Goal: Task Accomplishment & Management: Manage account settings

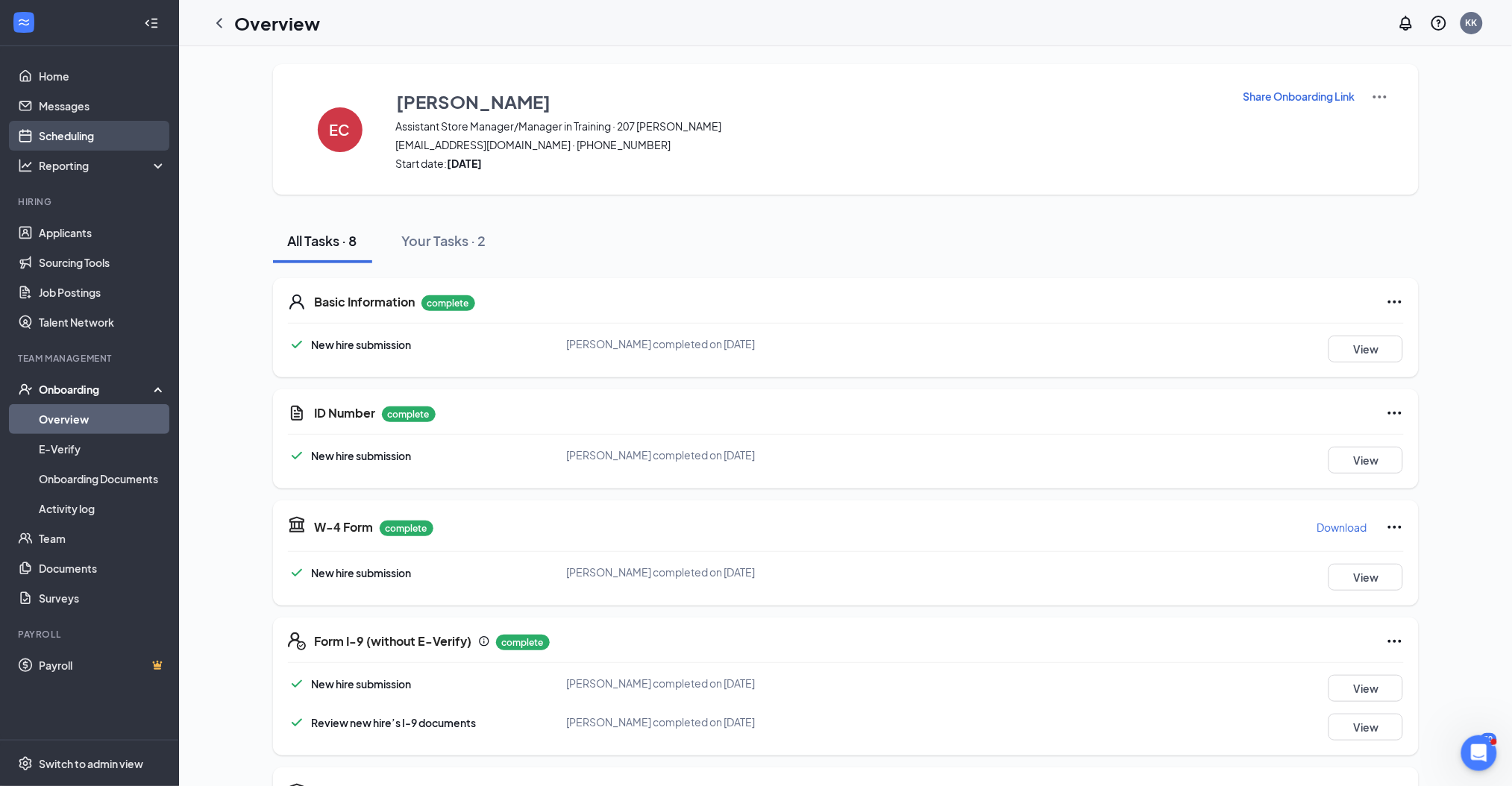
click at [70, 132] on link "Scheduling" at bounding box center [103, 135] width 128 height 30
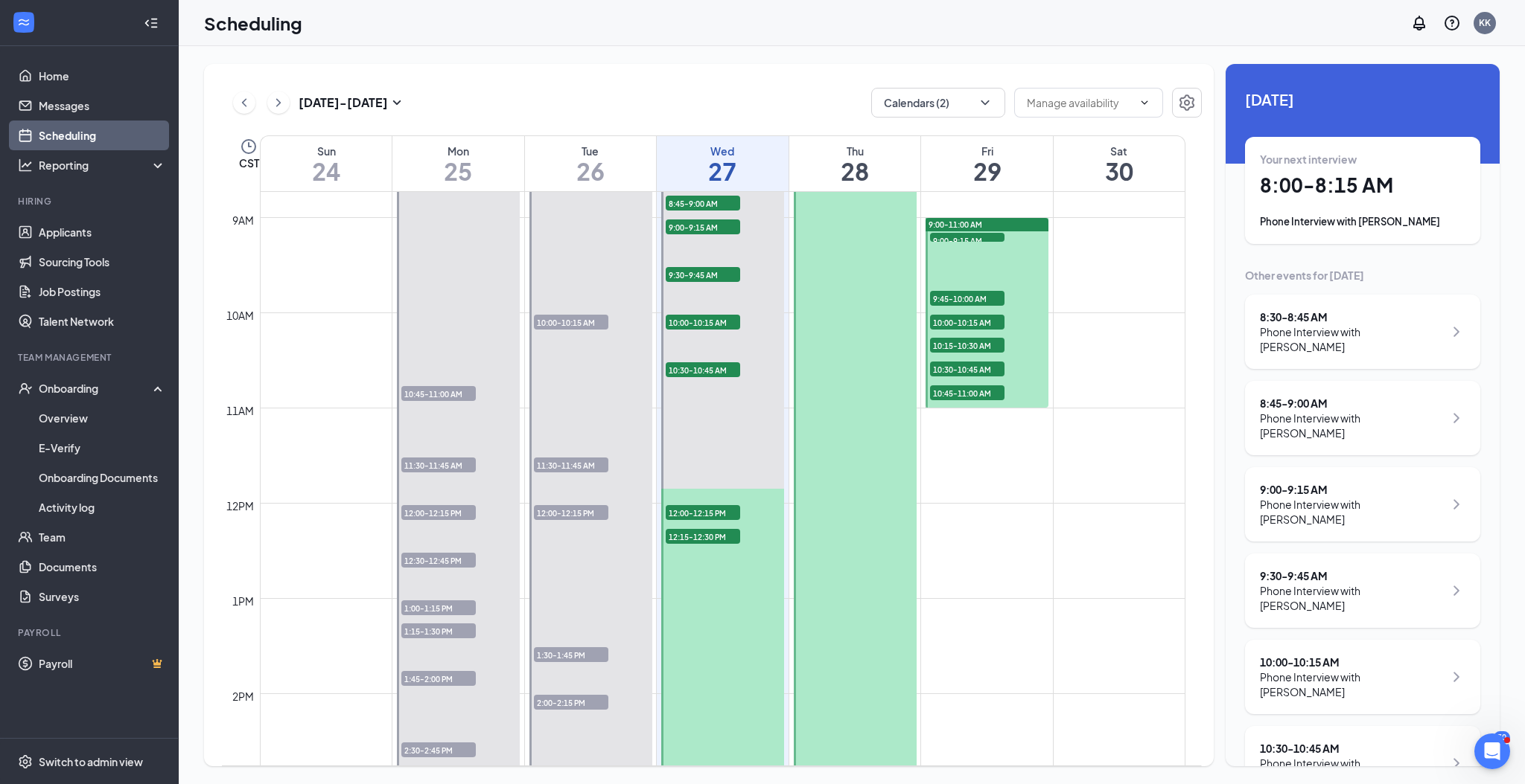
scroll to position [831, 0]
click at [1025, 251] on div at bounding box center [987, 314] width 123 height 190
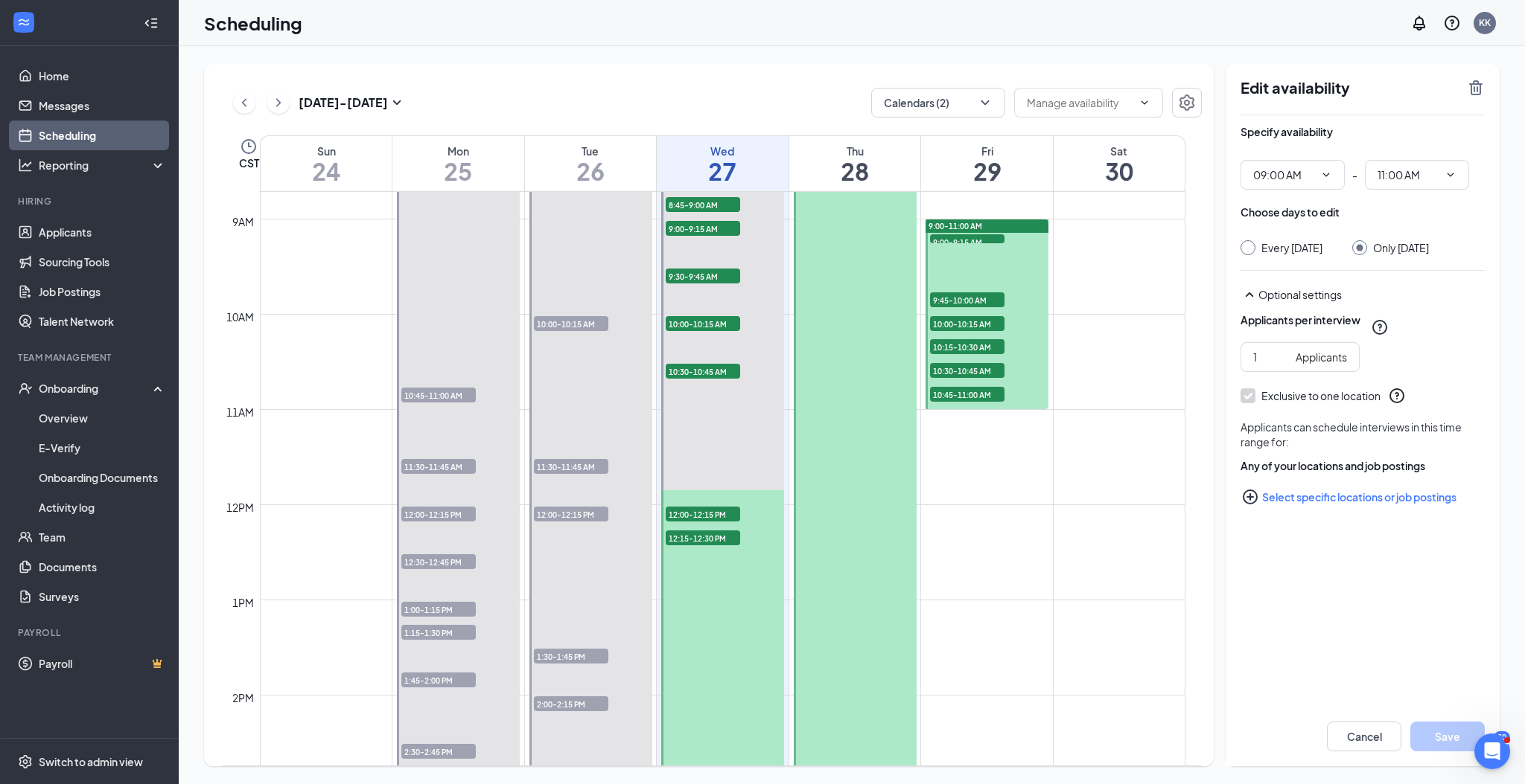
click at [983, 241] on span "9:00-9:15 AM" at bounding box center [967, 241] width 74 height 15
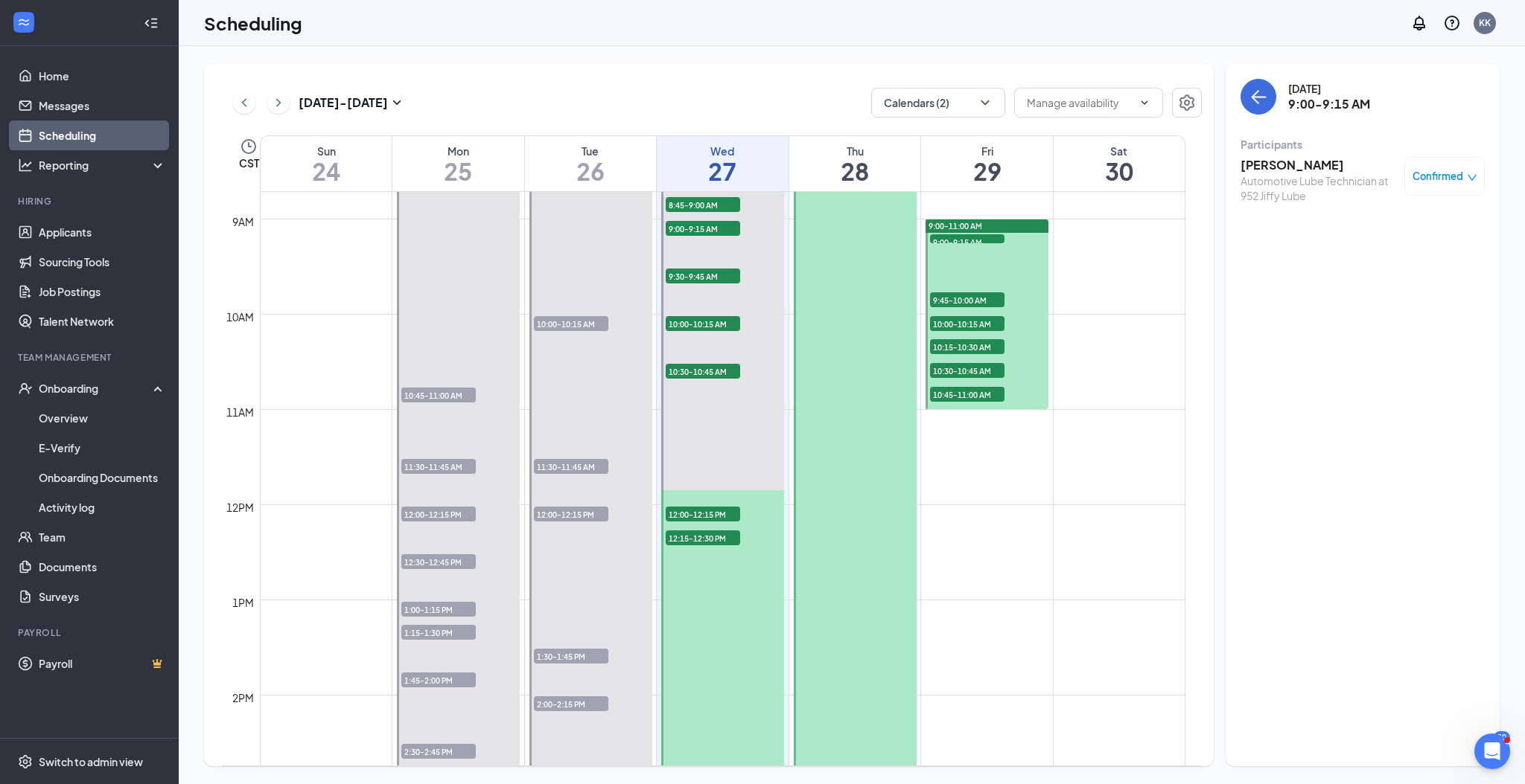
click at [1268, 161] on h3 "[PERSON_NAME]" at bounding box center [1318, 165] width 157 height 16
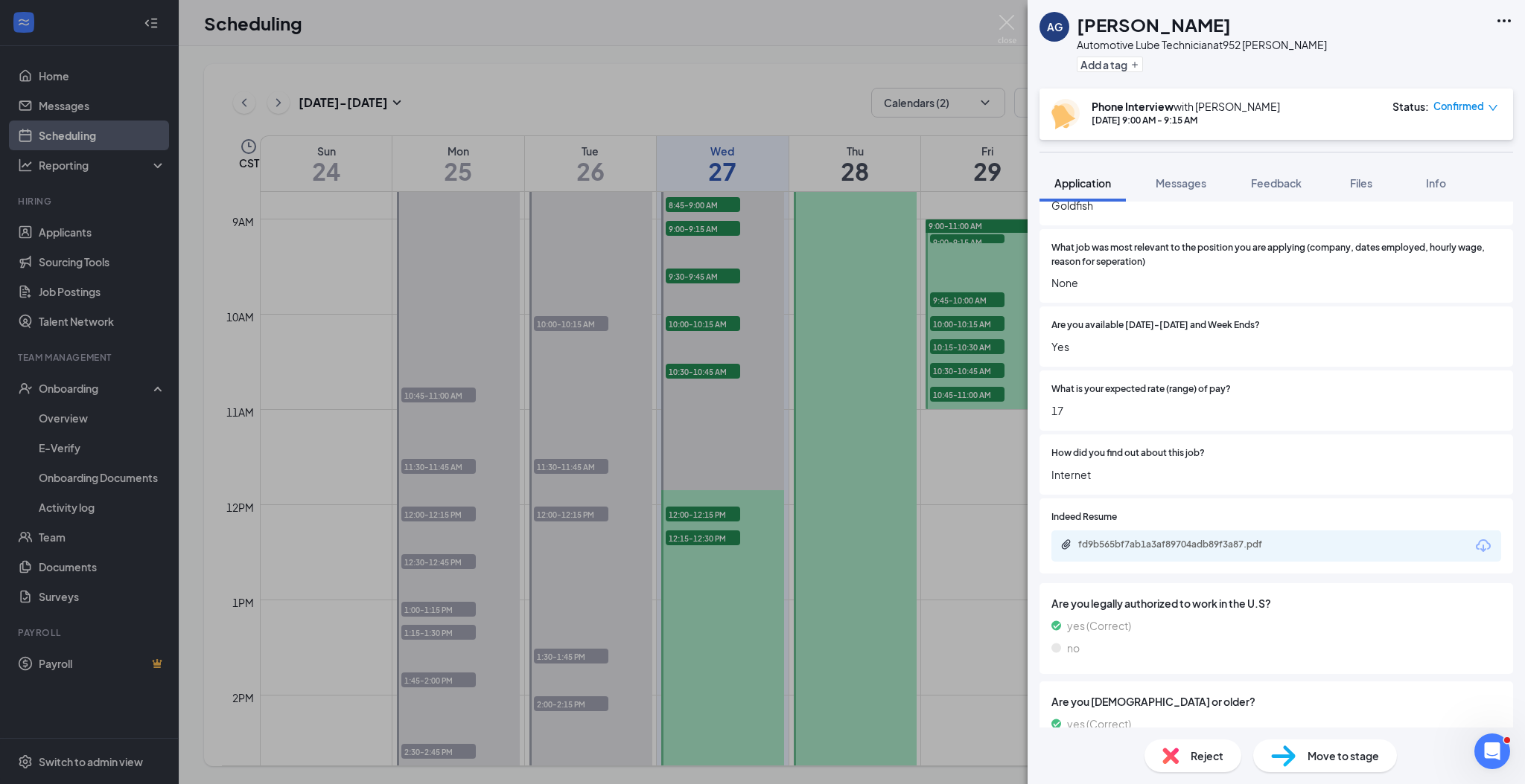
scroll to position [558, 0]
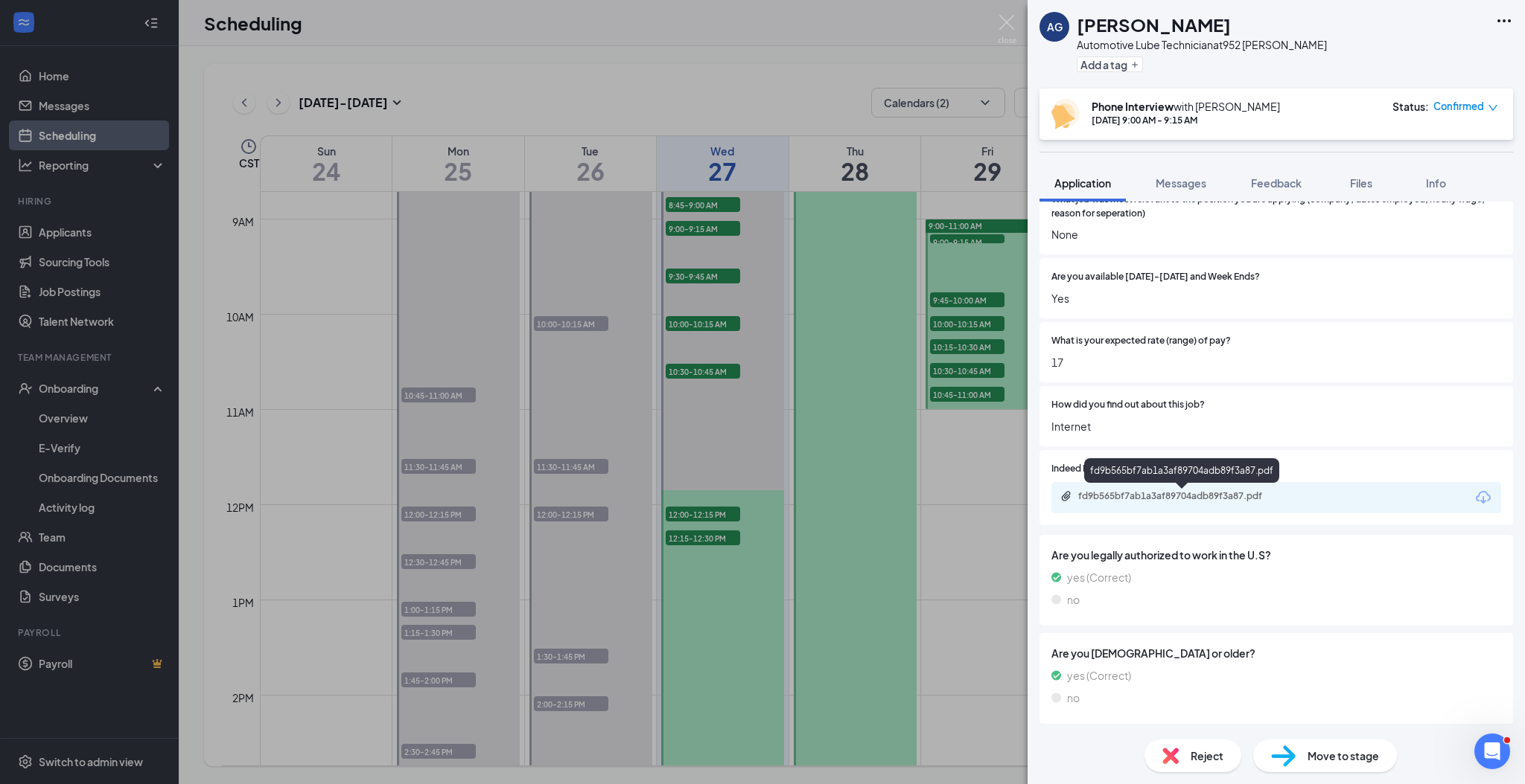
click at [1165, 498] on div "fd9b565bf7ab1a3af89704adb89f3a87.pdf" at bounding box center [1183, 496] width 208 height 12
click at [977, 242] on div "AG [PERSON_NAME] Automotive Lube Technician at 952 [PERSON_NAME] Add a tag Phon…" at bounding box center [762, 392] width 1525 height 784
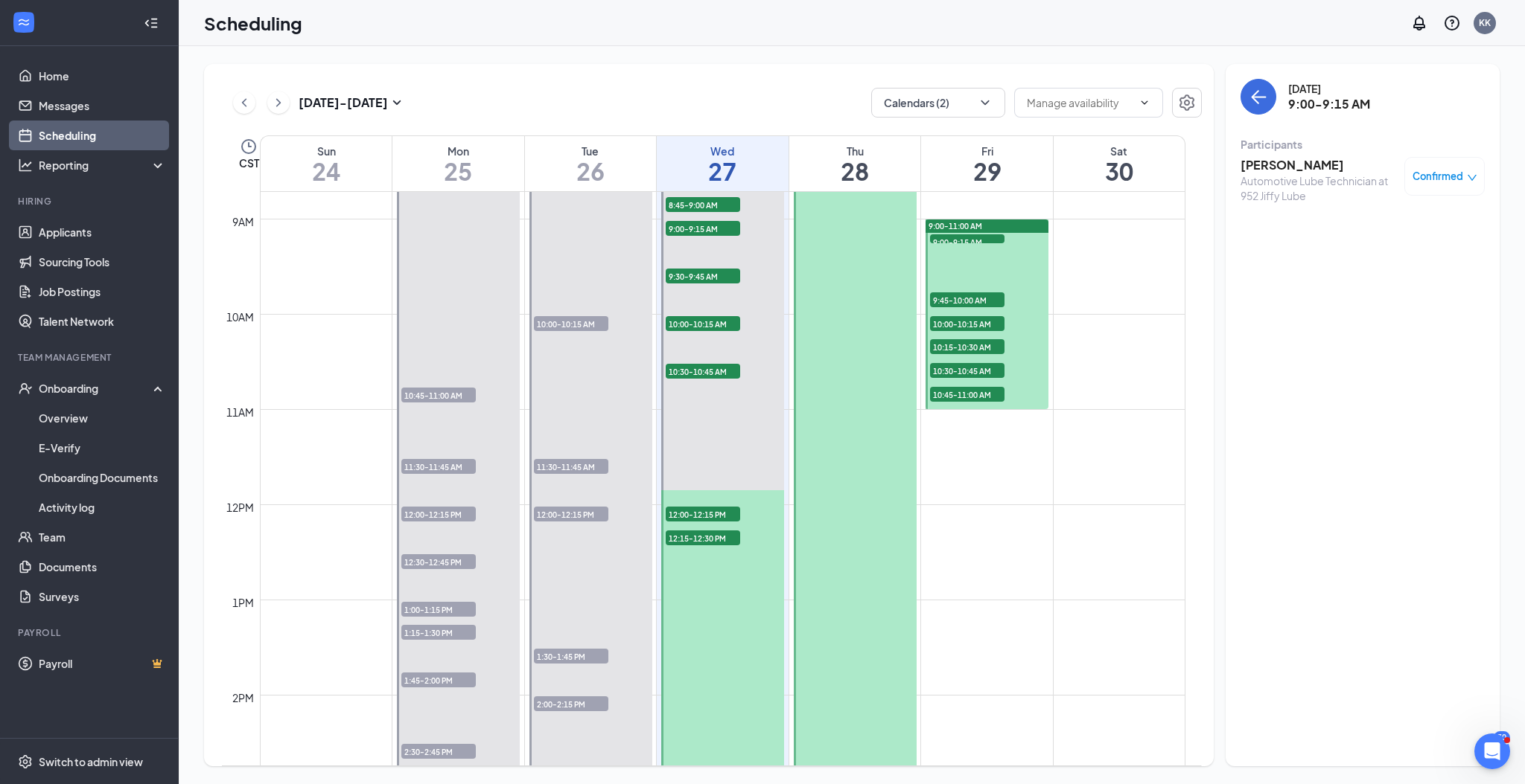
click at [977, 242] on span "9:00-9:15 AM" at bounding box center [967, 241] width 74 height 15
click at [1447, 176] on span "Confirmed" at bounding box center [1437, 176] width 51 height 15
click at [1380, 297] on span "Cancel" at bounding box center [1377, 296] width 35 height 16
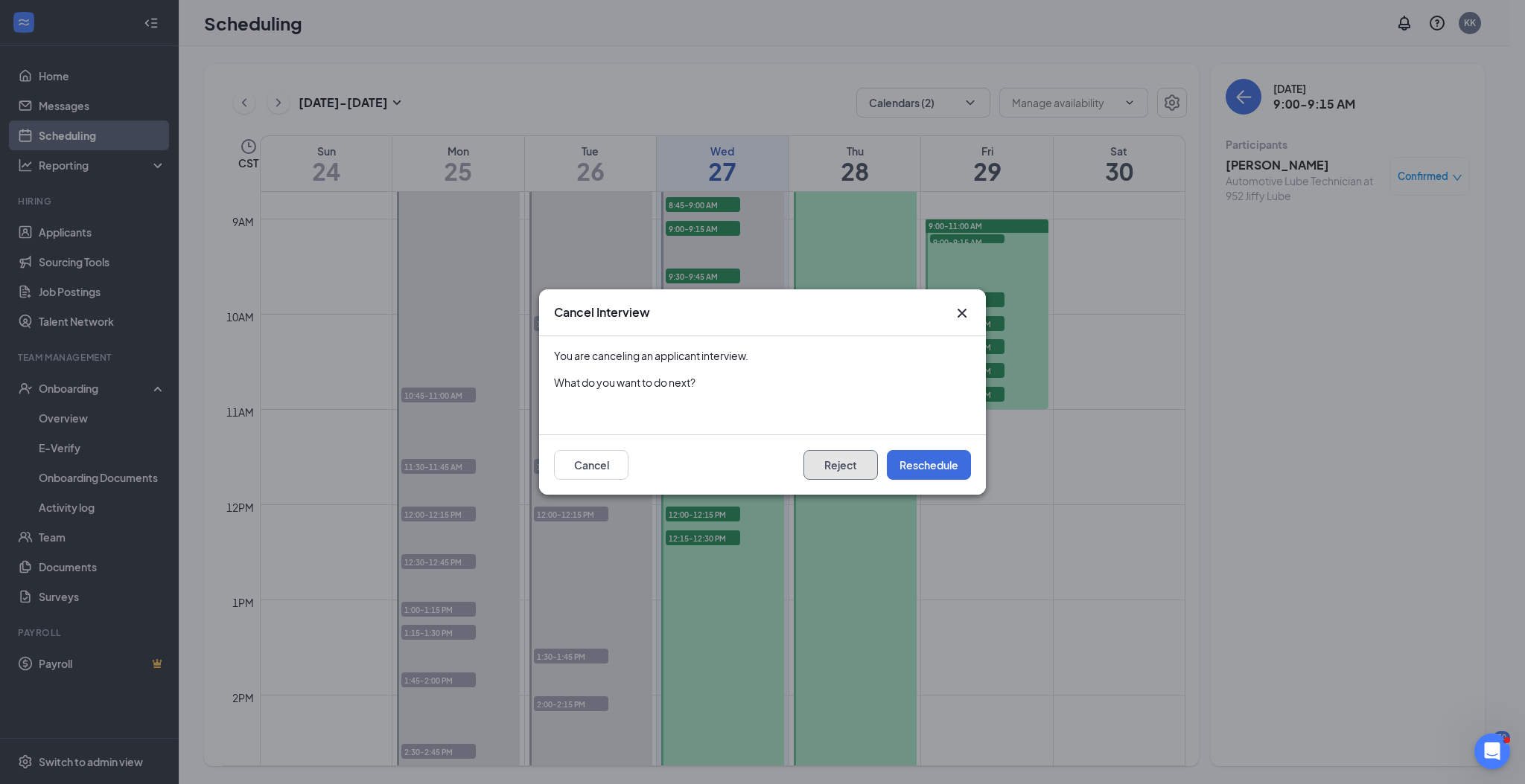
click at [831, 469] on button "Reject" at bounding box center [840, 465] width 74 height 30
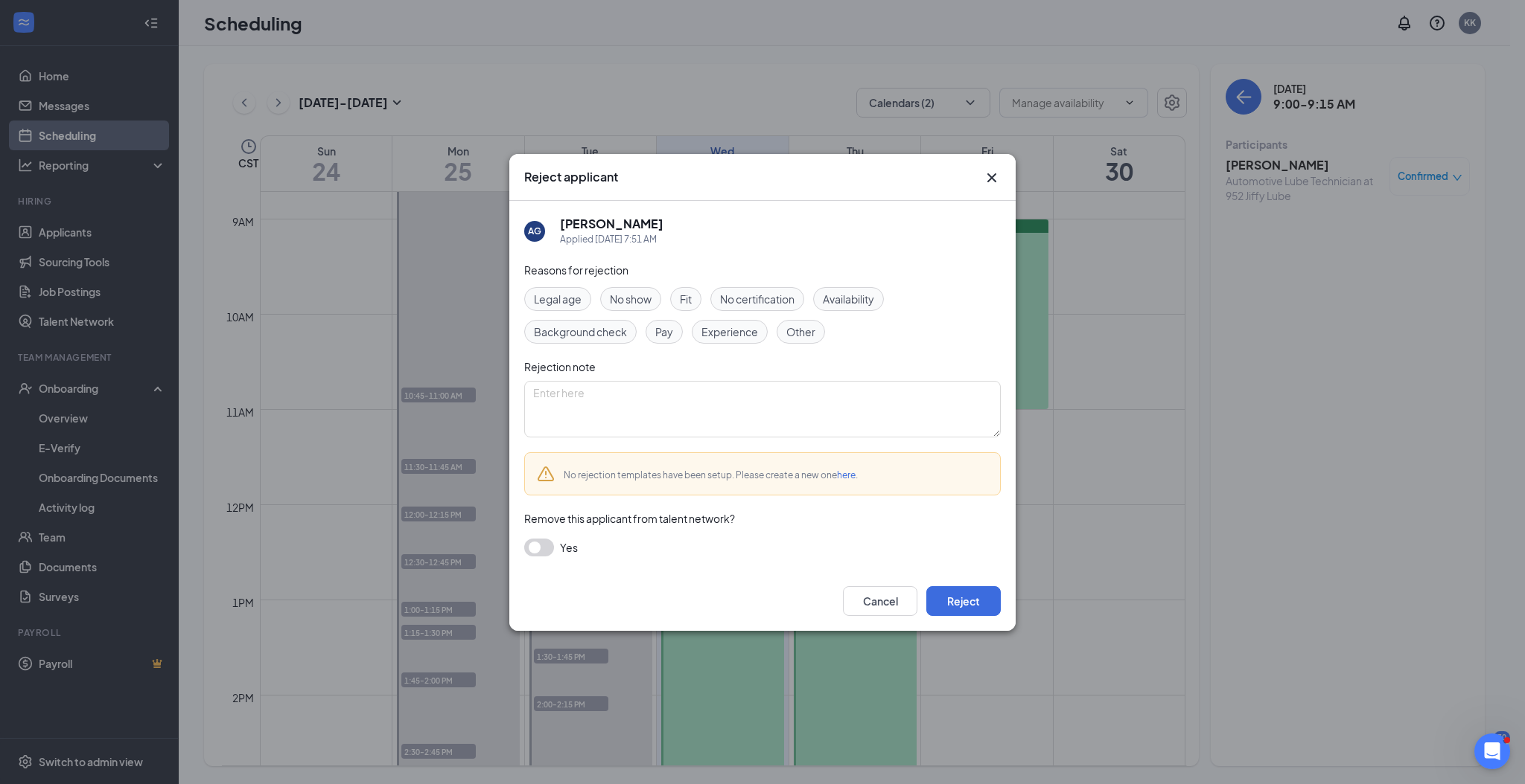
click at [688, 297] on span "Fit" at bounding box center [685, 299] width 12 height 16
click at [983, 600] on button "Reject" at bounding box center [964, 601] width 74 height 30
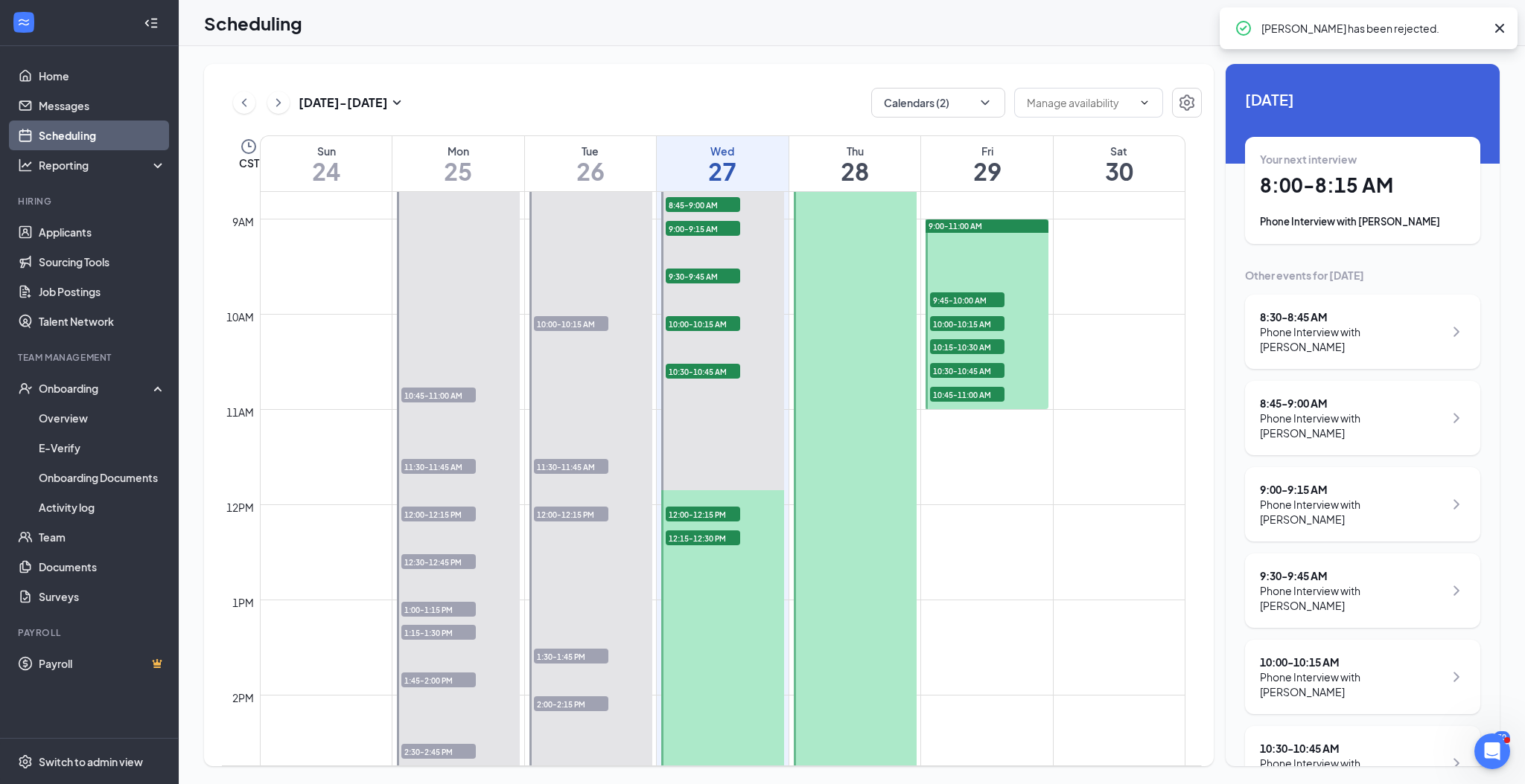
click at [977, 293] on span "9:45-10:00 AM" at bounding box center [967, 300] width 74 height 15
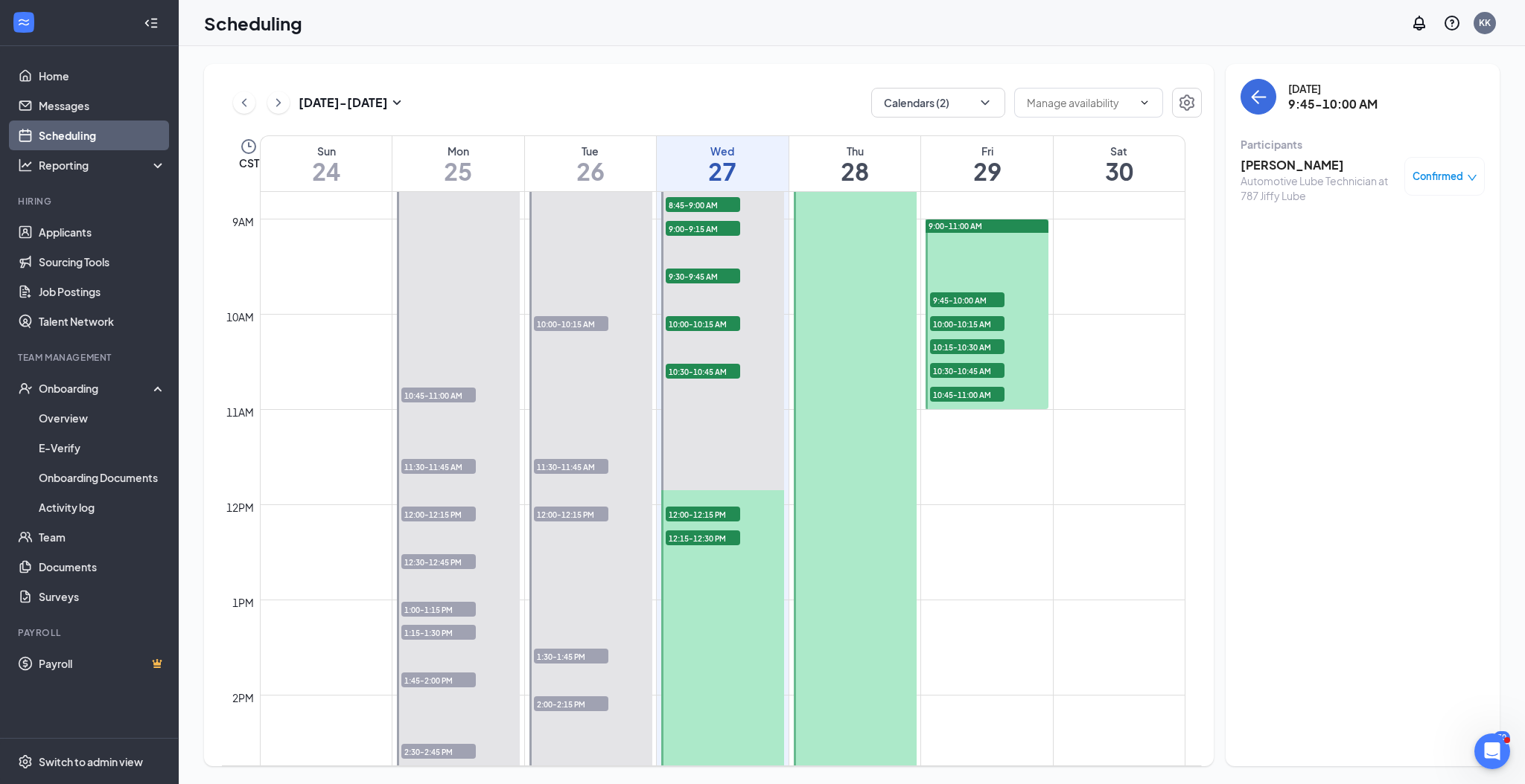
click at [1260, 163] on h3 "[PERSON_NAME]" at bounding box center [1318, 165] width 157 height 16
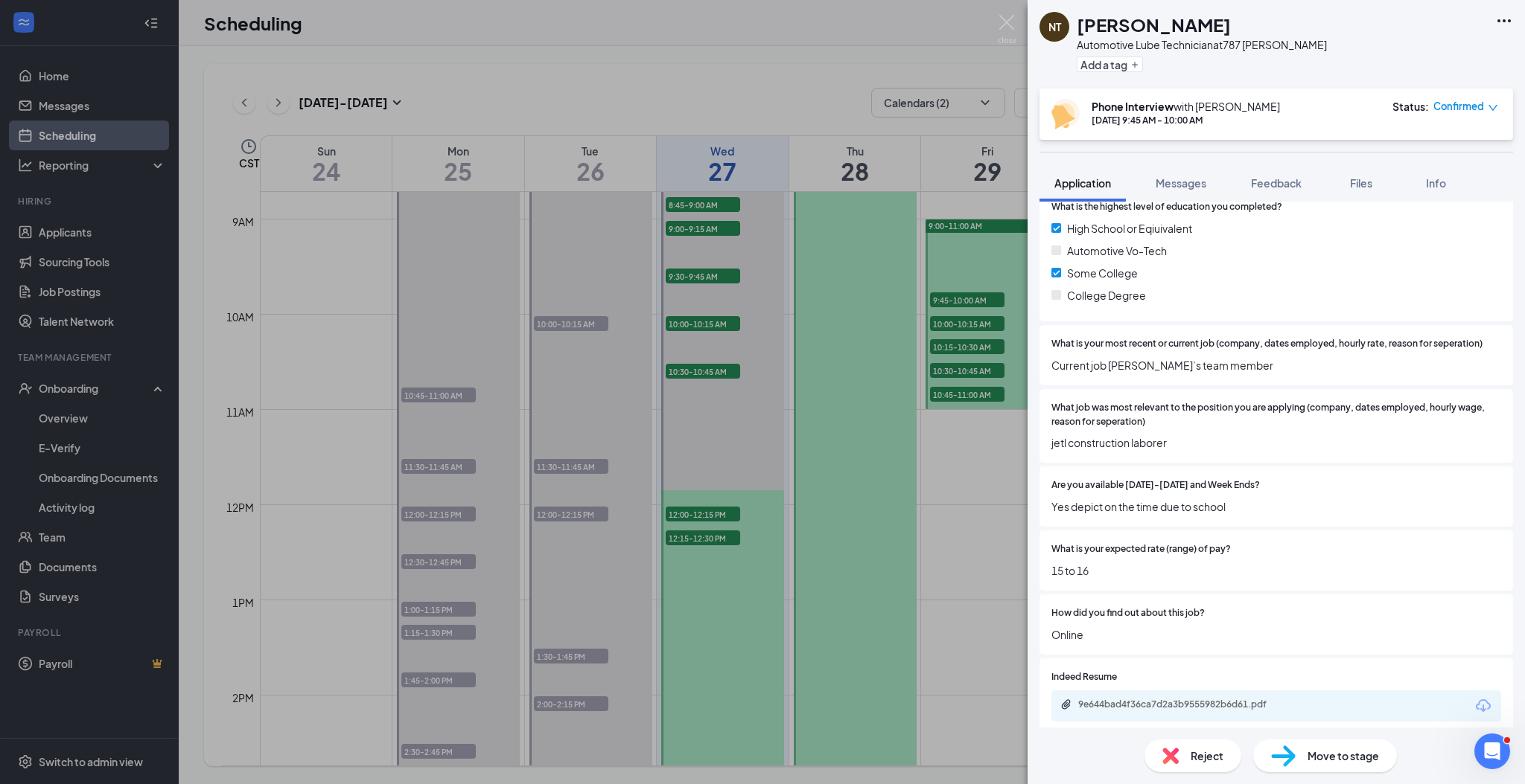
scroll to position [298, 0]
click at [1492, 107] on icon "down" at bounding box center [1492, 107] width 11 height 10
click at [1399, 229] on span "Cancel" at bounding box center [1399, 226] width 35 height 16
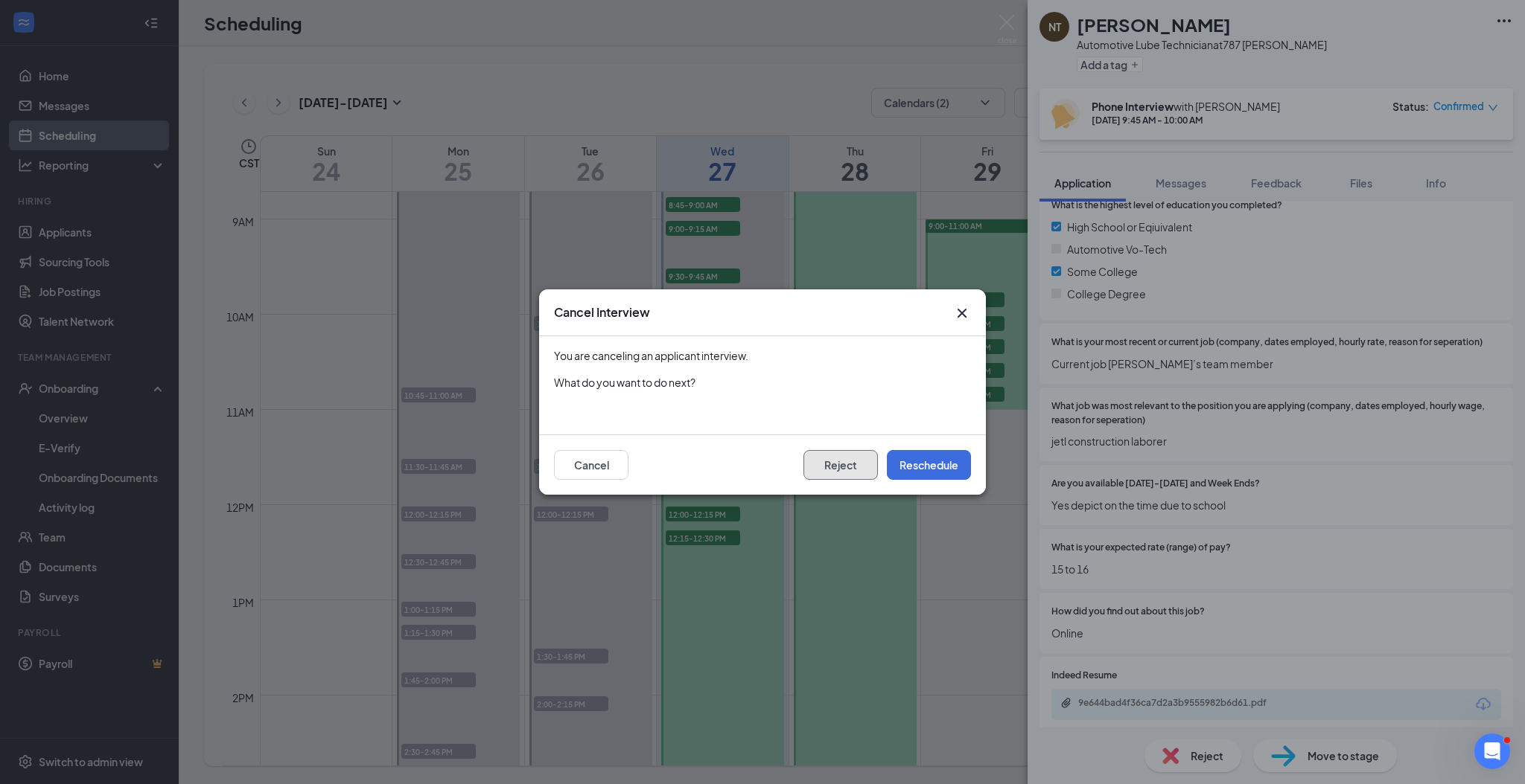
click at [842, 463] on button "Reject" at bounding box center [840, 465] width 74 height 30
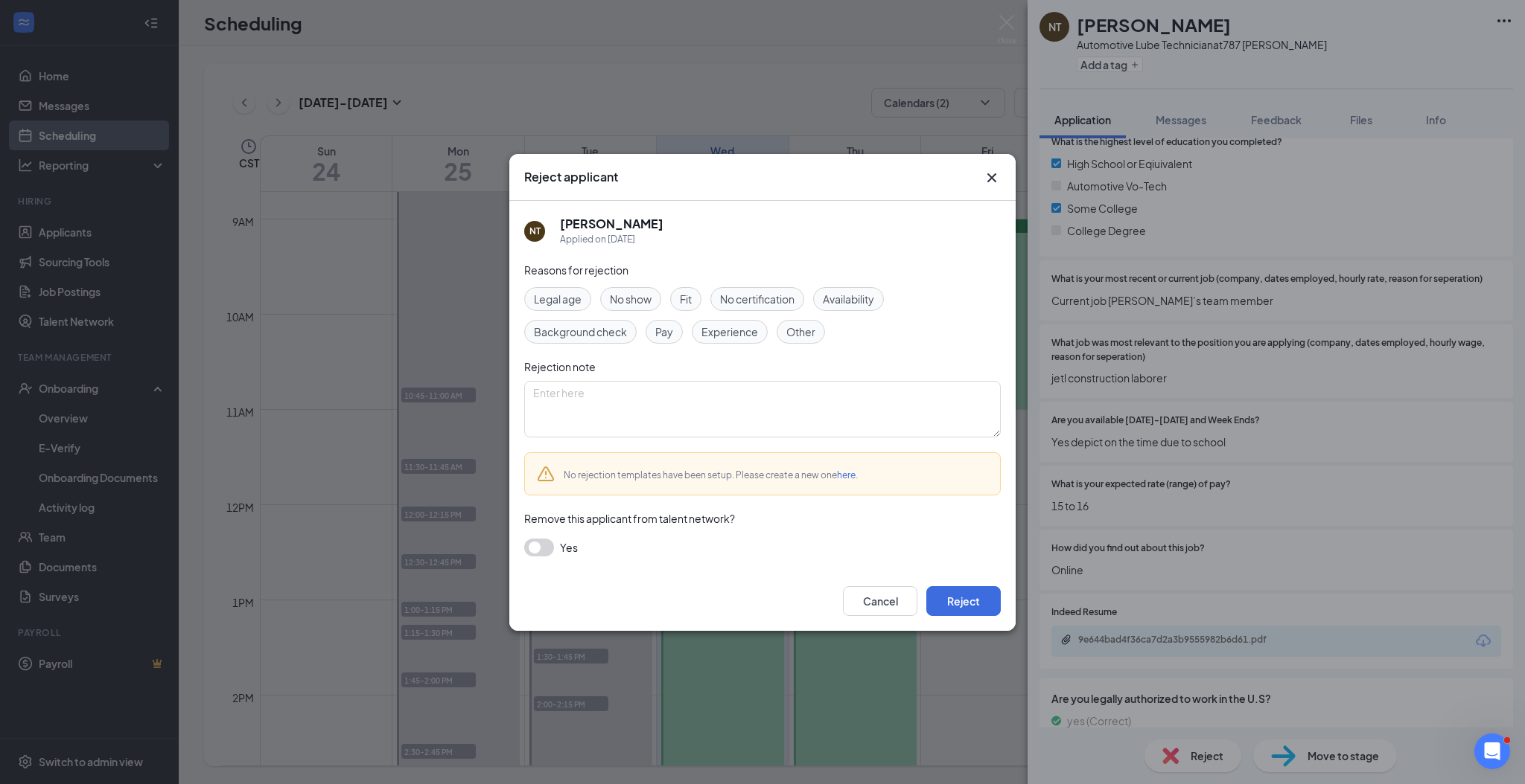
click at [689, 297] on span "Fit" at bounding box center [685, 299] width 12 height 16
click at [967, 599] on button "Reject" at bounding box center [964, 601] width 74 height 30
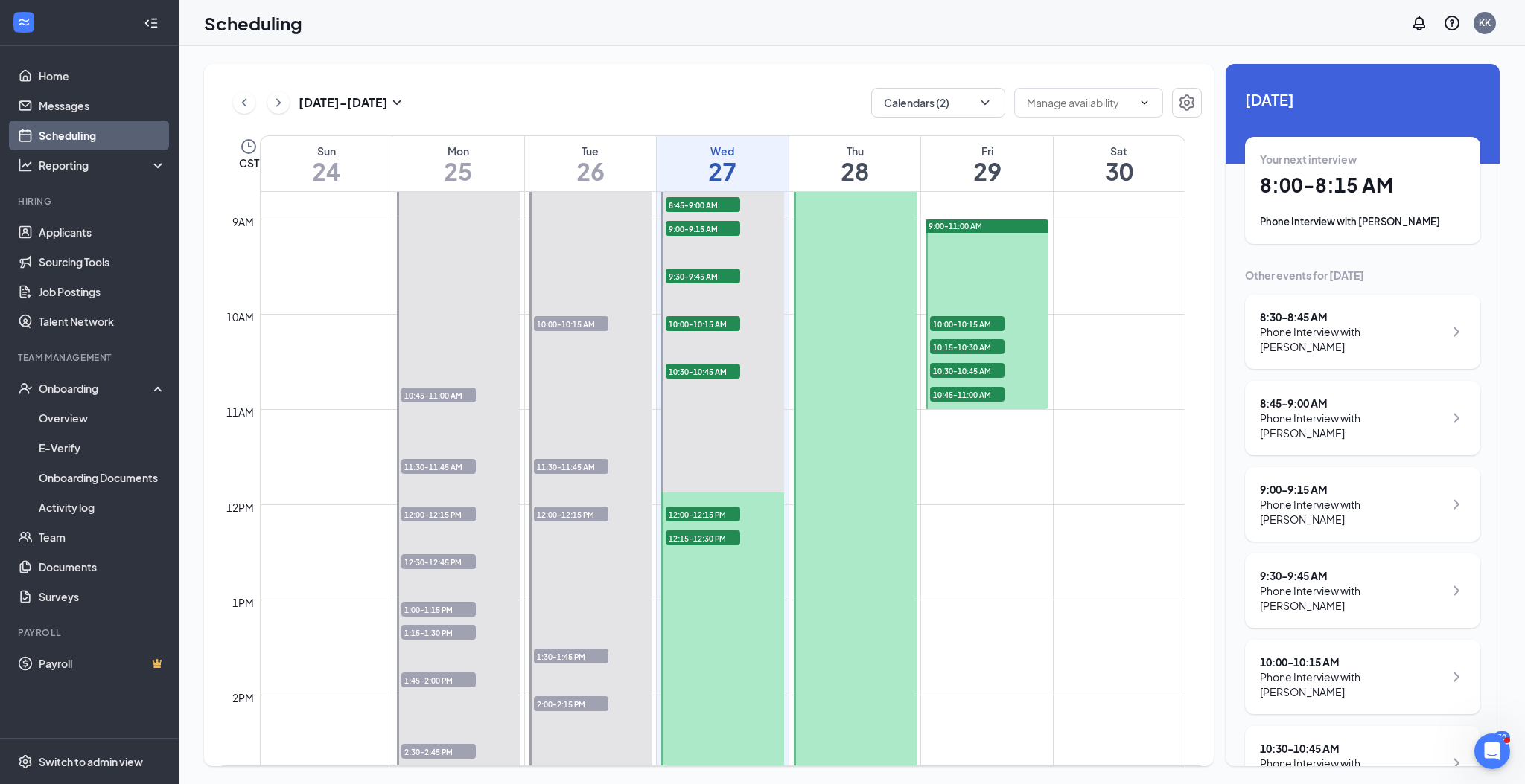
click at [964, 319] on span "10:00-10:15 AM" at bounding box center [967, 324] width 74 height 15
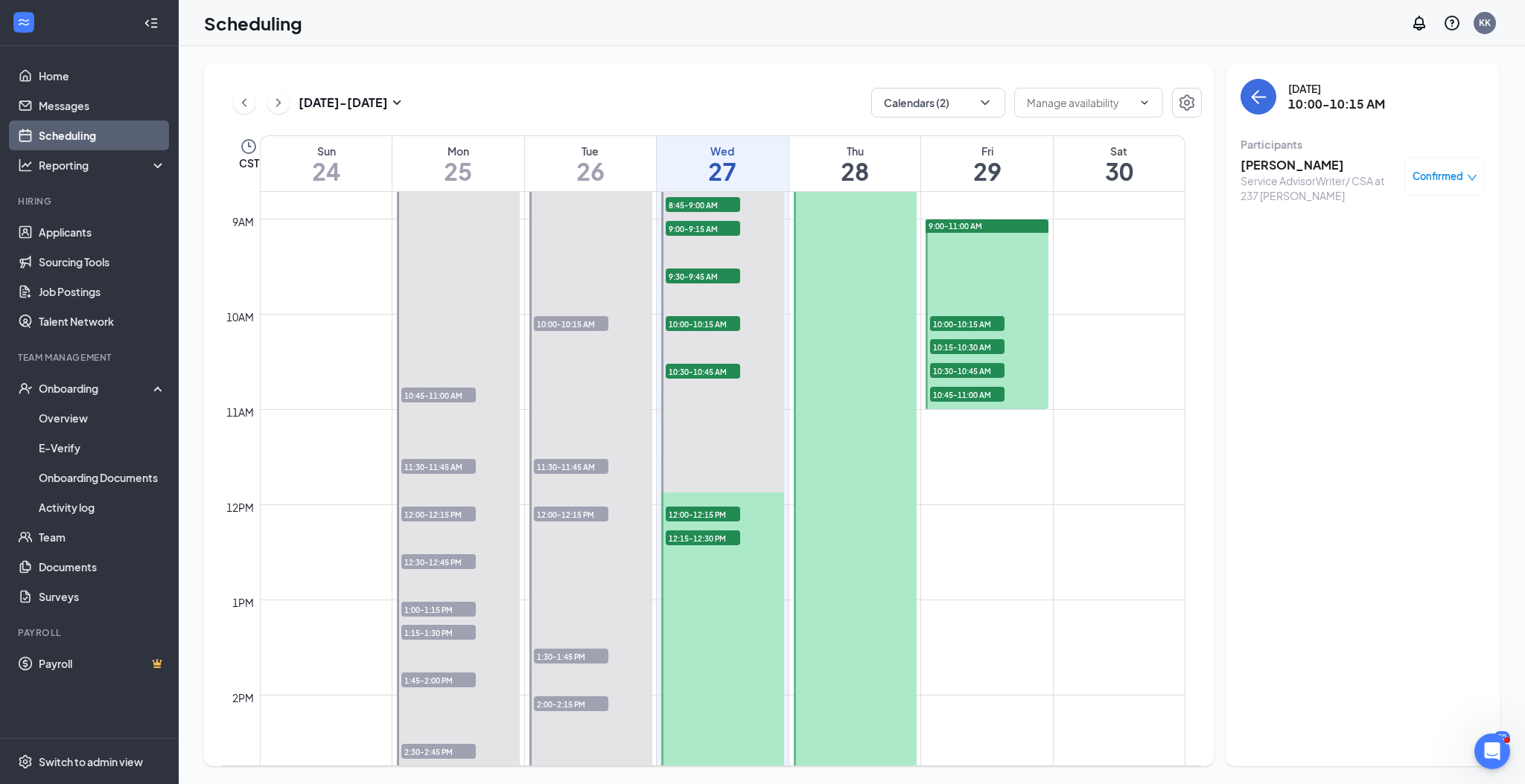
click at [1325, 166] on h3 "[PERSON_NAME]" at bounding box center [1318, 165] width 157 height 16
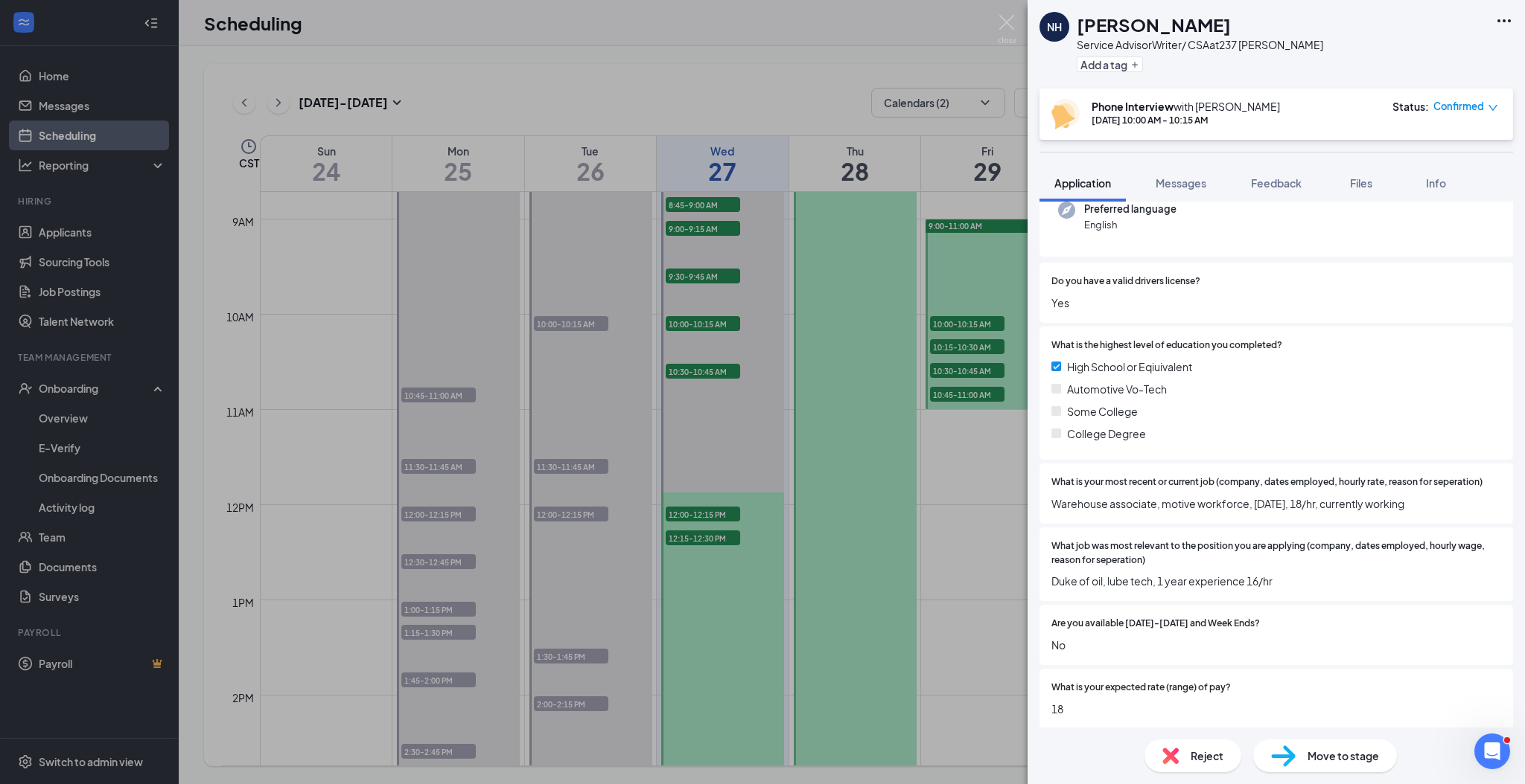
scroll to position [198, 0]
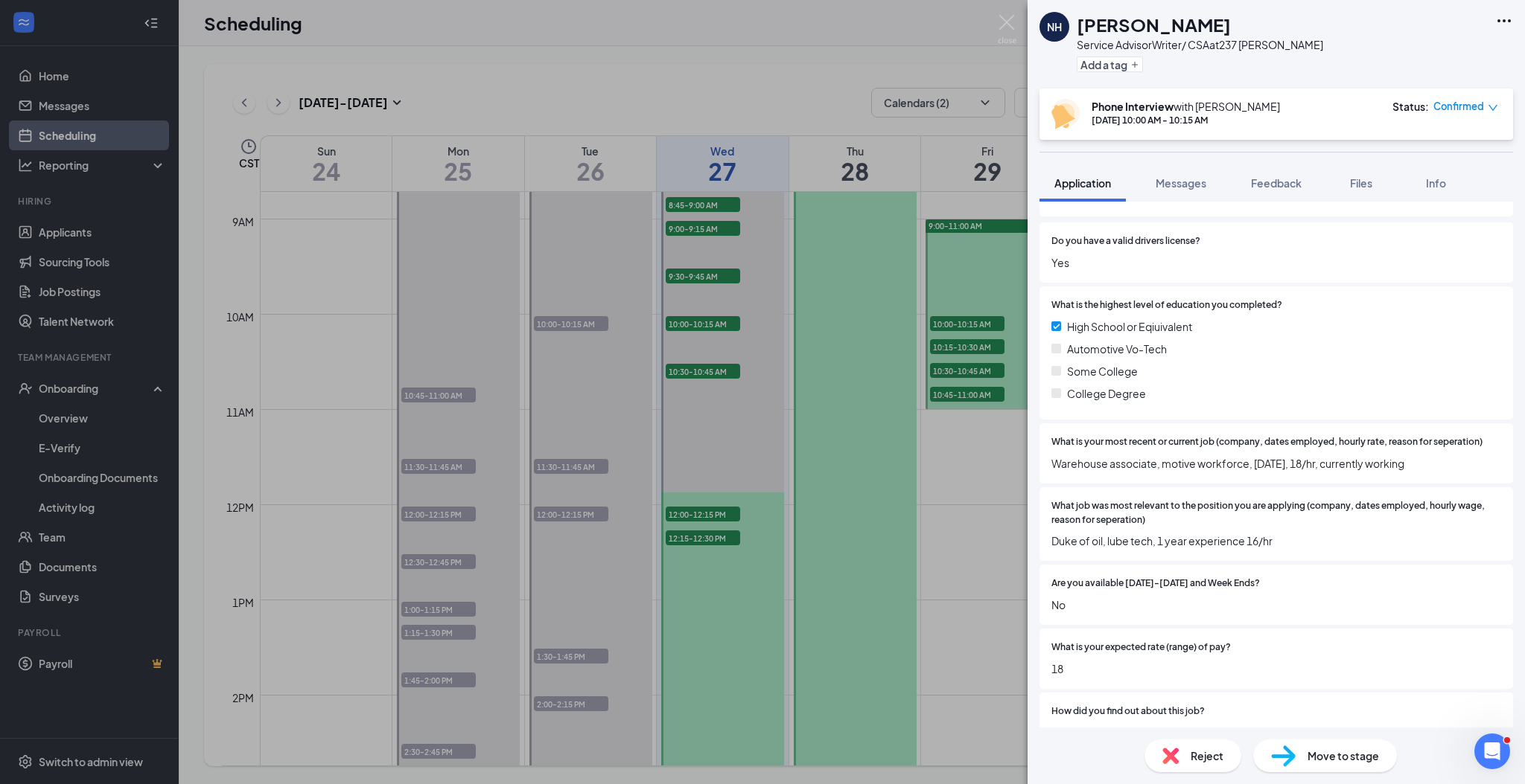
click at [973, 350] on div "NH [PERSON_NAME] Service AdvisorWriter/ CSA at 237 [PERSON_NAME] Add a tag Phon…" at bounding box center [762, 392] width 1525 height 784
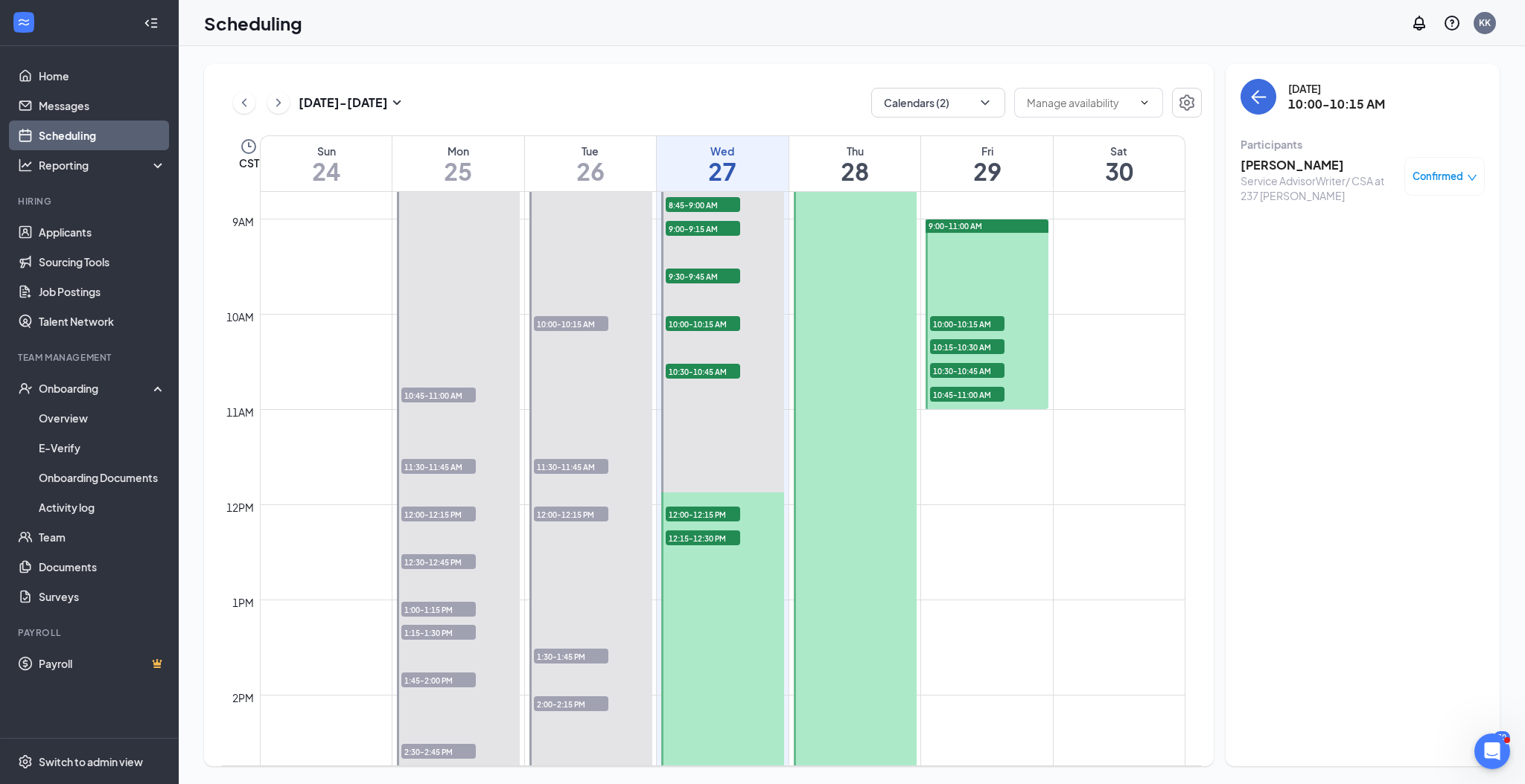
click at [973, 348] on span "10:15-10:30 AM" at bounding box center [967, 346] width 74 height 15
click at [1272, 166] on h3 "[PERSON_NAME]" at bounding box center [1318, 165] width 157 height 16
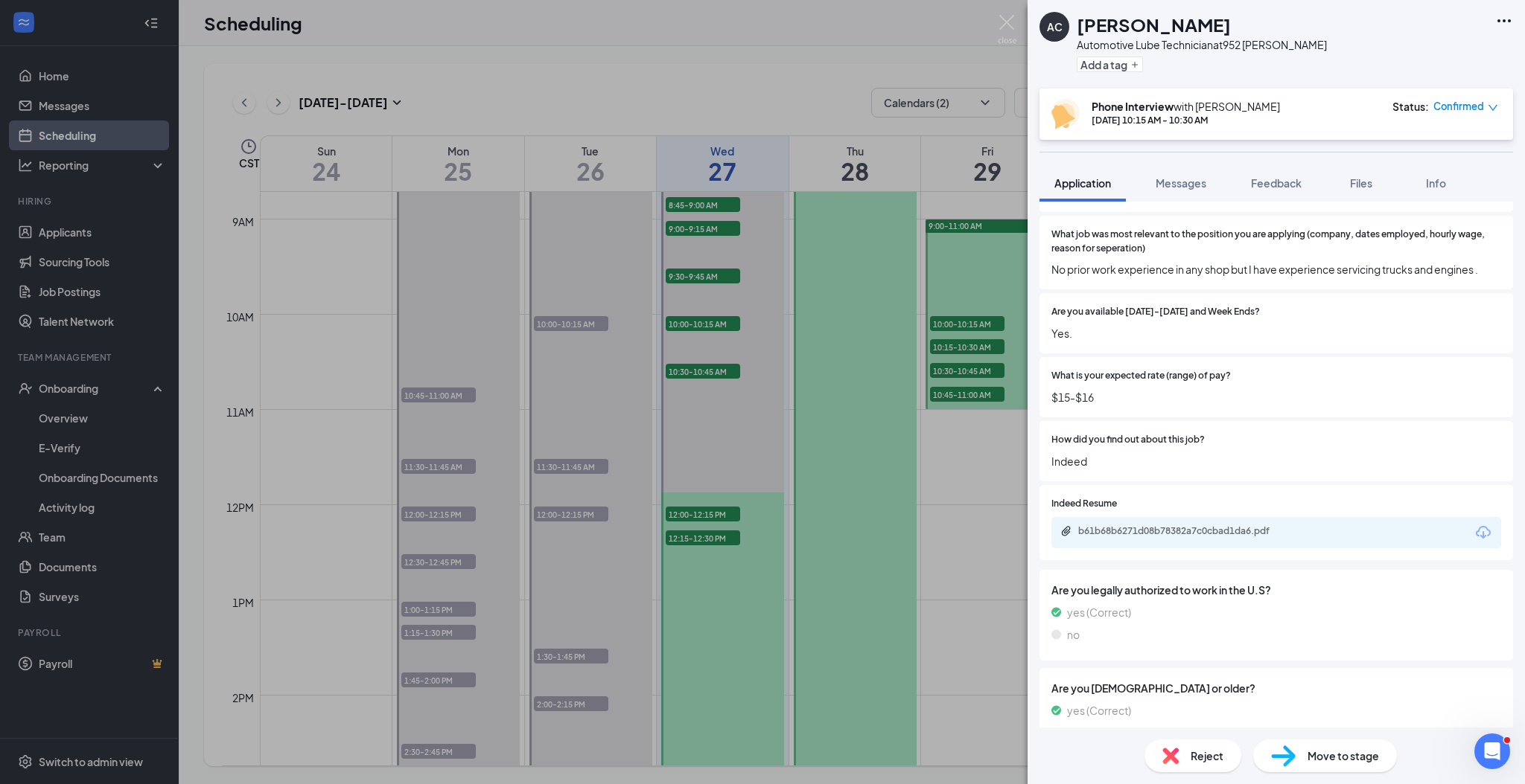
scroll to position [496, 0]
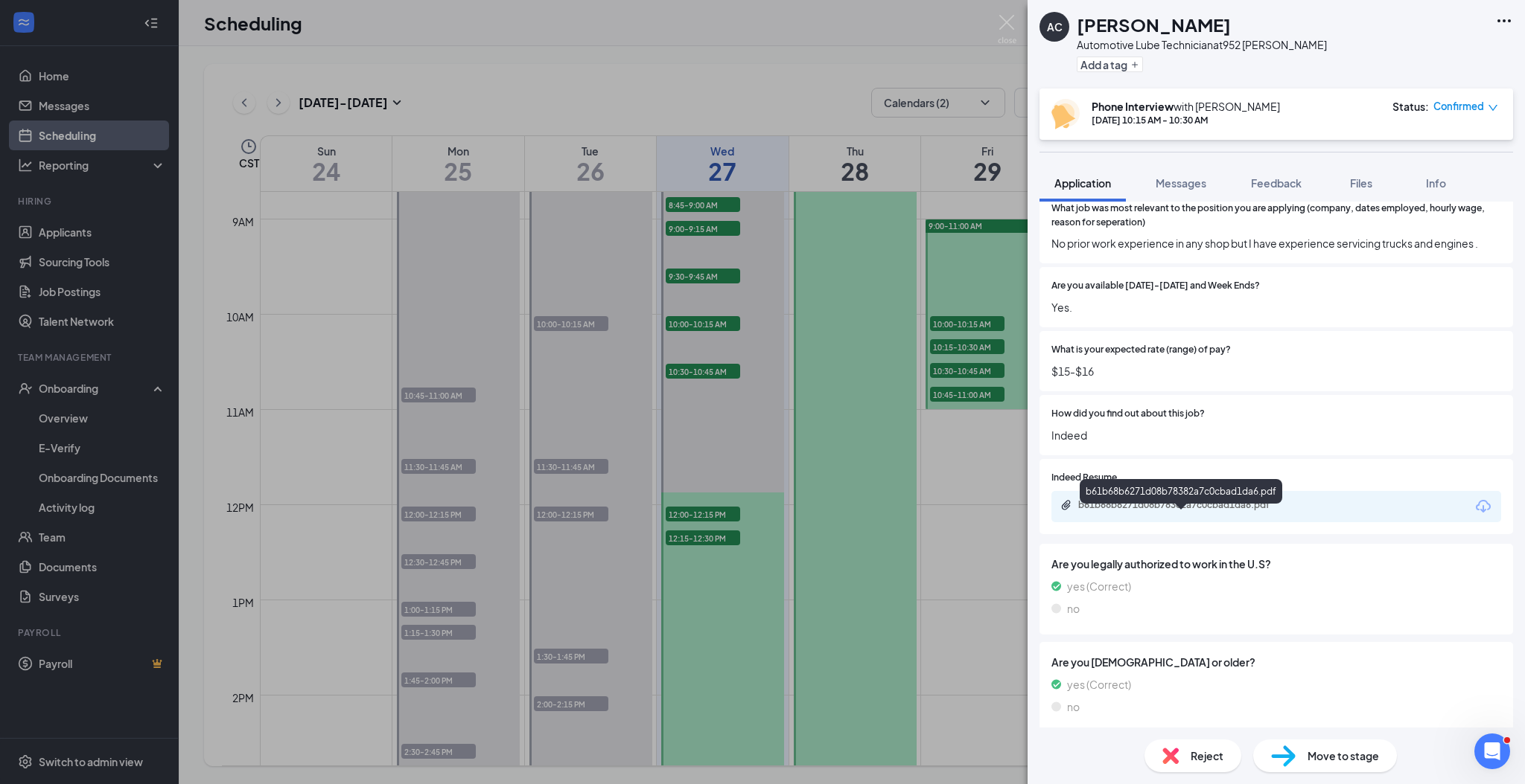
click at [1207, 511] on div "b61b68b6271d08b78382a7c0cbad1da6.pdf" at bounding box center [1183, 505] width 208 height 12
click at [1472, 111] on span "Confirmed" at bounding box center [1458, 107] width 51 height 15
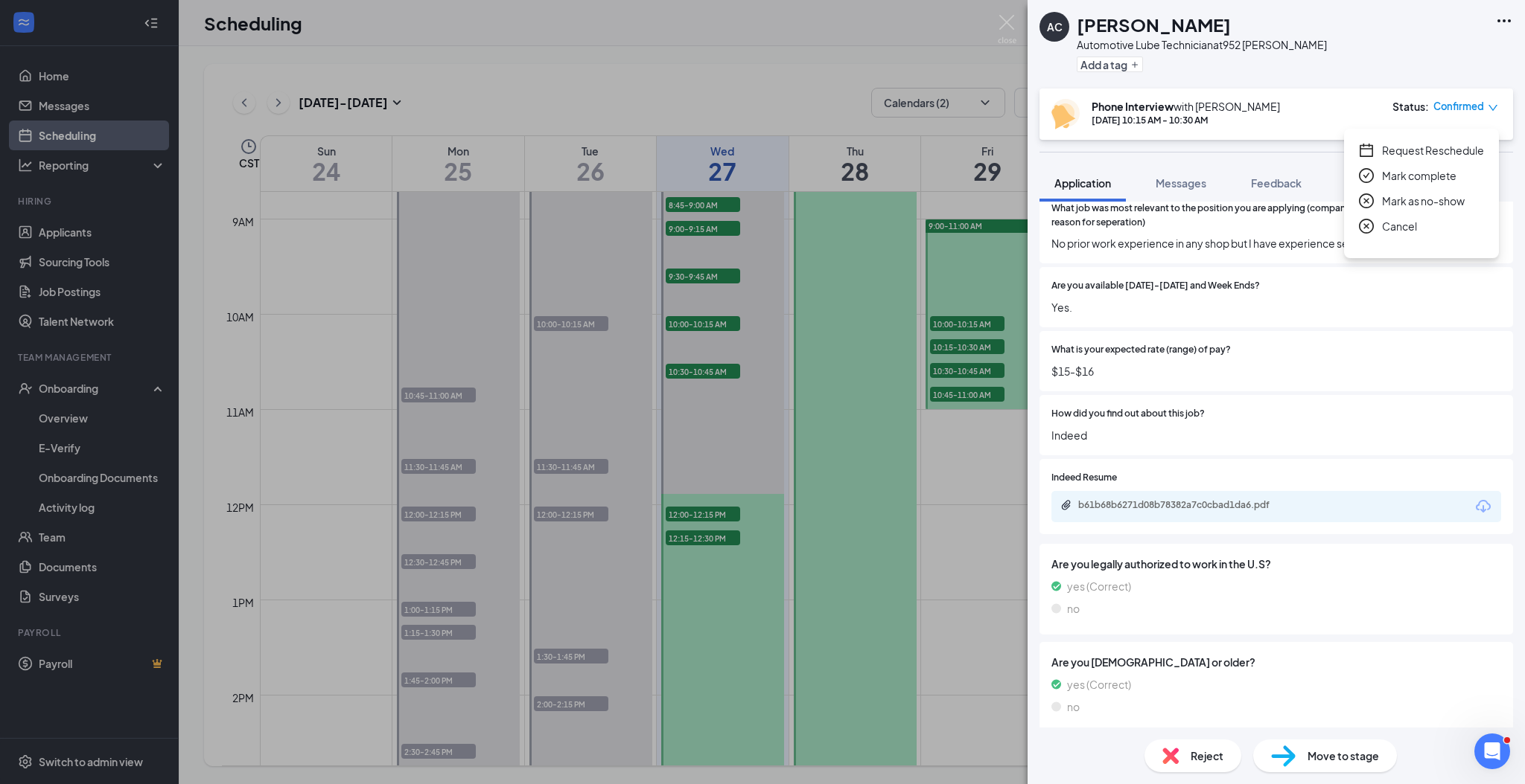
click at [1405, 224] on span "Cancel" at bounding box center [1399, 226] width 35 height 16
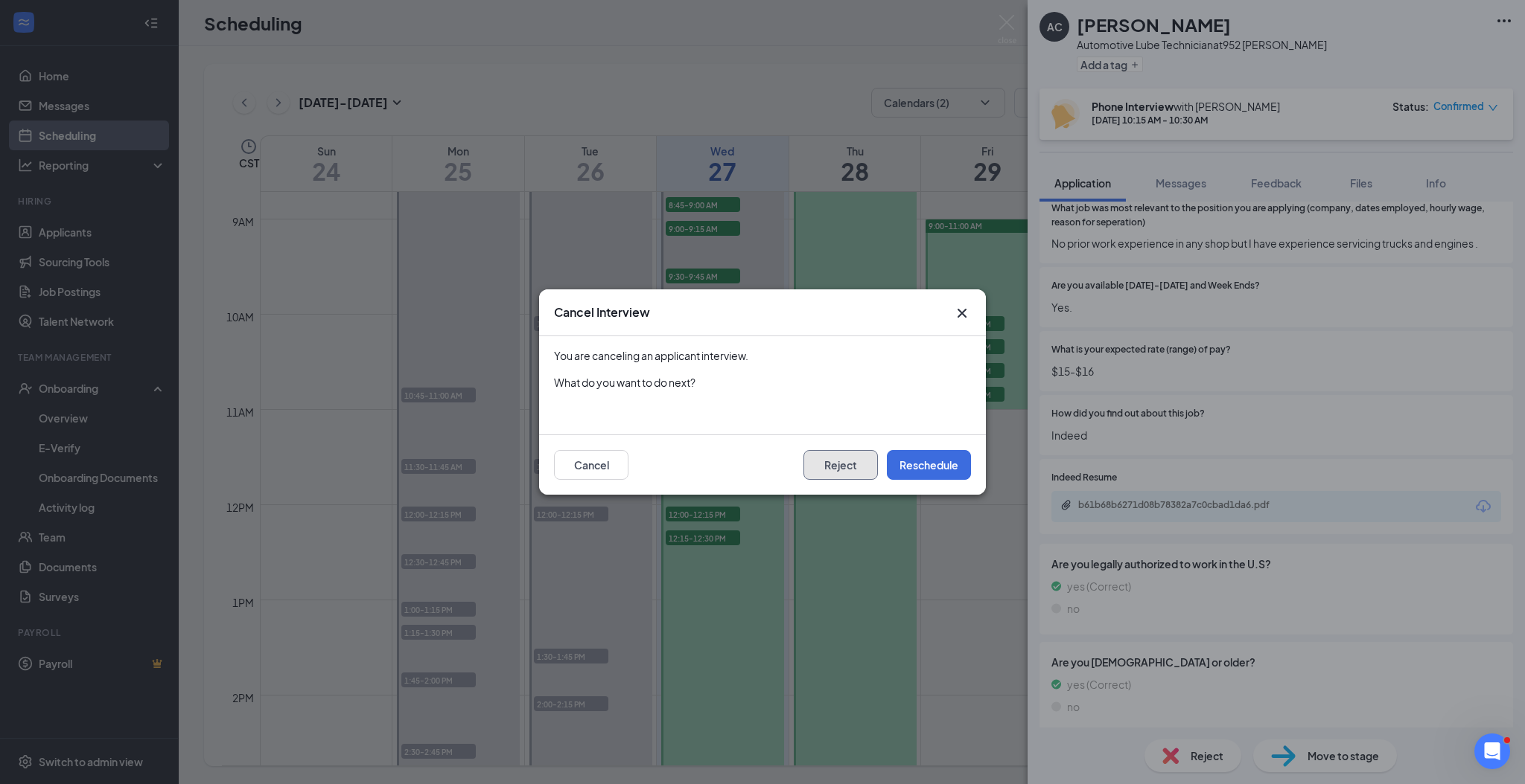
click at [844, 462] on button "Reject" at bounding box center [840, 465] width 74 height 30
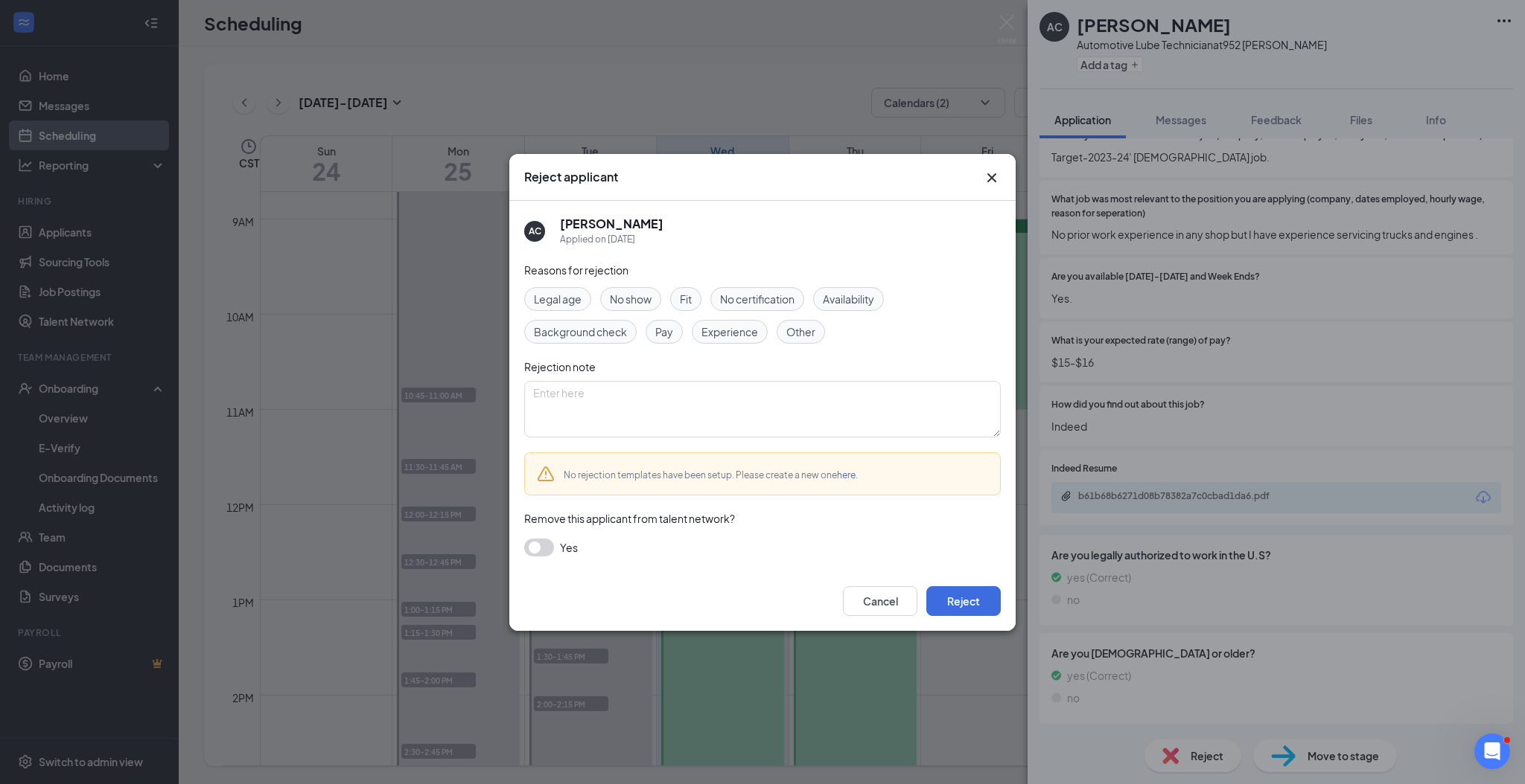
scroll to position [447, 0]
click at [686, 302] on span "Fit" at bounding box center [685, 299] width 12 height 16
click at [986, 599] on button "Reject" at bounding box center [964, 601] width 74 height 30
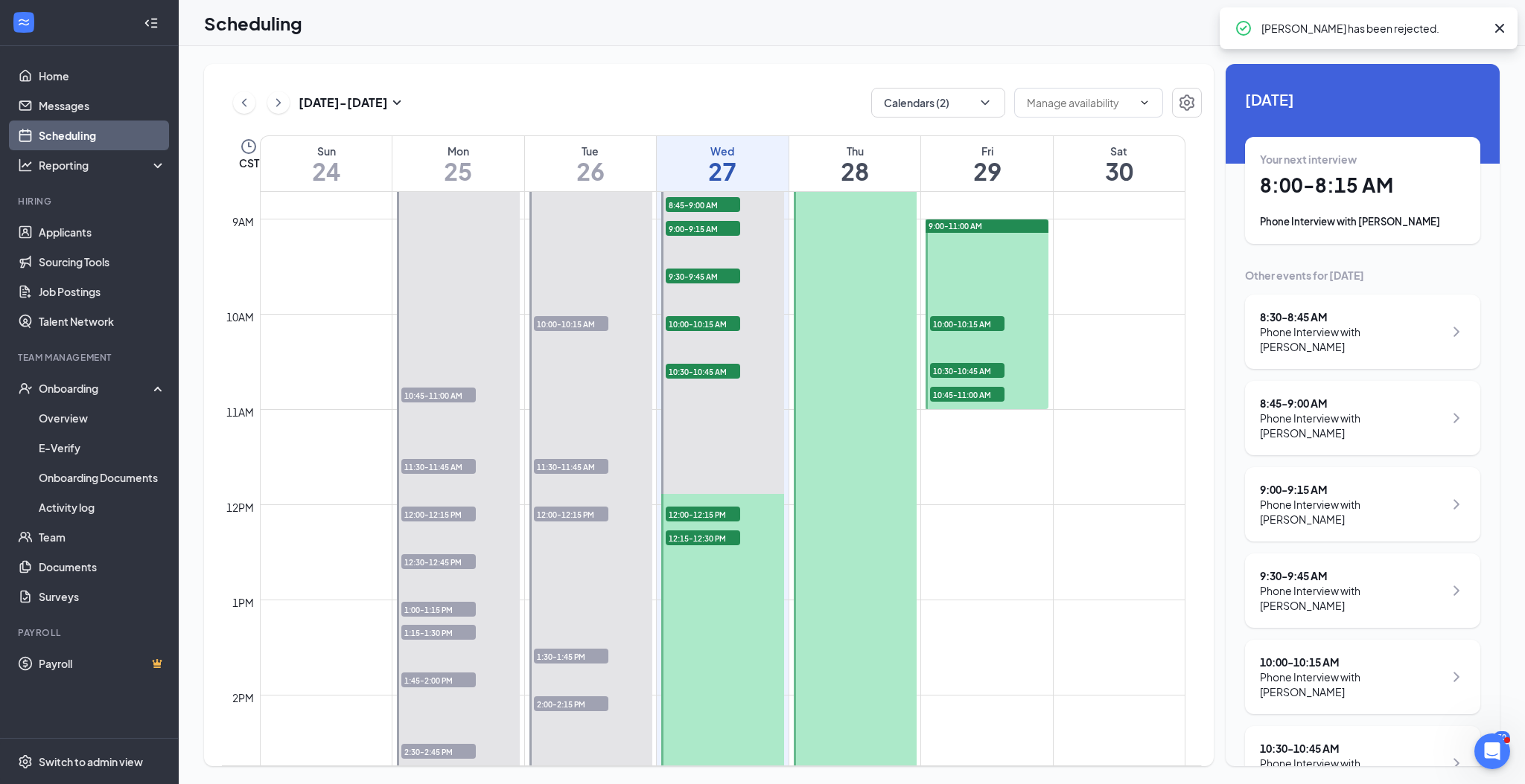
click at [993, 372] on span "10:30-10:45 AM" at bounding box center [967, 371] width 74 height 15
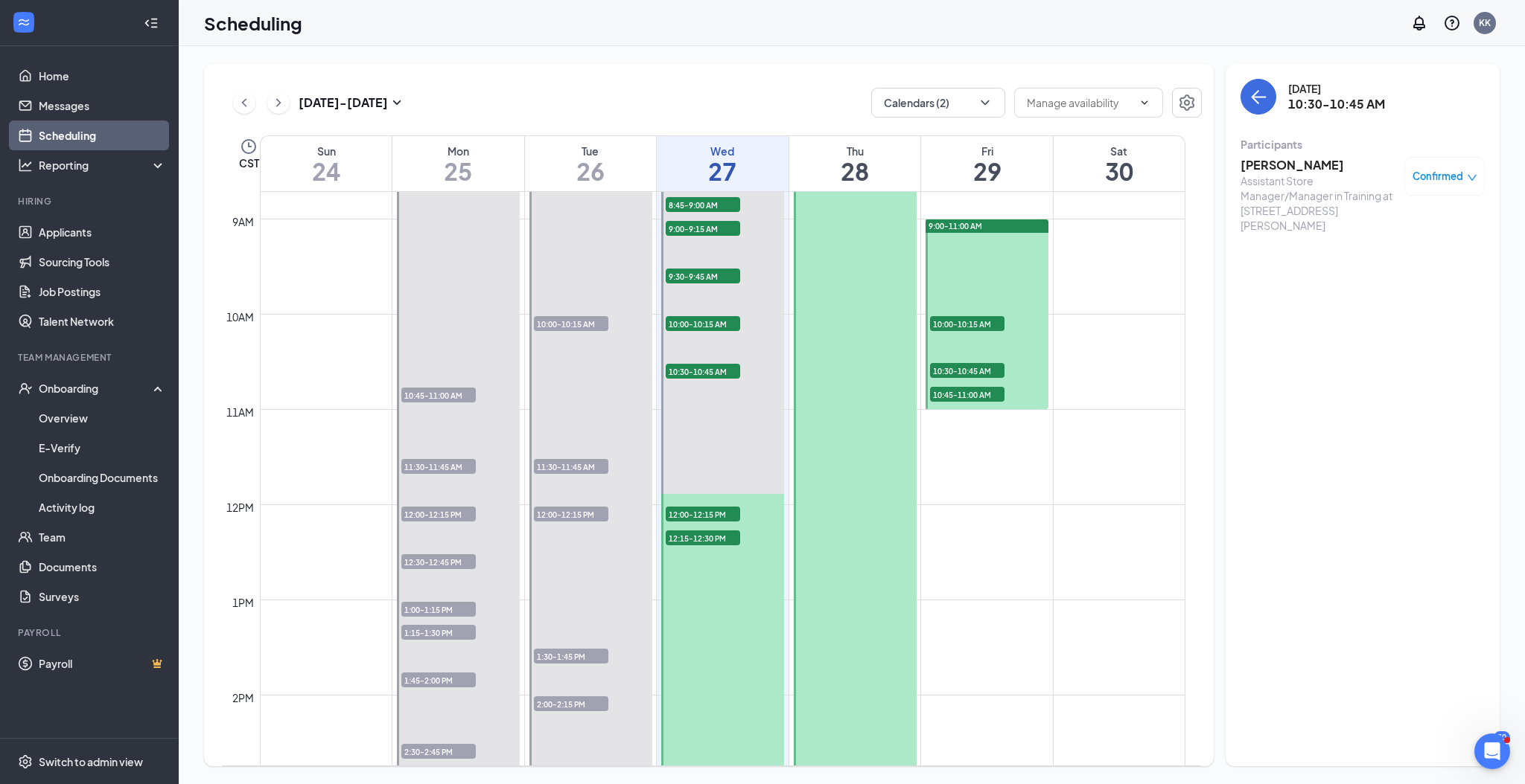
click at [1457, 175] on span "Confirmed" at bounding box center [1437, 176] width 51 height 15
click at [1376, 290] on span "Cancel" at bounding box center [1377, 296] width 35 height 16
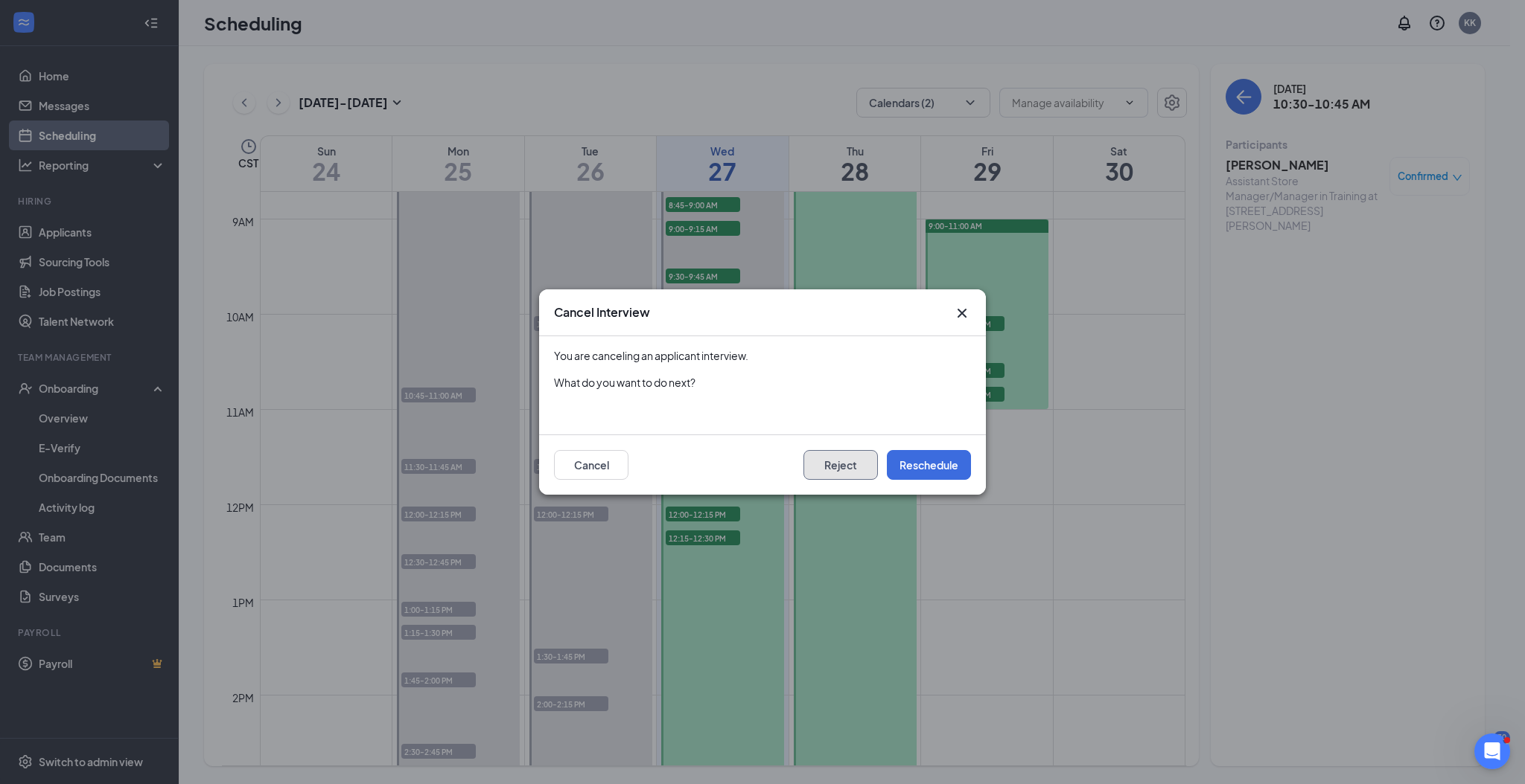
click at [850, 470] on button "Reject" at bounding box center [840, 465] width 74 height 30
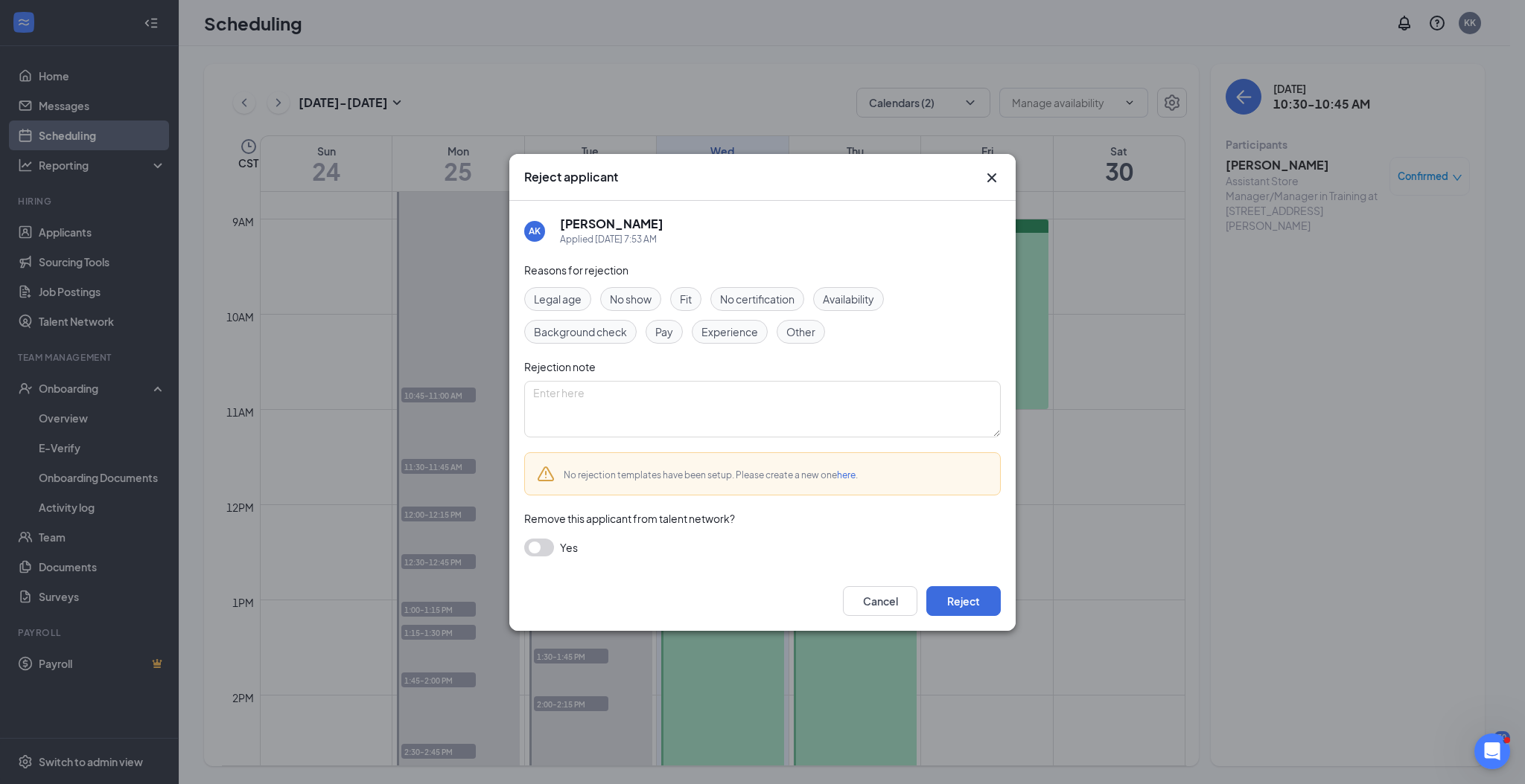
click at [682, 300] on span "Fit" at bounding box center [685, 299] width 12 height 16
click at [982, 596] on button "Reject" at bounding box center [964, 601] width 74 height 30
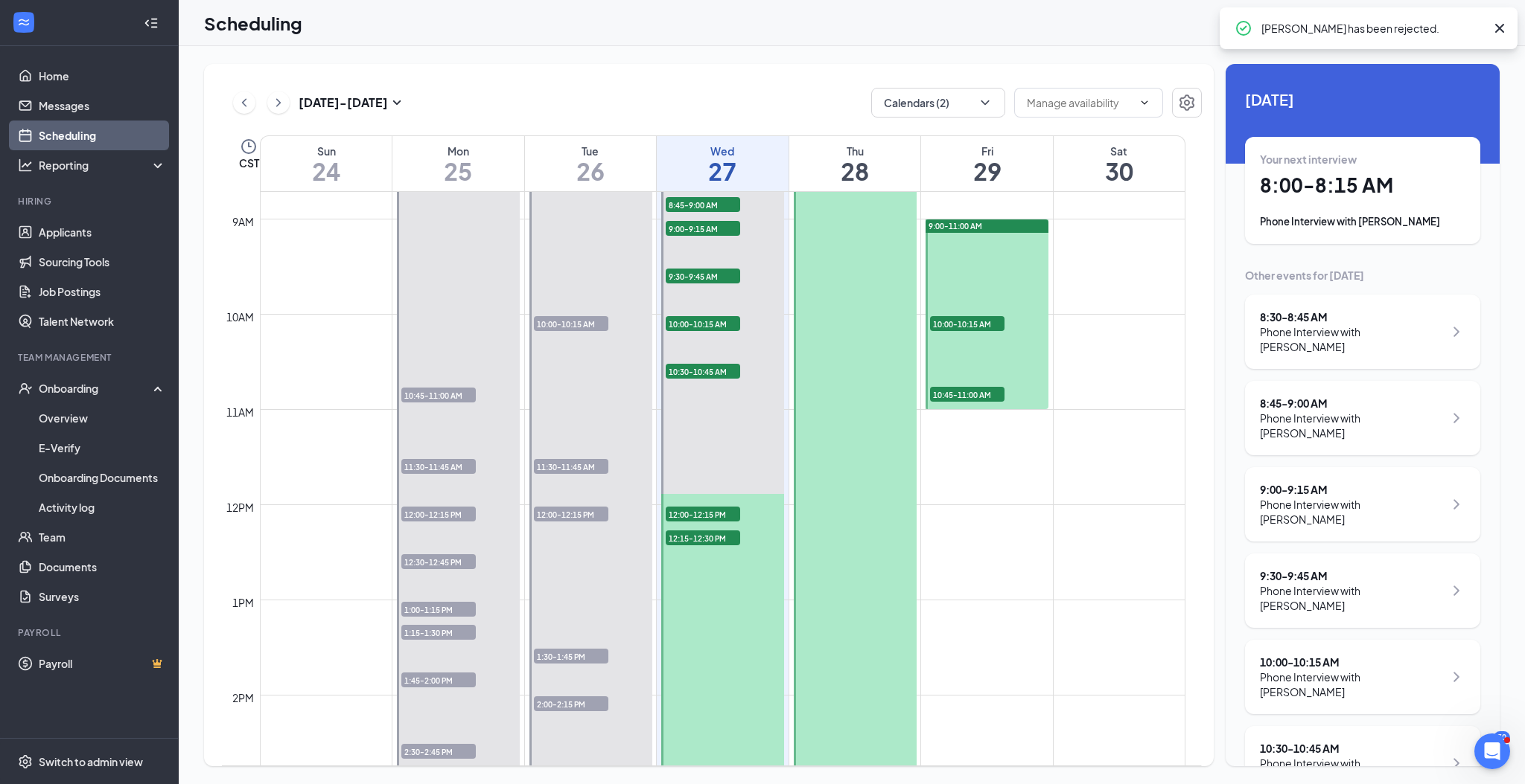
click at [982, 392] on span "10:45-11:00 AM" at bounding box center [967, 394] width 74 height 15
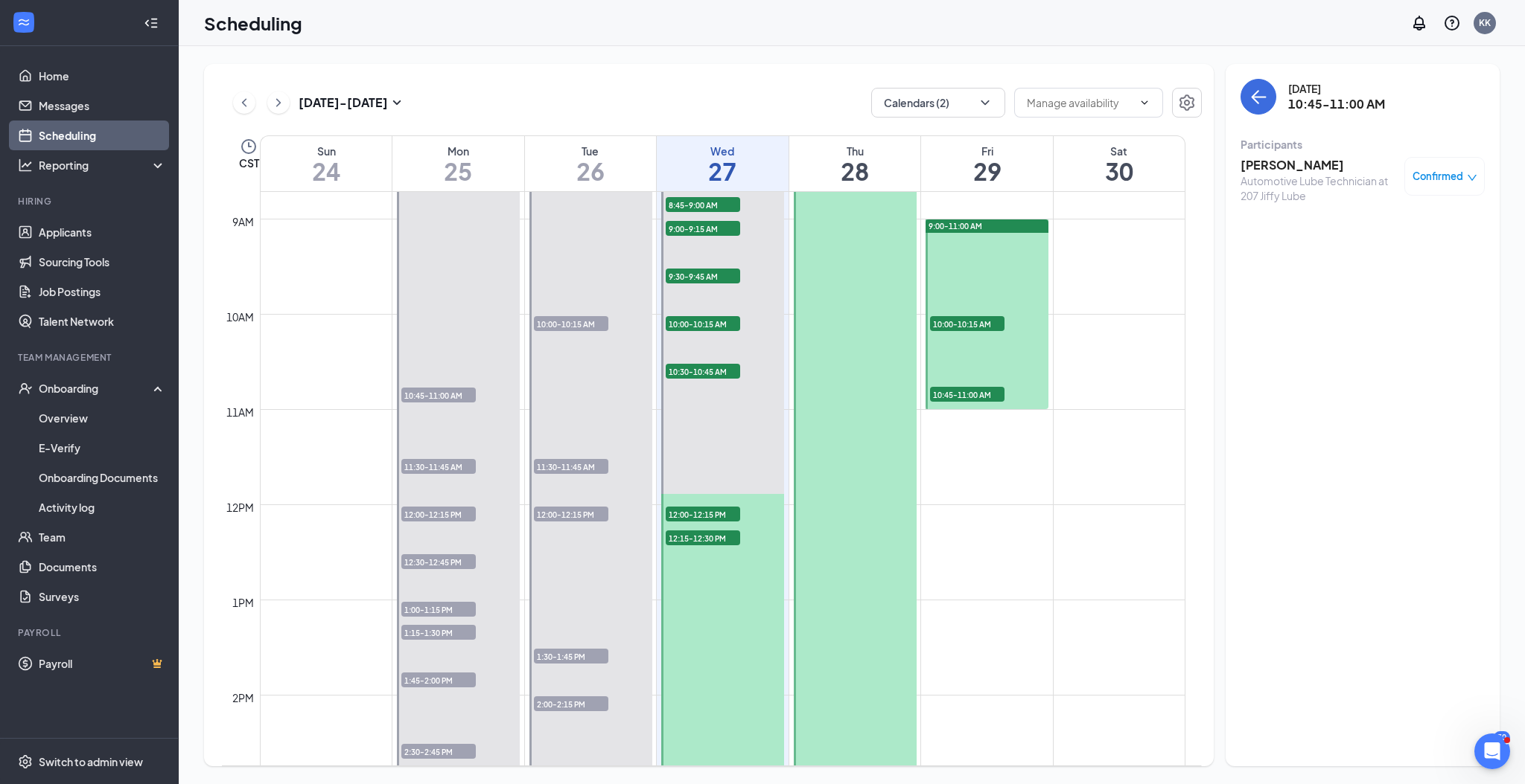
click at [1268, 163] on h3 "[PERSON_NAME]" at bounding box center [1318, 165] width 157 height 16
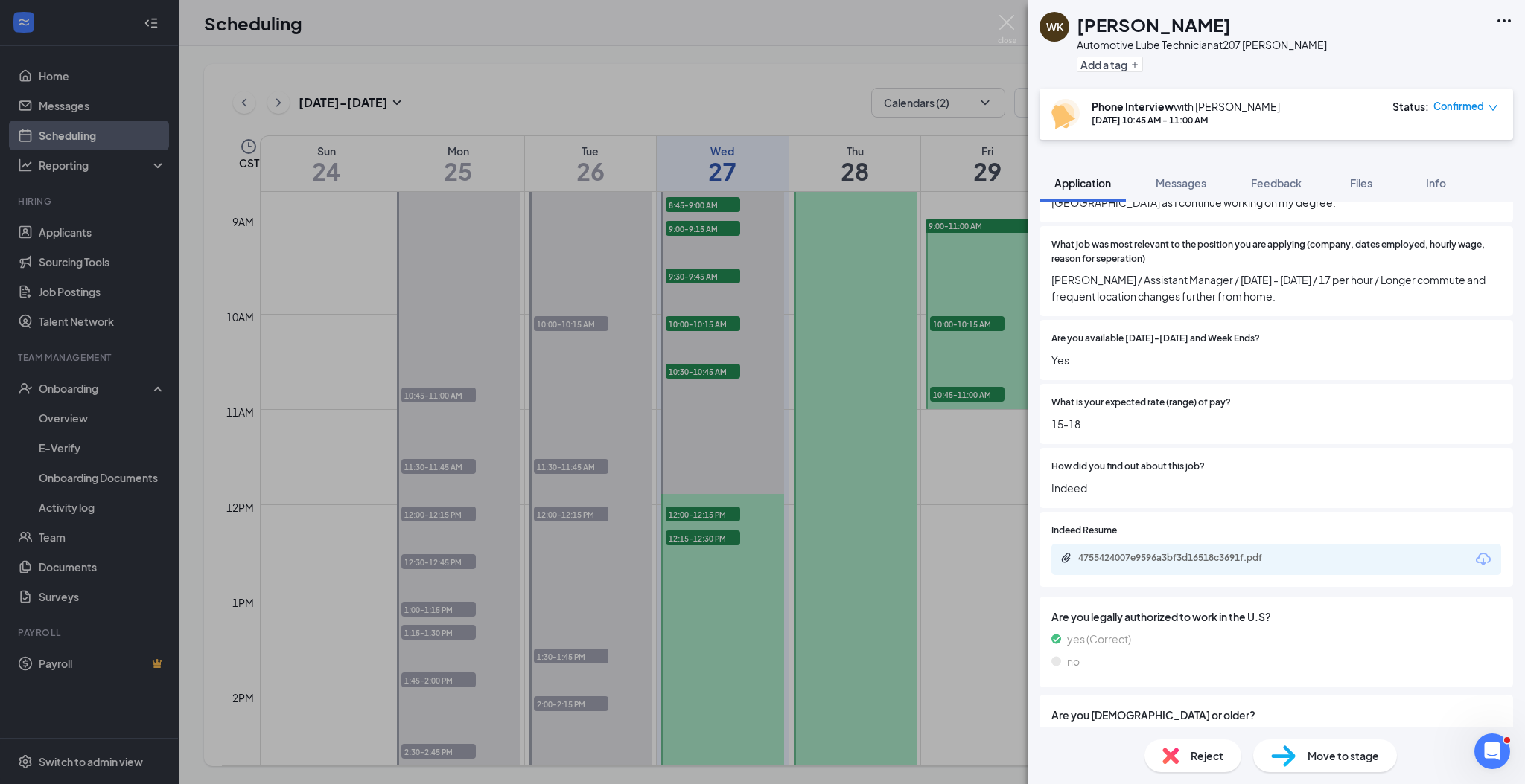
scroll to position [496, 0]
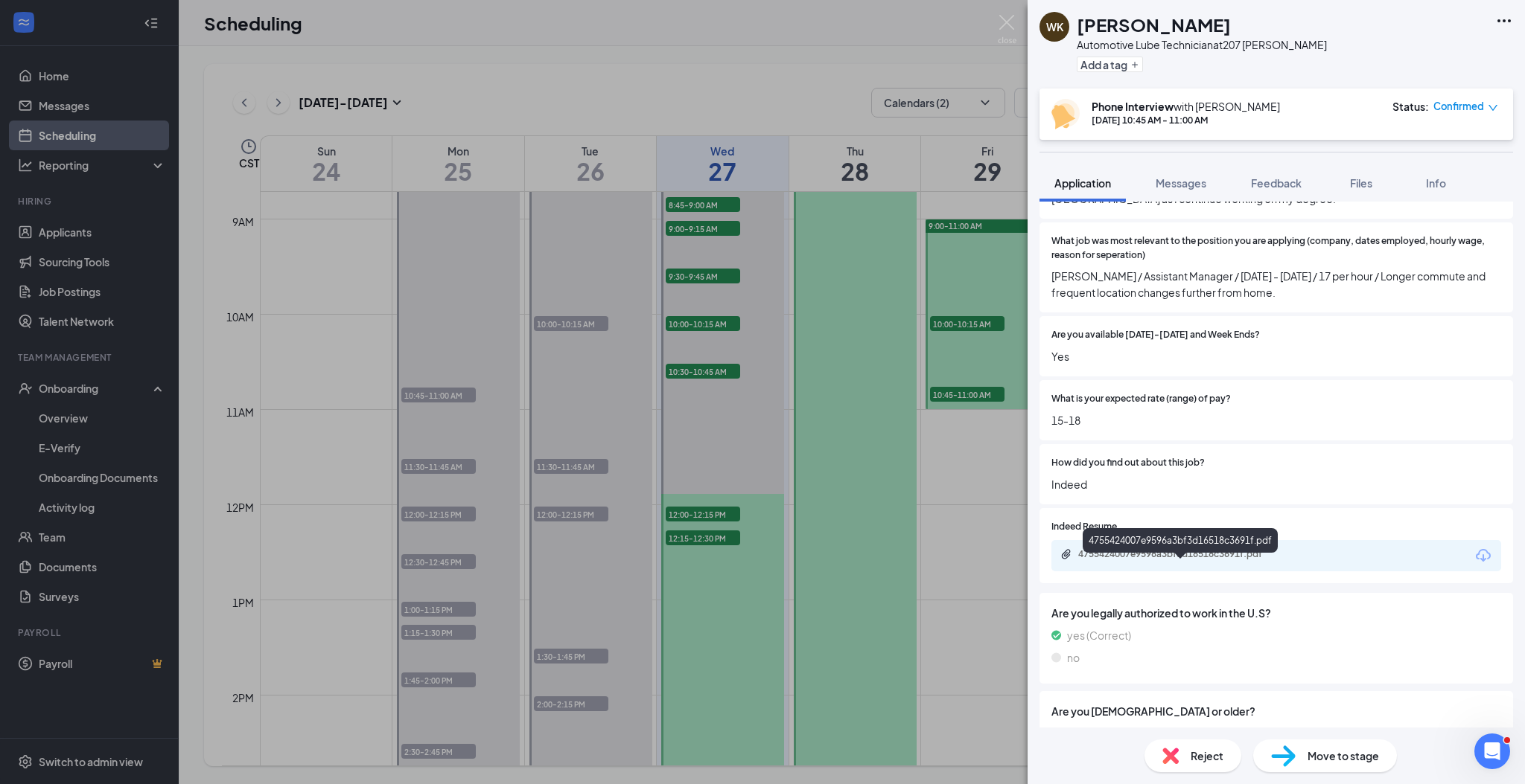
click at [1239, 560] on div "4755424007e9596a3bf3d16518c3691f.pdf" at bounding box center [1183, 554] width 208 height 12
click at [1486, 110] on div "Confirmed" at bounding box center [1465, 107] width 65 height 15
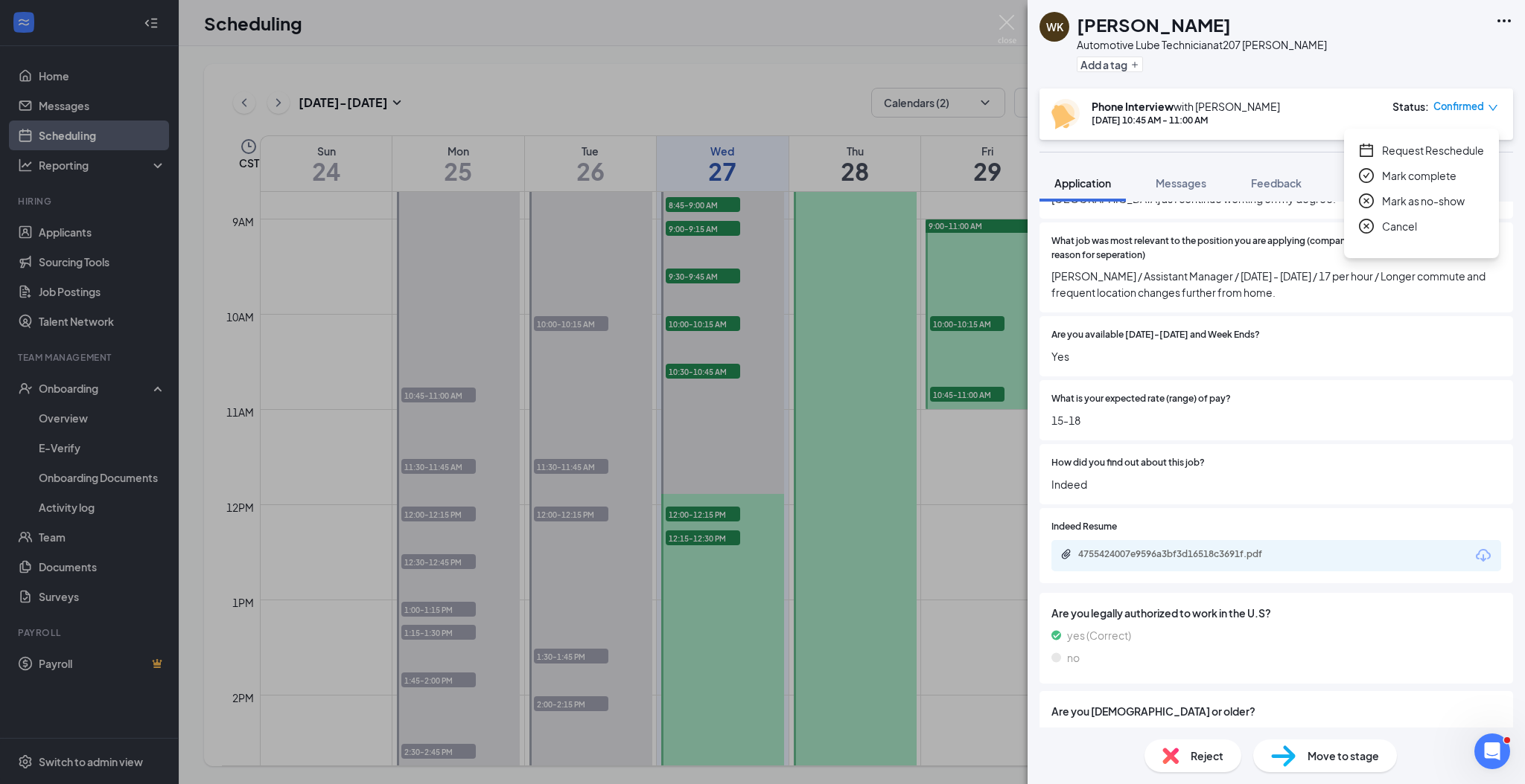
click at [1402, 223] on span "Cancel" at bounding box center [1399, 226] width 35 height 16
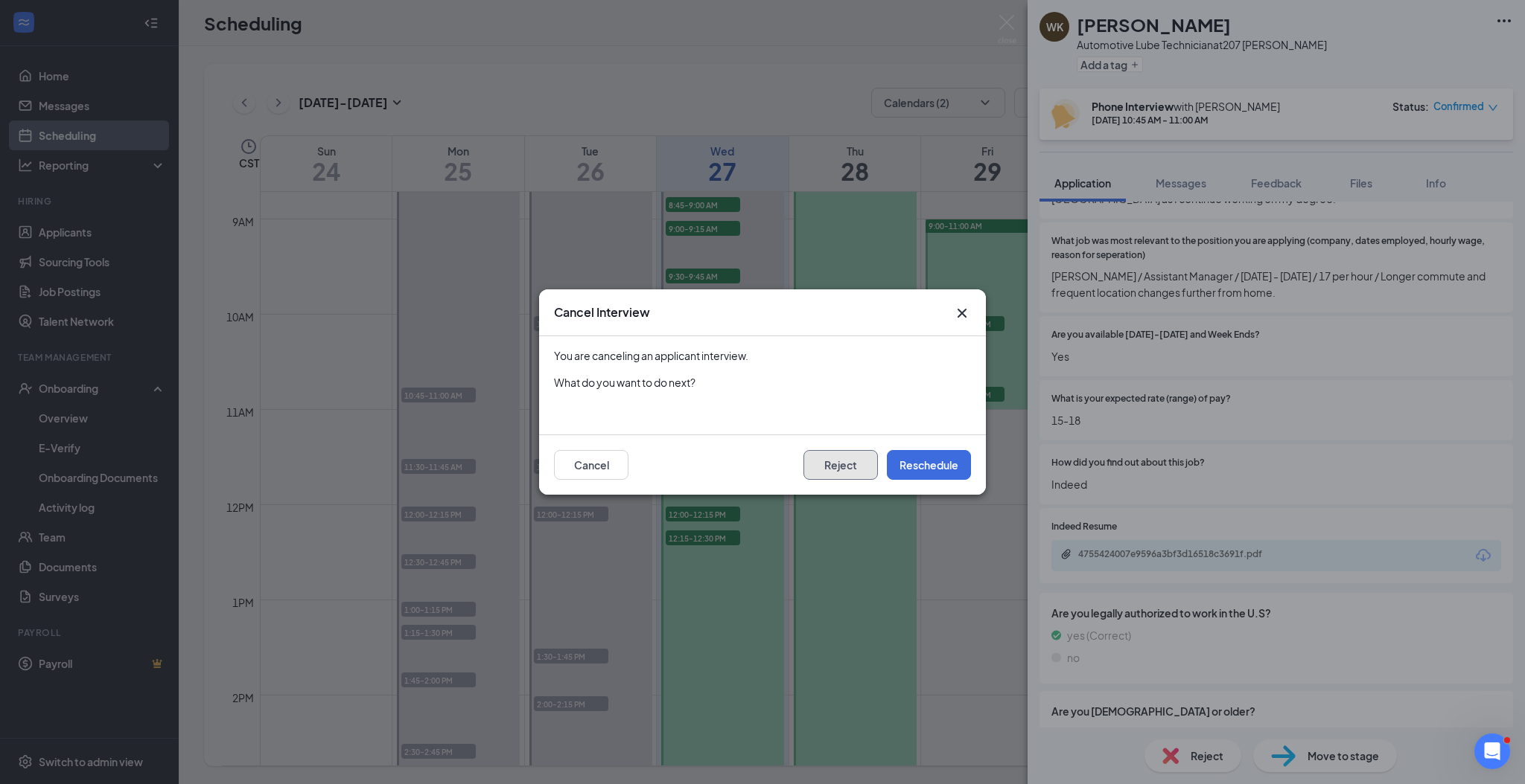
click at [849, 463] on button "Reject" at bounding box center [840, 465] width 74 height 30
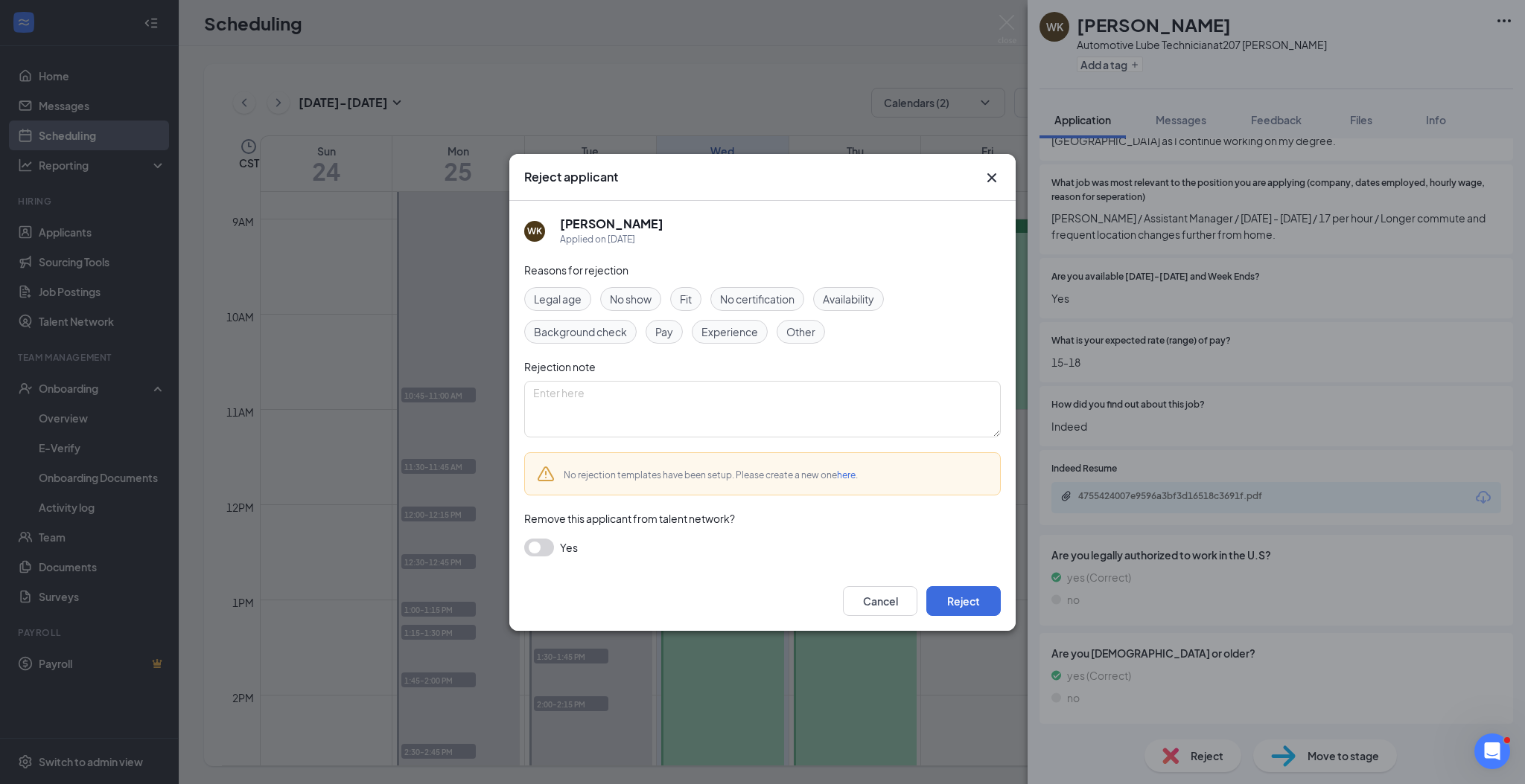
click at [686, 300] on span "Fit" at bounding box center [685, 299] width 12 height 16
click at [978, 602] on button "Reject" at bounding box center [964, 601] width 74 height 30
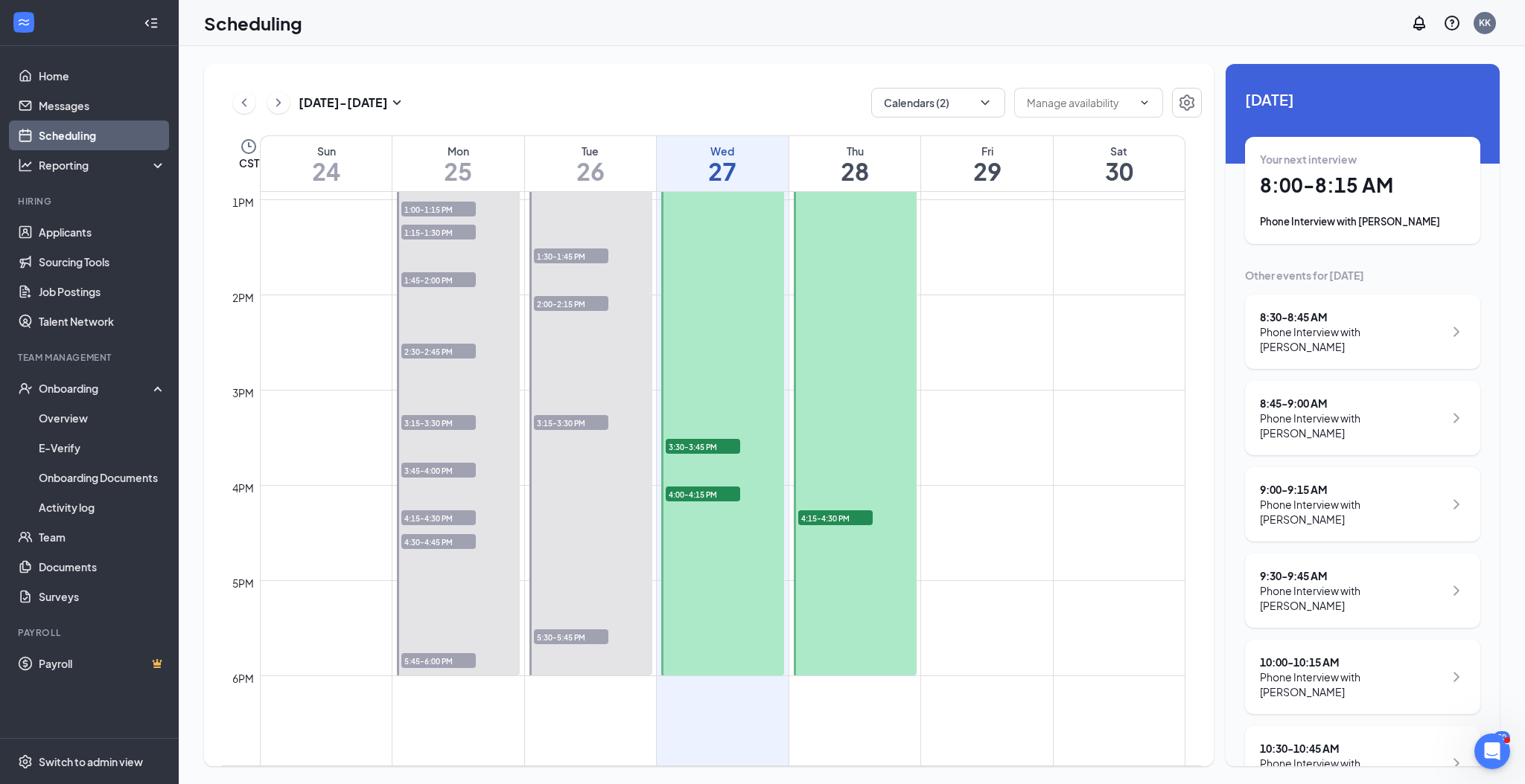
scroll to position [1327, 0]
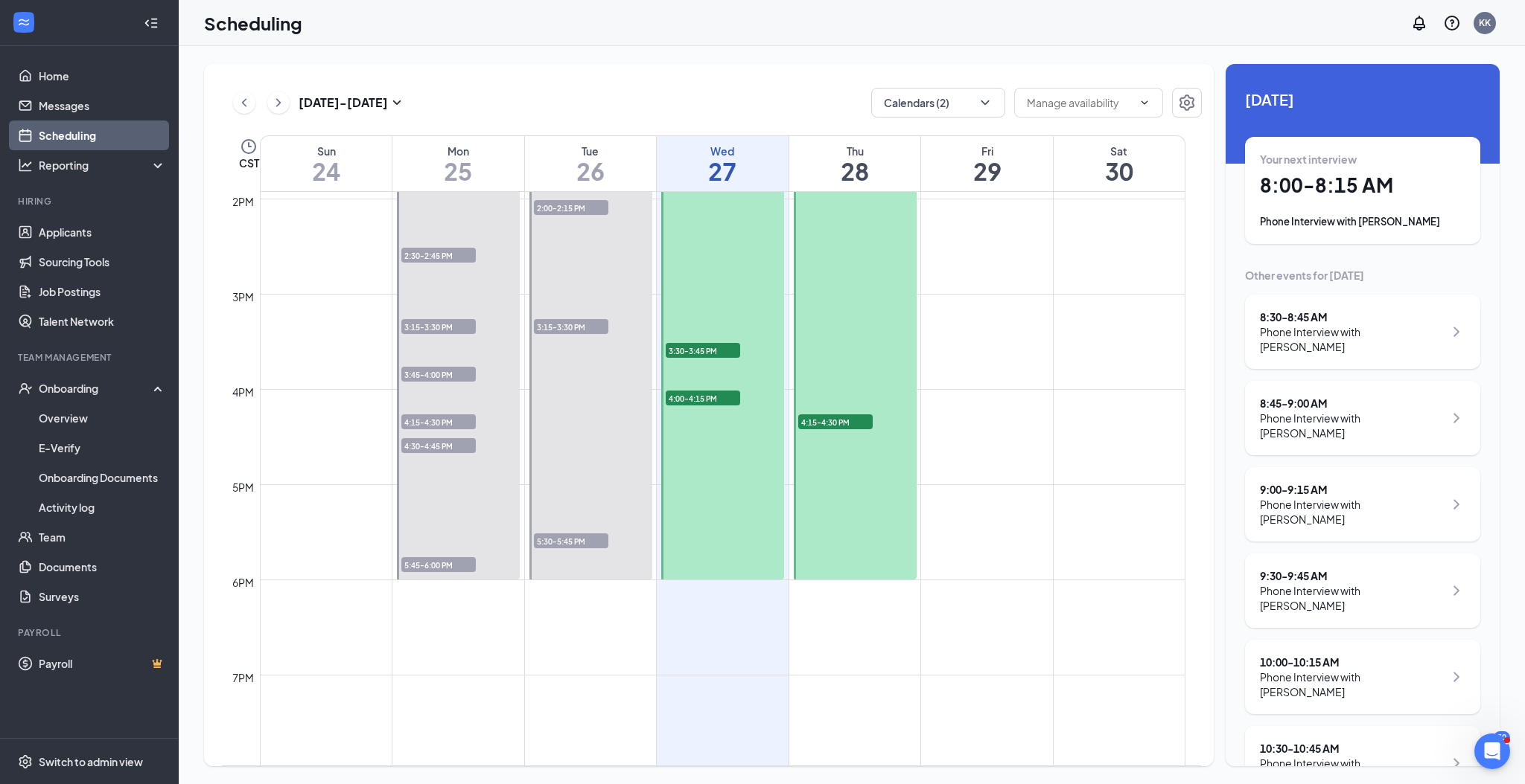
click at [851, 421] on span "4:15-4:30 PM" at bounding box center [835, 421] width 74 height 15
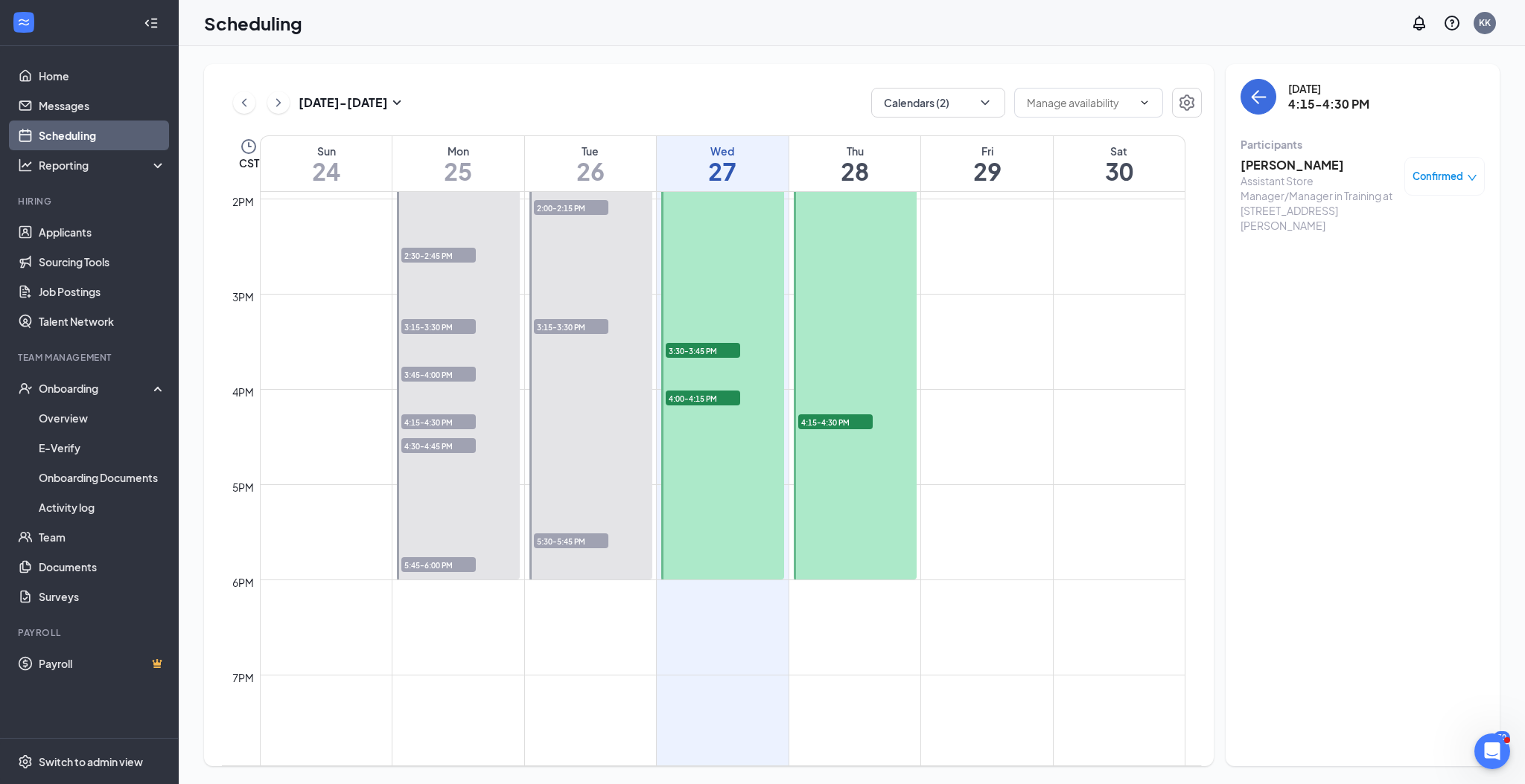
click at [1319, 163] on h3 "[PERSON_NAME]" at bounding box center [1318, 165] width 157 height 16
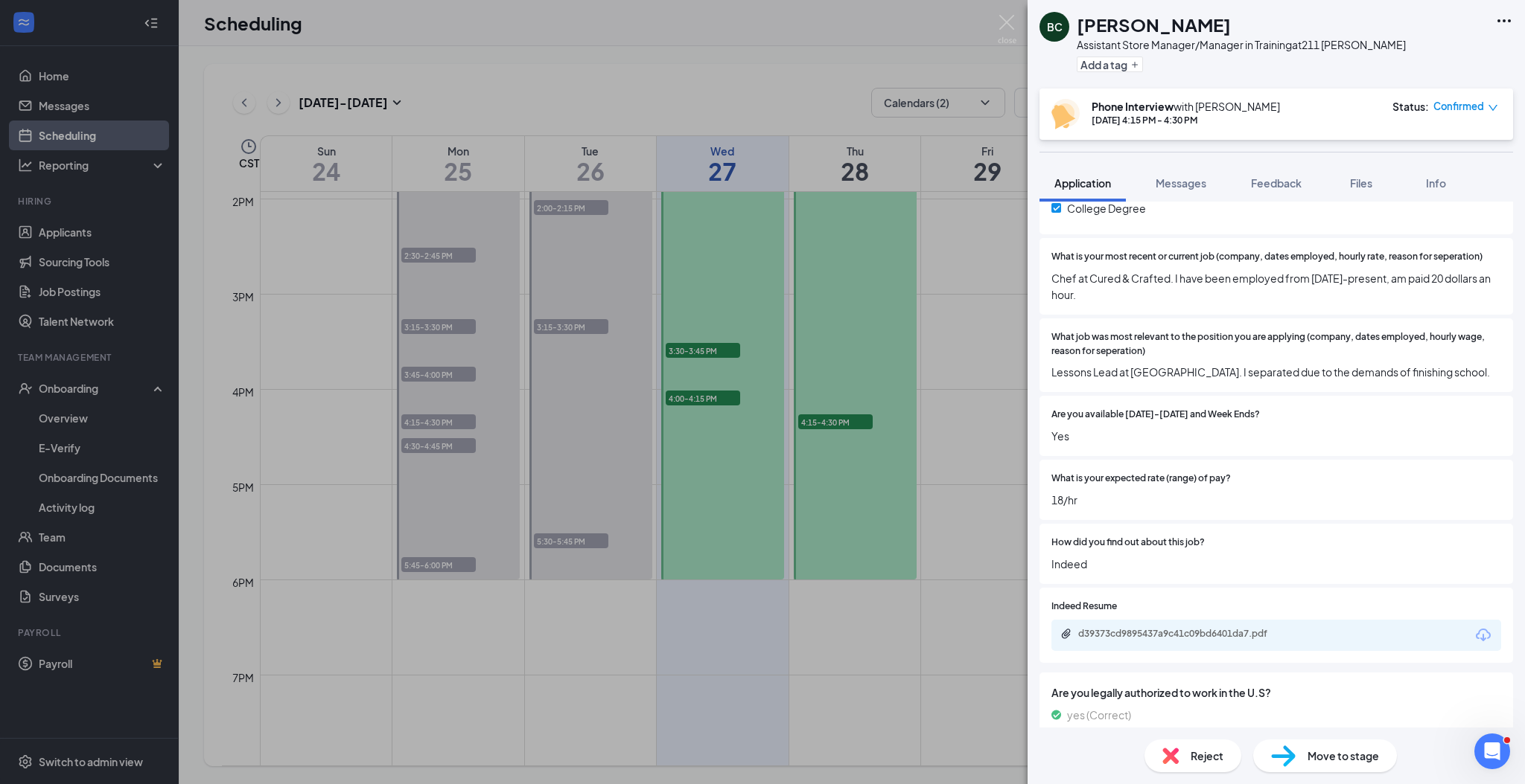
scroll to position [396, 0]
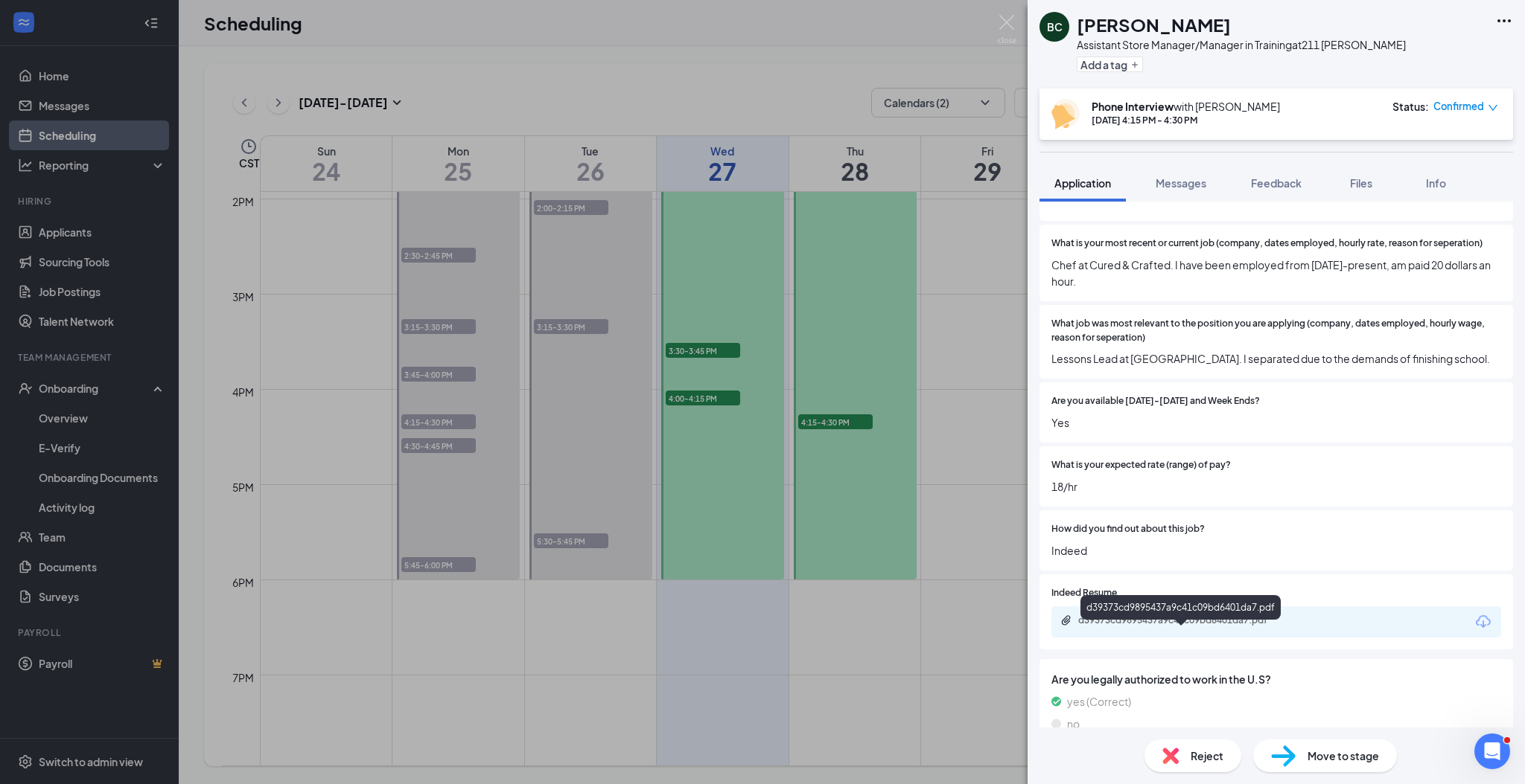
click at [1176, 627] on div "d39373cd9895437a9c41c09bd6401da7.pdf" at bounding box center [1183, 620] width 208 height 12
click at [838, 426] on div "BC [PERSON_NAME] Assistant Store Manager/Manager in Training at 211 [PERSON_NAM…" at bounding box center [762, 392] width 1525 height 784
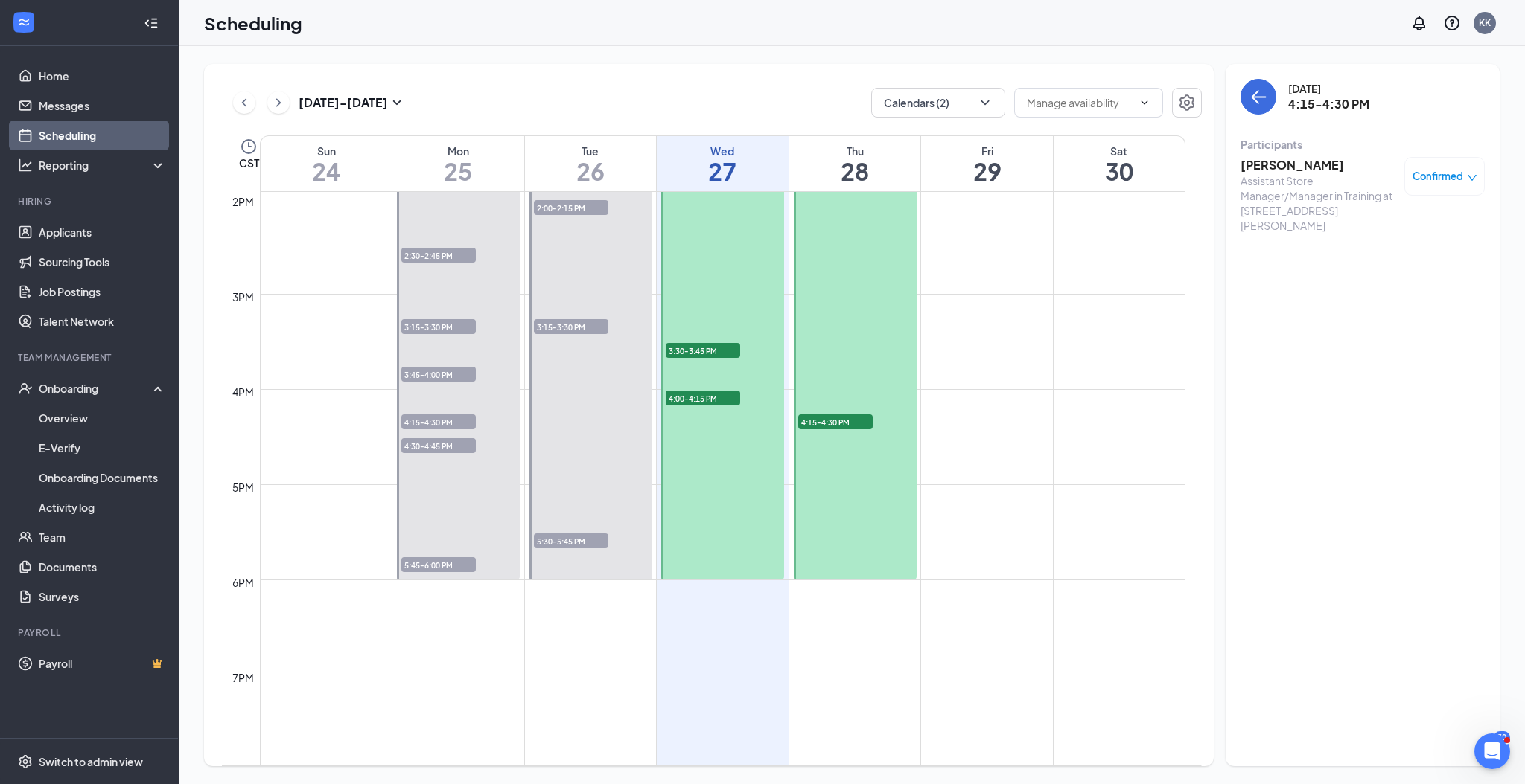
click at [838, 420] on span "4:15-4:30 PM" at bounding box center [835, 421] width 74 height 15
click at [1468, 176] on icon "down" at bounding box center [1472, 178] width 9 height 6
click at [1377, 291] on span "Cancel" at bounding box center [1377, 296] width 35 height 16
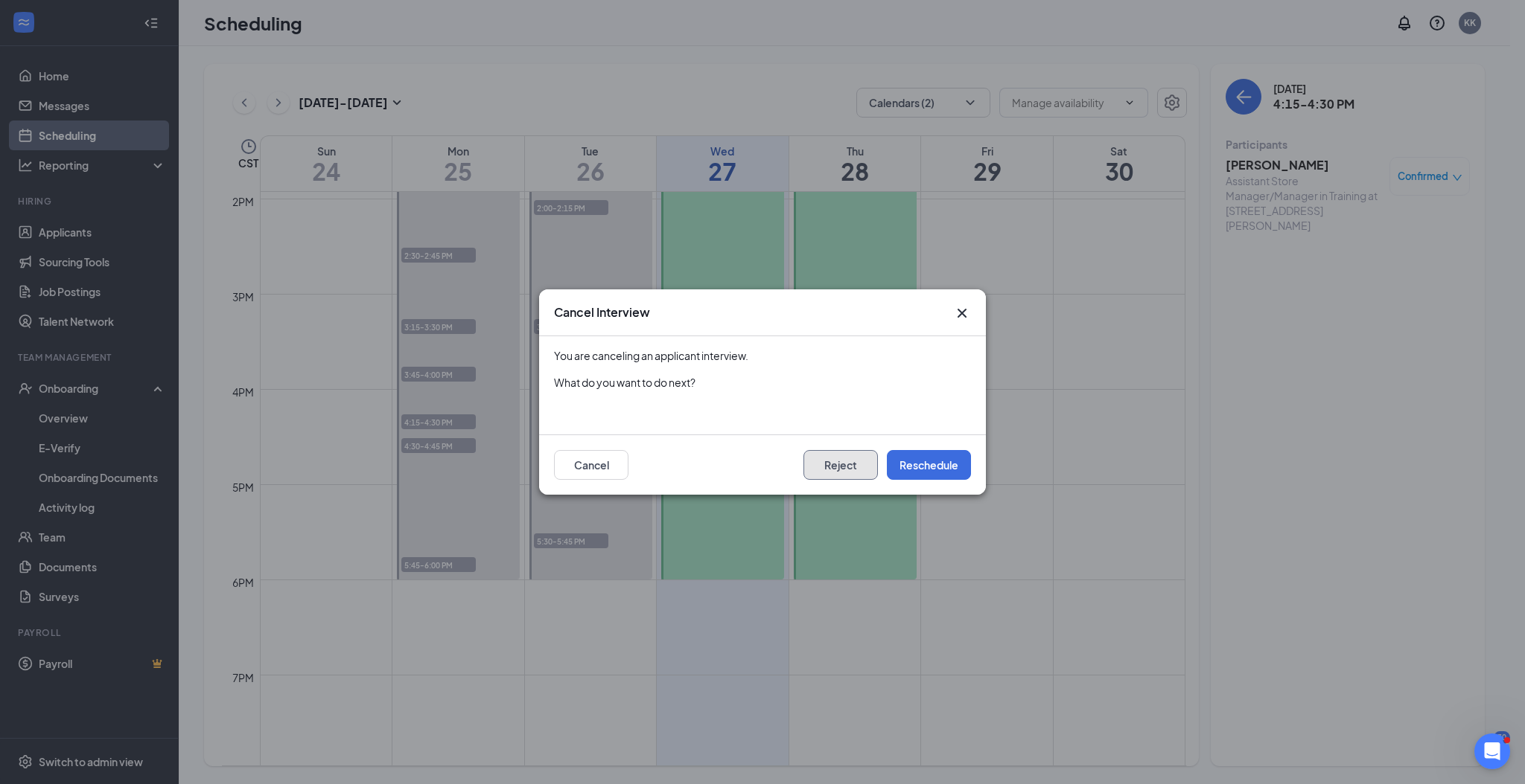
click at [841, 466] on button "Reject" at bounding box center [840, 465] width 74 height 30
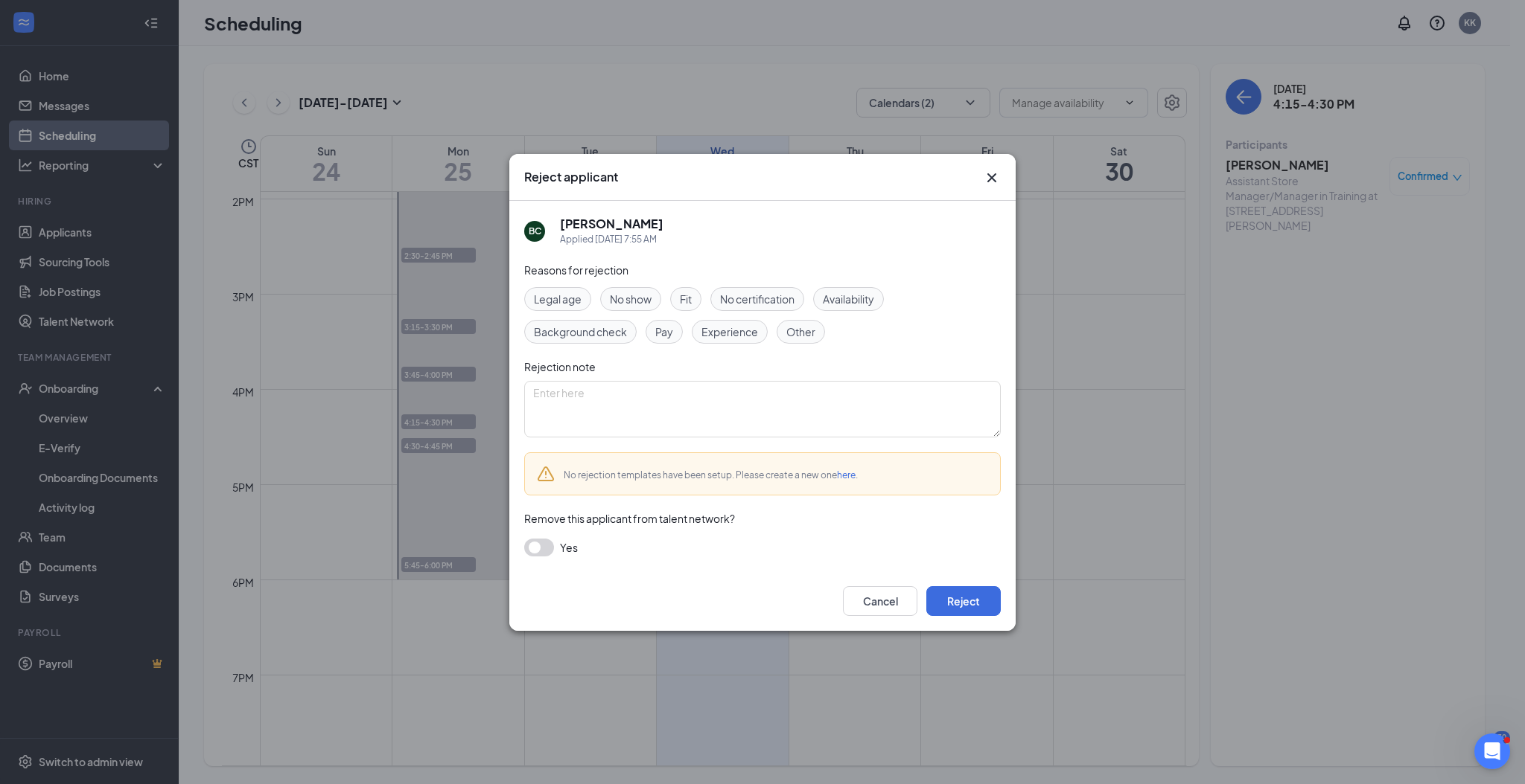
drag, startPoint x: 683, startPoint y: 296, endPoint x: 709, endPoint y: 335, distance: 46.9
click at [685, 296] on span "Fit" at bounding box center [685, 299] width 12 height 16
click at [972, 601] on button "Reject" at bounding box center [964, 601] width 74 height 30
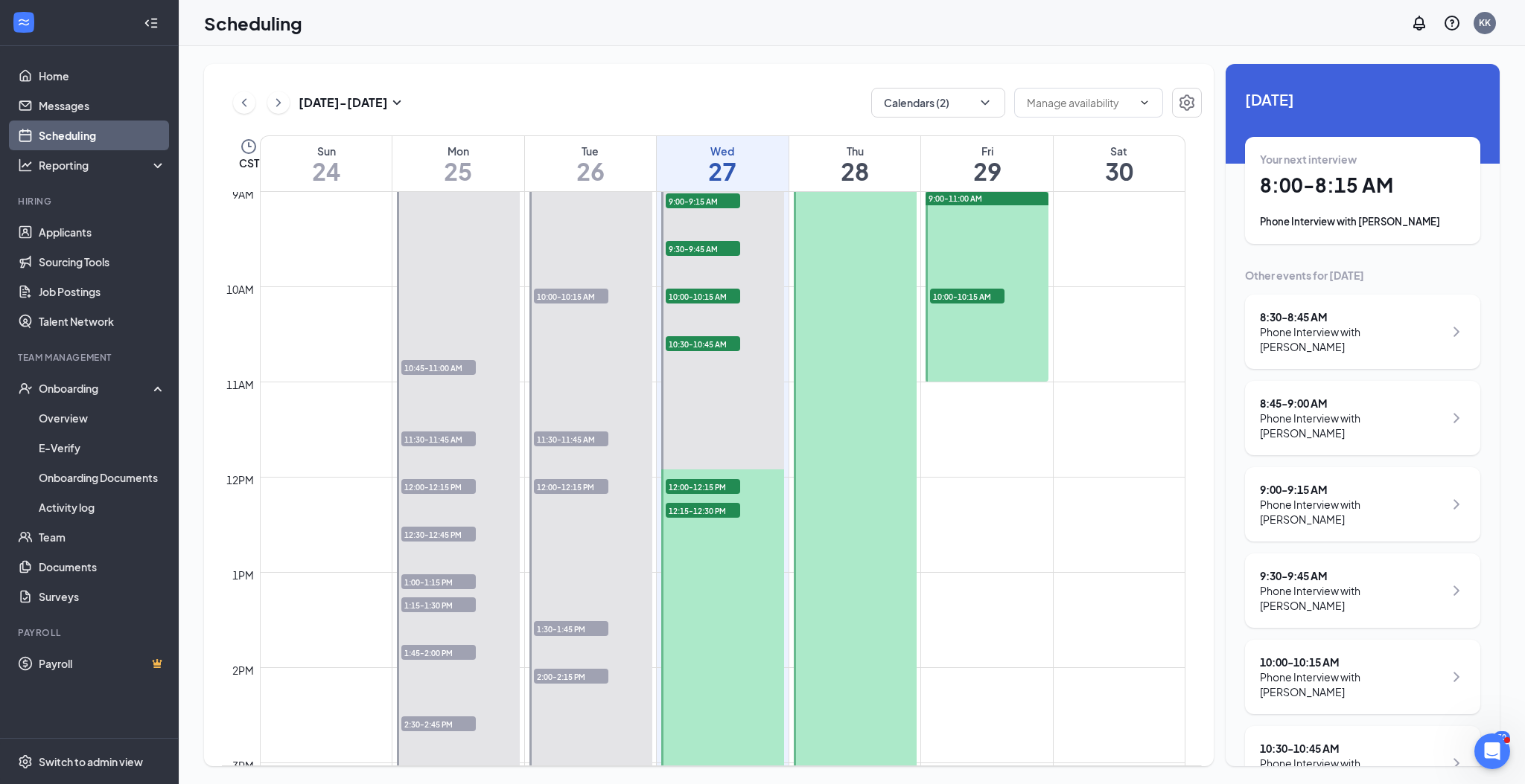
scroll to position [632, 0]
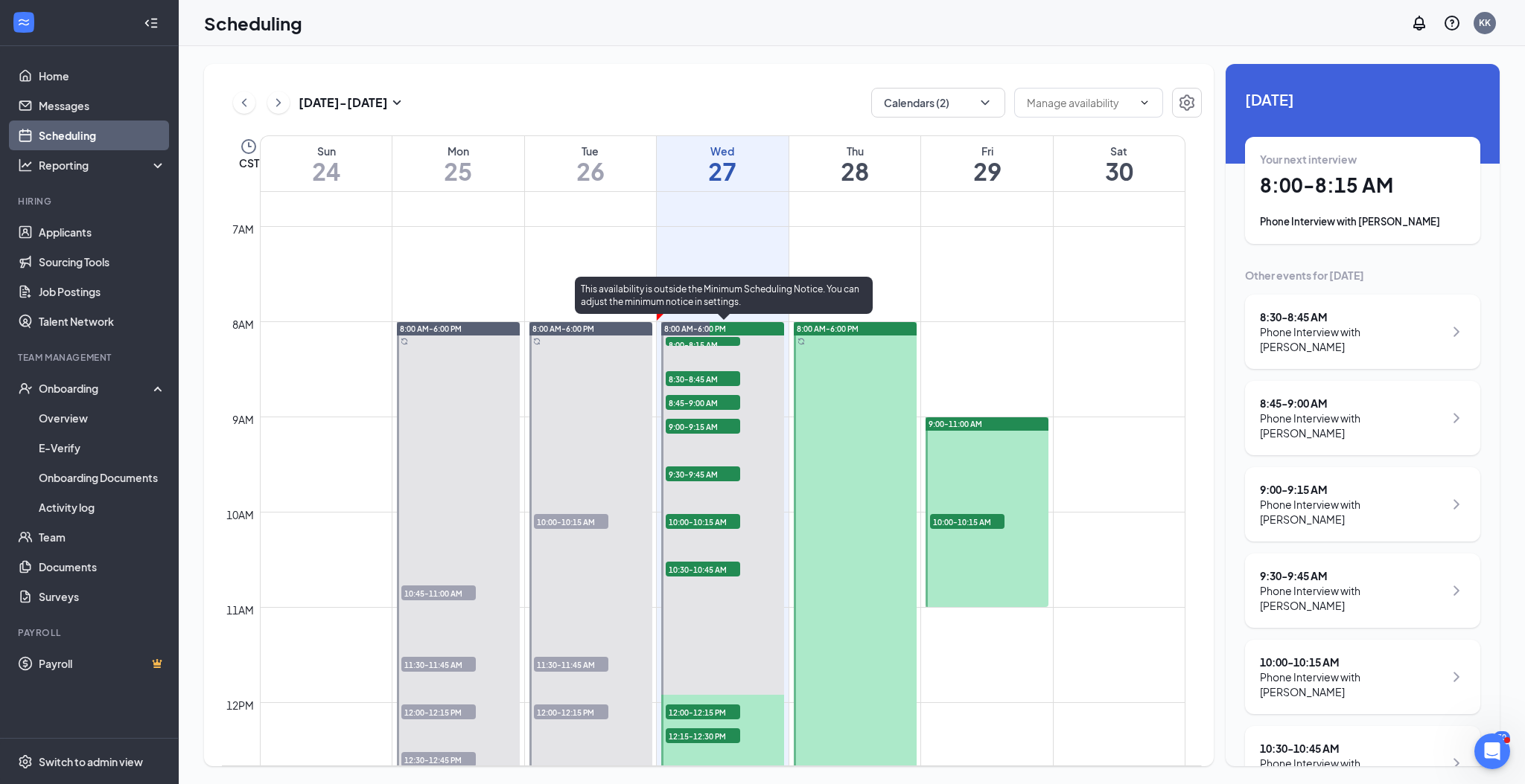
click at [729, 342] on span "8:00-8:15 AM" at bounding box center [703, 344] width 74 height 15
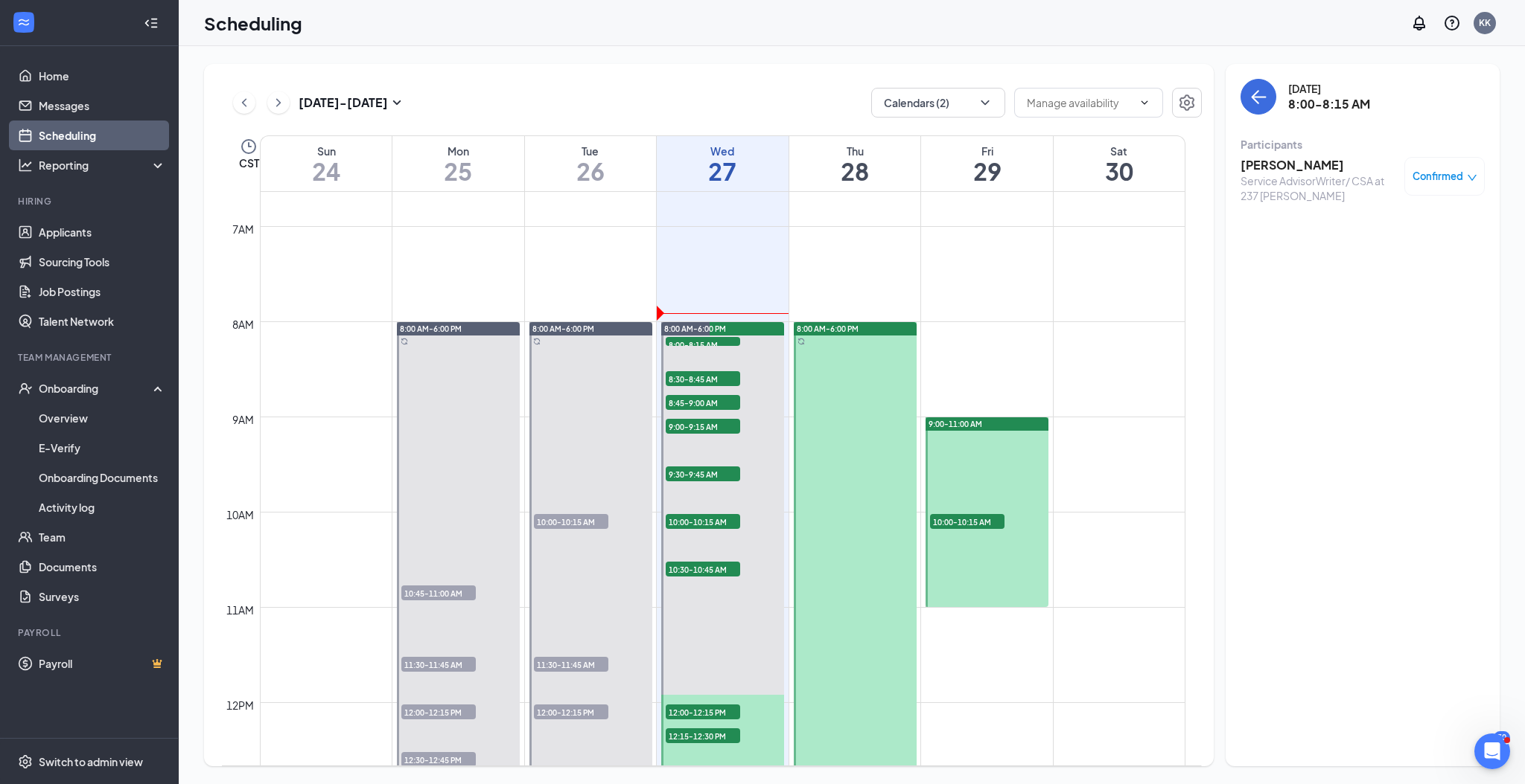
click at [1272, 166] on h3 "[PERSON_NAME]" at bounding box center [1318, 165] width 157 height 16
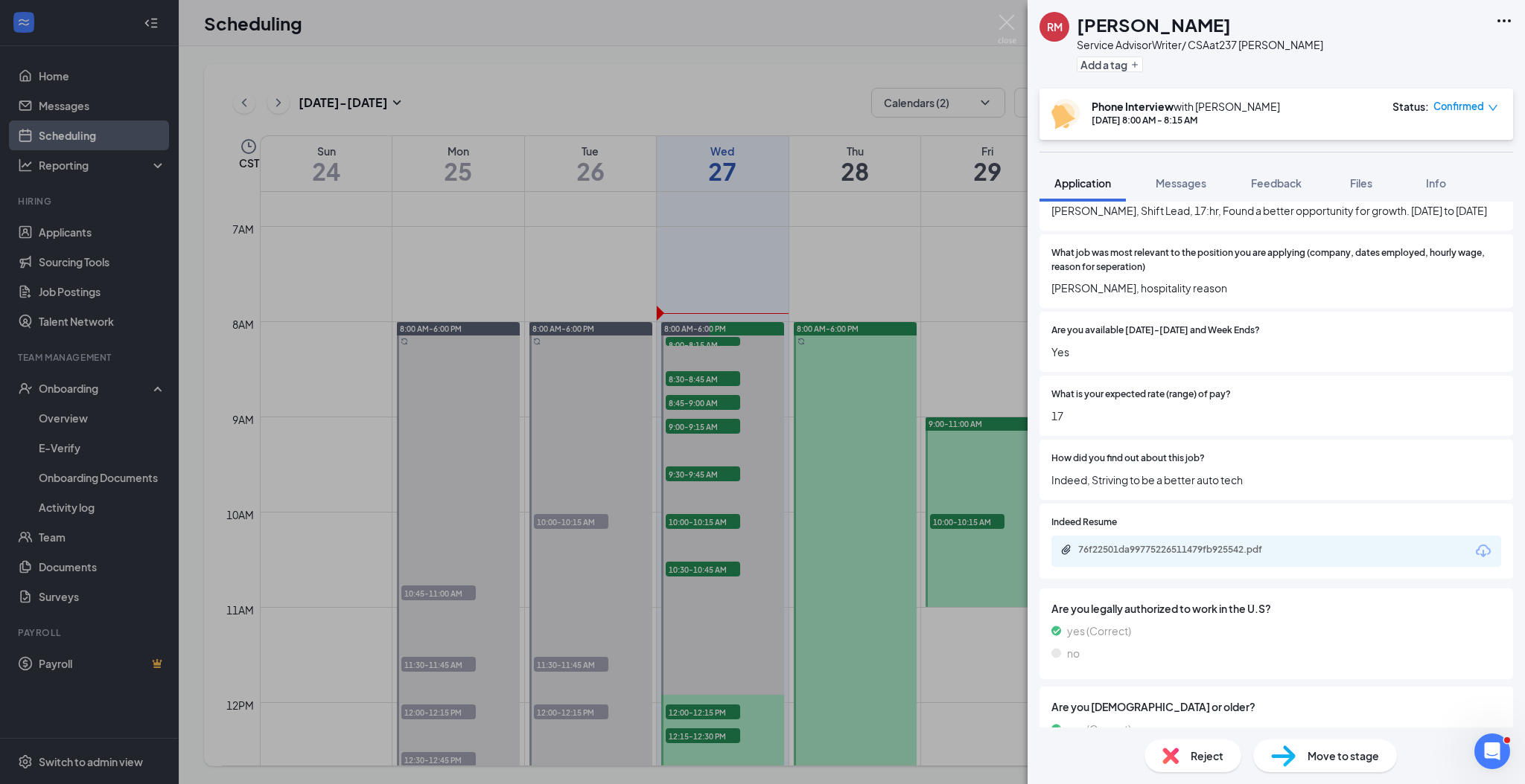
scroll to position [496, 0]
click at [1234, 553] on div "76f22501da99775226511479fb925542.pdf" at bounding box center [1183, 547] width 208 height 12
click at [725, 376] on div "RM [PERSON_NAME] Service AdvisorWriter/ CSA at 237 [PERSON_NAME] Add a tag Phon…" at bounding box center [762, 392] width 1525 height 784
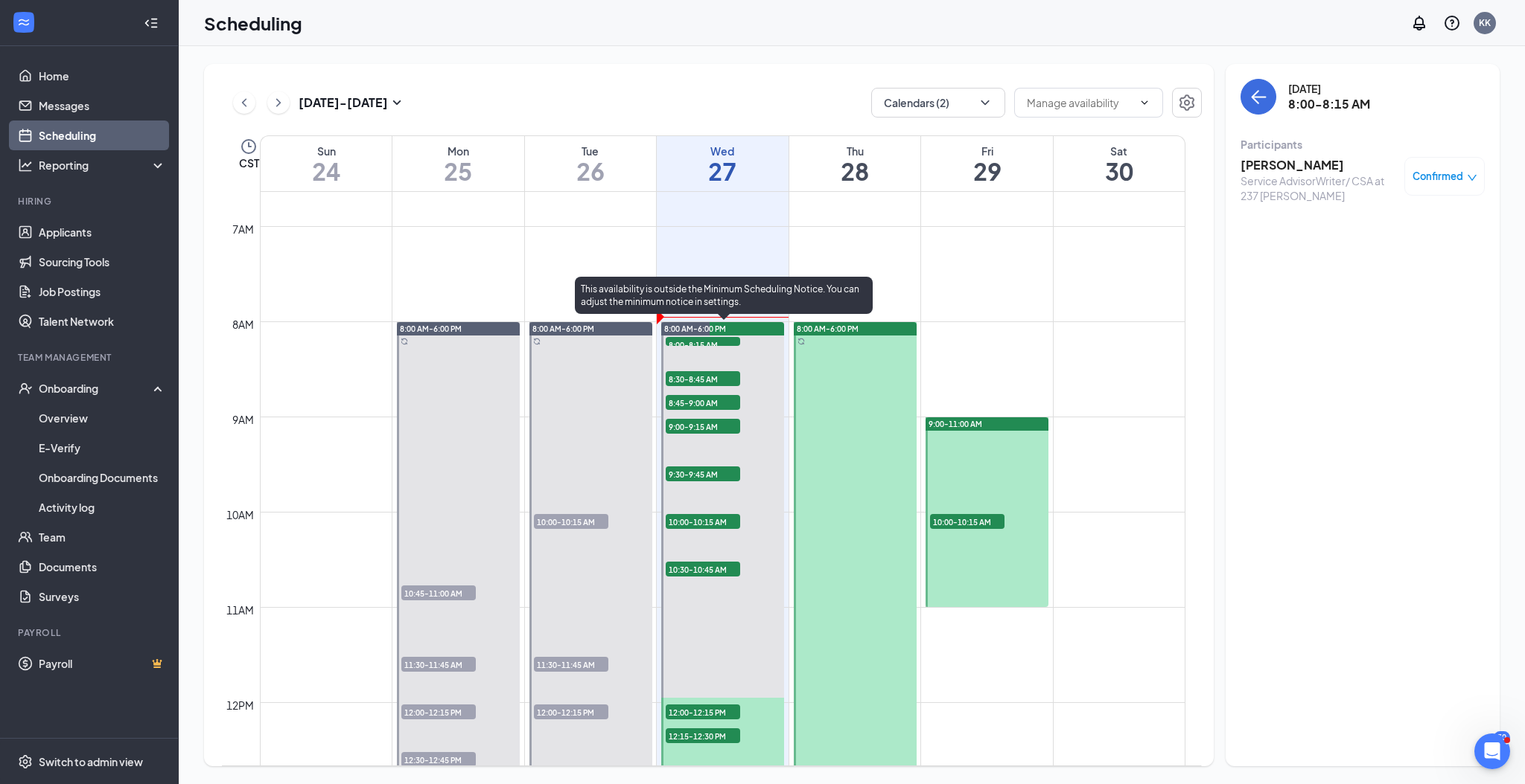
click at [727, 380] on span "8:30-8:45 AM" at bounding box center [703, 379] width 74 height 15
click at [727, 400] on span "8:45-9:00 AM" at bounding box center [703, 402] width 74 height 15
click at [724, 426] on span "9:00-9:15 AM" at bounding box center [703, 426] width 74 height 15
click at [1269, 163] on h3 "[PERSON_NAME]" at bounding box center [1318, 165] width 157 height 16
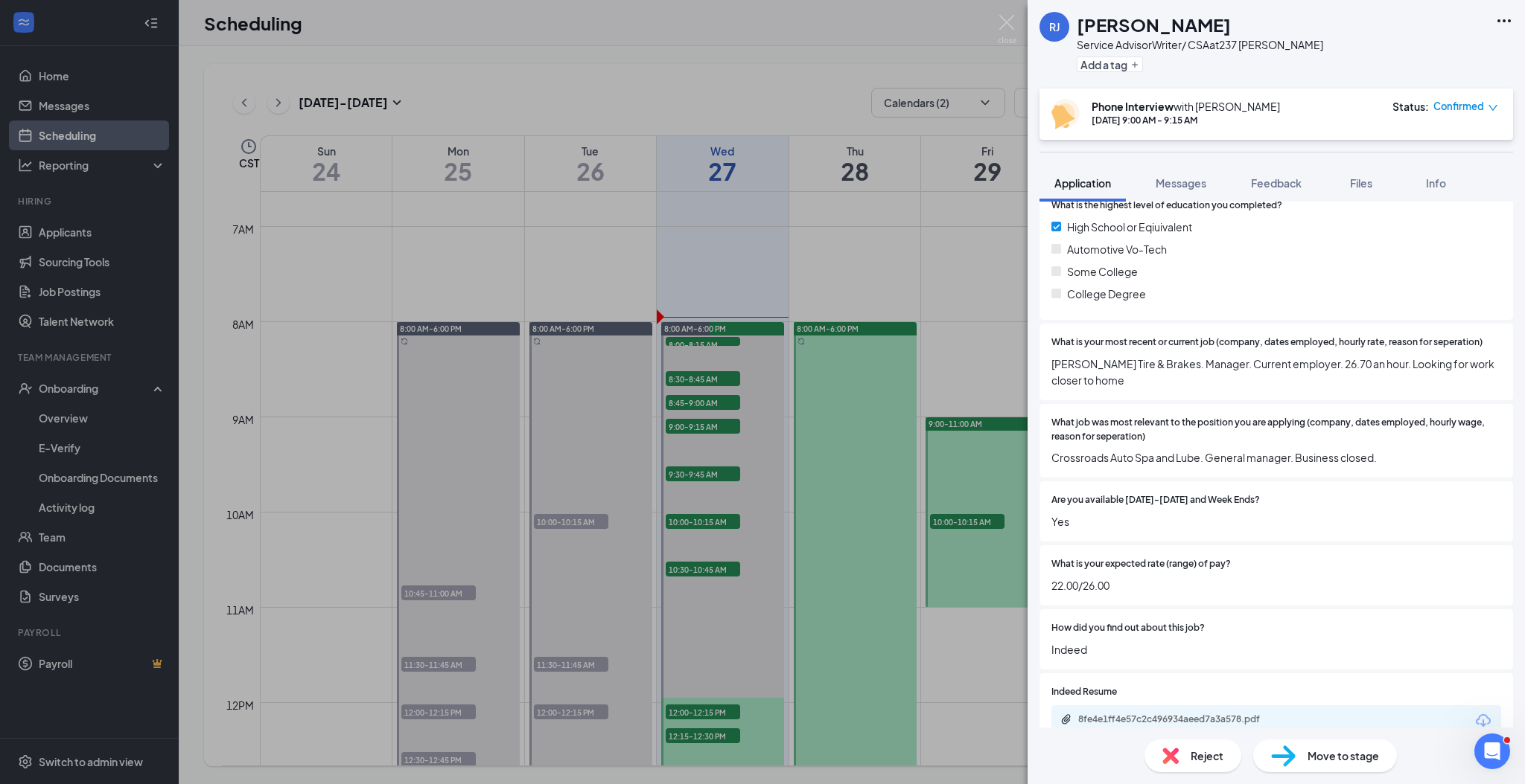
scroll to position [533, 0]
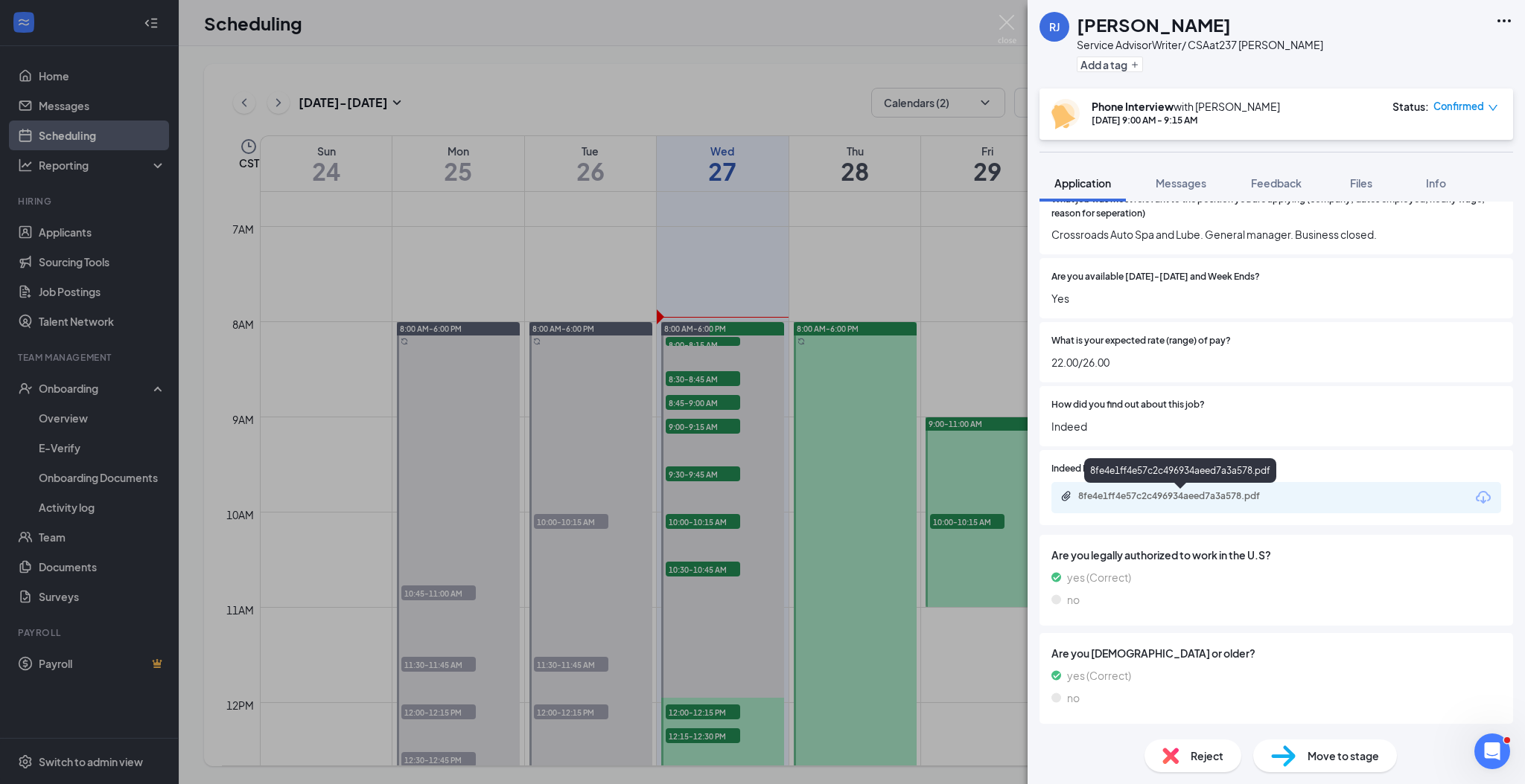
click at [1192, 494] on div "8fe4e1ff4e57c2c496934aeed7a3a578.pdf" at bounding box center [1183, 496] width 208 height 12
click at [1486, 106] on div "Confirmed" at bounding box center [1465, 107] width 65 height 15
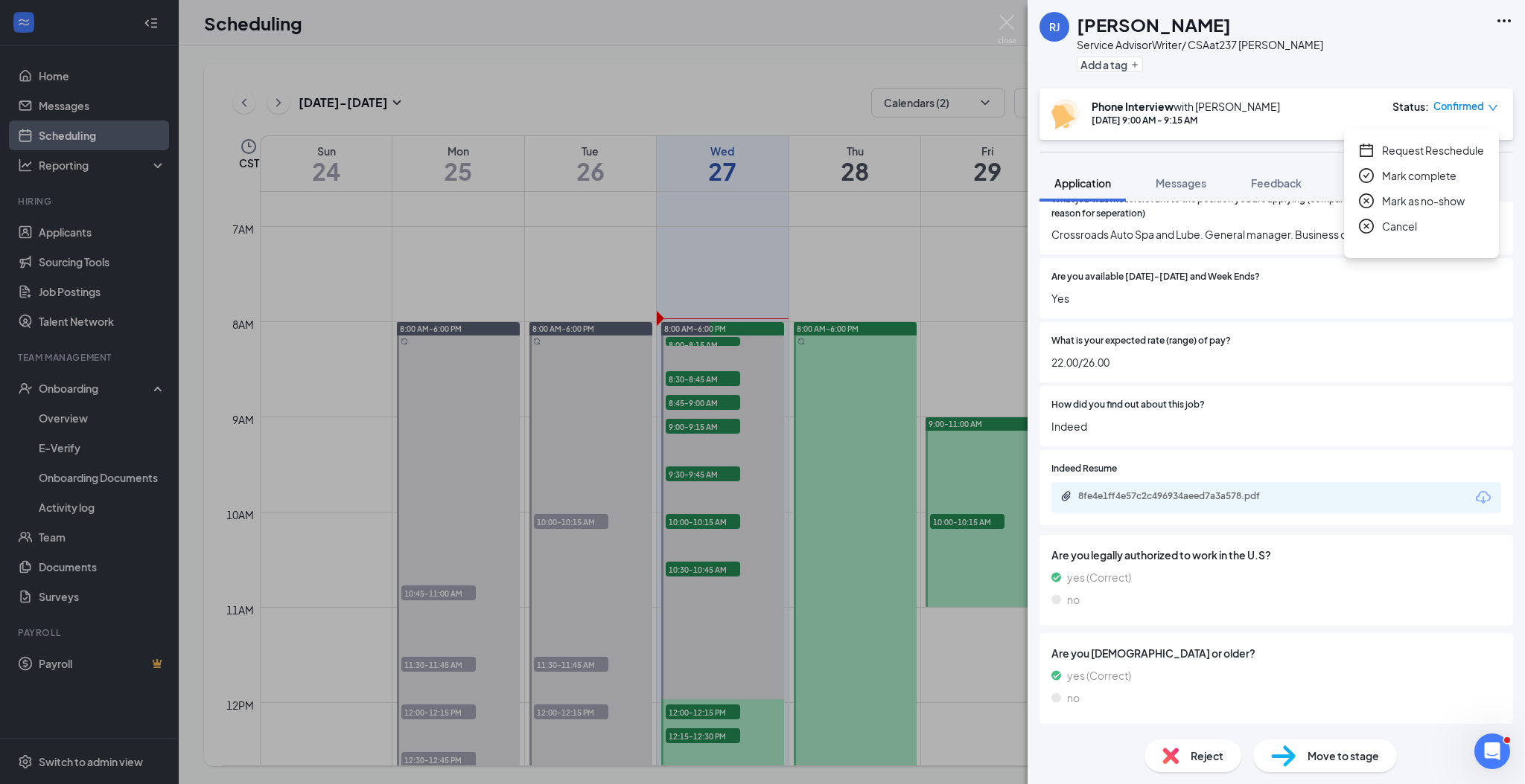
click at [1396, 227] on span "Cancel" at bounding box center [1399, 226] width 35 height 16
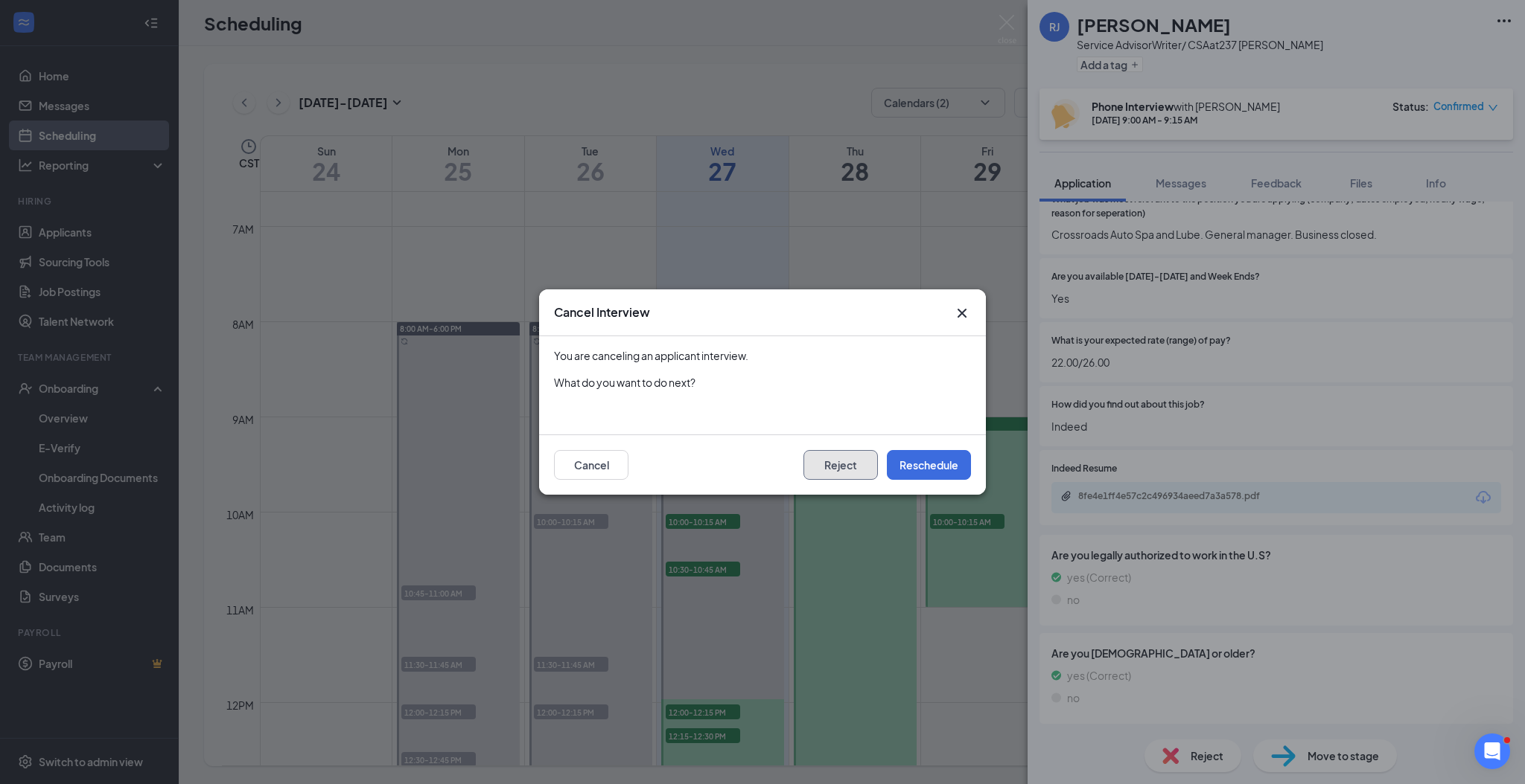
click at [853, 462] on button "Reject" at bounding box center [840, 465] width 74 height 30
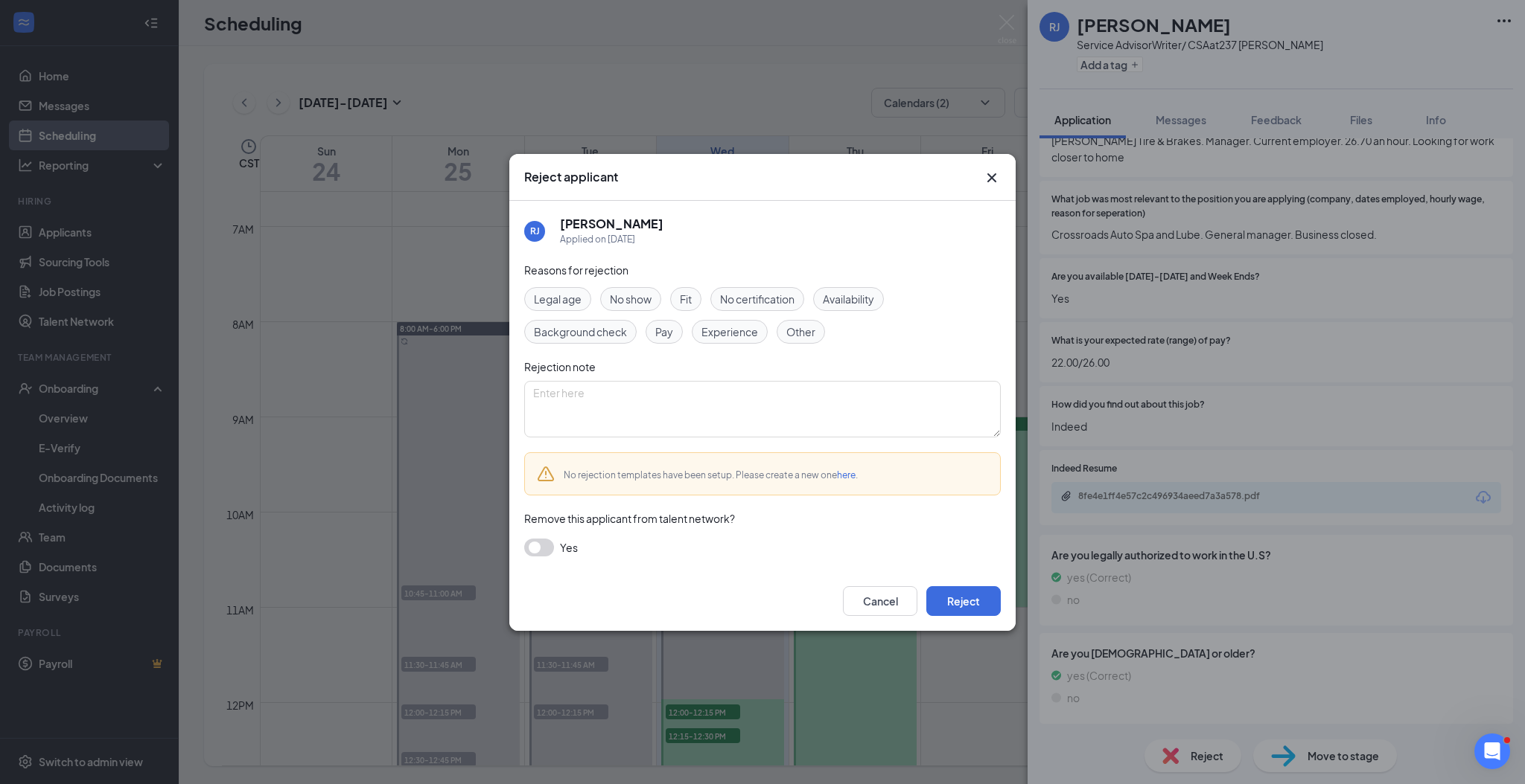
scroll to position [464, 0]
click at [883, 596] on button "Cancel" at bounding box center [880, 601] width 74 height 30
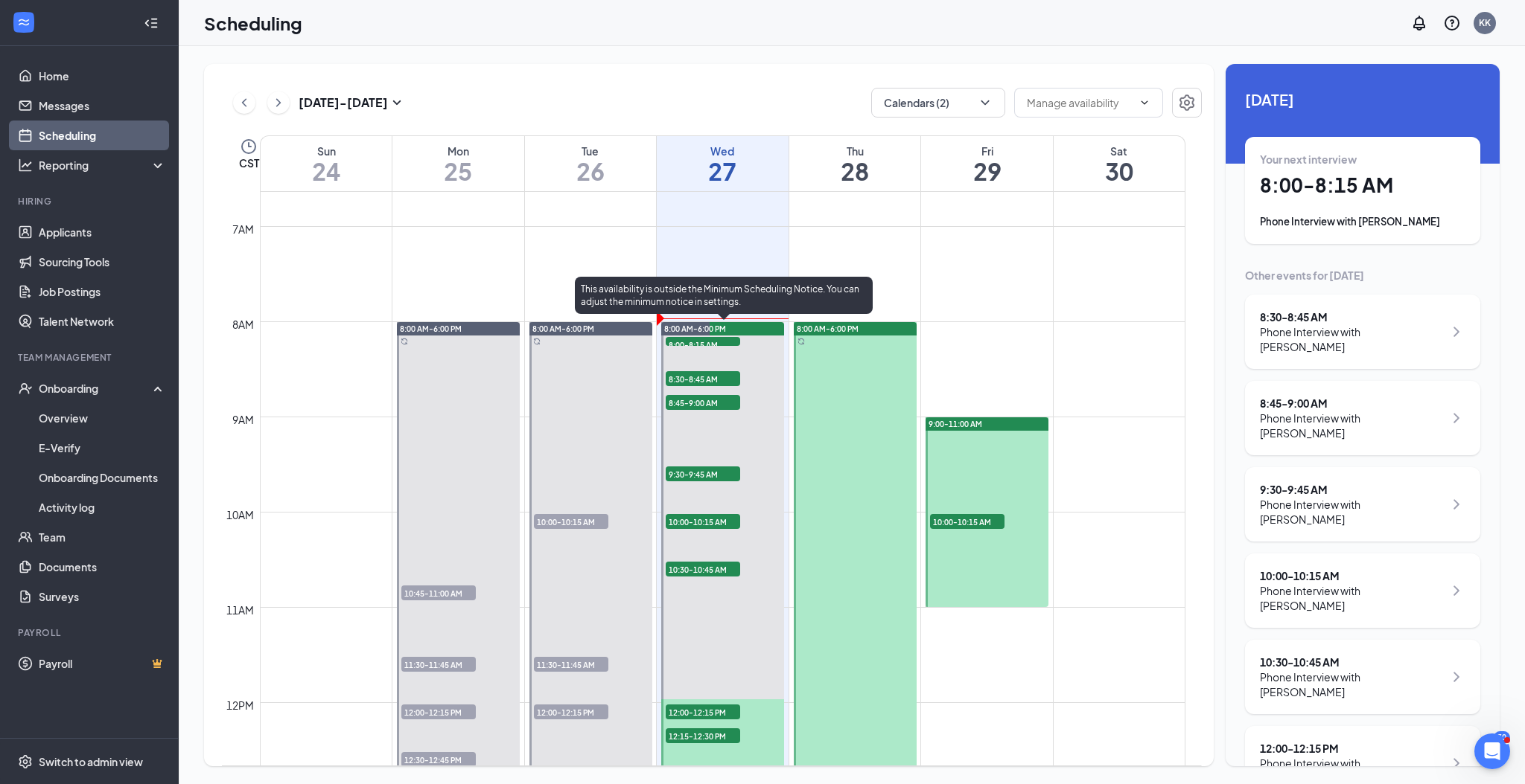
click at [700, 518] on span "10:00-10:15 AM" at bounding box center [703, 522] width 74 height 15
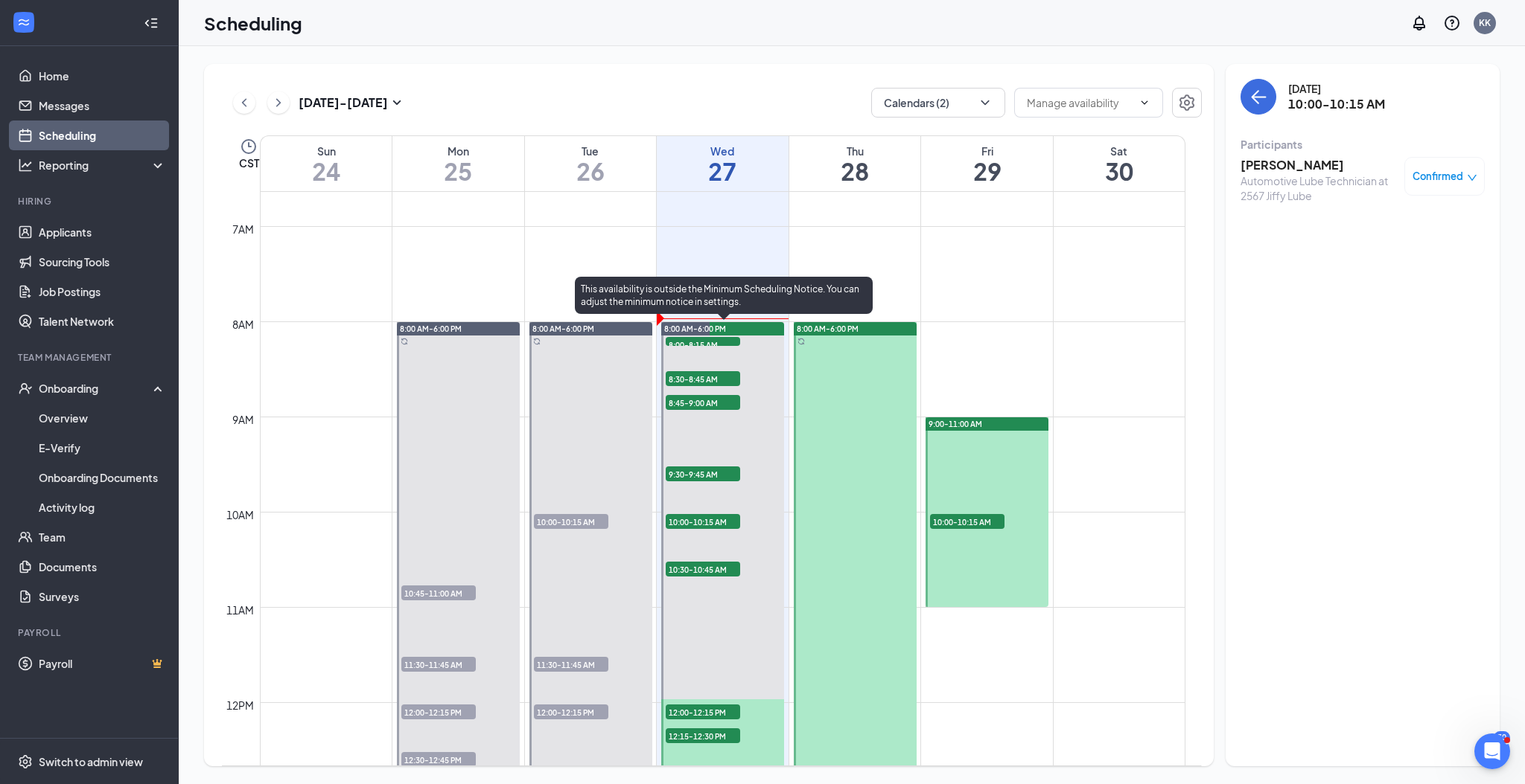
click at [700, 518] on span "10:00-10:15 AM" at bounding box center [703, 522] width 74 height 15
click at [713, 711] on span "12:00-12:15 PM" at bounding box center [703, 712] width 74 height 15
click at [713, 735] on span "12:15-12:30 PM" at bounding box center [703, 736] width 74 height 15
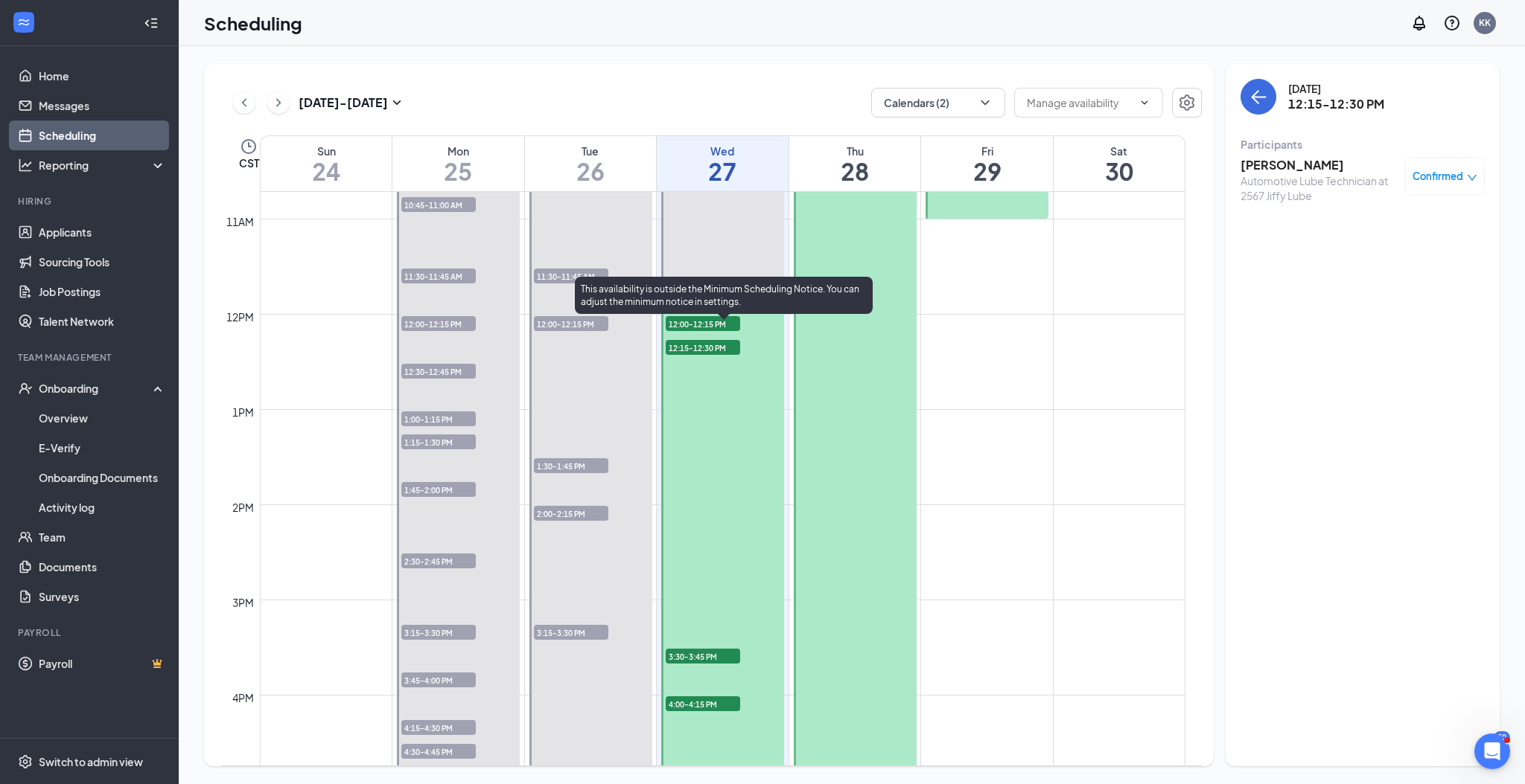
scroll to position [1029, 0]
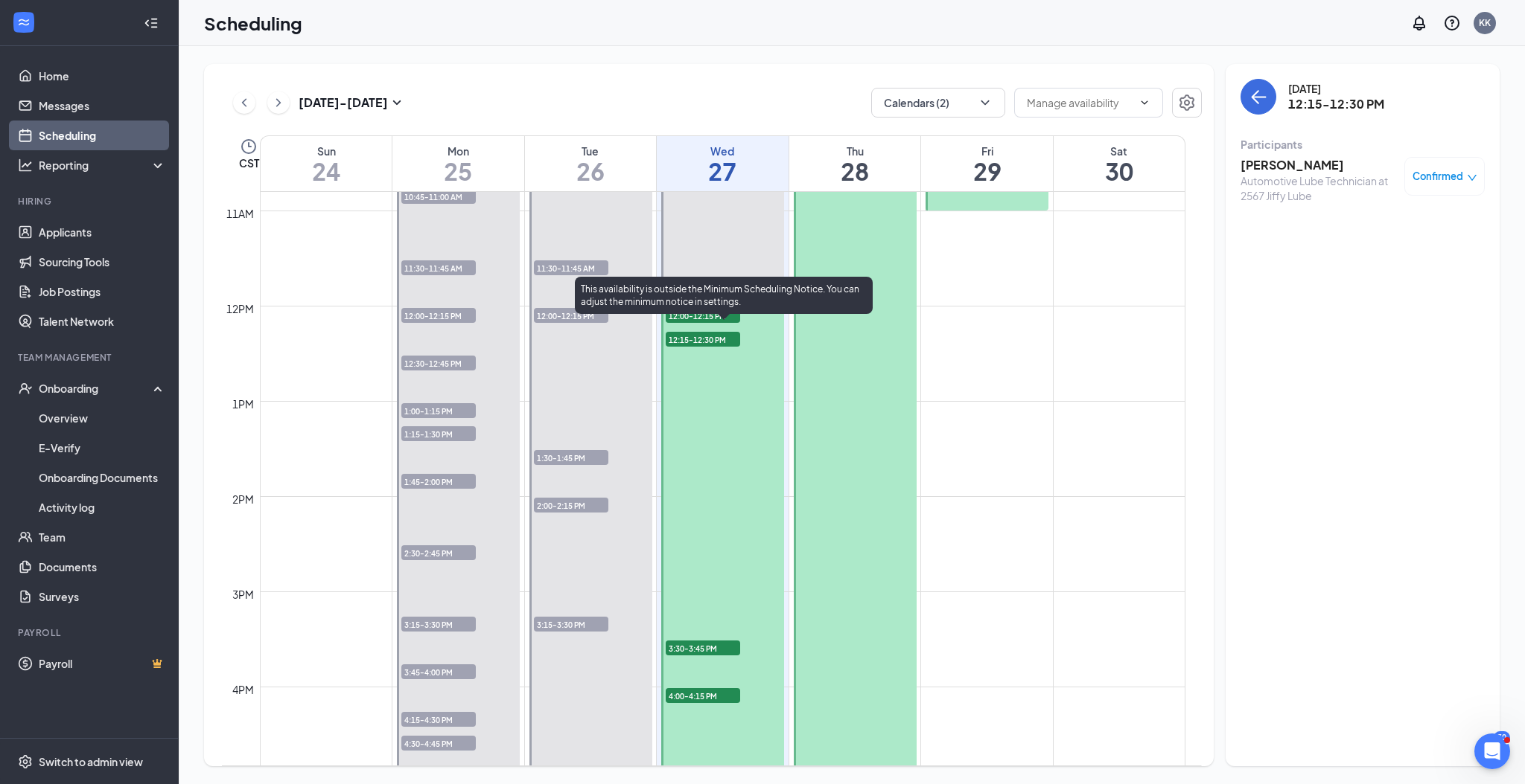
click at [720, 649] on span "3:30-3:45 PM" at bounding box center [703, 648] width 74 height 15
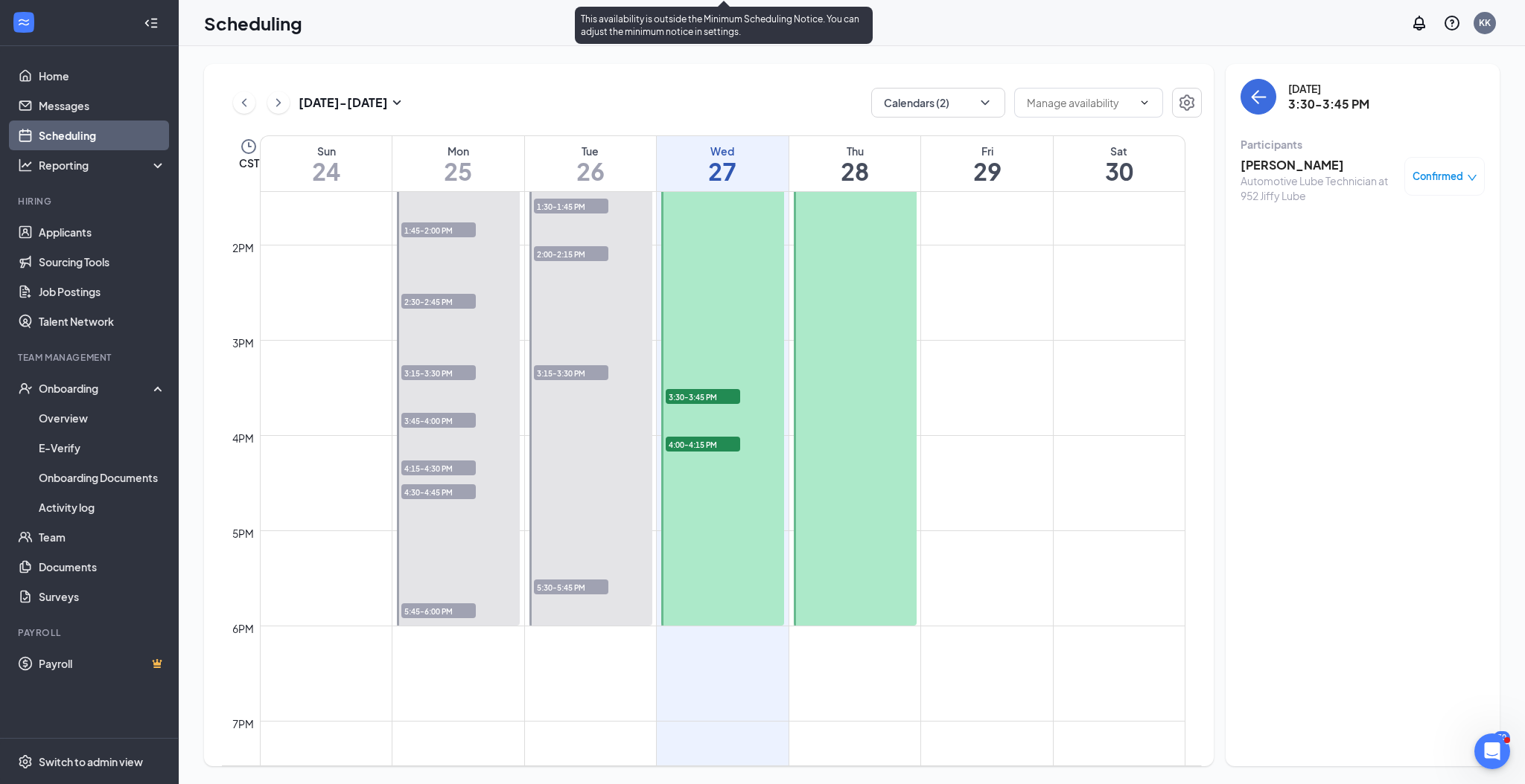
scroll to position [1327, 0]
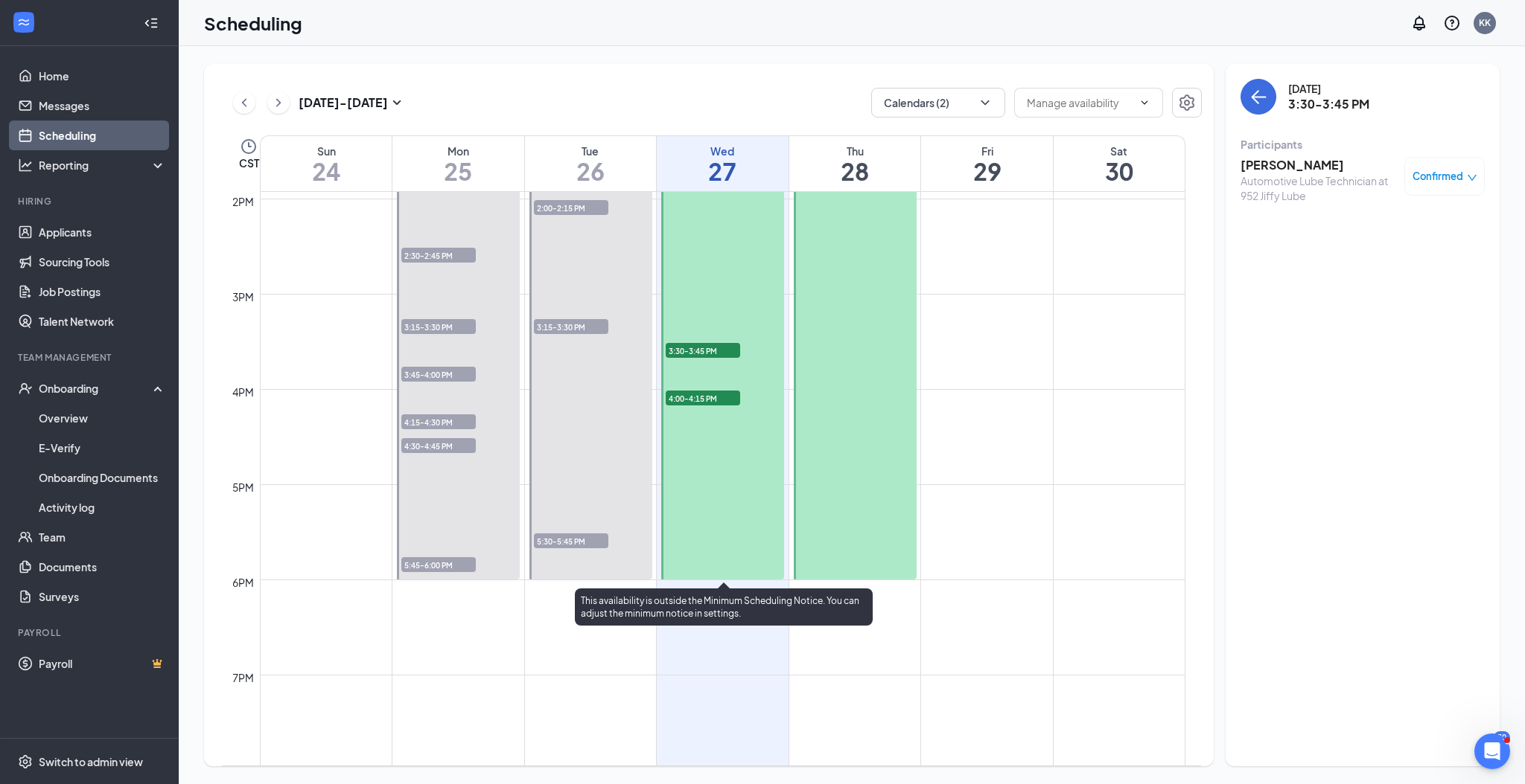
click at [715, 397] on span "4:00-4:15 PM" at bounding box center [703, 398] width 74 height 15
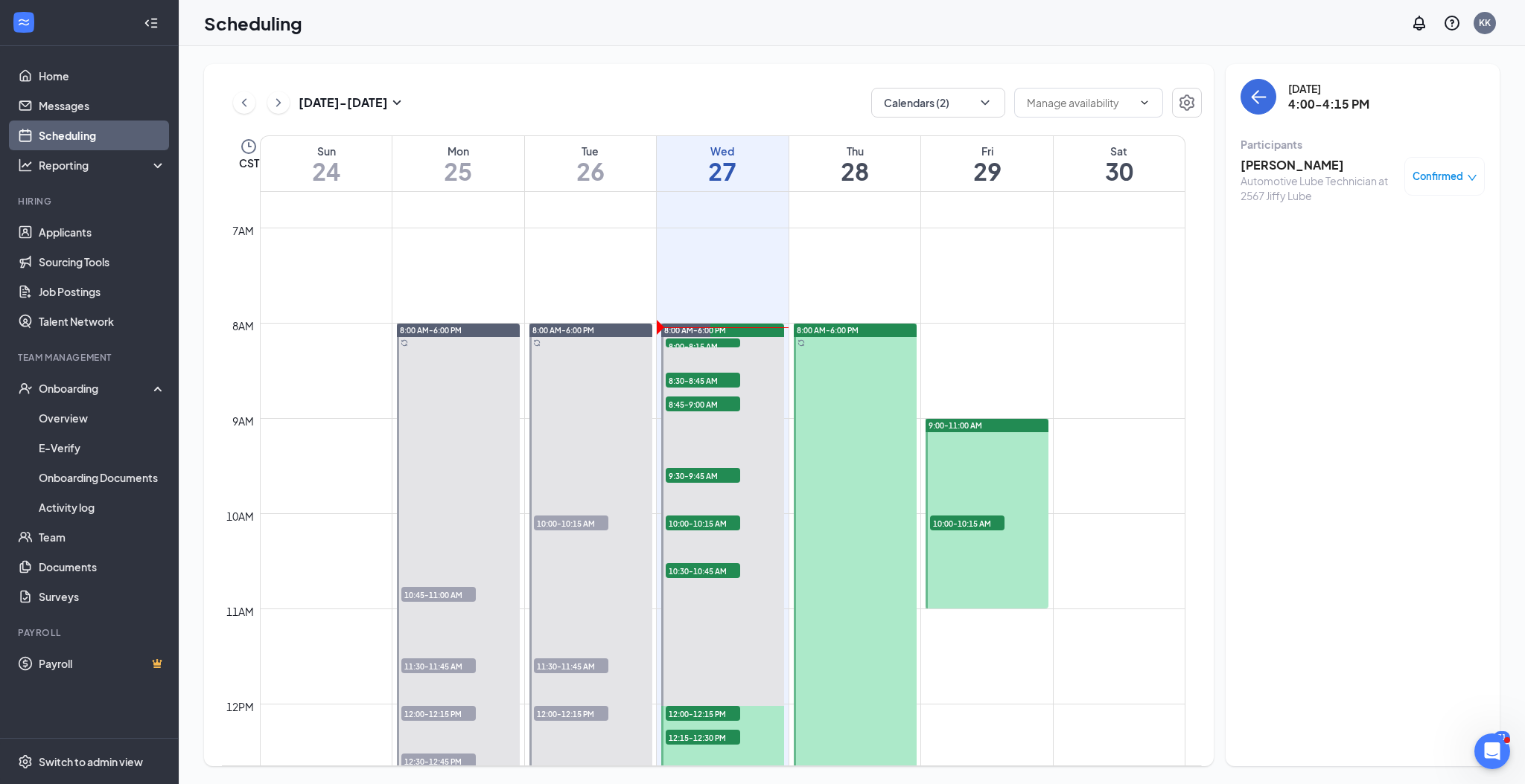
scroll to position [831, 0]
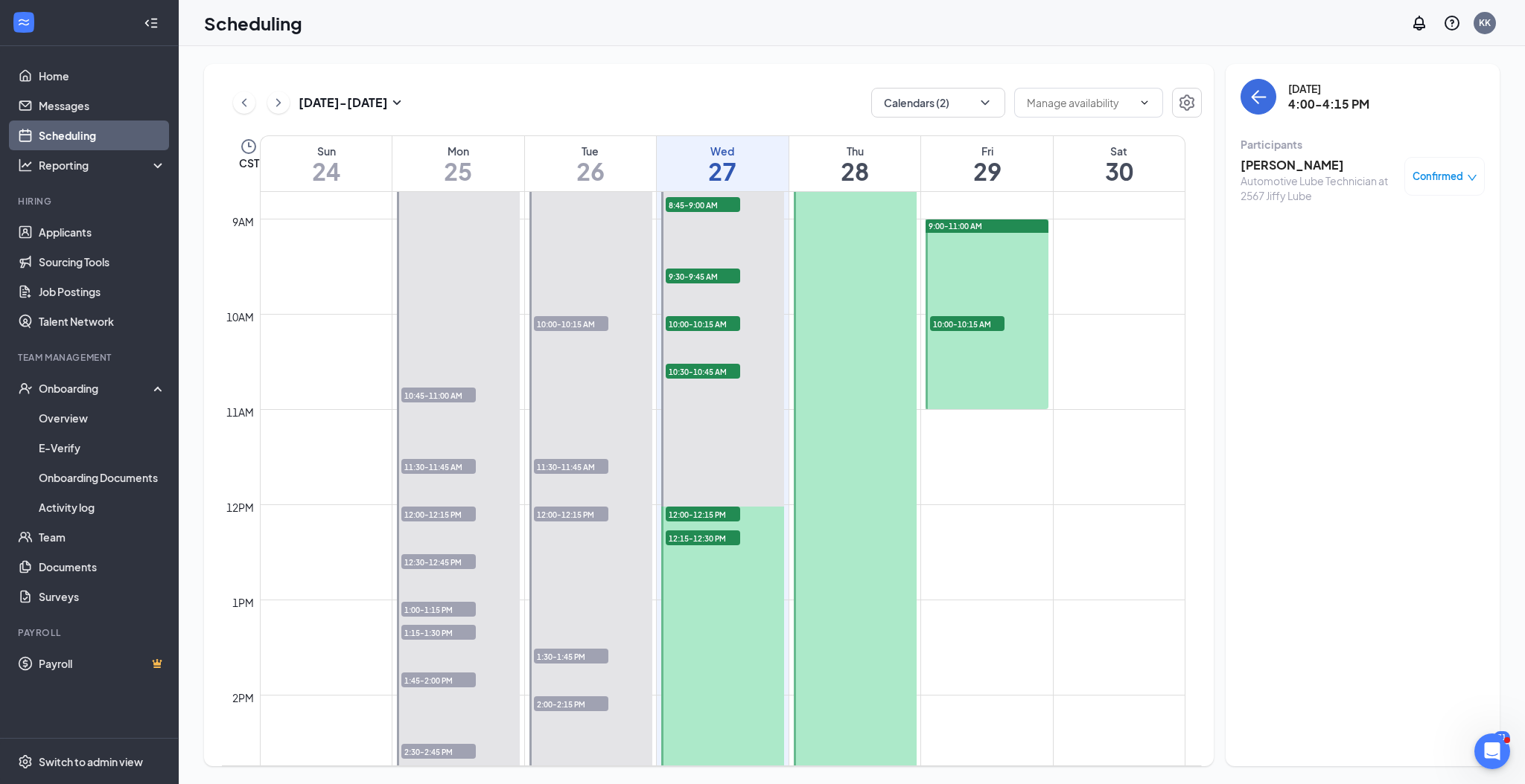
click at [560, 514] on span "12:00-12:15 PM" at bounding box center [571, 514] width 74 height 15
click at [560, 658] on span "1:30-1:45 PM" at bounding box center [571, 656] width 74 height 15
click at [1467, 174] on icon "down" at bounding box center [1472, 178] width 11 height 10
click at [1387, 245] on span "Mark complete" at bounding box center [1397, 245] width 74 height 16
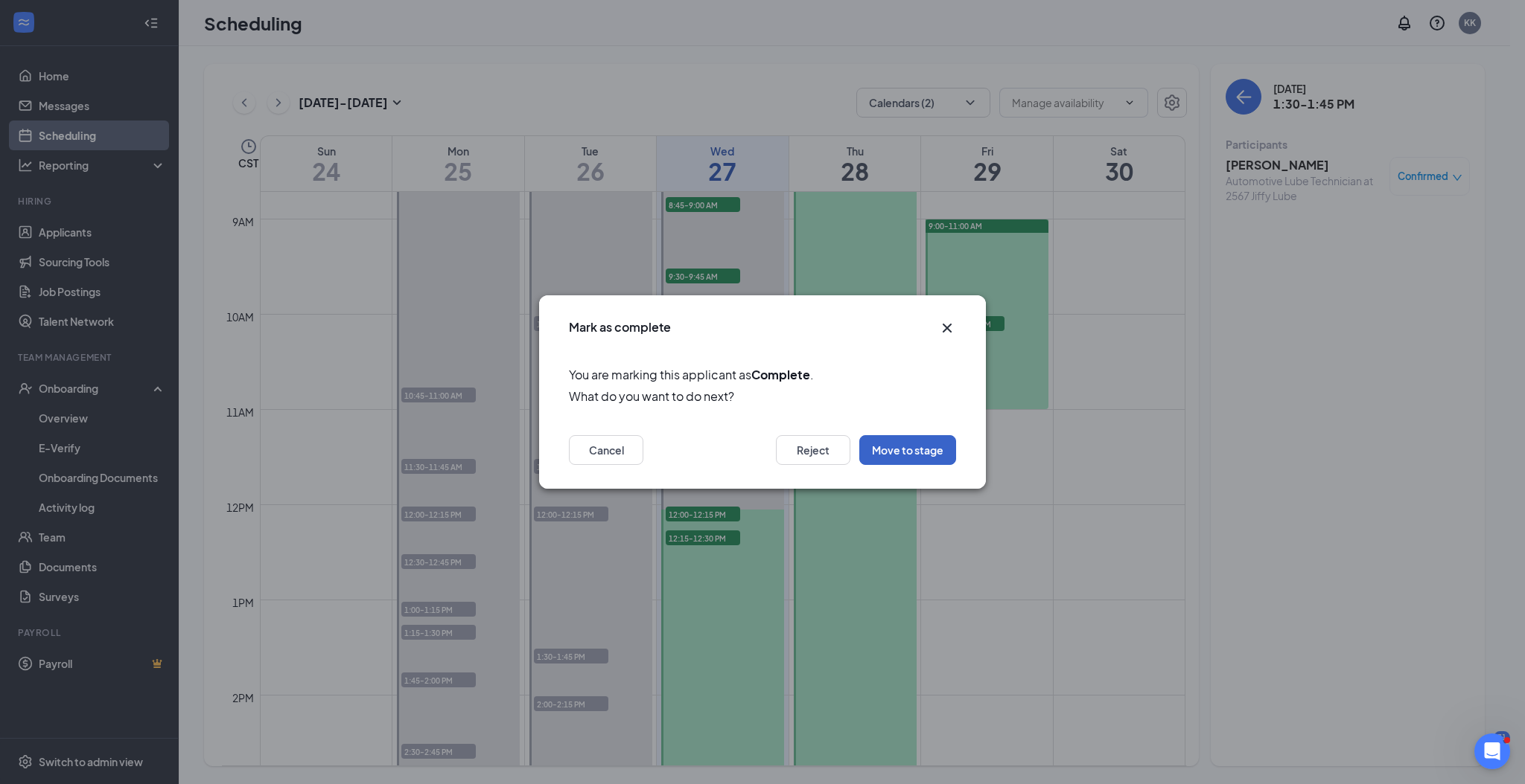
drag, startPoint x: 909, startPoint y: 454, endPoint x: 907, endPoint y: 447, distance: 7.3
click at [909, 453] on button "Move to stage" at bounding box center [908, 450] width 97 height 30
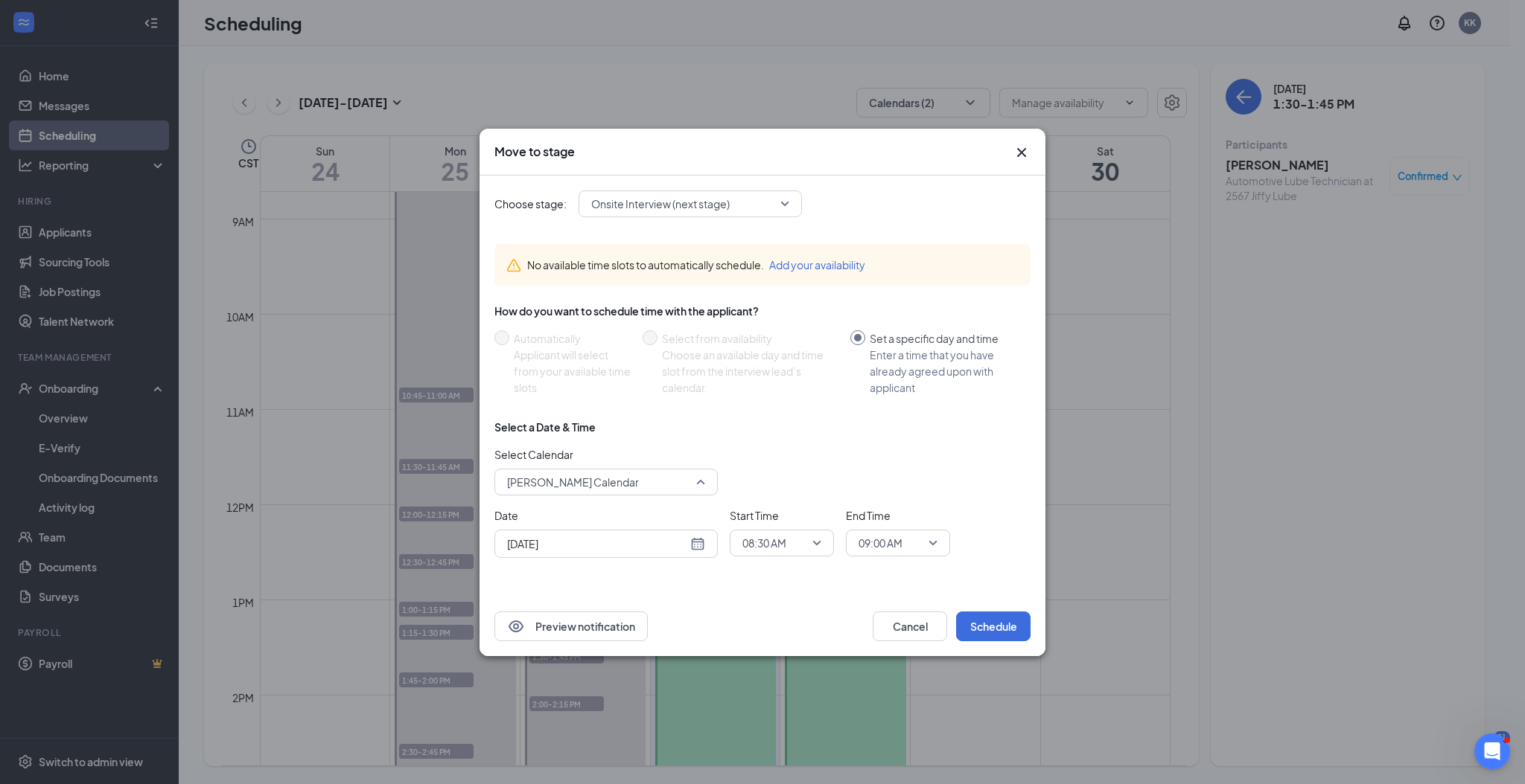
click at [594, 483] on span "[PERSON_NAME] Calendar" at bounding box center [573, 482] width 132 height 23
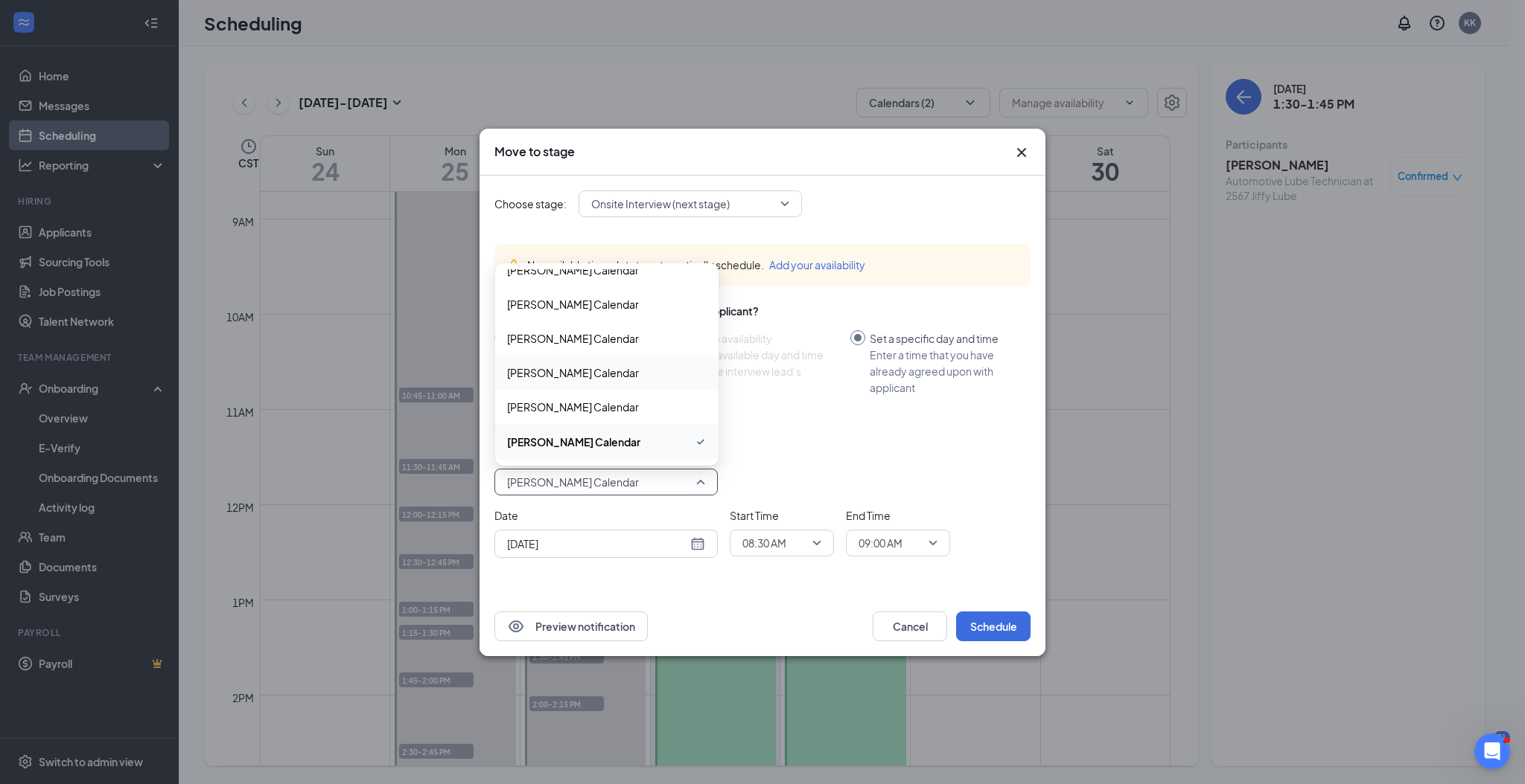
click at [578, 367] on span "[PERSON_NAME] Calendar" at bounding box center [573, 373] width 132 height 16
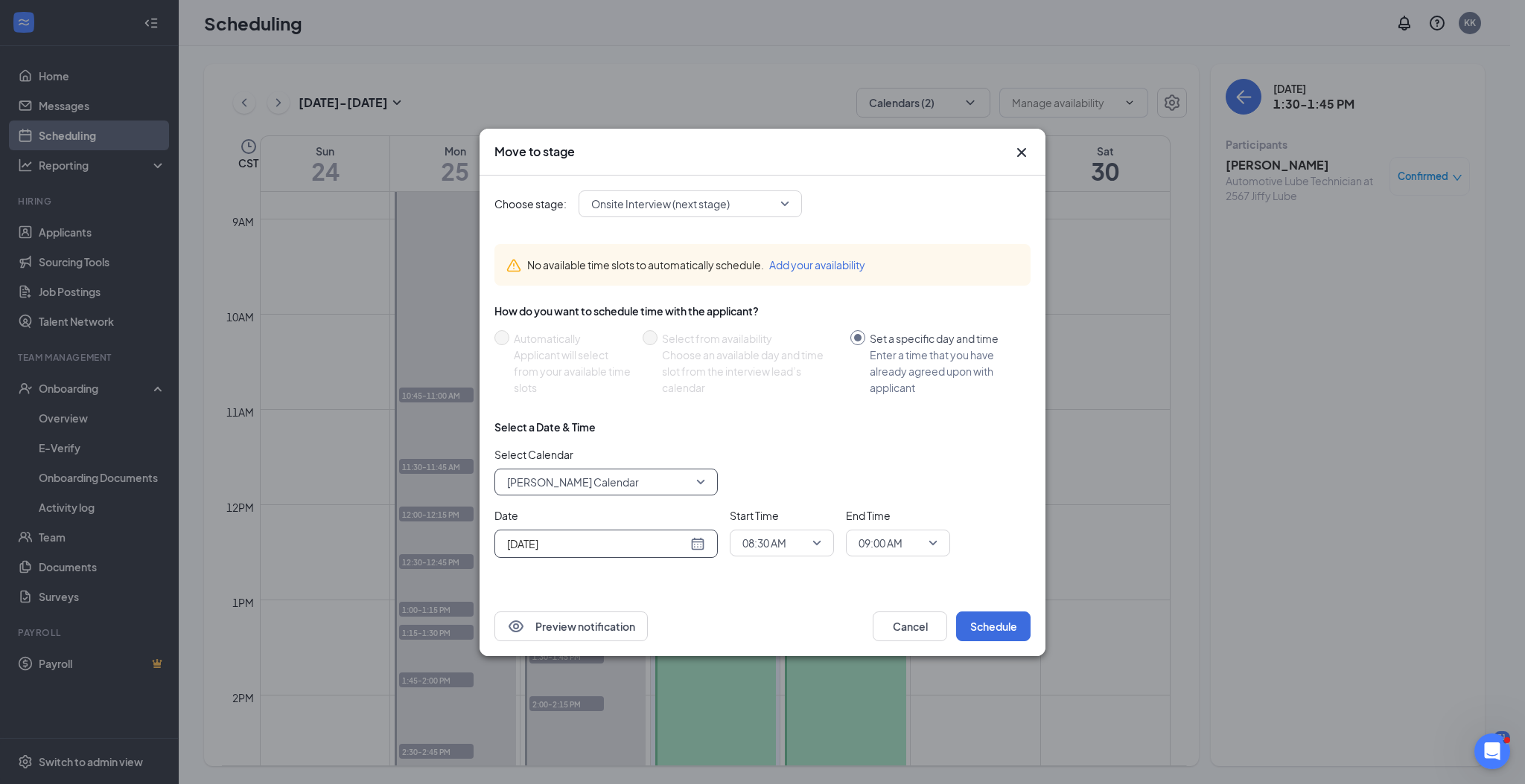
click at [698, 546] on div "[DATE]" at bounding box center [606, 544] width 198 height 16
type input "[DATE]"
click at [624, 488] on div "28" at bounding box center [624, 487] width 18 height 18
click at [800, 545] on span "08:30 AM" at bounding box center [775, 543] width 65 height 23
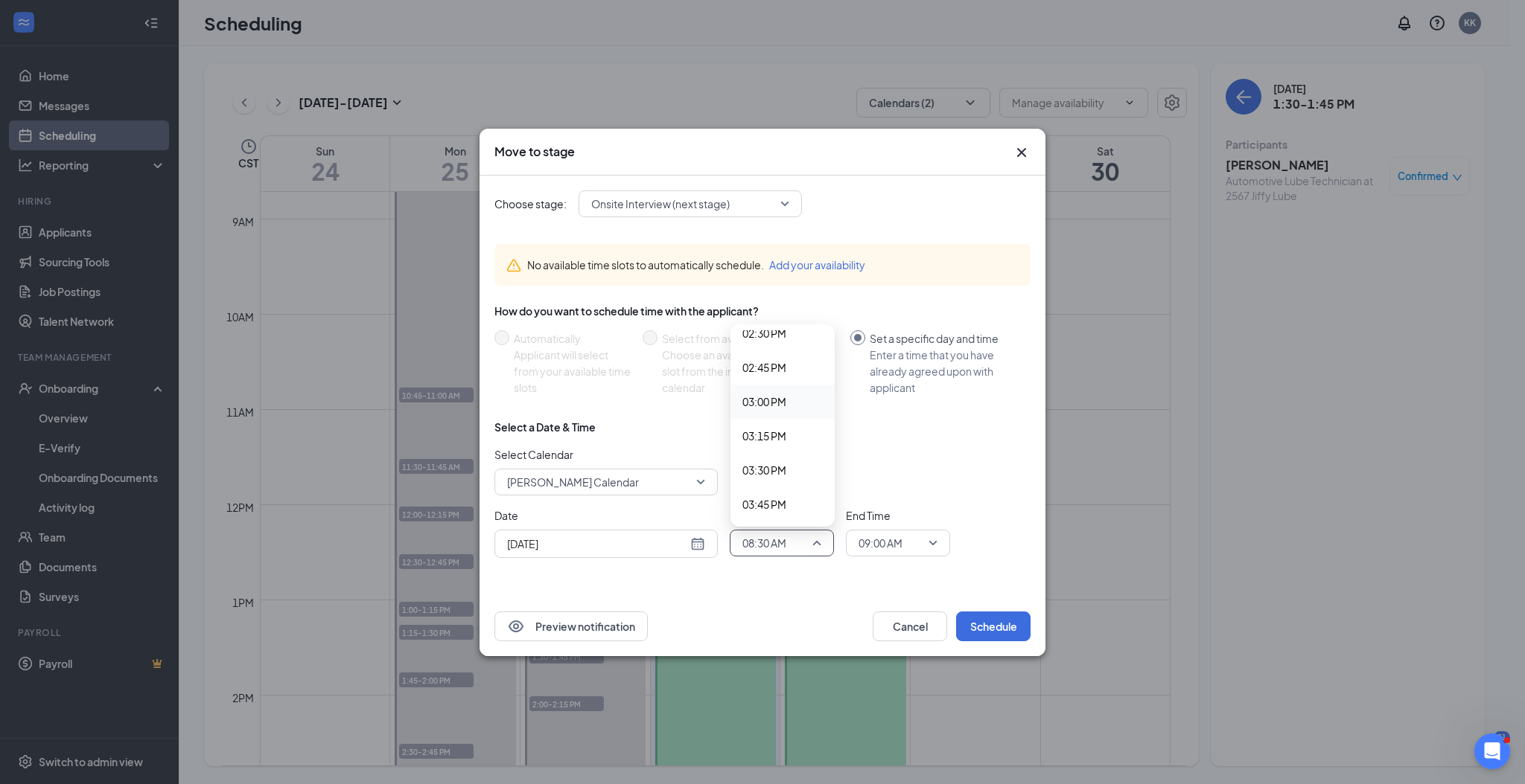
click at [761, 399] on span "03:00 PM" at bounding box center [764, 402] width 44 height 16
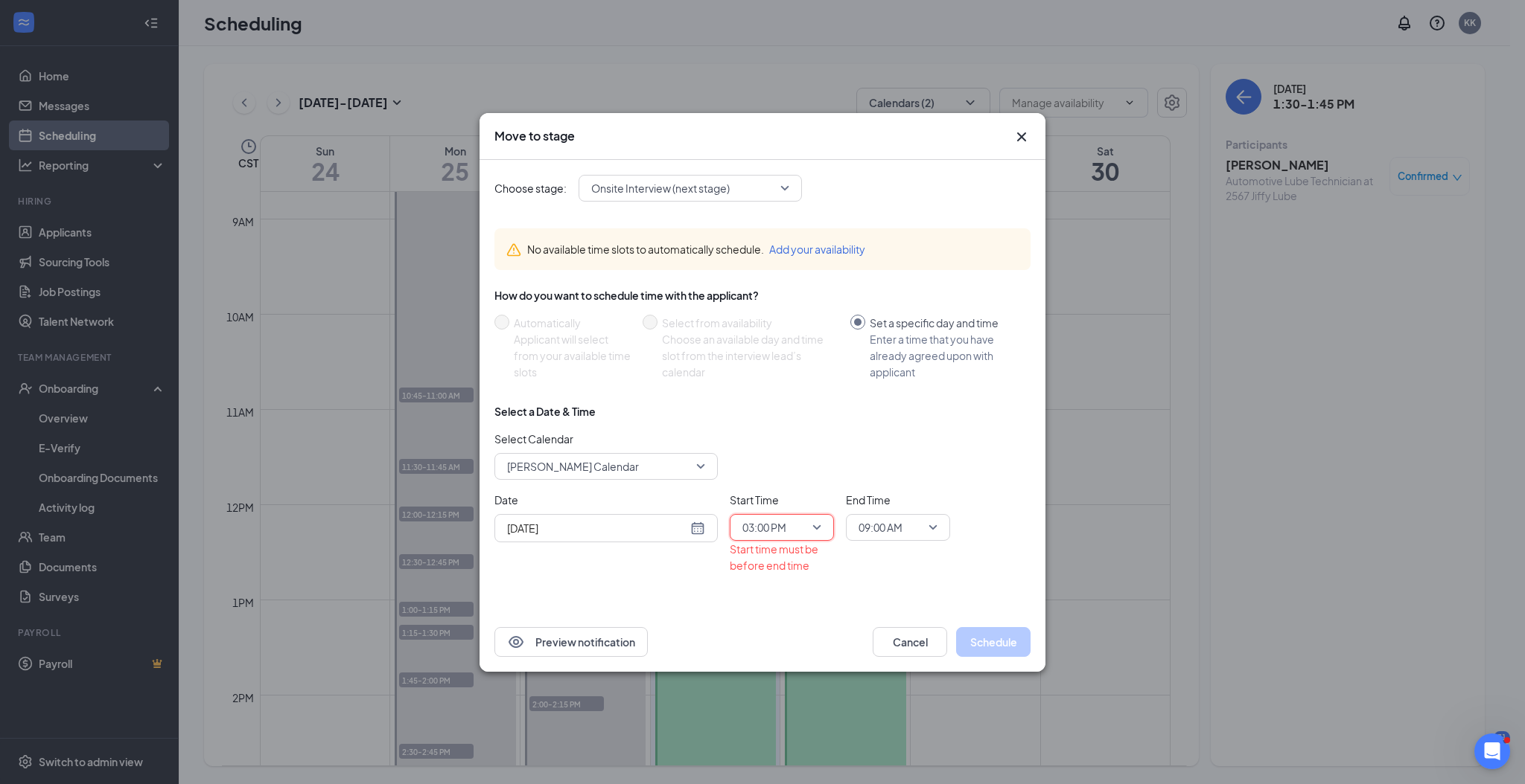
click at [918, 527] on span "09:00 AM" at bounding box center [891, 528] width 65 height 23
click at [877, 384] on span "03:30 PM" at bounding box center [880, 387] width 44 height 16
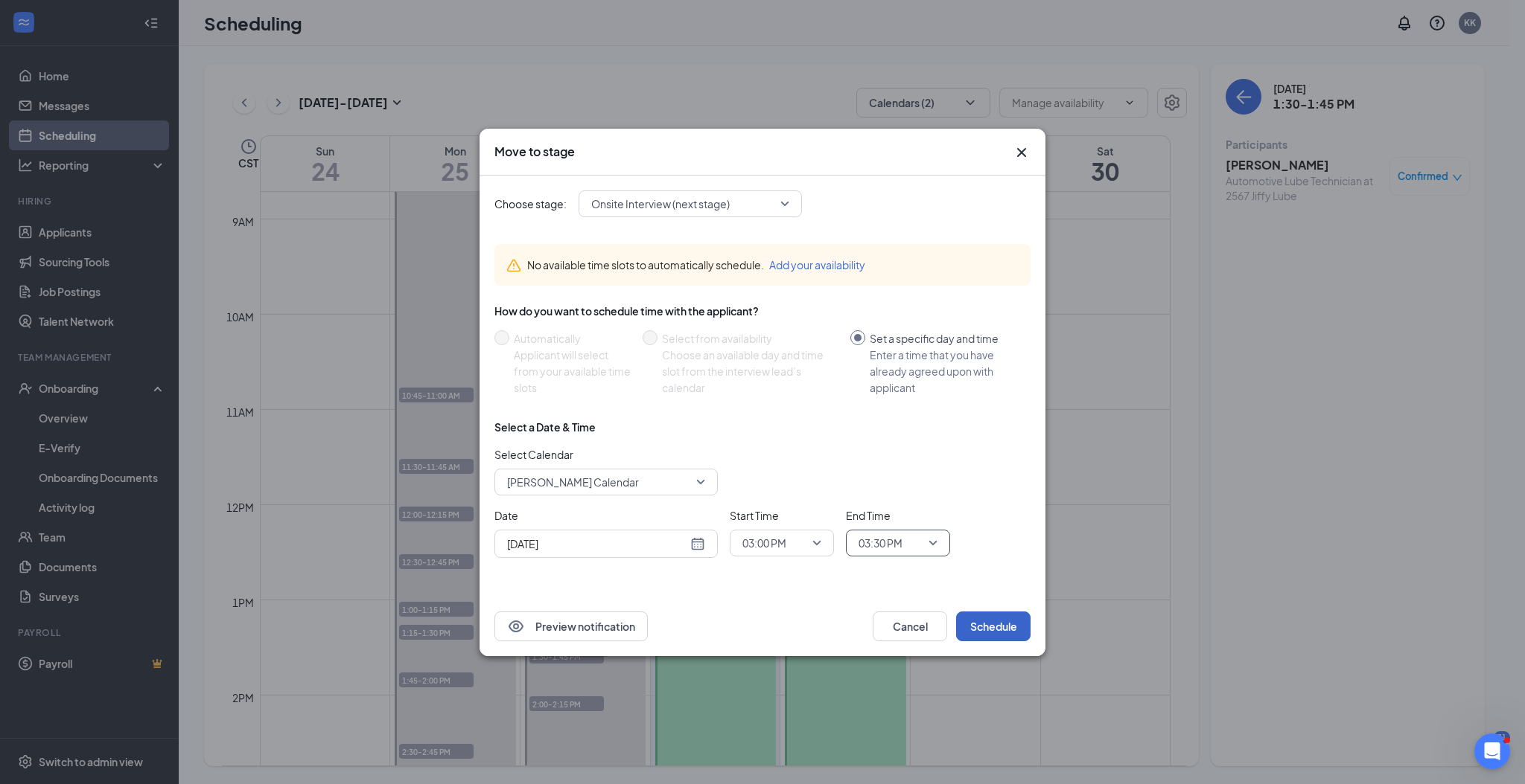
click at [1006, 623] on button "Schedule" at bounding box center [993, 627] width 74 height 30
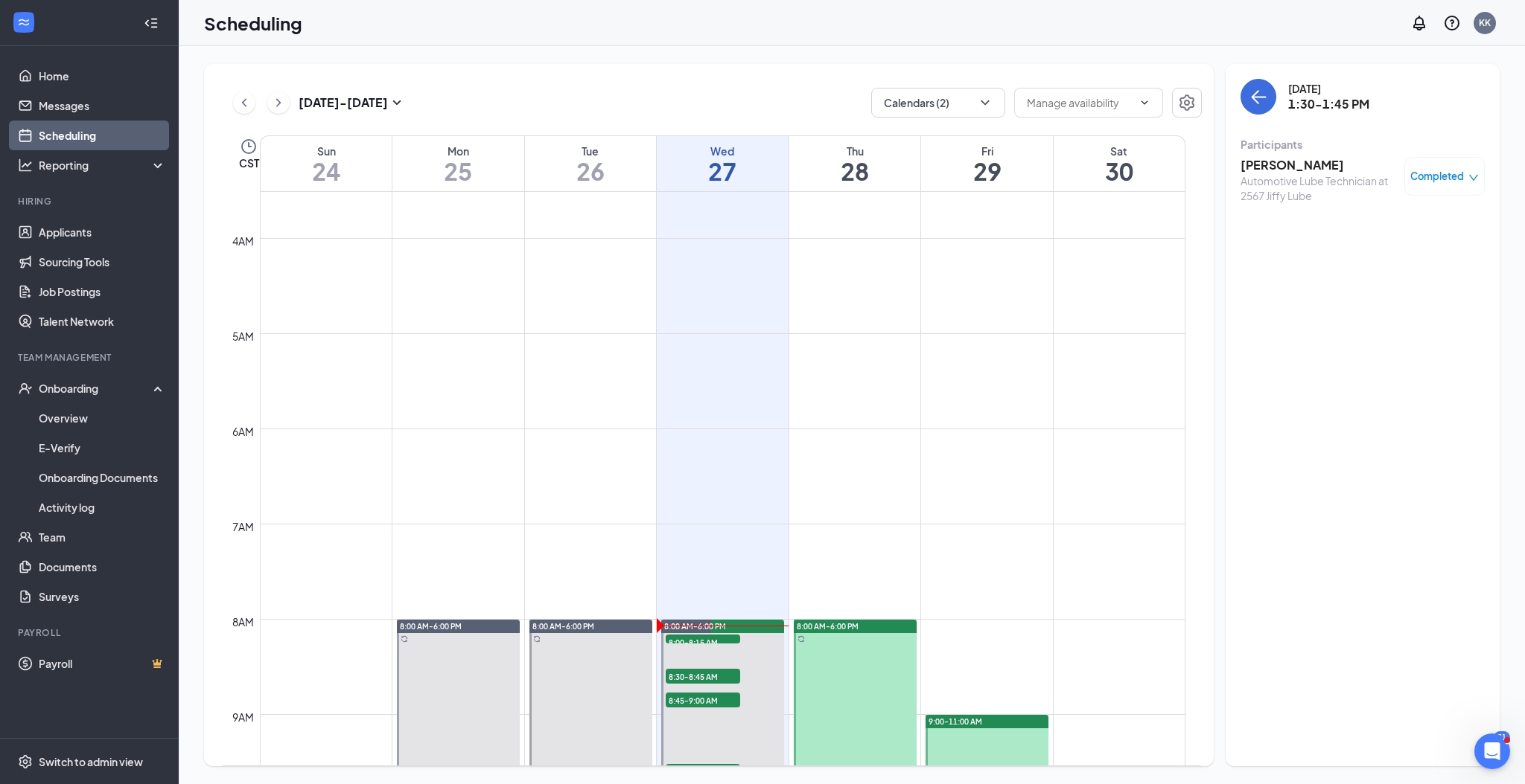
scroll to position [533, 0]
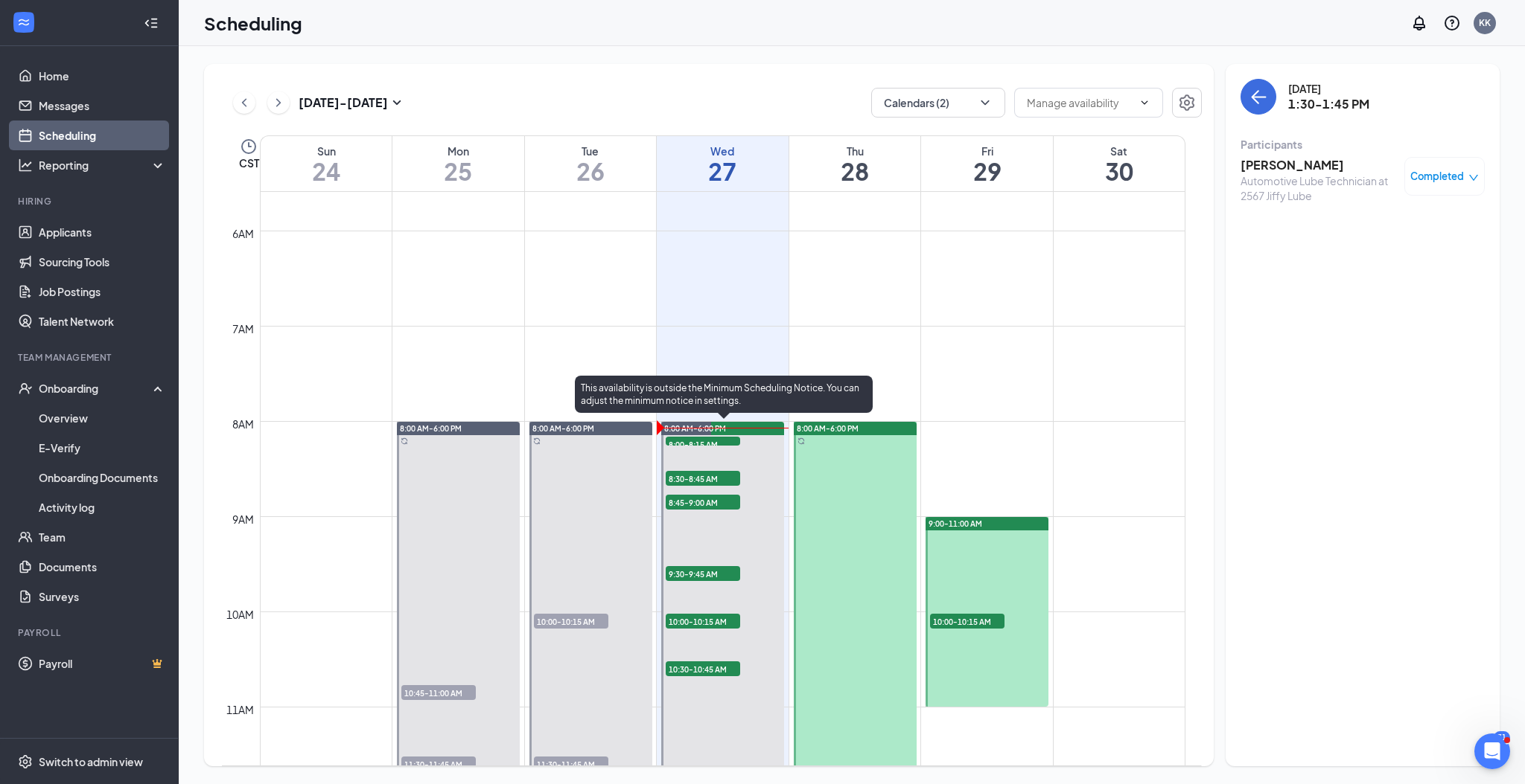
click at [701, 476] on span "8:30-8:45 AM" at bounding box center [703, 478] width 74 height 15
click at [720, 476] on span "8:30-8:45 AM" at bounding box center [703, 478] width 74 height 15
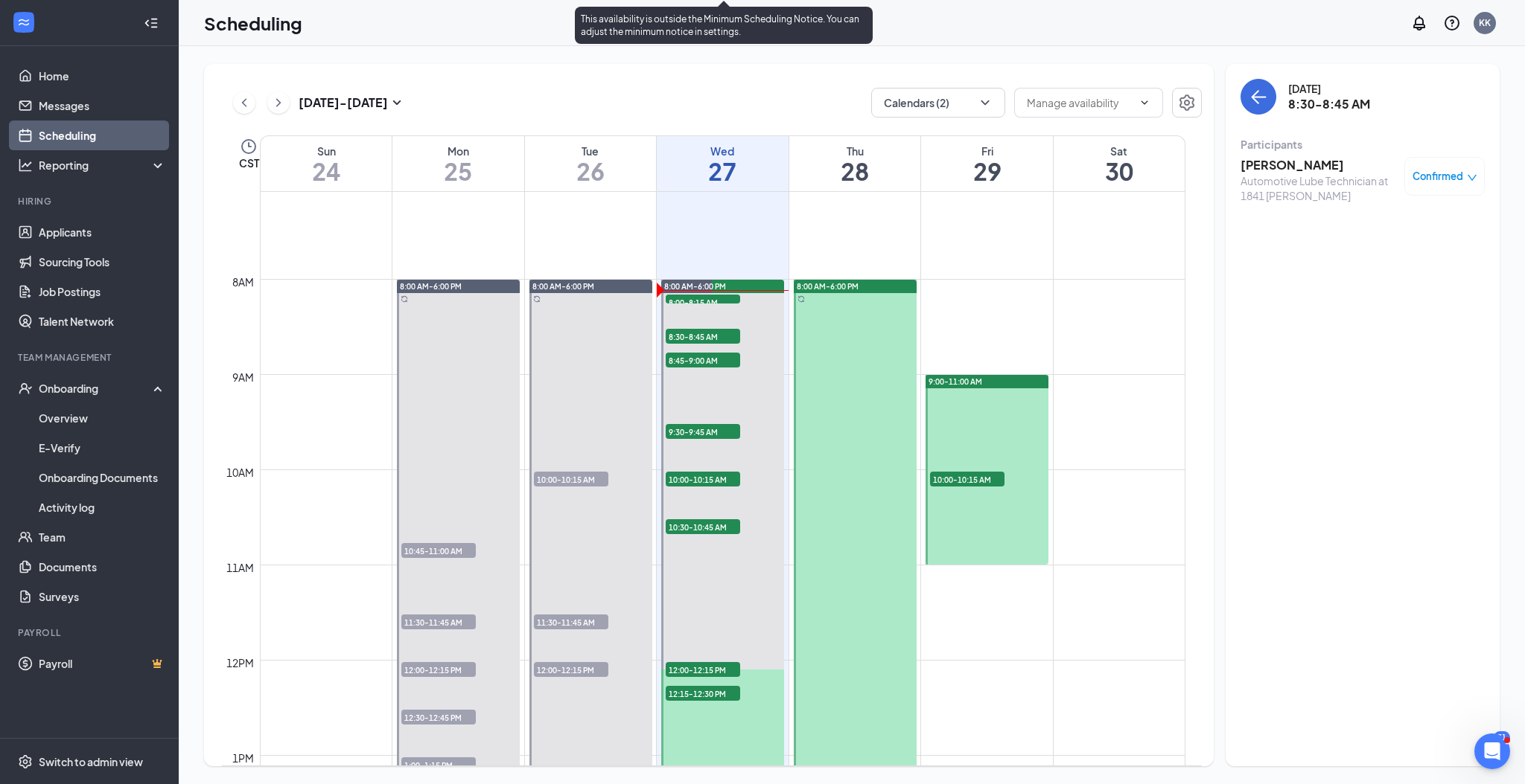
scroll to position [632, 0]
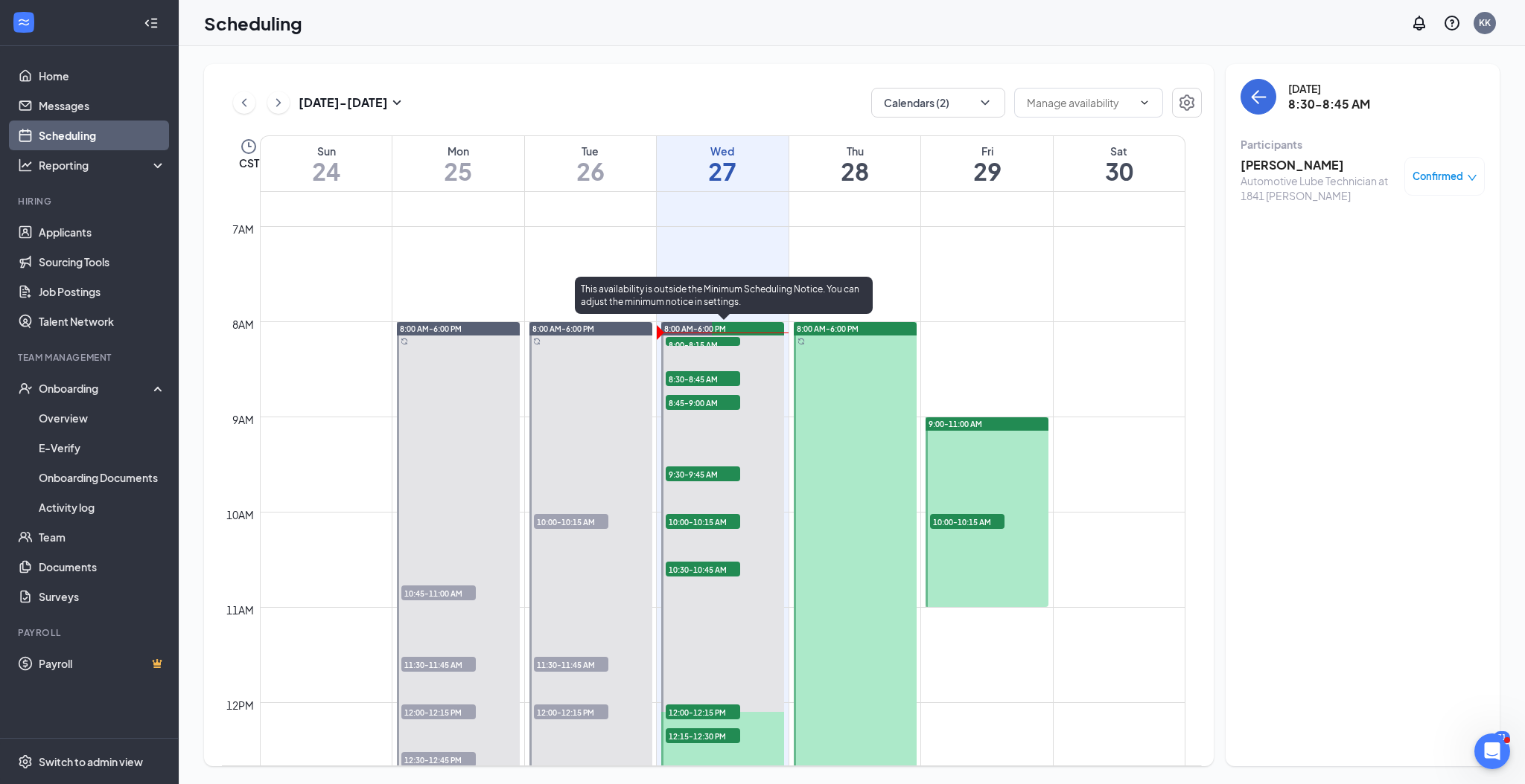
click at [728, 379] on span "8:30-8:45 AM" at bounding box center [703, 379] width 74 height 15
click at [1309, 166] on h3 "[PERSON_NAME]" at bounding box center [1318, 165] width 157 height 16
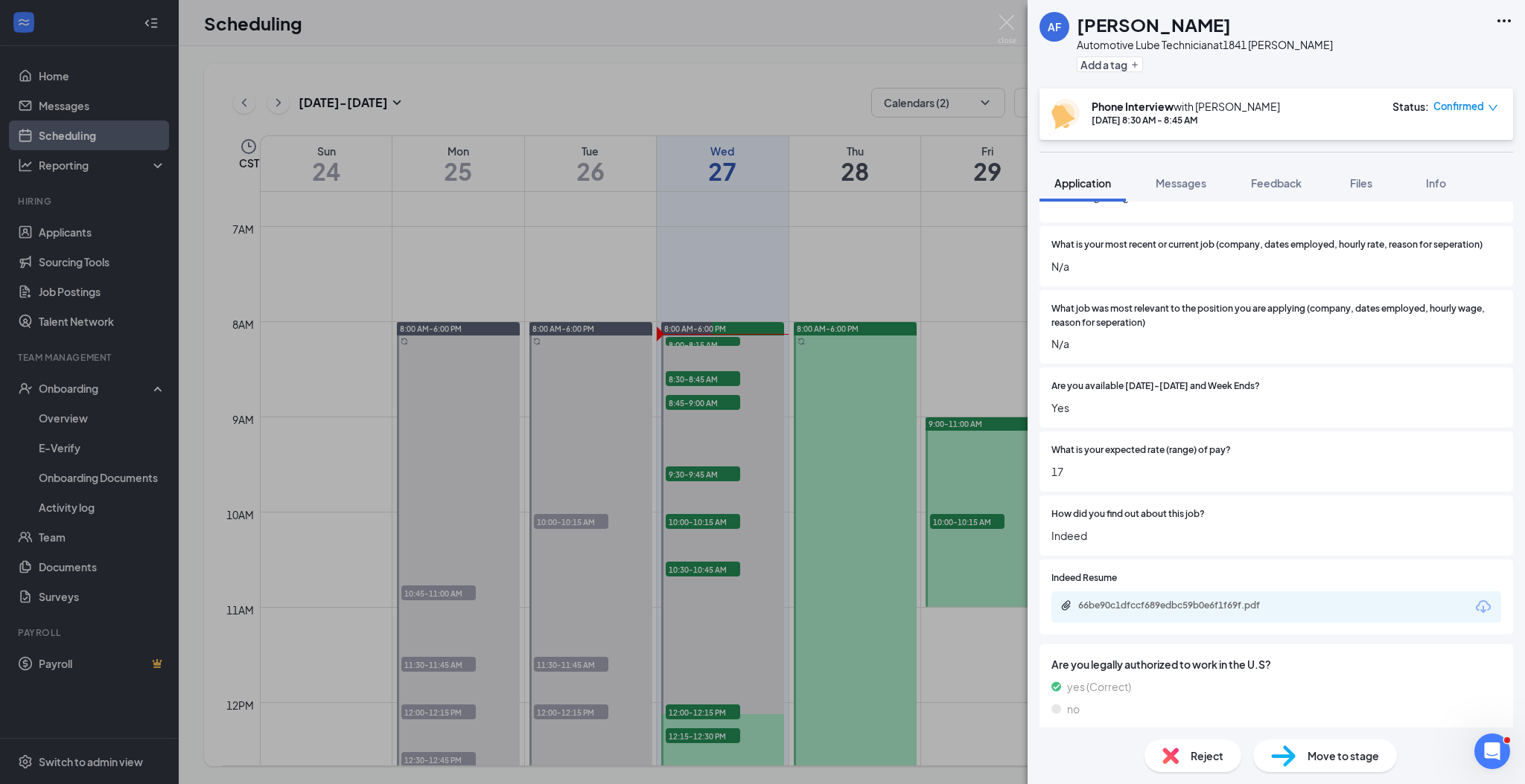
scroll to position [396, 0]
click at [1278, 610] on div "66be90c1dfccf689edbc59b0e6f1f69f.pdf" at bounding box center [1183, 604] width 208 height 12
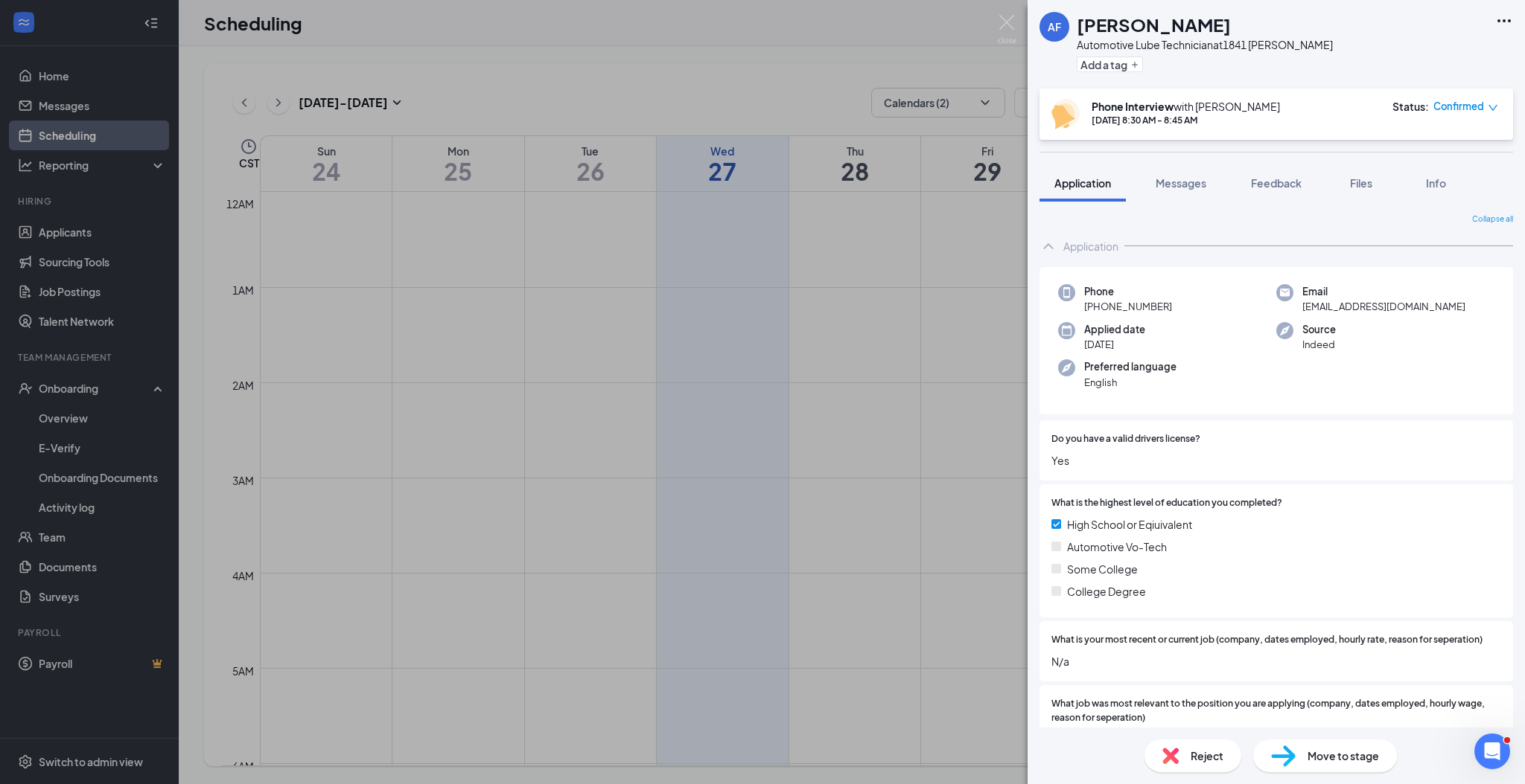
scroll to position [396, 0]
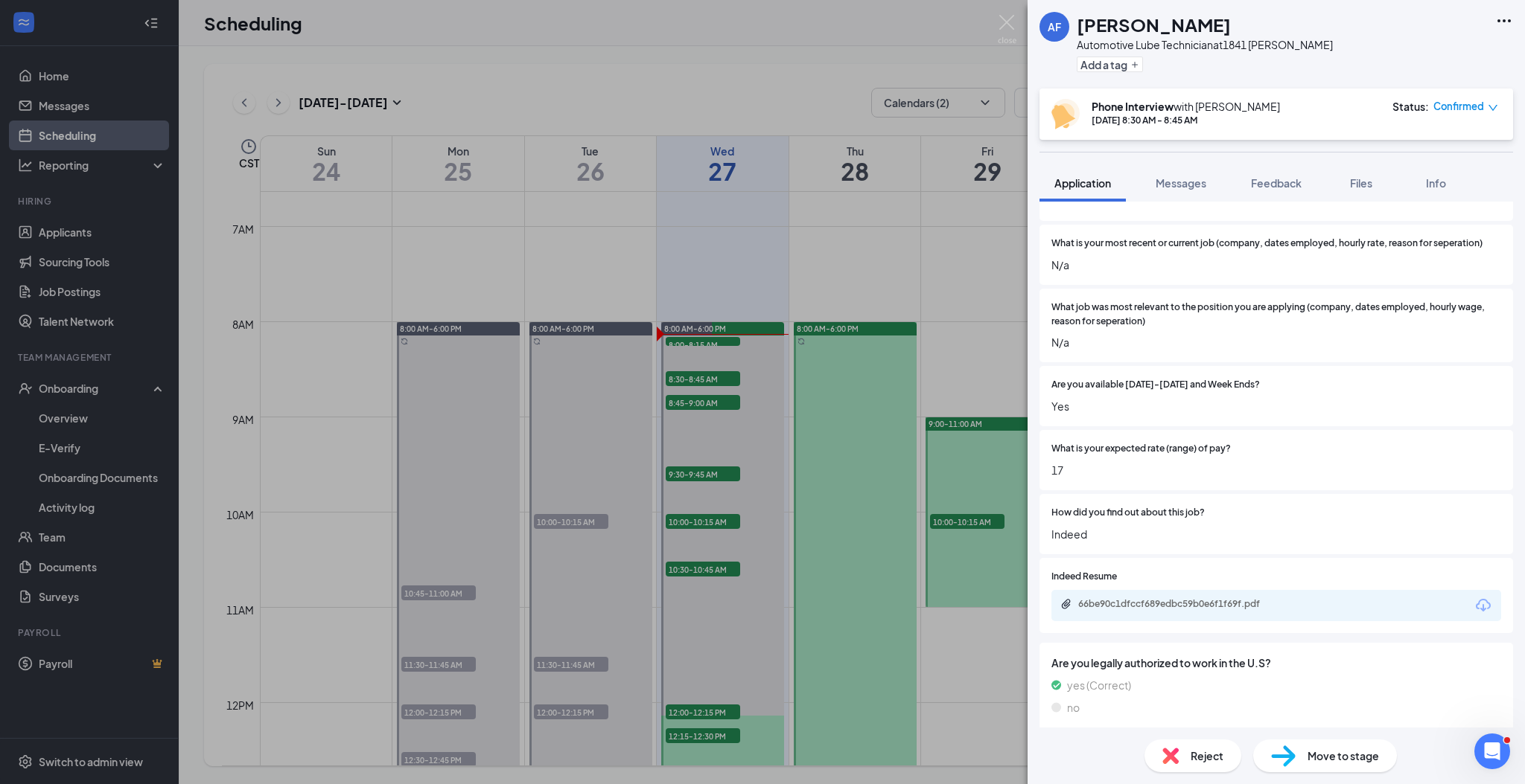
click at [1479, 104] on span "Confirmed" at bounding box center [1458, 107] width 51 height 15
click at [1401, 224] on span "Cancel" at bounding box center [1399, 226] width 35 height 16
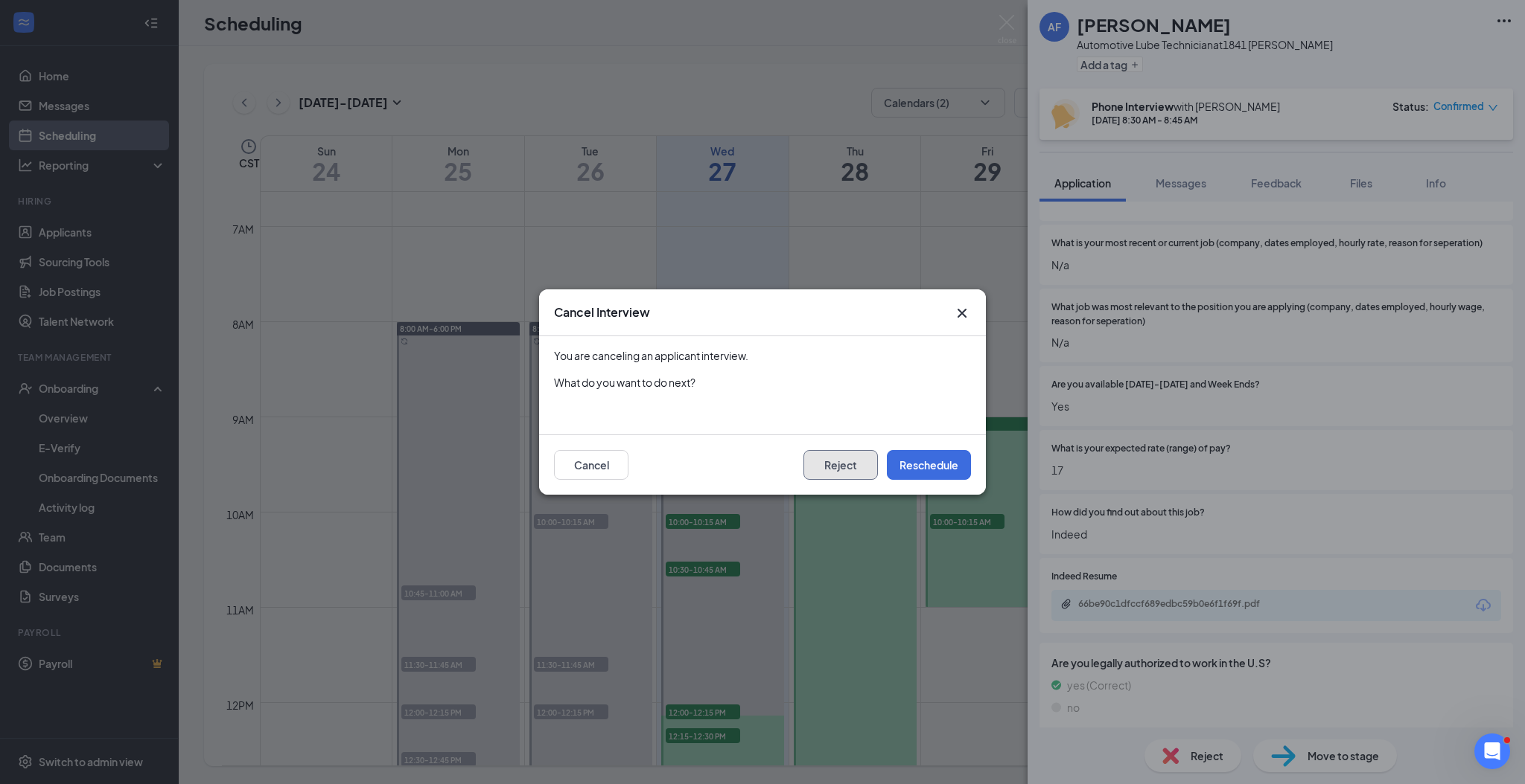
click at [831, 459] on button "Reject" at bounding box center [840, 465] width 74 height 30
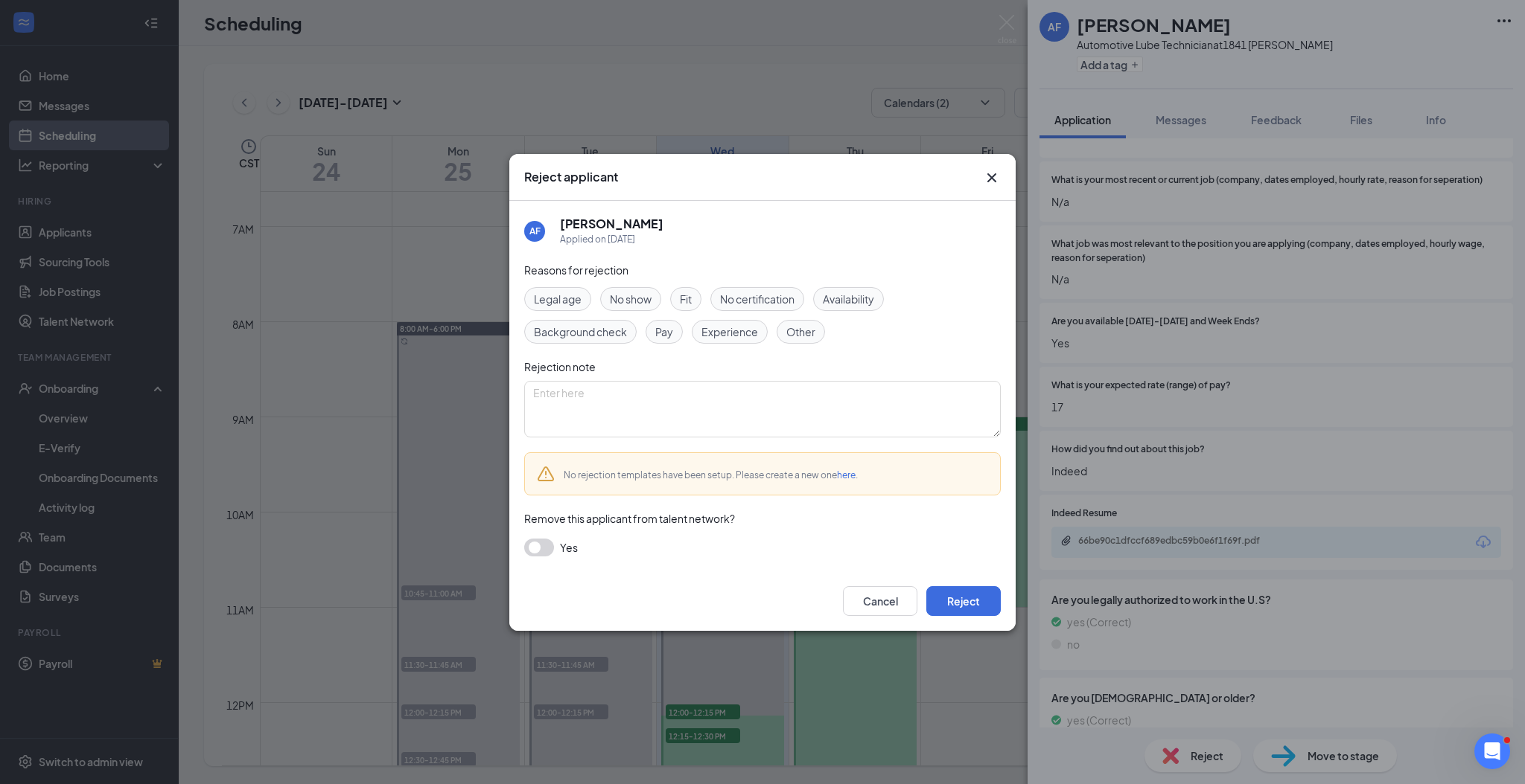
click at [695, 304] on div "Fit" at bounding box center [685, 299] width 32 height 23
click at [950, 587] on button "Reject" at bounding box center [964, 601] width 74 height 30
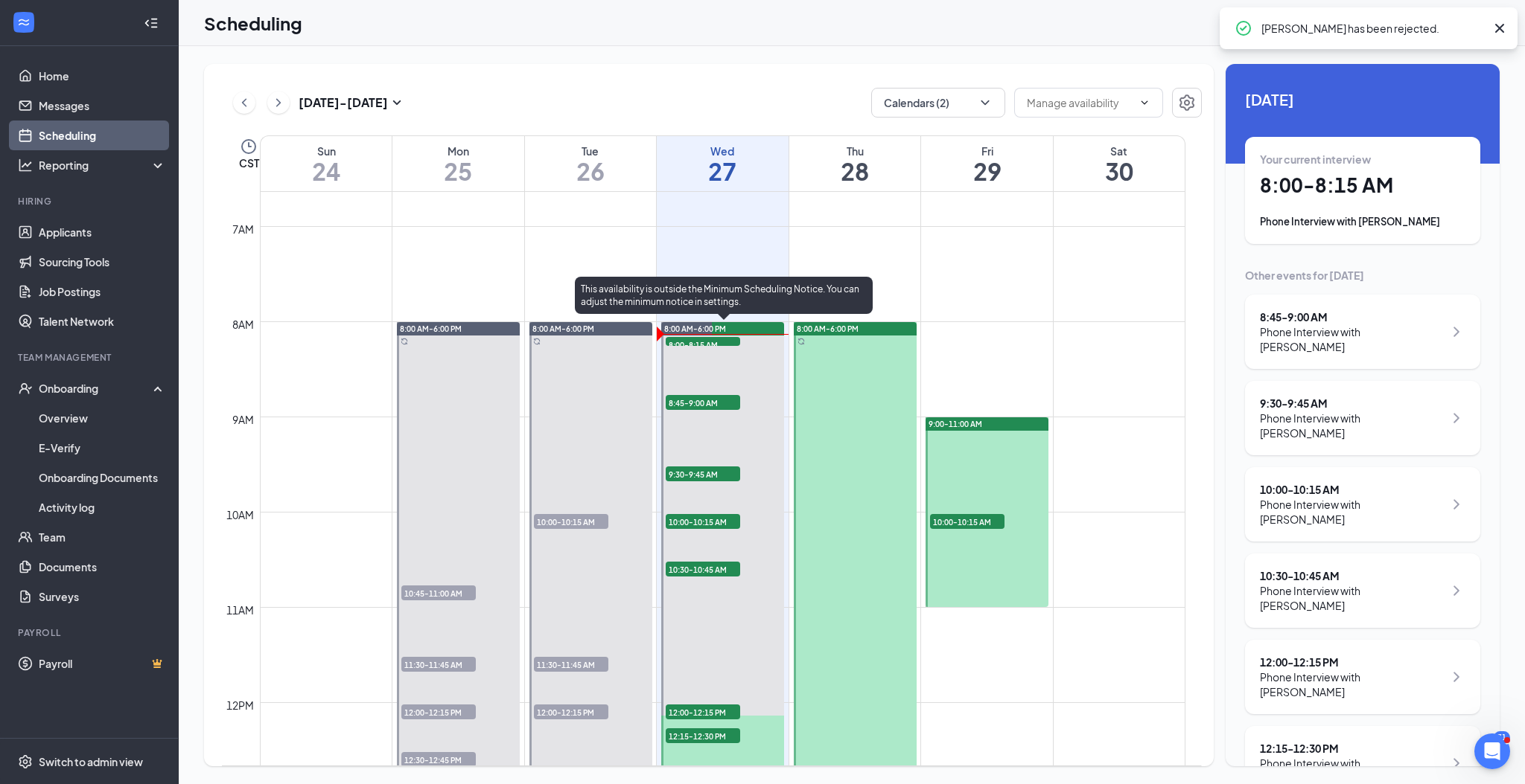
click at [707, 400] on span "8:45-9:00 AM" at bounding box center [703, 402] width 74 height 15
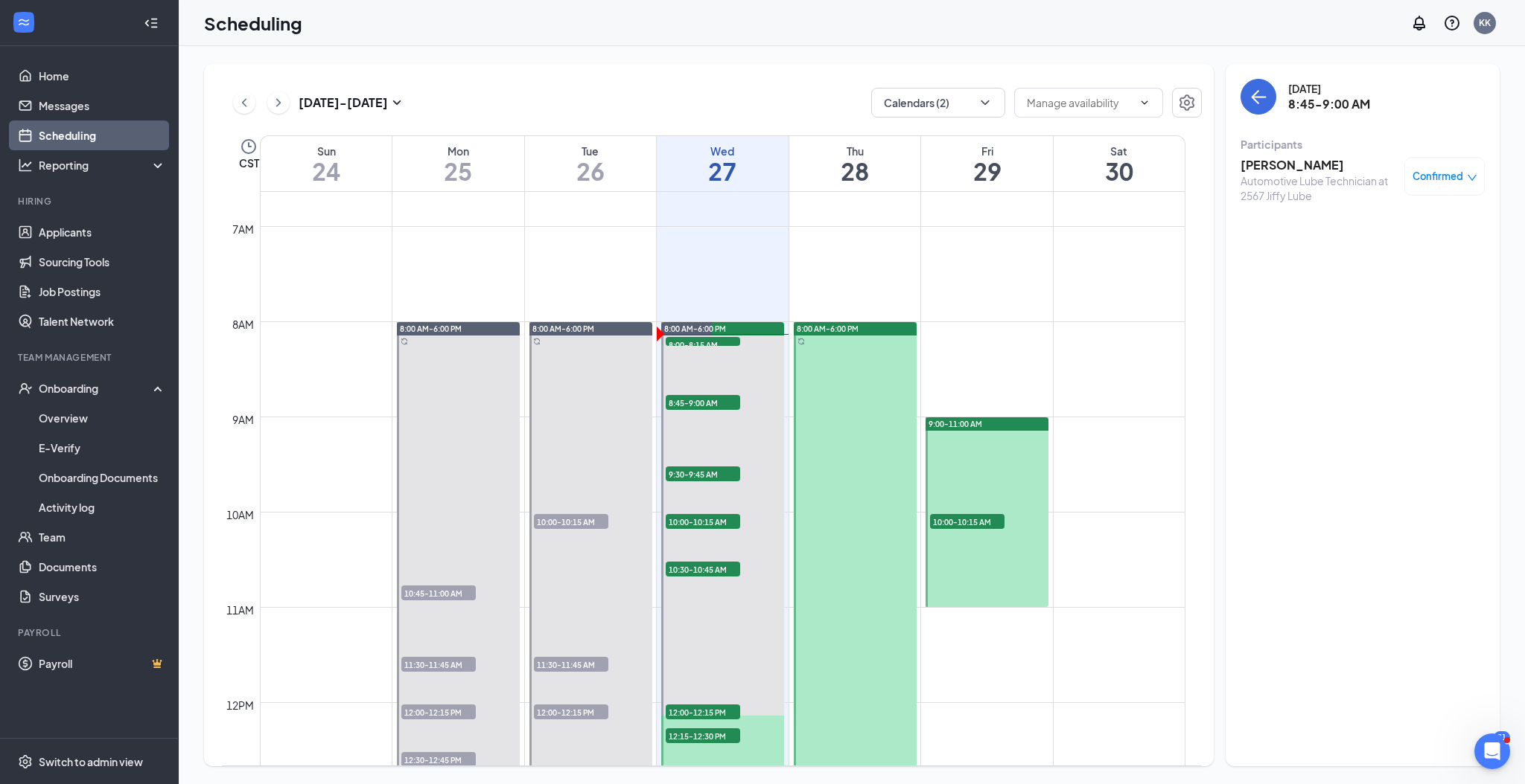
click at [1270, 161] on h3 "[PERSON_NAME]" at bounding box center [1318, 165] width 157 height 16
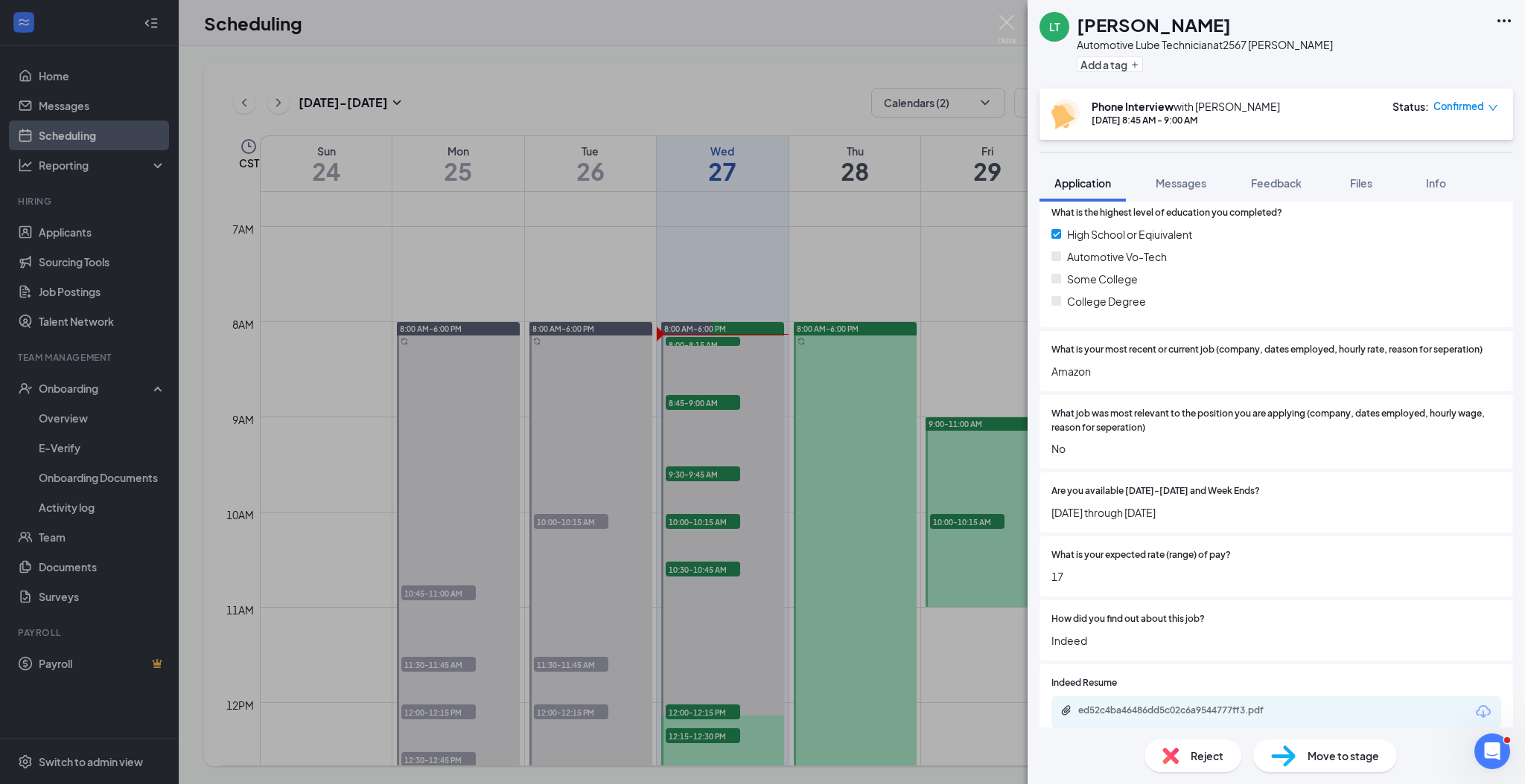
scroll to position [396, 0]
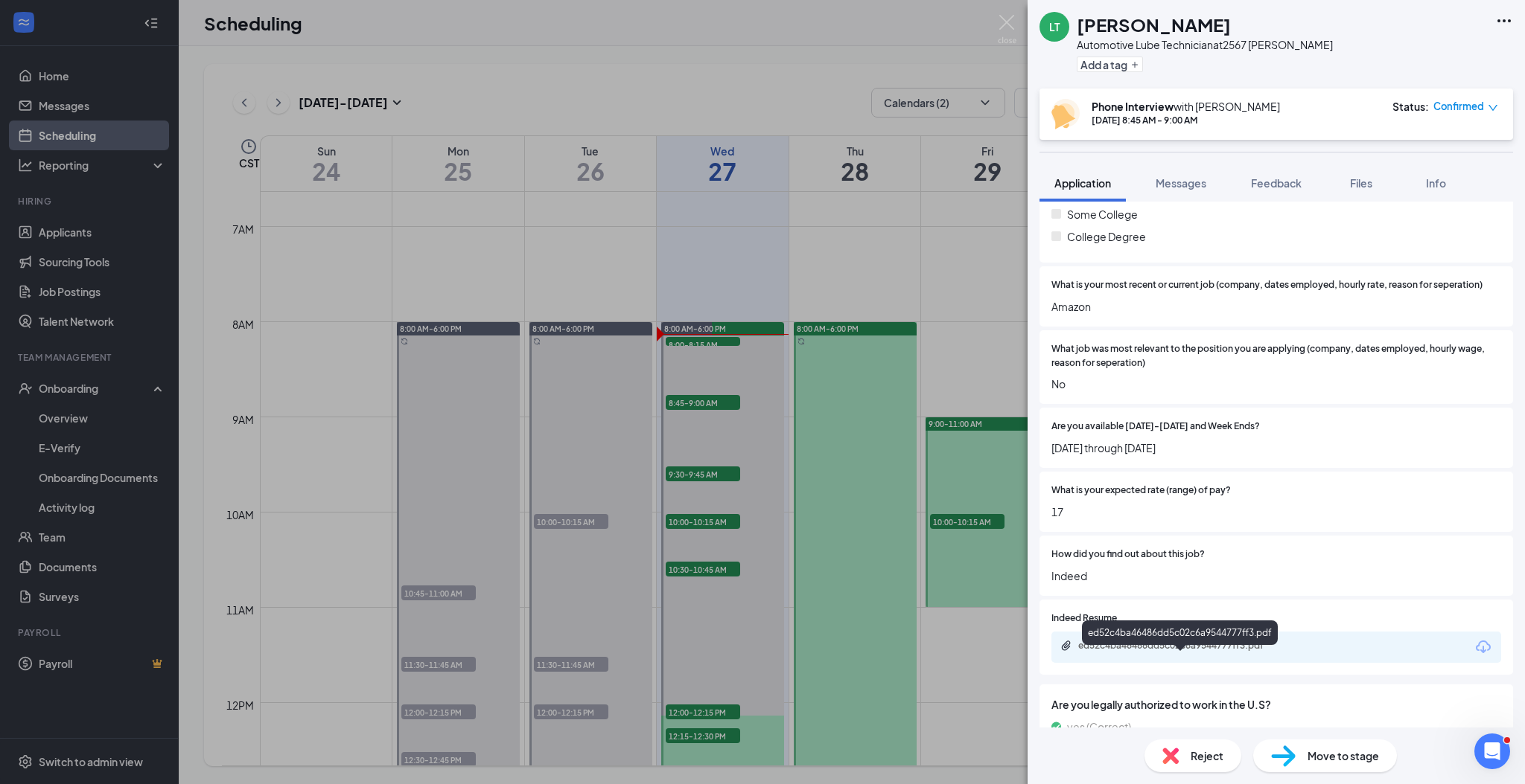
click at [1199, 652] on div "ed52c4ba46486dd5c02c6a9544777ff3.pdf" at bounding box center [1183, 646] width 208 height 12
click at [1489, 107] on icon "down" at bounding box center [1492, 107] width 11 height 10
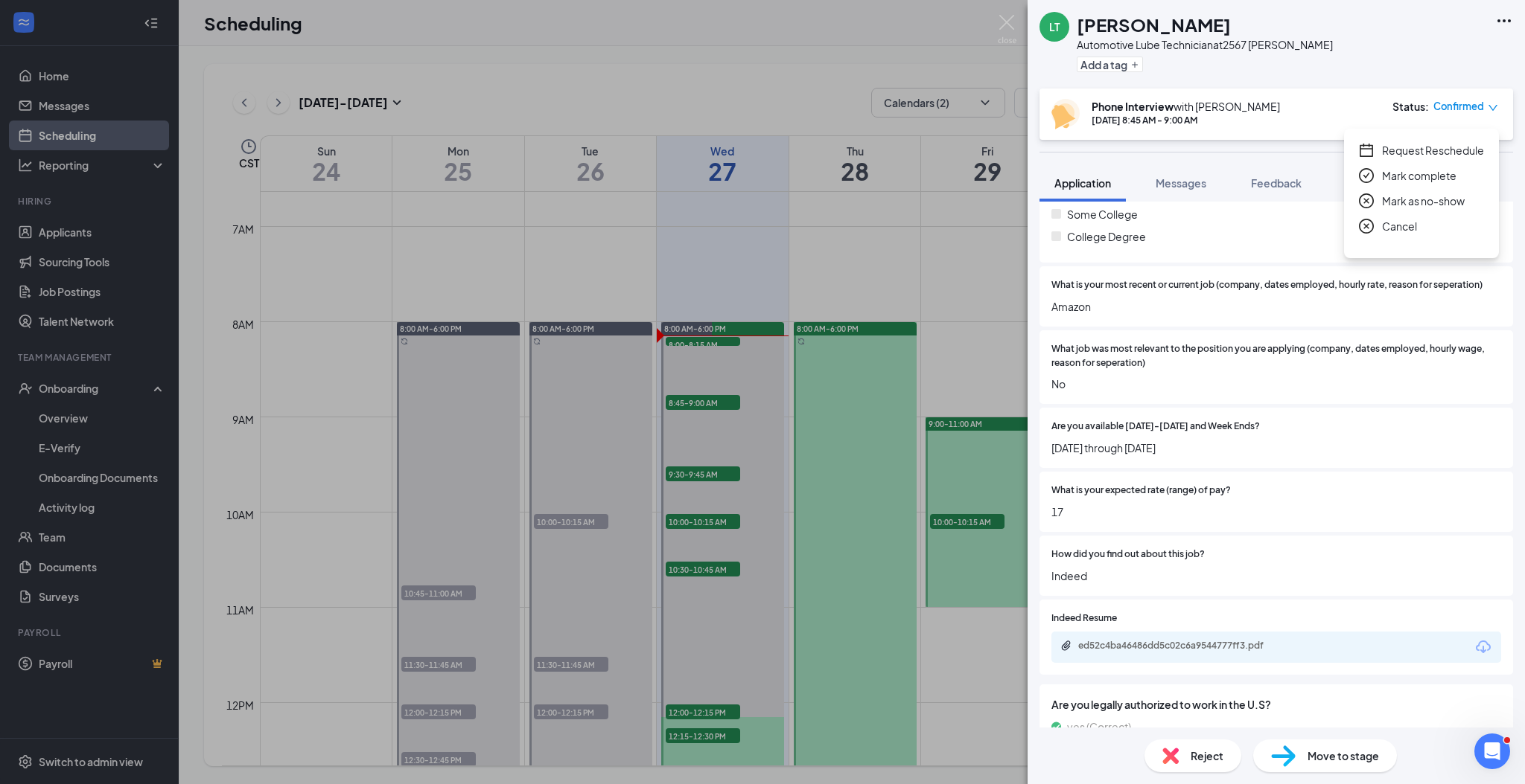
click at [1412, 176] on span "Mark complete" at bounding box center [1419, 175] width 74 height 16
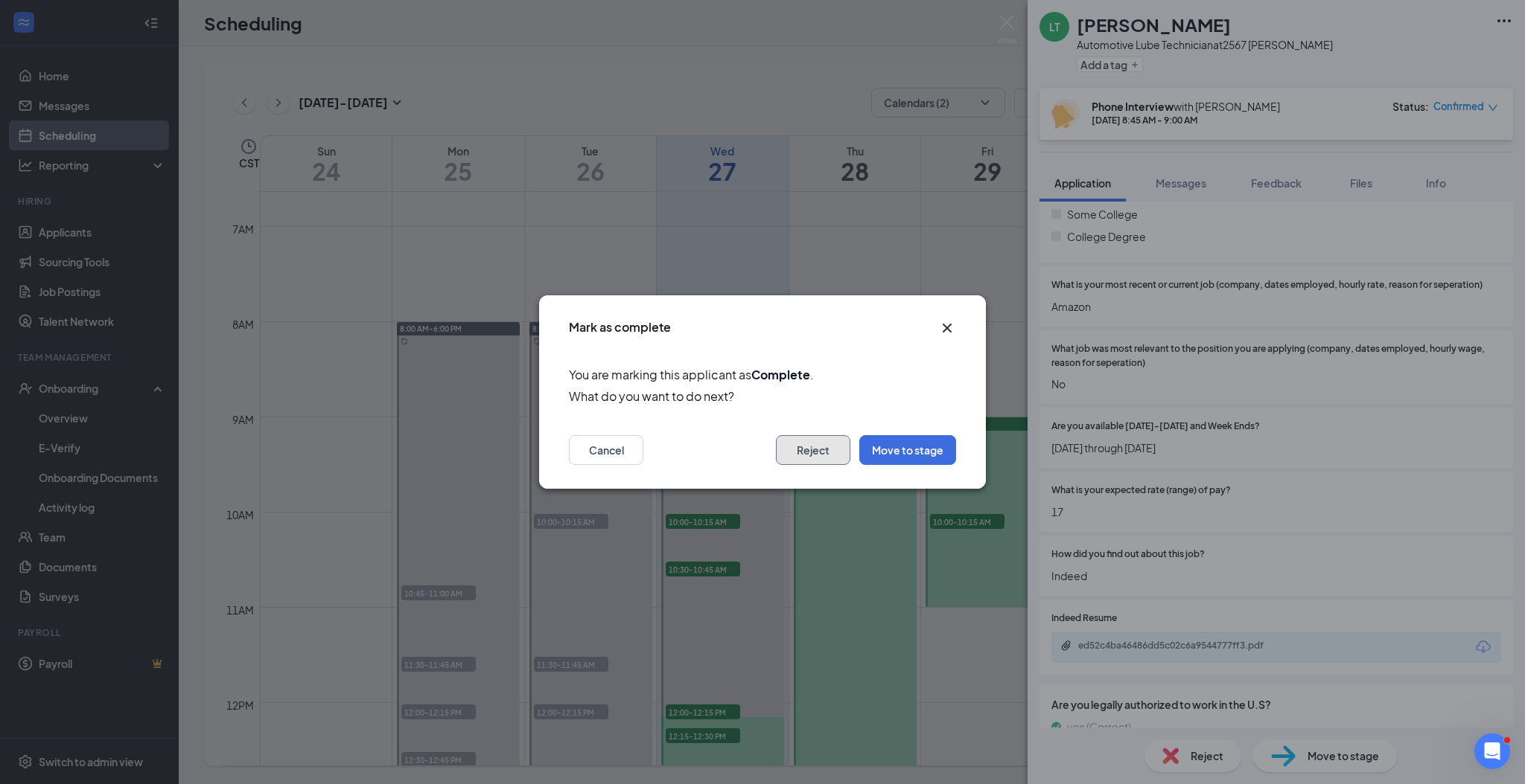
click at [825, 450] on button "Reject" at bounding box center [813, 450] width 74 height 30
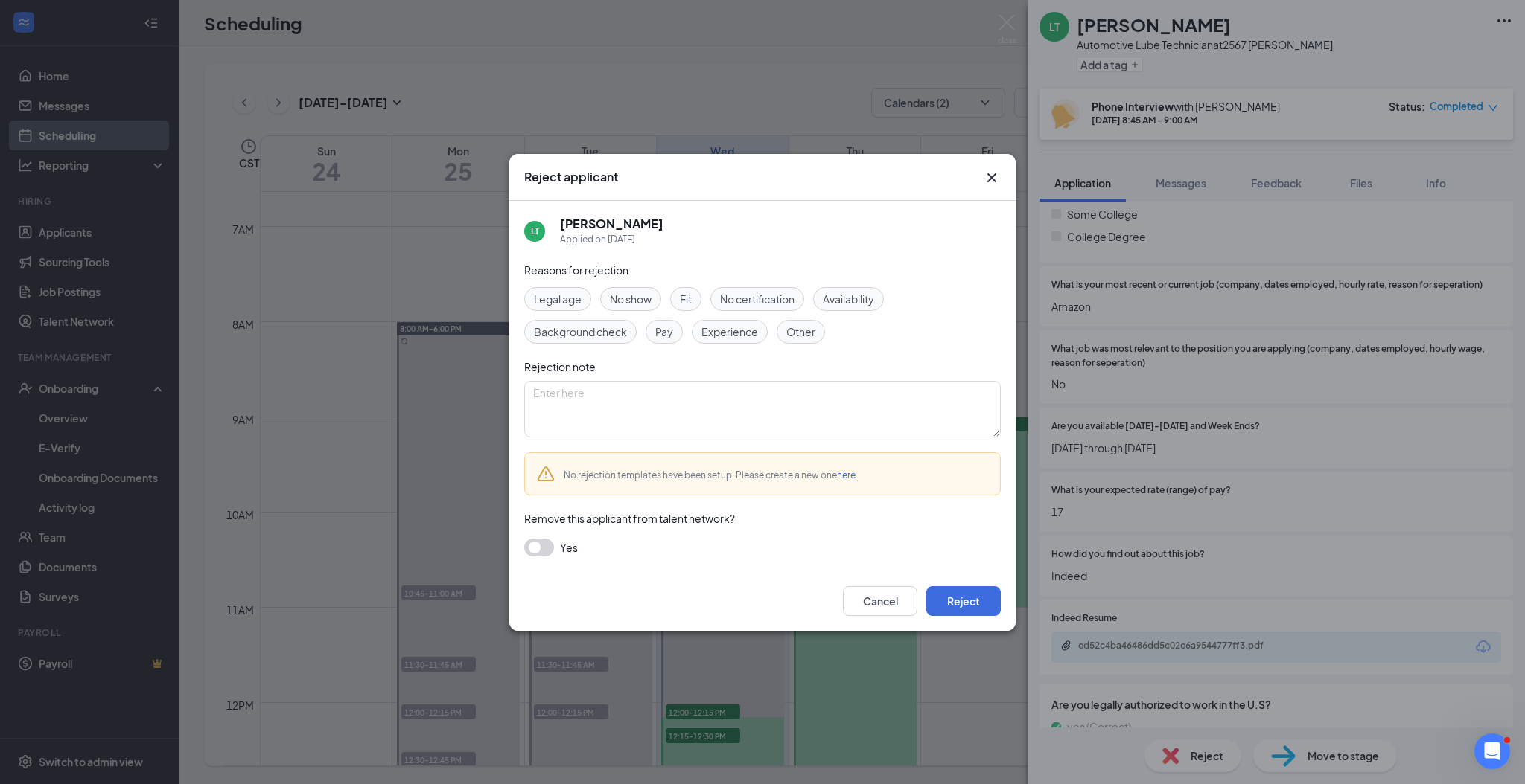
click at [686, 296] on span "Fit" at bounding box center [685, 299] width 12 height 16
click at [963, 600] on button "Reject" at bounding box center [964, 601] width 74 height 30
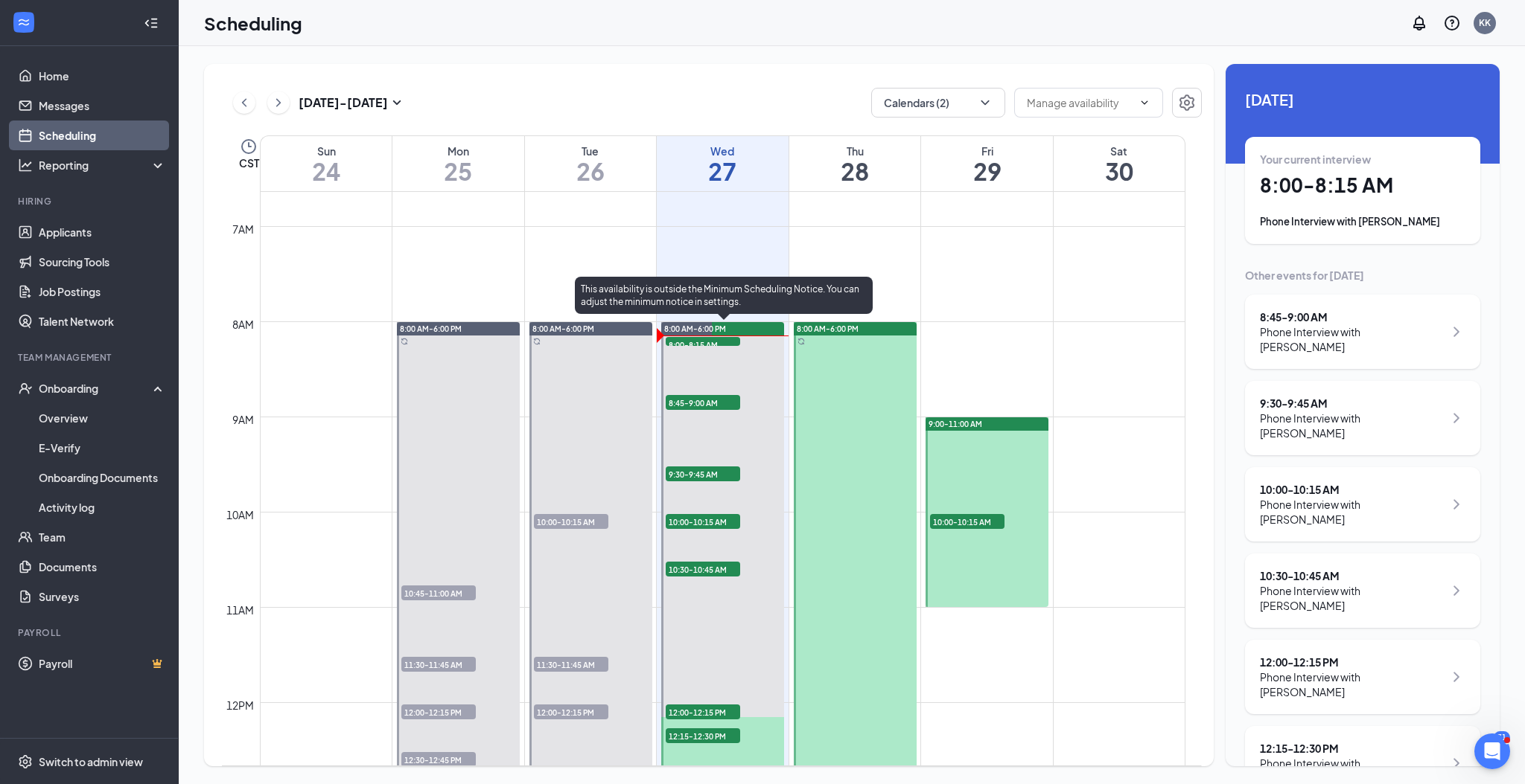
click at [686, 401] on span "8:45-9:00 AM" at bounding box center [703, 402] width 74 height 15
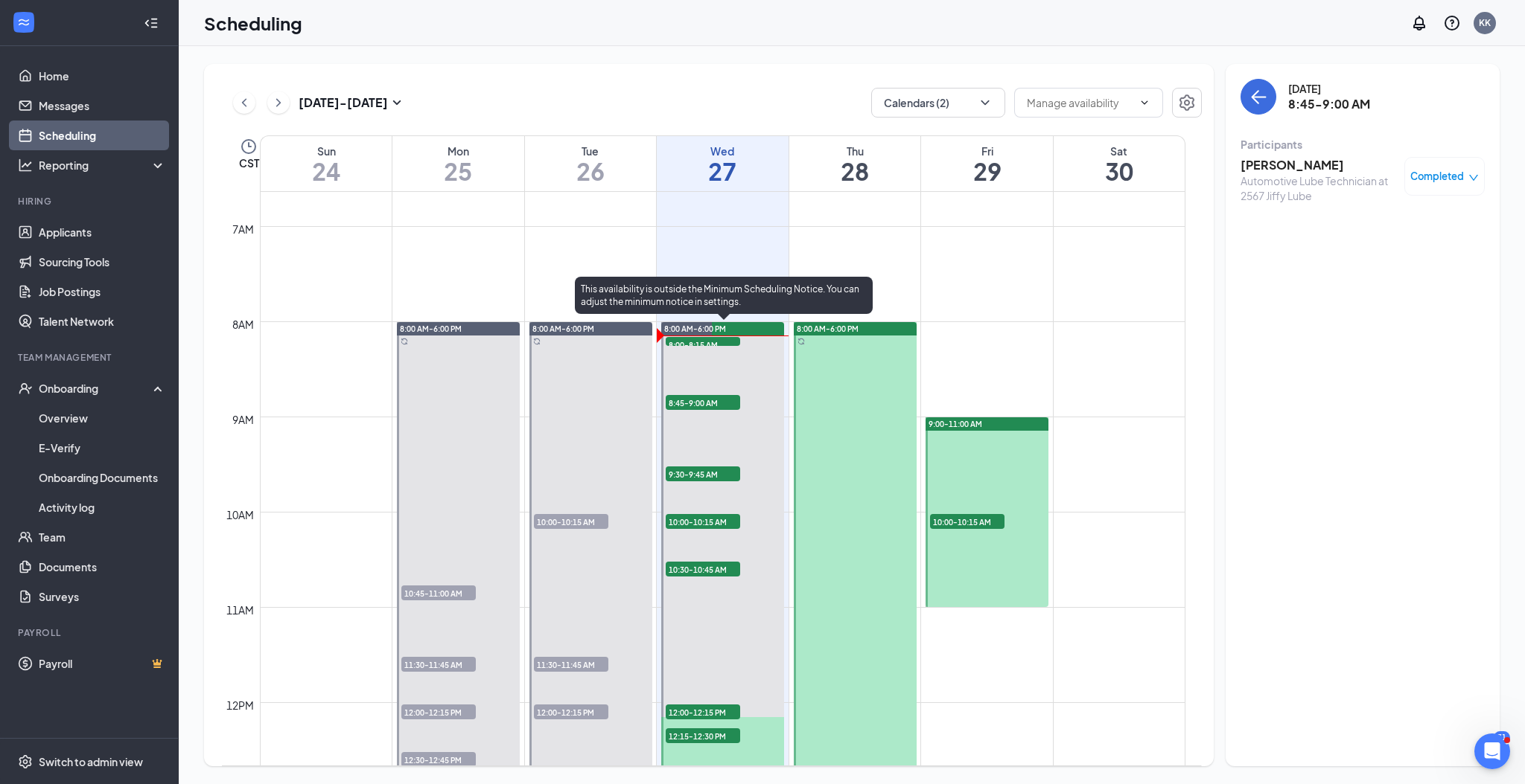
click at [686, 401] on span "8:45-9:00 AM" at bounding box center [703, 402] width 74 height 15
click at [681, 430] on div at bounding box center [722, 798] width 123 height 952
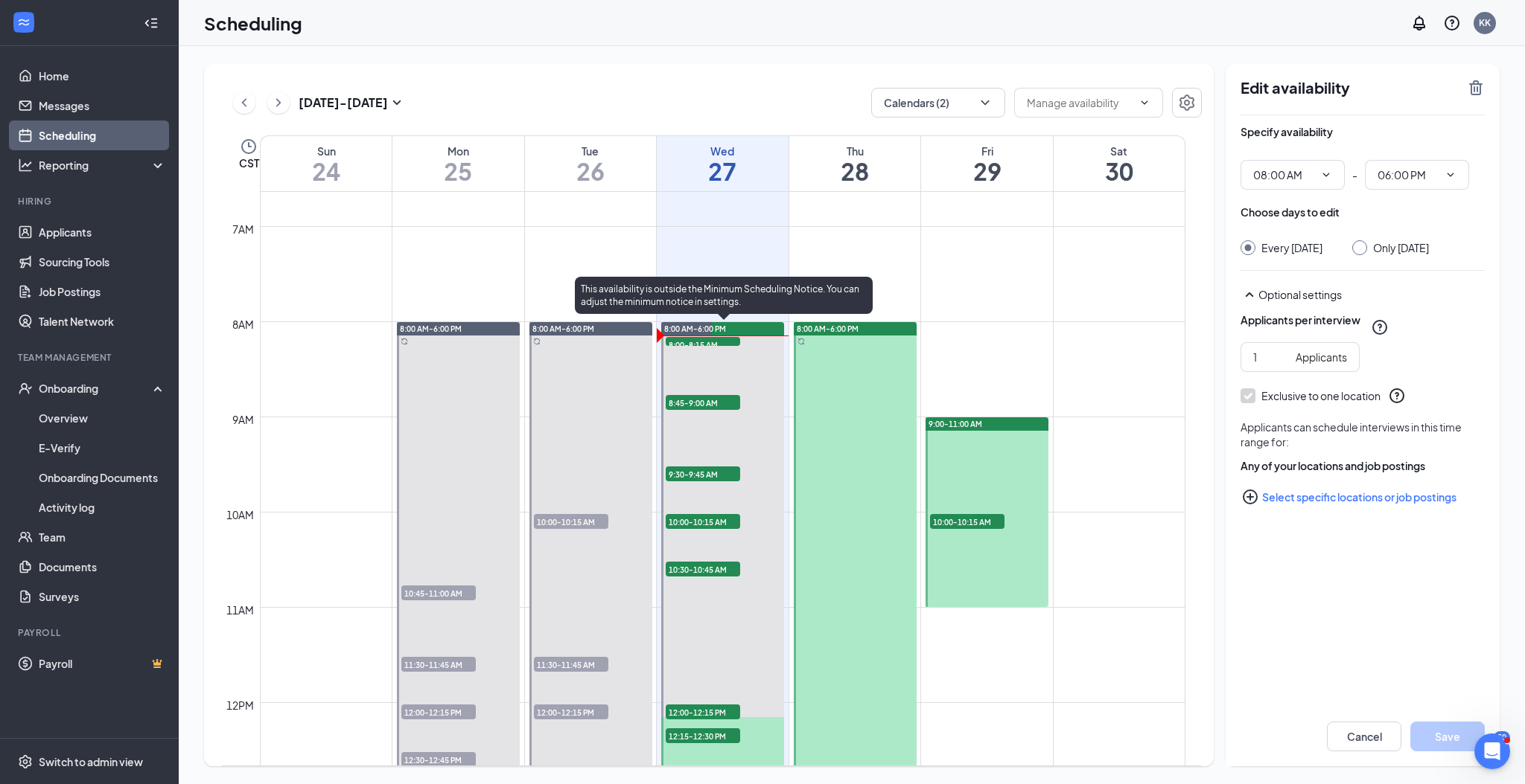
click at [678, 472] on span "9:30-9:45 AM" at bounding box center [703, 474] width 74 height 15
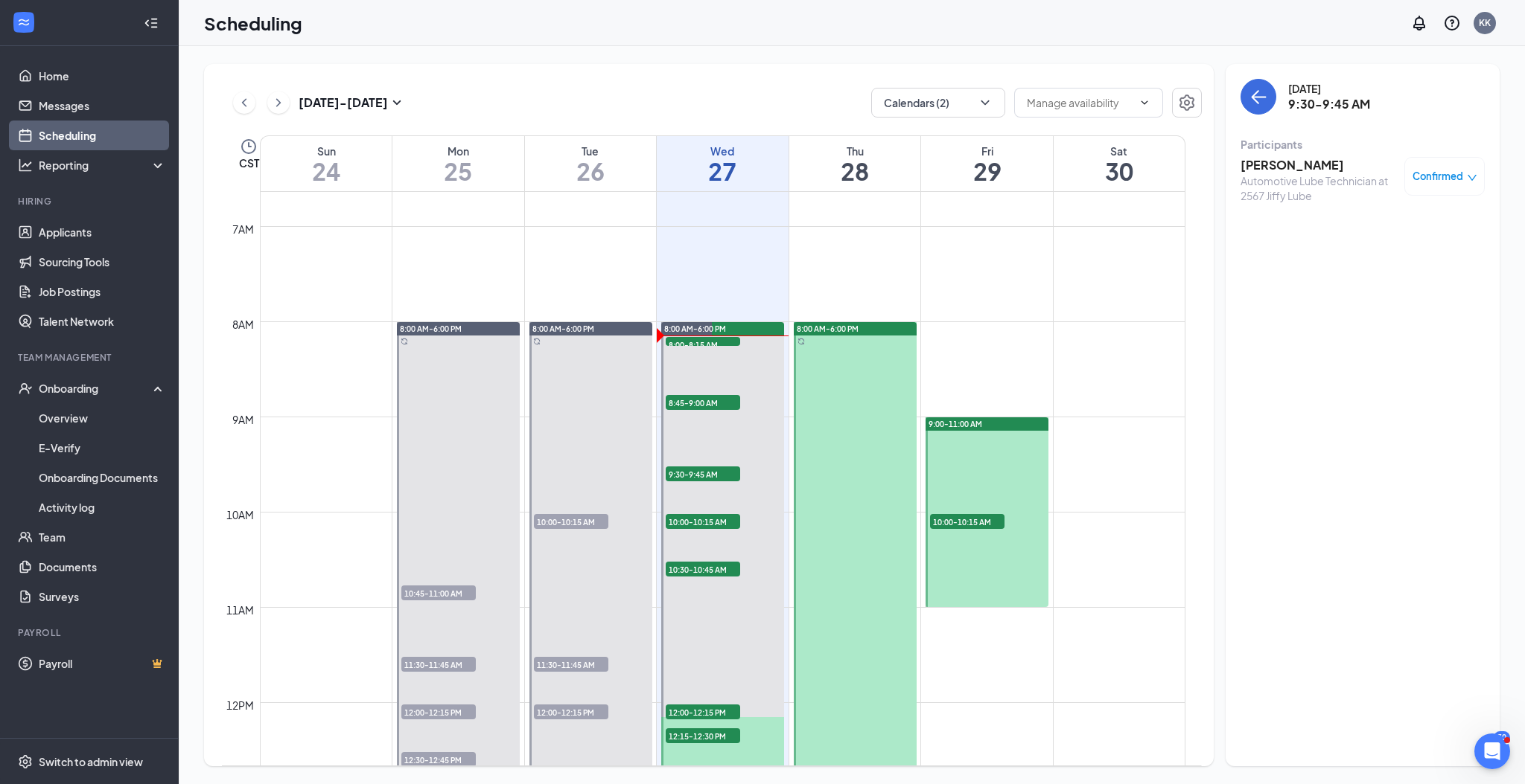
click at [1265, 166] on h3 "Taryrsh Jr" at bounding box center [1318, 165] width 157 height 16
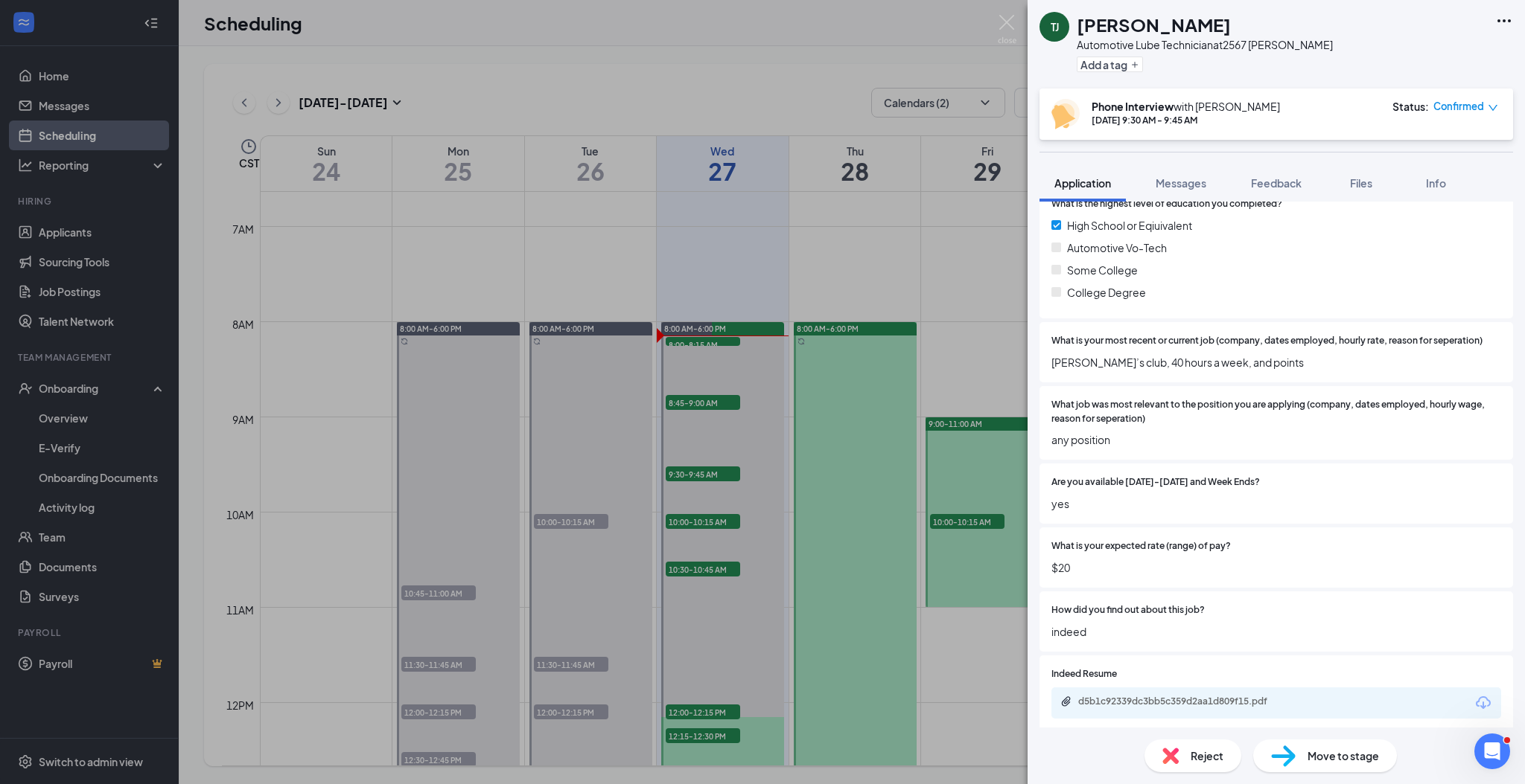
scroll to position [396, 0]
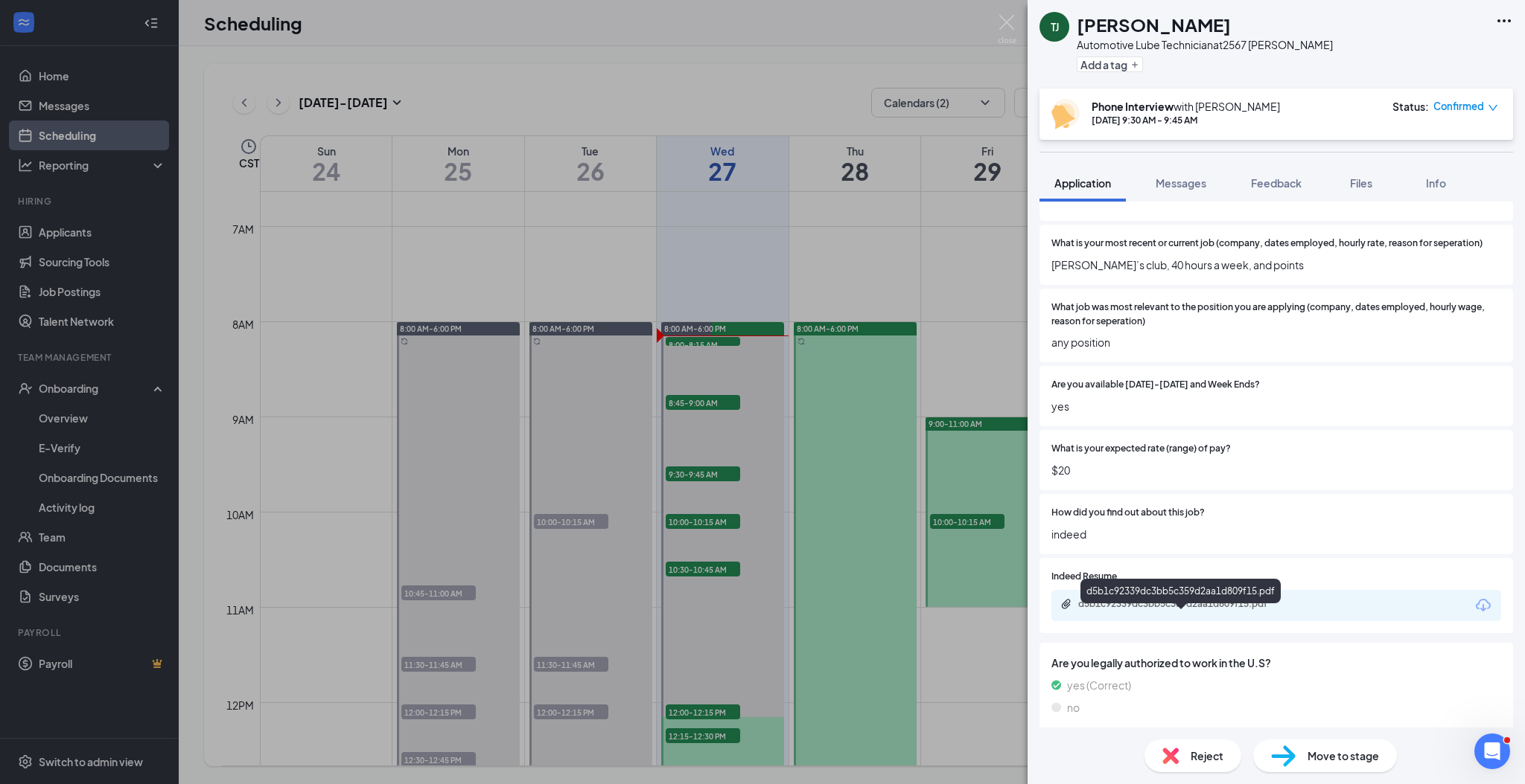
click at [1153, 610] on div "d5b1c92339dc3bb5c359d2aa1d809f15.pdf" at bounding box center [1183, 604] width 208 height 12
click at [693, 405] on div "TJ Taryrsh Jr Automotive Lube Technician at 2567 Jiffy Lube Add a tag Phone Int…" at bounding box center [762, 392] width 1525 height 784
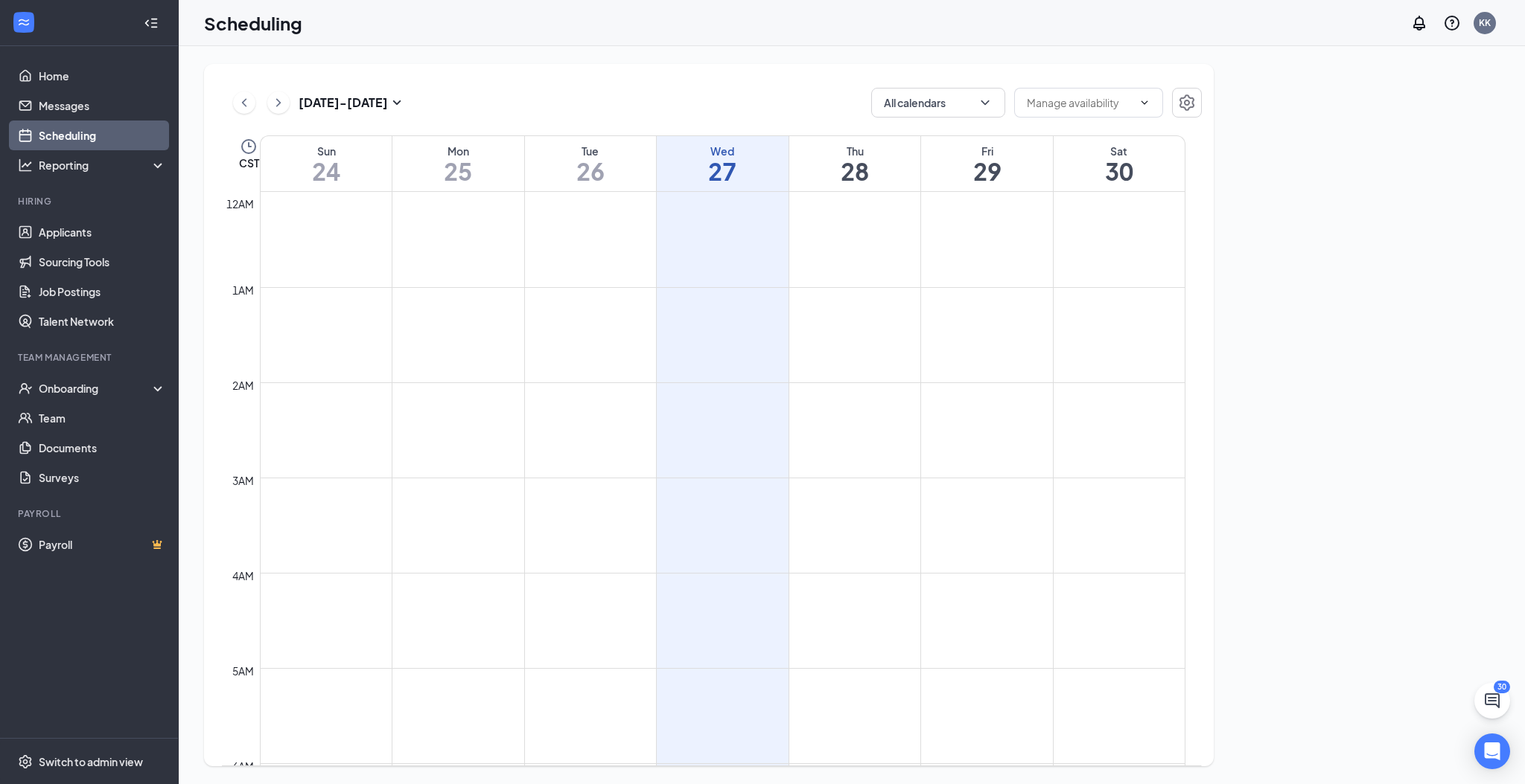
scroll to position [732, 0]
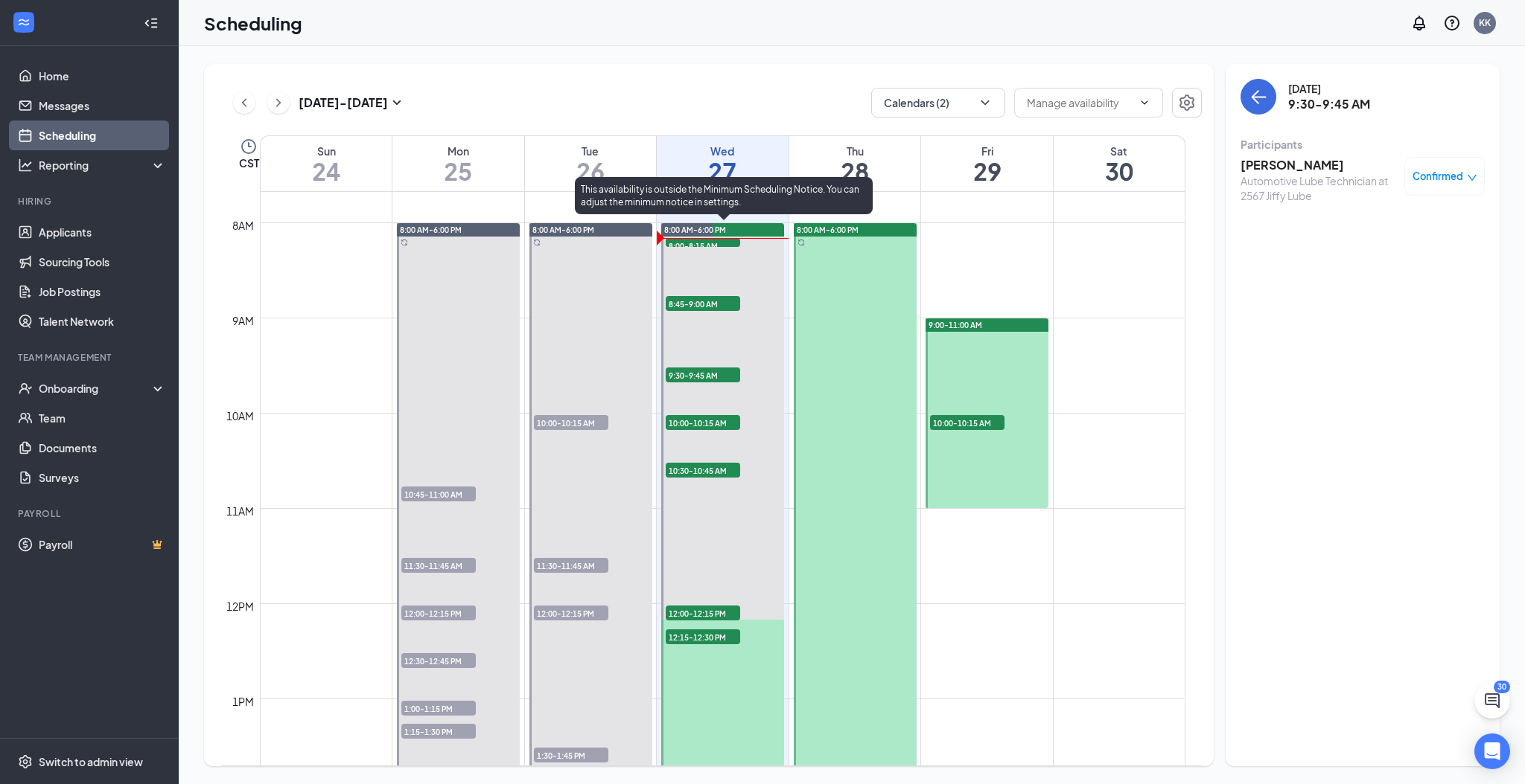
click at [693, 302] on span "8:45-9:00 AM" at bounding box center [703, 304] width 74 height 15
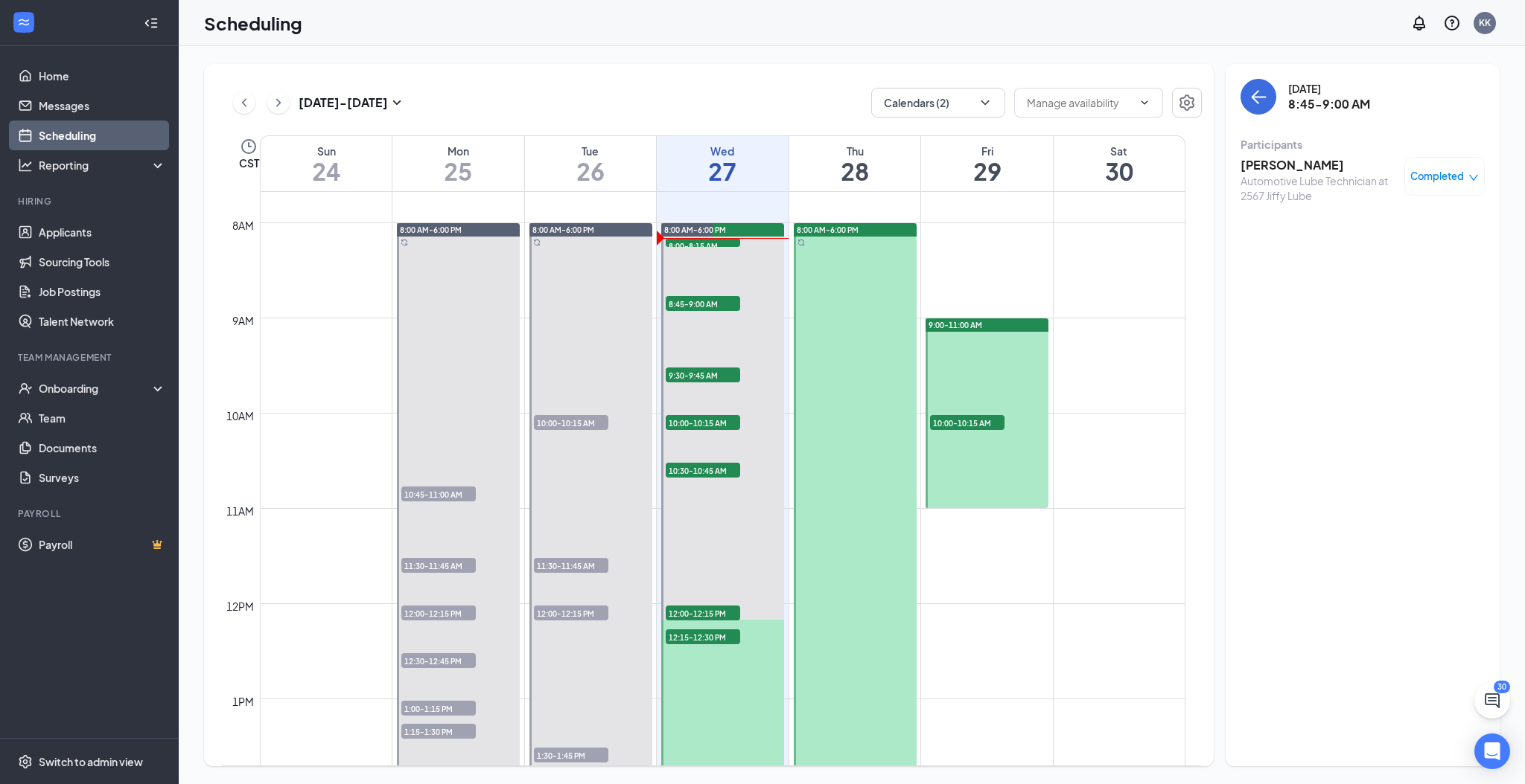
click at [1453, 173] on span "Completed" at bounding box center [1437, 176] width 53 height 15
click at [1284, 166] on h3 "[PERSON_NAME]" at bounding box center [1318, 165] width 157 height 16
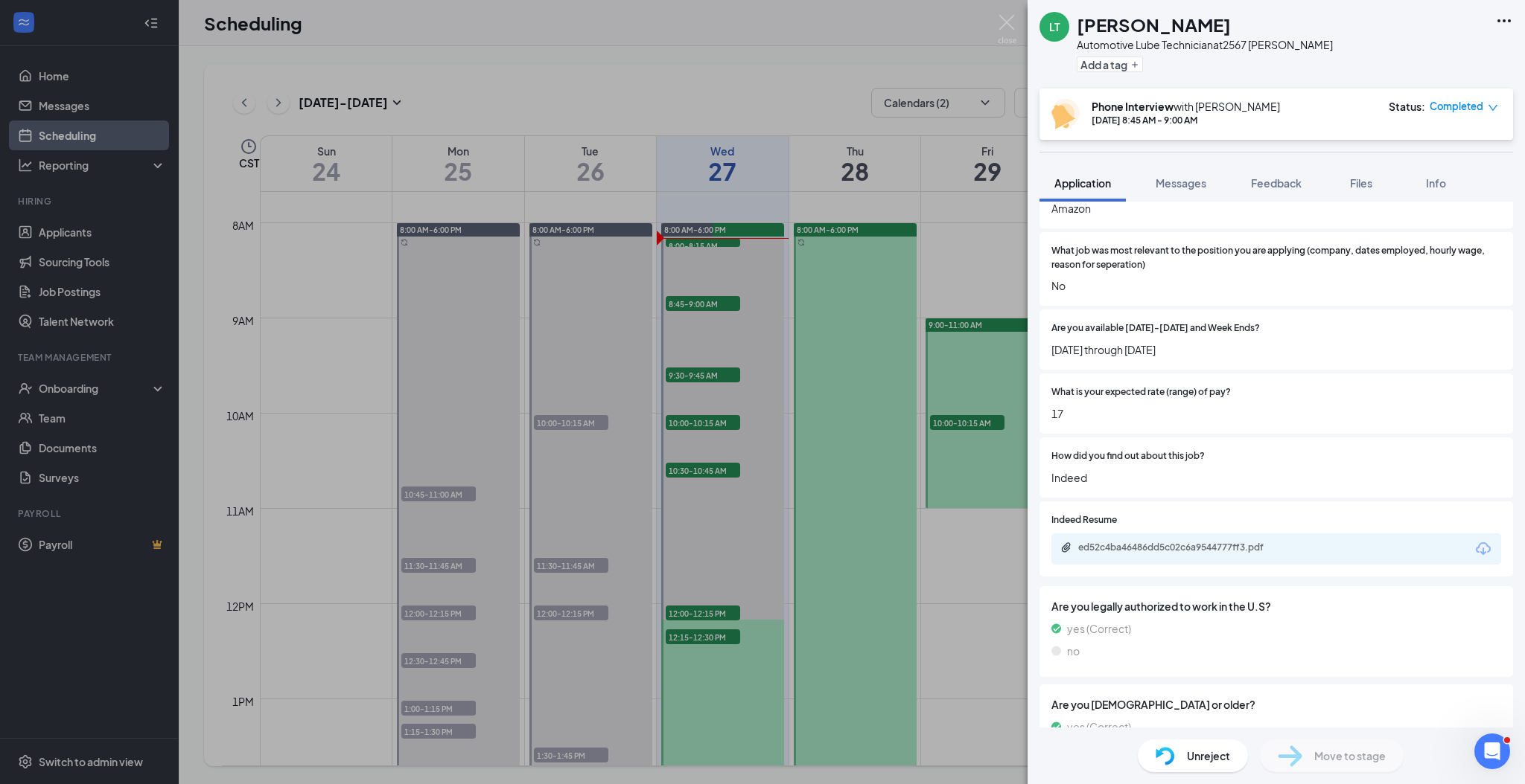
scroll to position [496, 0]
click at [1206, 553] on div "ed52c4ba46486dd5c02c6a9544777ff3.pdf" at bounding box center [1183, 547] width 208 height 12
click at [1487, 109] on icon "down" at bounding box center [1492, 107] width 11 height 10
click at [1403, 204] on span "Cancel" at bounding box center [1399, 207] width 35 height 16
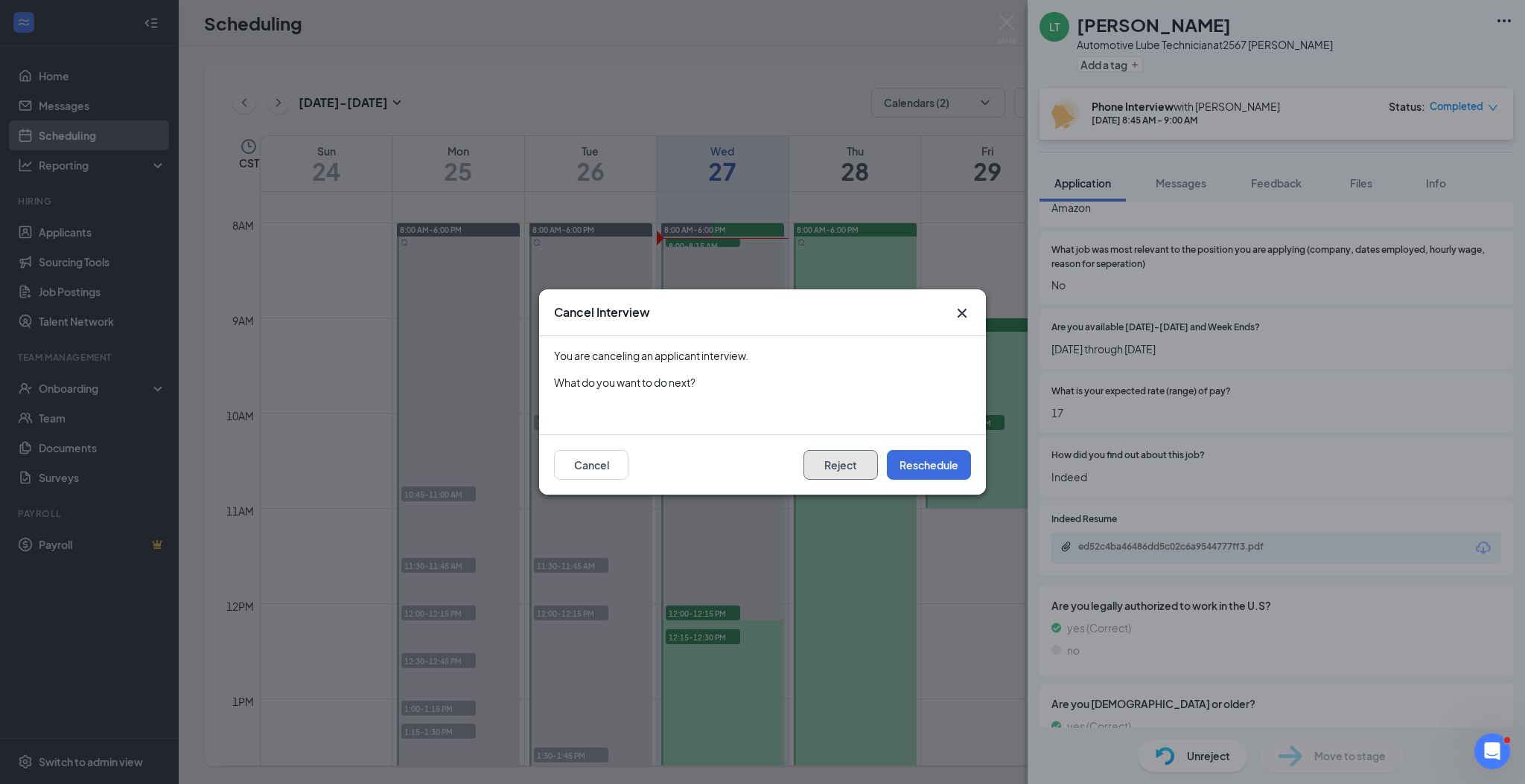
click at [840, 465] on button "Reject" at bounding box center [840, 465] width 74 height 30
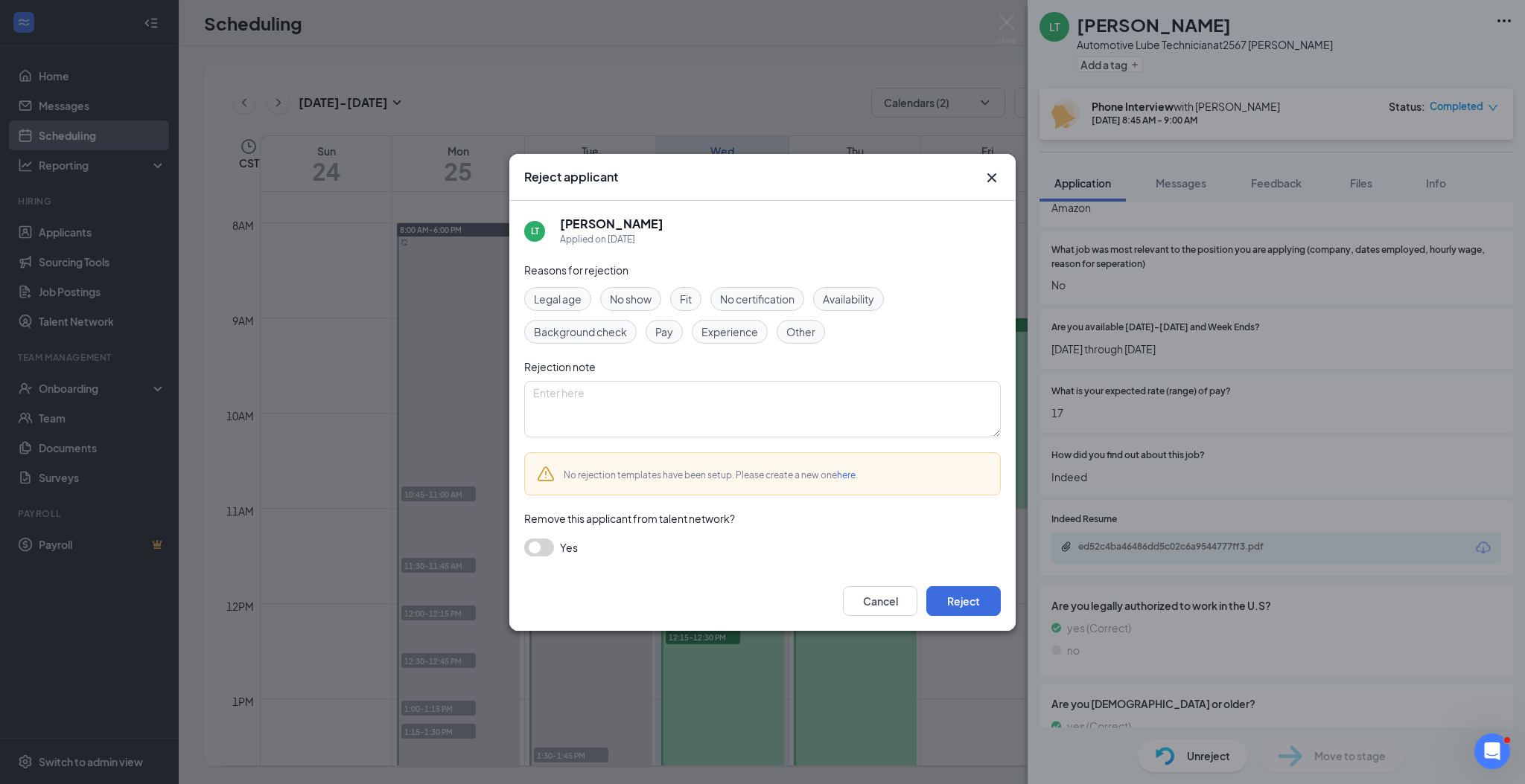
click at [686, 294] on span "Fit" at bounding box center [685, 299] width 12 height 16
click at [981, 600] on button "Reject" at bounding box center [964, 601] width 74 height 30
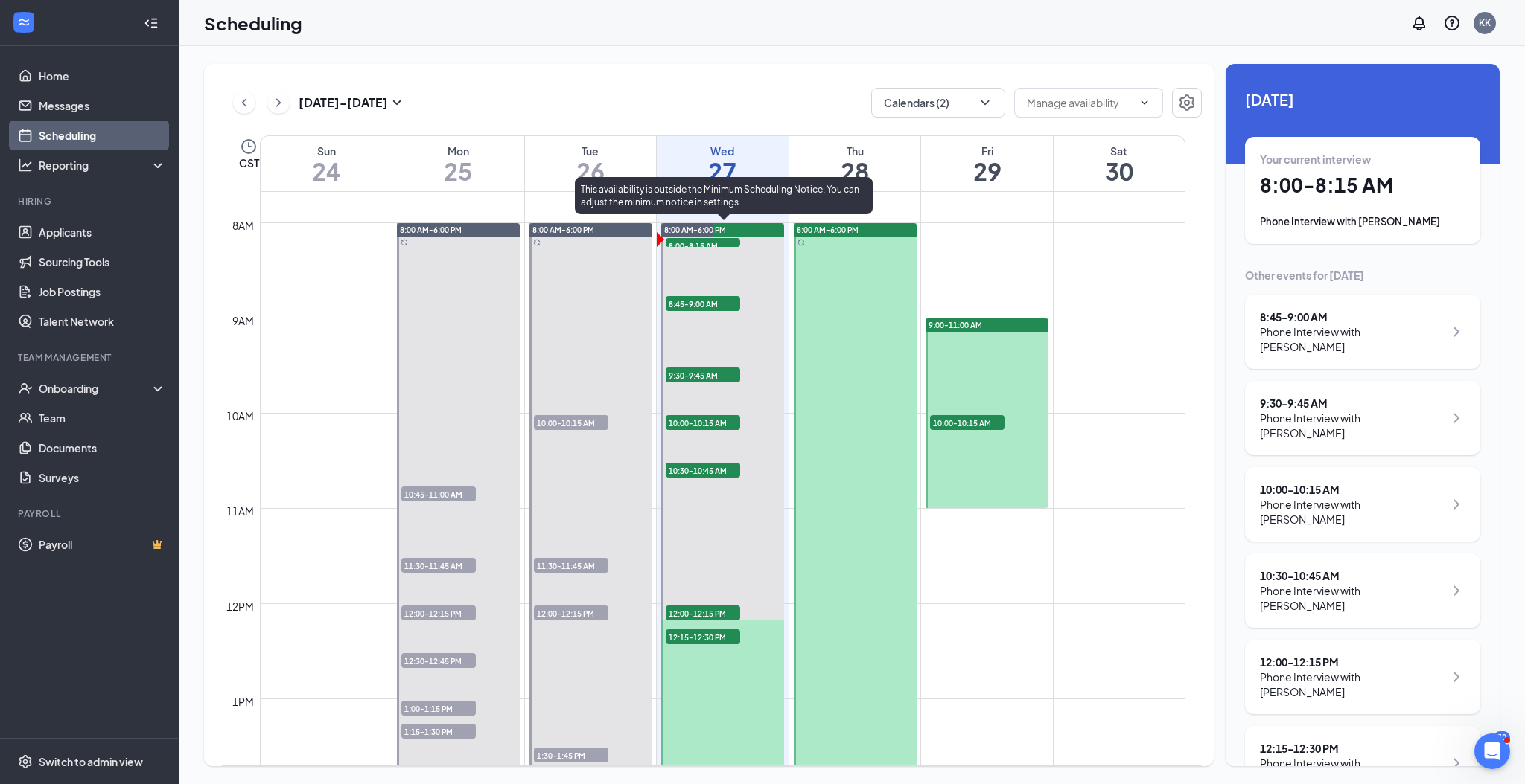
click at [683, 371] on span "9:30-9:45 AM" at bounding box center [703, 375] width 74 height 15
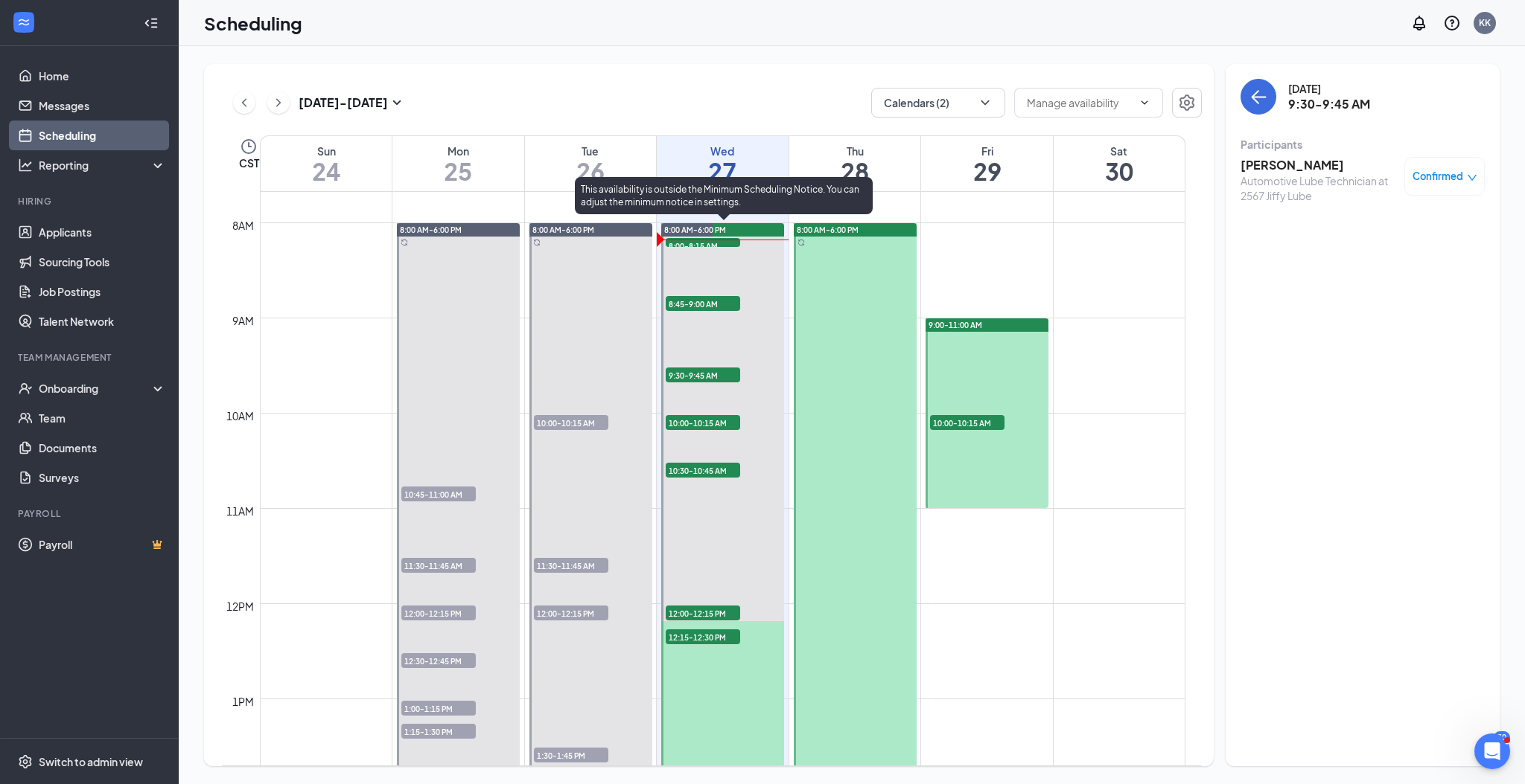
click at [683, 421] on span "10:00-10:15 AM" at bounding box center [703, 422] width 74 height 15
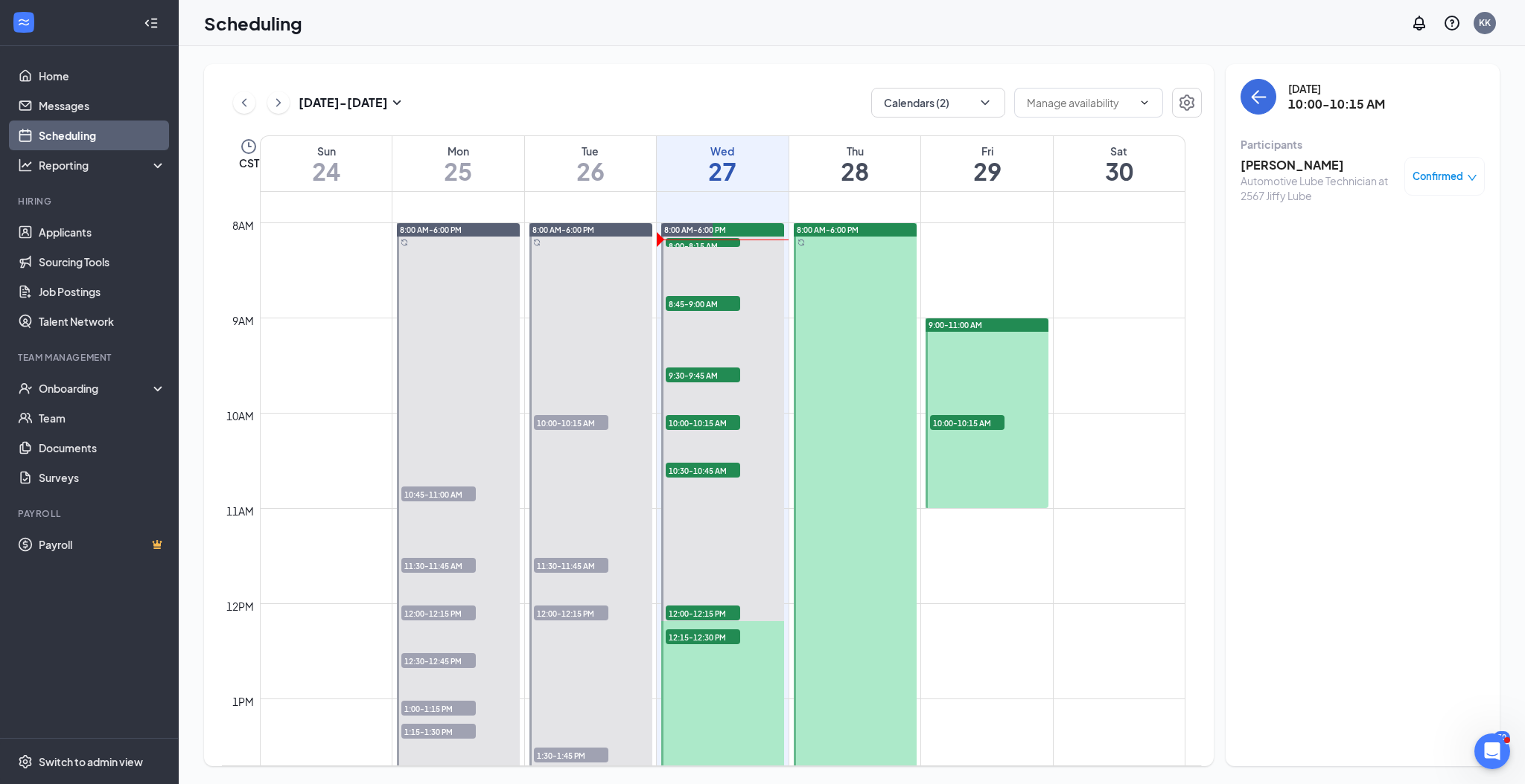
click at [1307, 161] on h3 "[PERSON_NAME]" at bounding box center [1318, 165] width 157 height 16
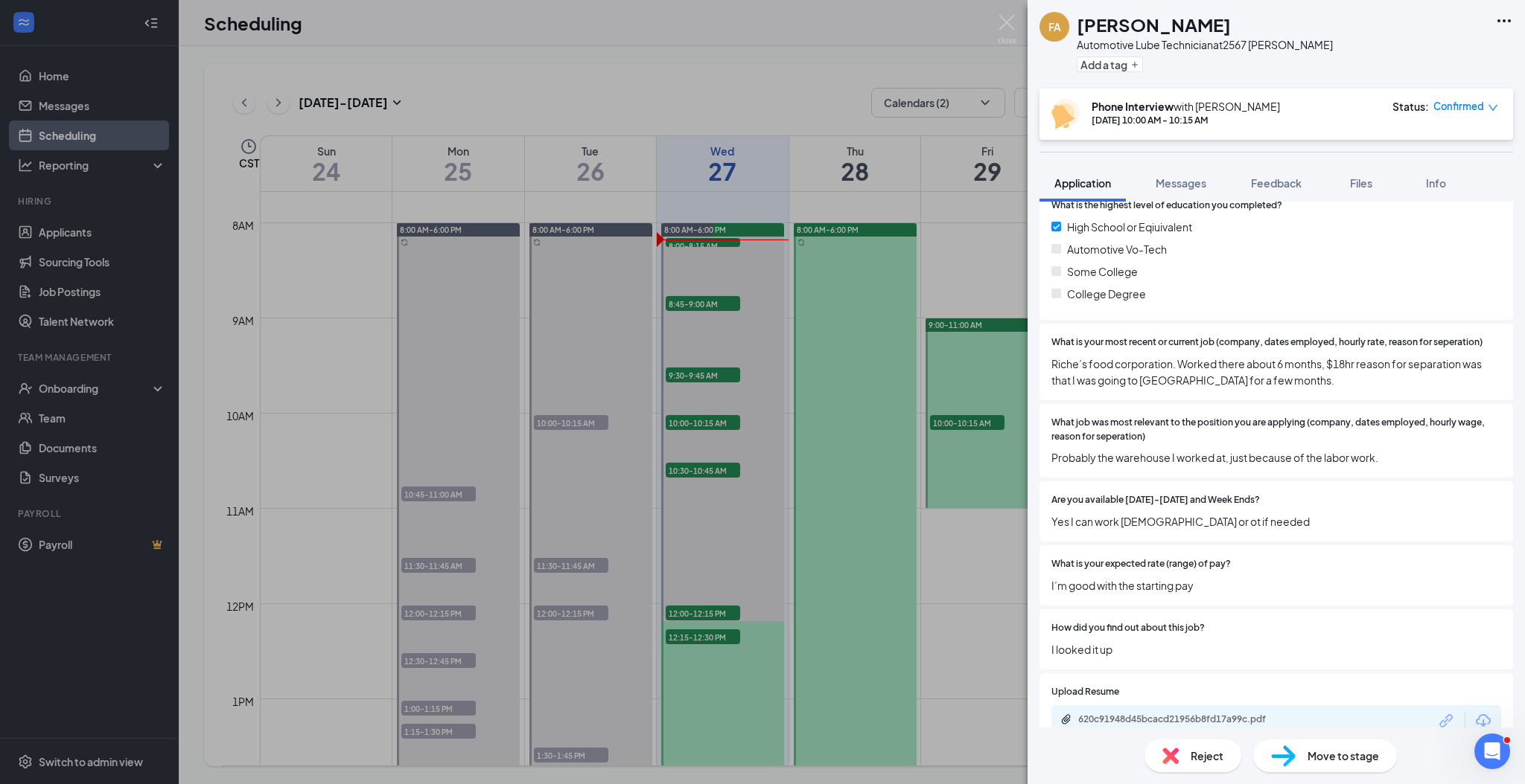
scroll to position [396, 0]
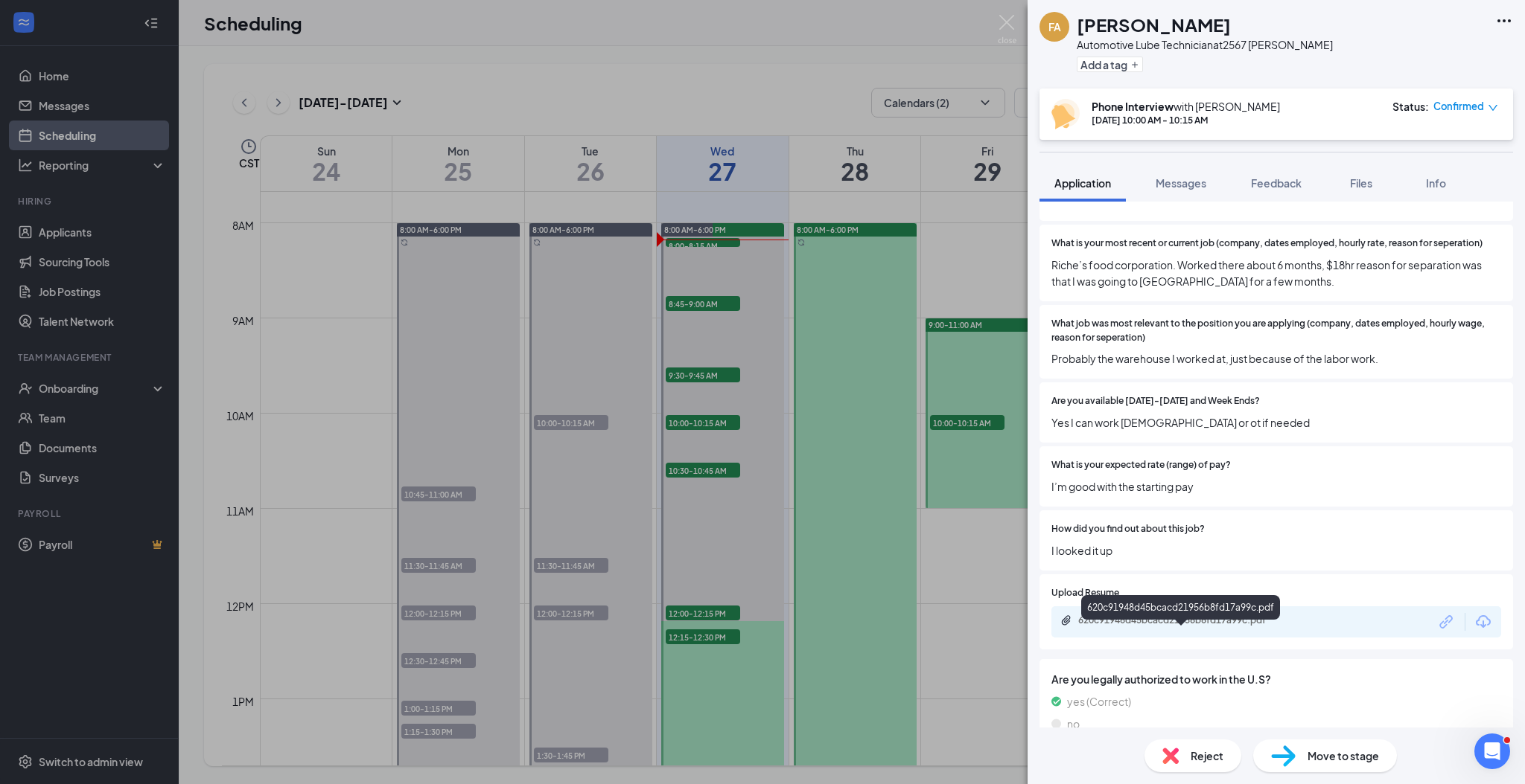
click at [1259, 627] on div "620c91948d45bcacd21956b8fd17a99c.pdf" at bounding box center [1183, 620] width 208 height 12
click at [729, 304] on div "FA FERNANDO AGUILAR Automotive Lube Technician at 2567 Jiffy Lube Add a tag Pho…" at bounding box center [762, 392] width 1525 height 784
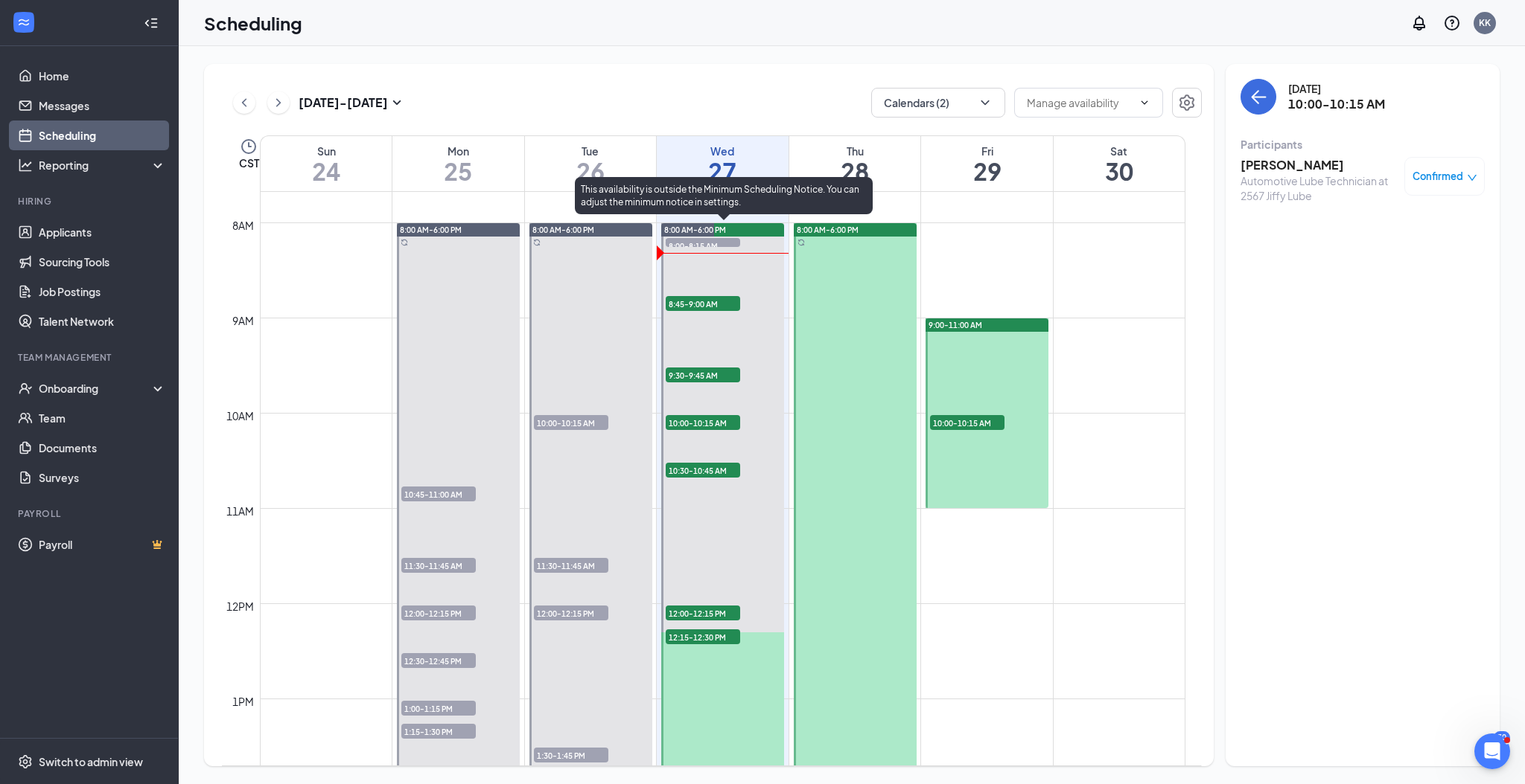
click at [691, 372] on span "9:30-9:45 AM" at bounding box center [703, 375] width 74 height 15
click at [712, 306] on span "8:45-9:00 AM" at bounding box center [703, 304] width 74 height 15
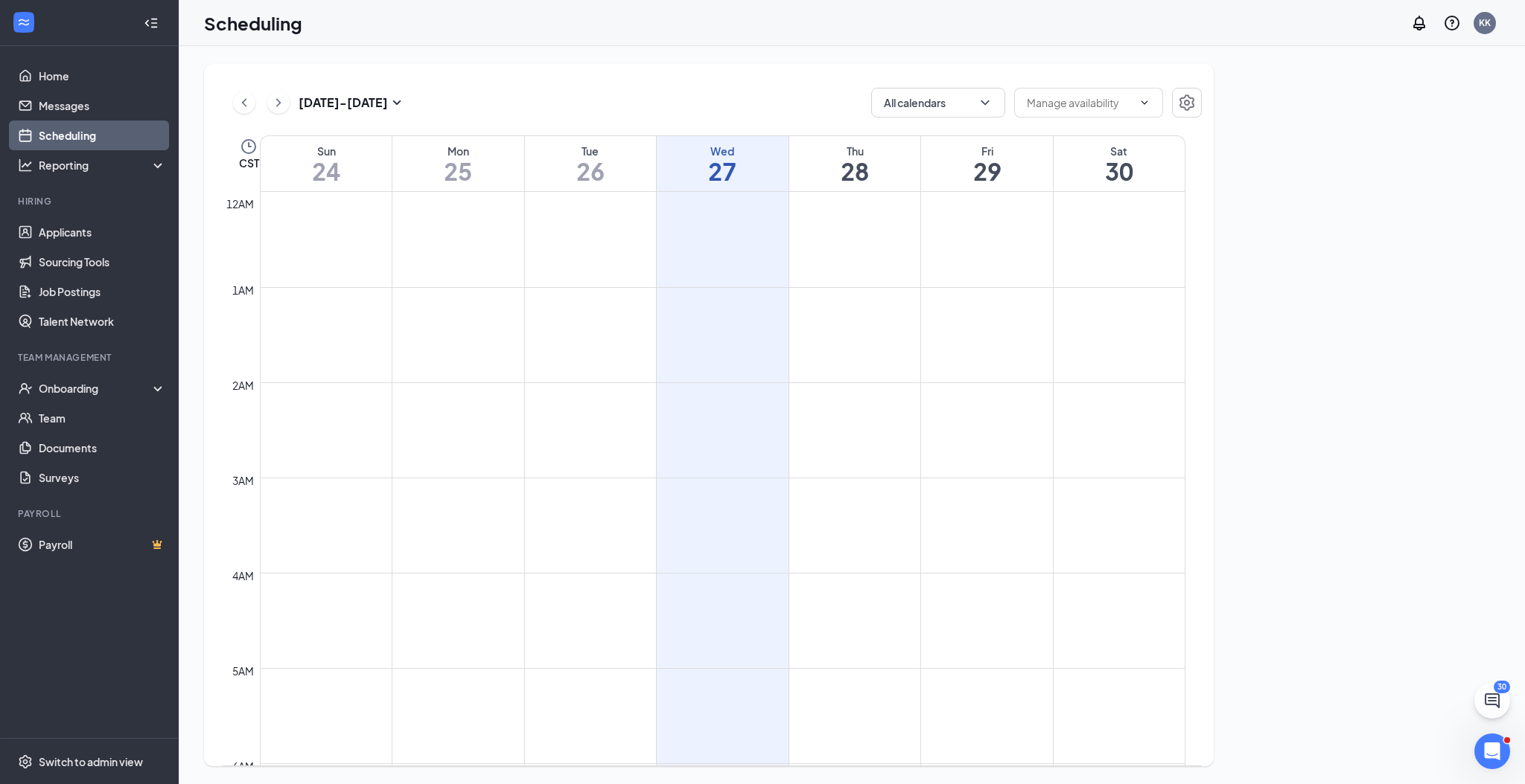
scroll to position [732, 0]
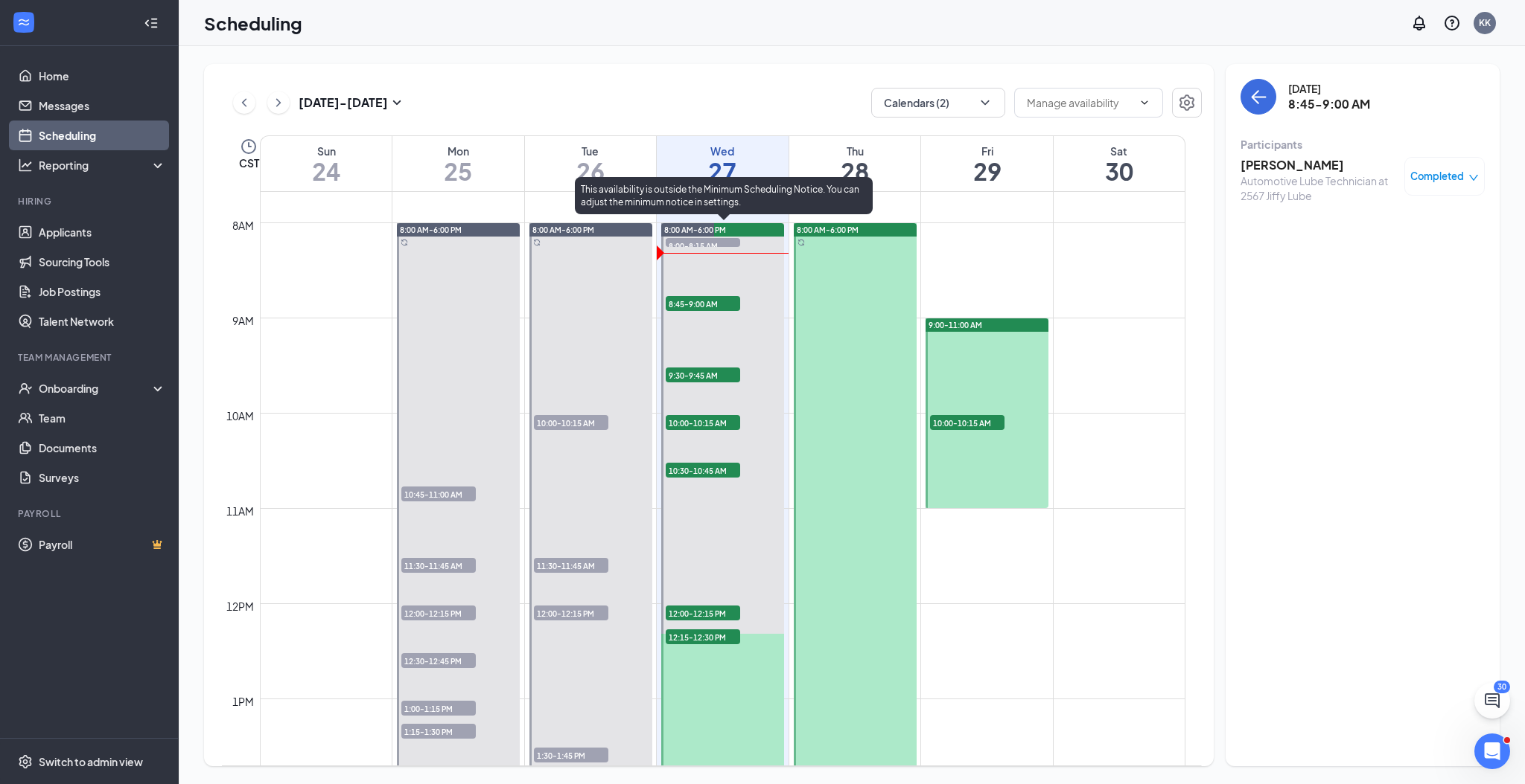
click at [704, 303] on span "8:45-9:00 AM" at bounding box center [703, 304] width 74 height 15
click at [689, 375] on span "9:30-9:45 AM" at bounding box center [703, 375] width 74 height 15
click at [708, 301] on span "8:45-9:00 AM" at bounding box center [703, 304] width 74 height 15
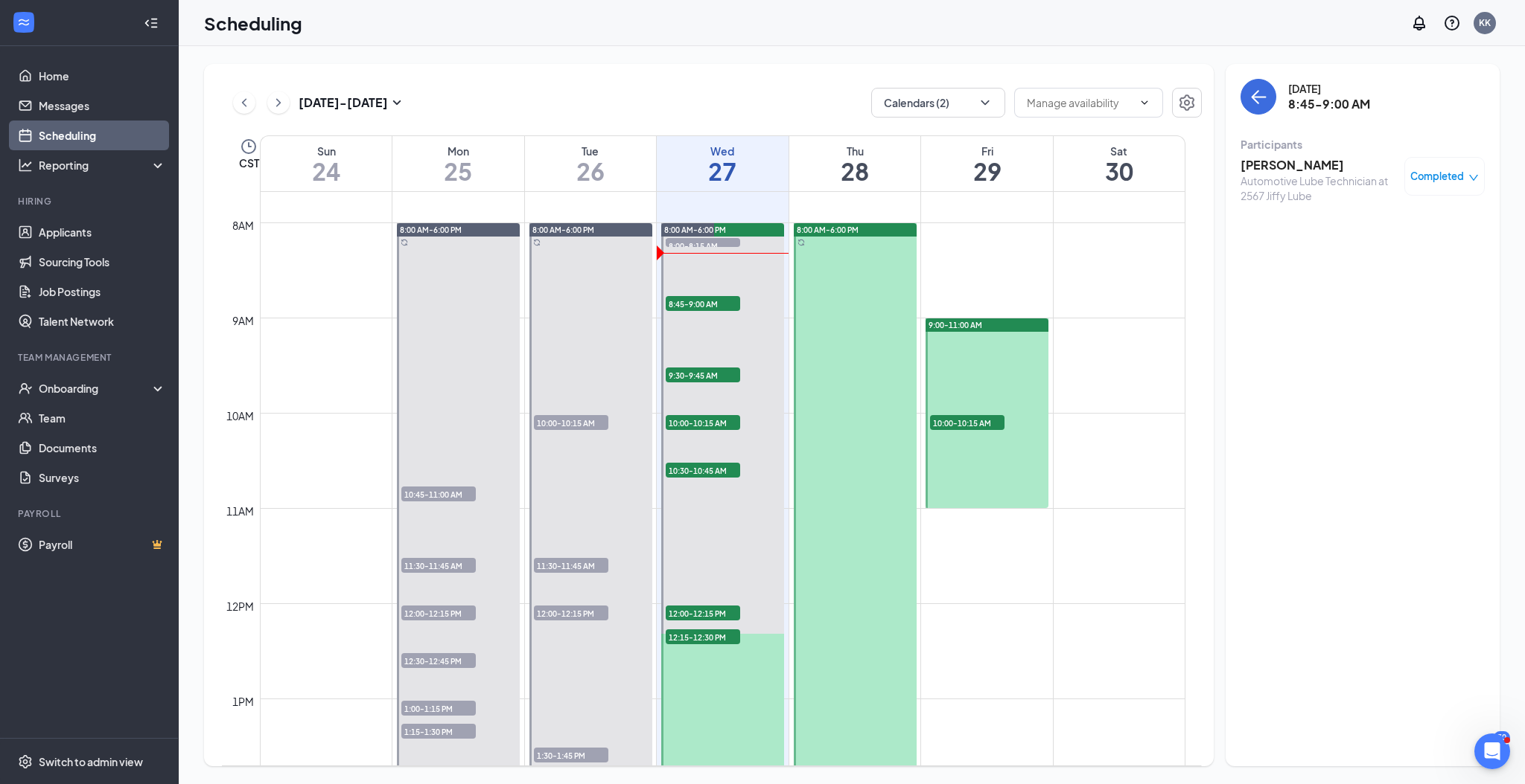
click at [1476, 178] on icon "down" at bounding box center [1472, 178] width 11 height 10
click at [1386, 277] on span "Cancel" at bounding box center [1380, 276] width 35 height 16
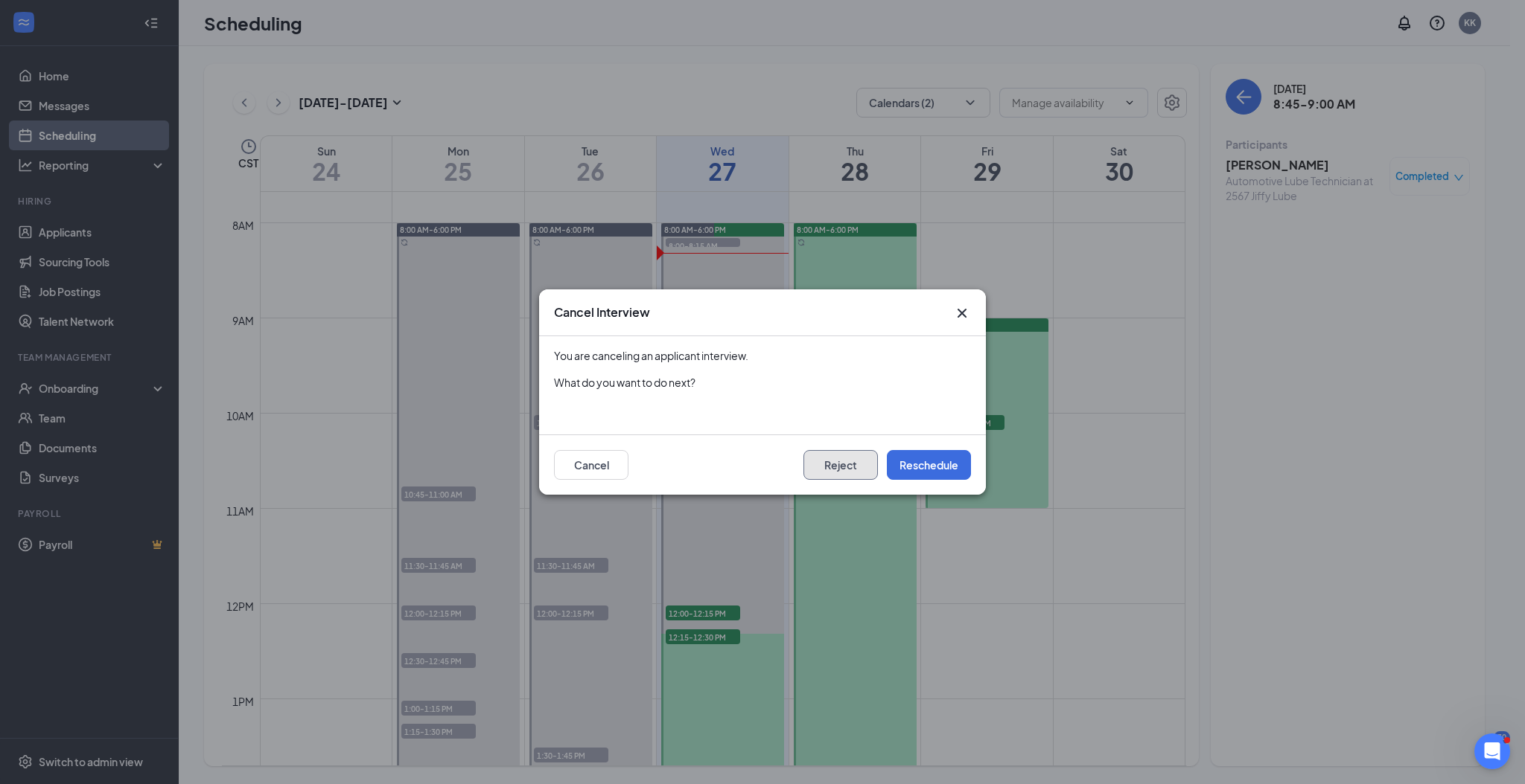
click at [851, 465] on button "Reject" at bounding box center [840, 465] width 74 height 30
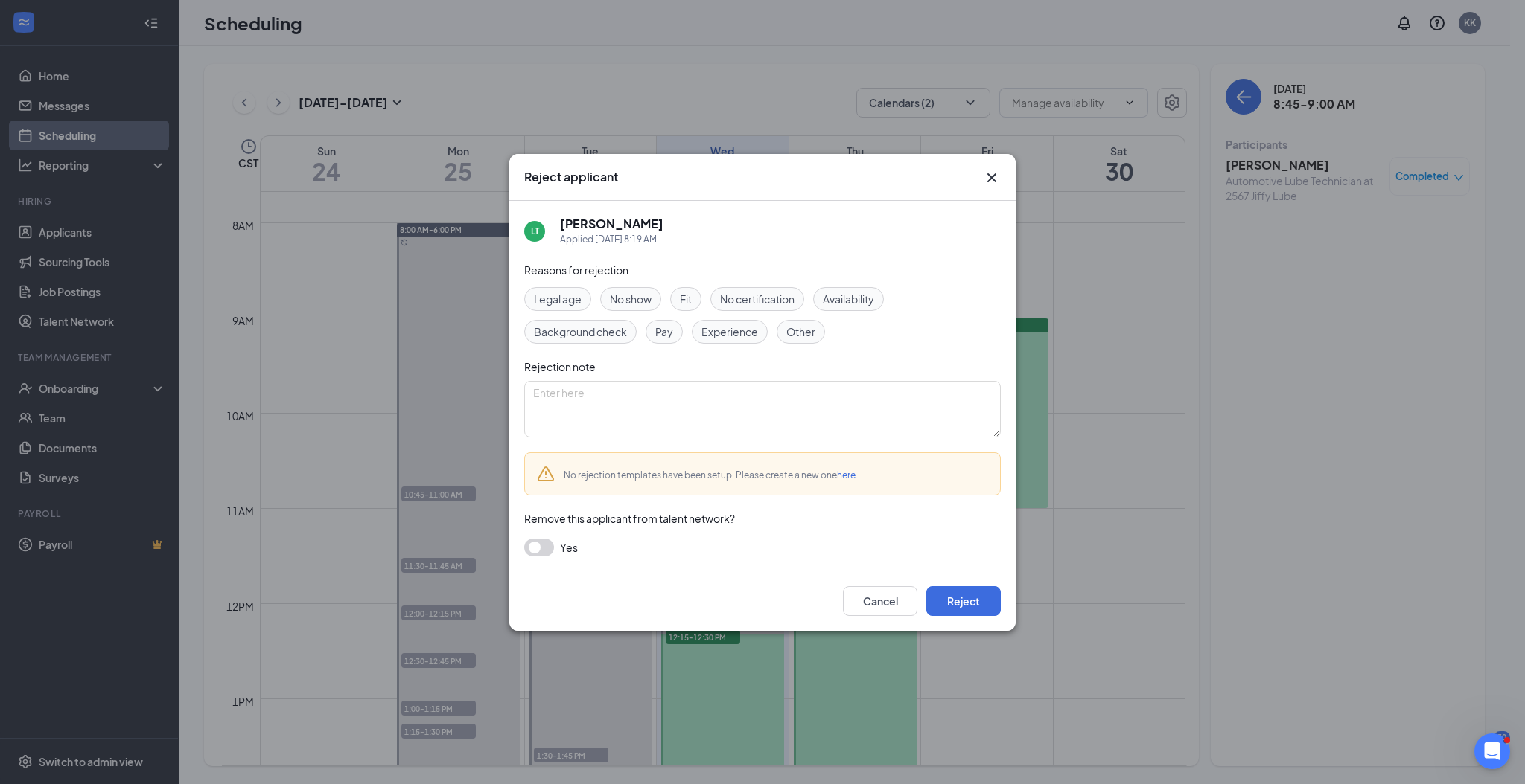
click at [683, 301] on span "Fit" at bounding box center [685, 299] width 12 height 16
click at [981, 600] on button "Reject" at bounding box center [964, 601] width 74 height 30
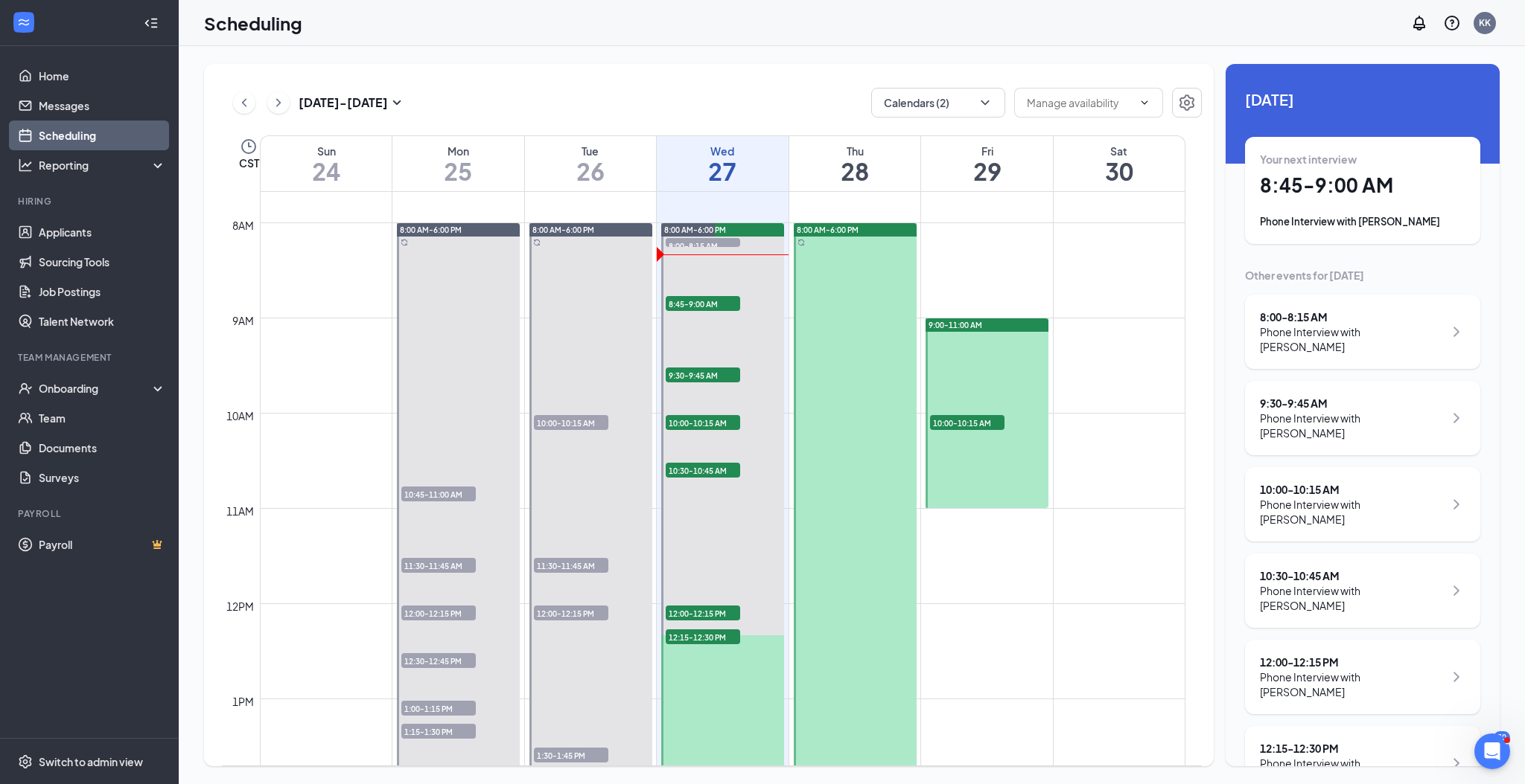
click at [1311, 191] on h1 "8:45 - 9:00 AM" at bounding box center [1362, 185] width 205 height 25
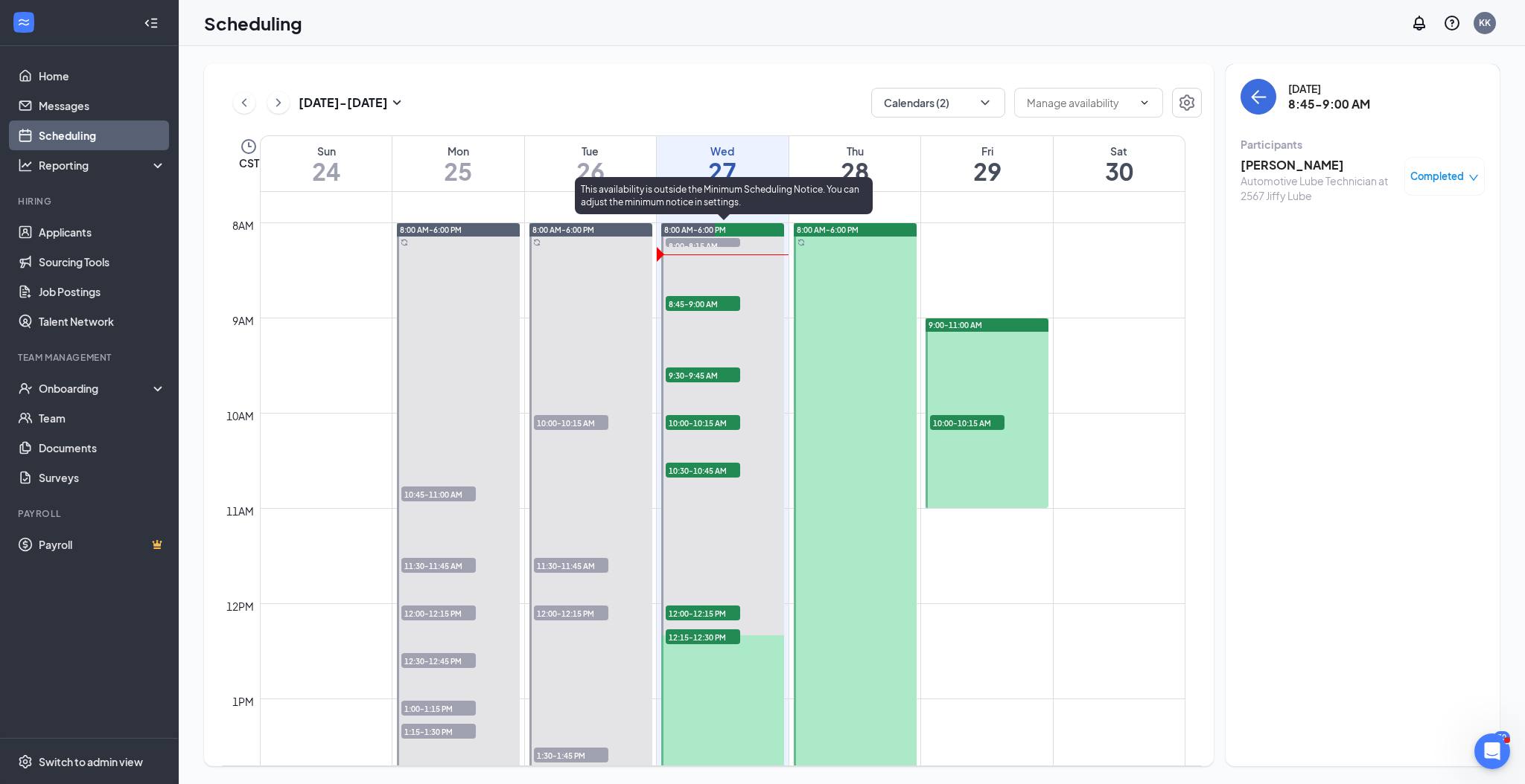
click at [723, 373] on span "9:30-9:45 AM" at bounding box center [703, 375] width 74 height 15
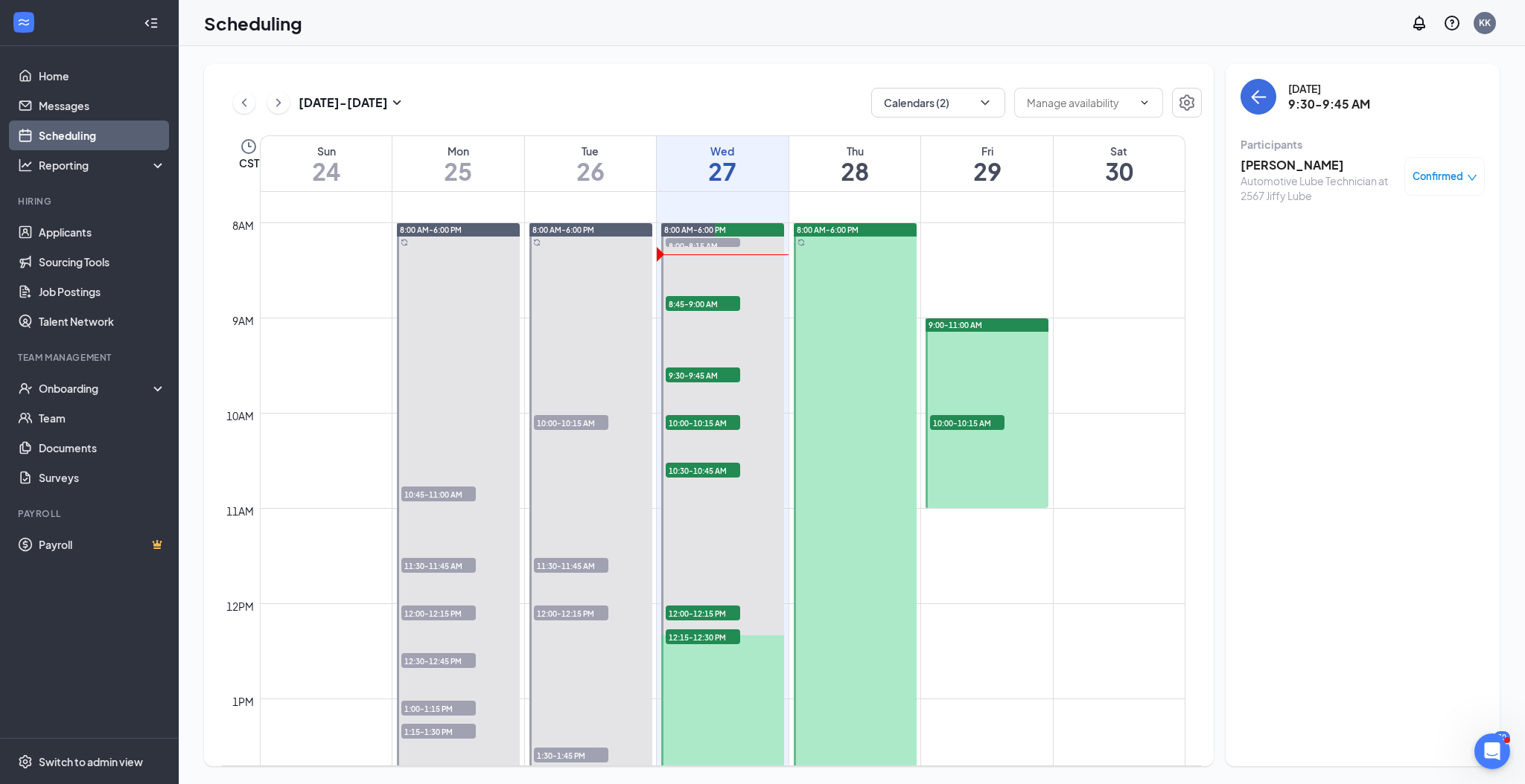
click at [1264, 166] on h3 "Taryrsh Jr" at bounding box center [1318, 165] width 157 height 16
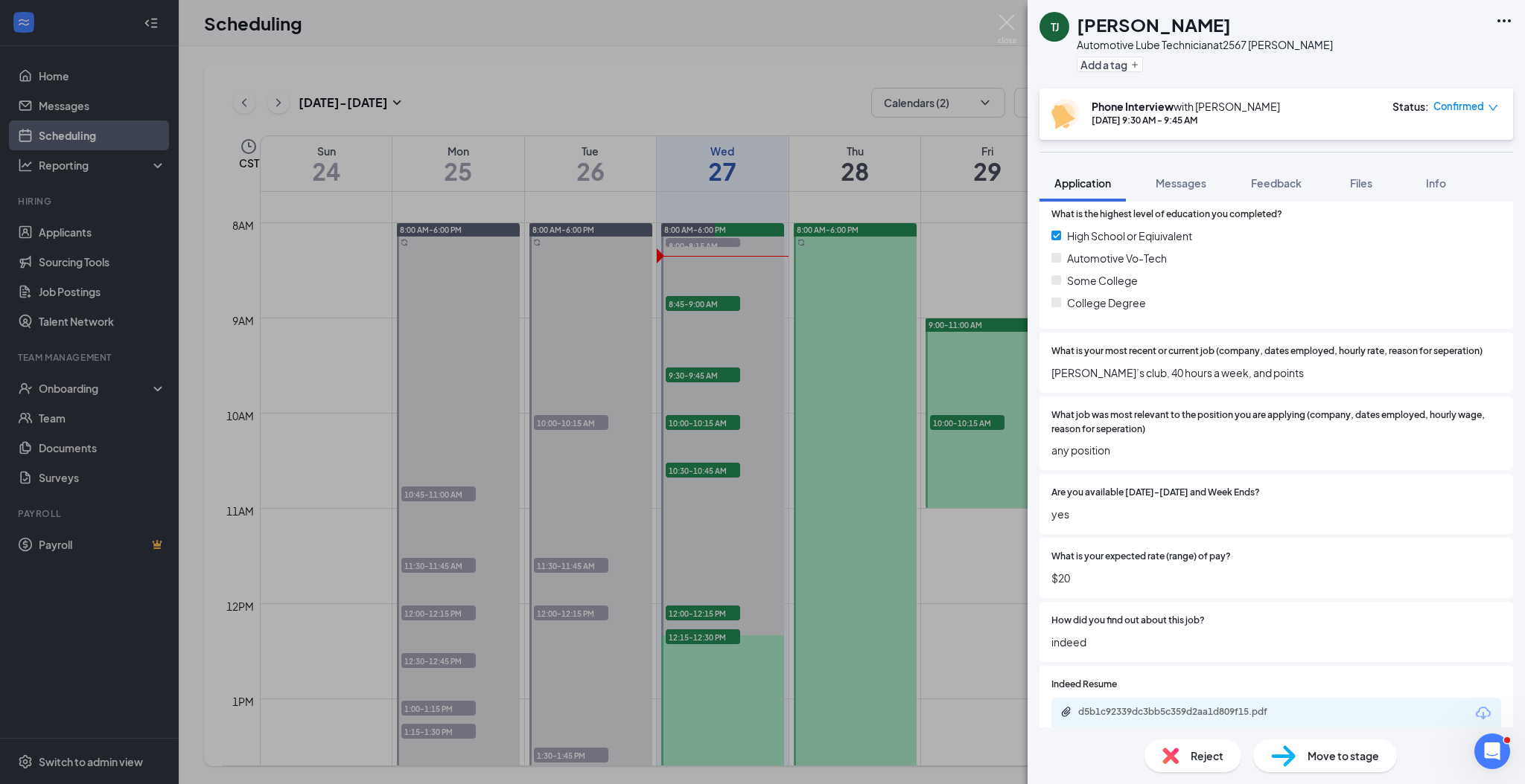
scroll to position [298, 0]
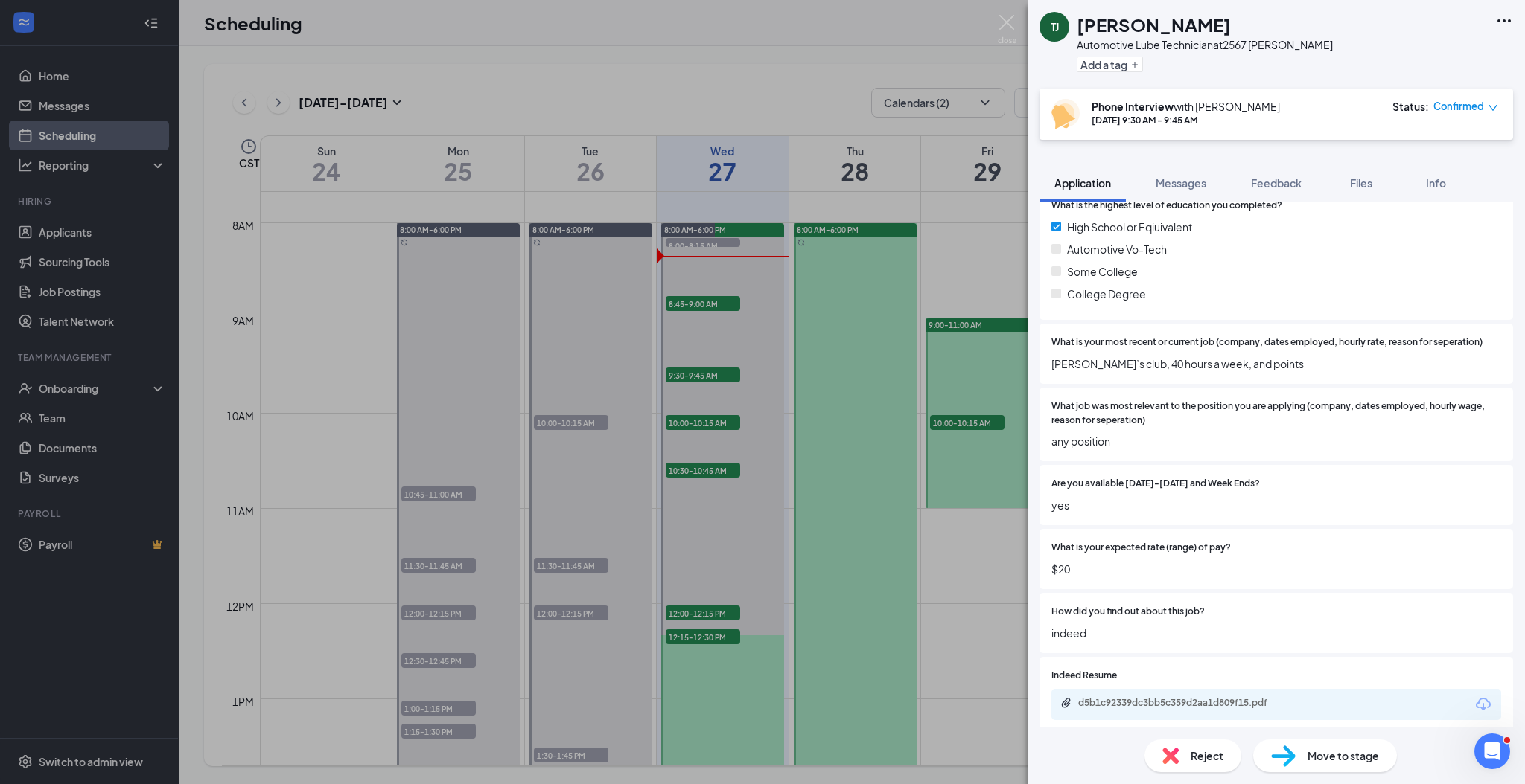
click at [698, 469] on div "TJ Taryrsh Jr Automotive Lube Technician at 2567 Jiffy Lube Add a tag Phone Int…" at bounding box center [762, 392] width 1525 height 784
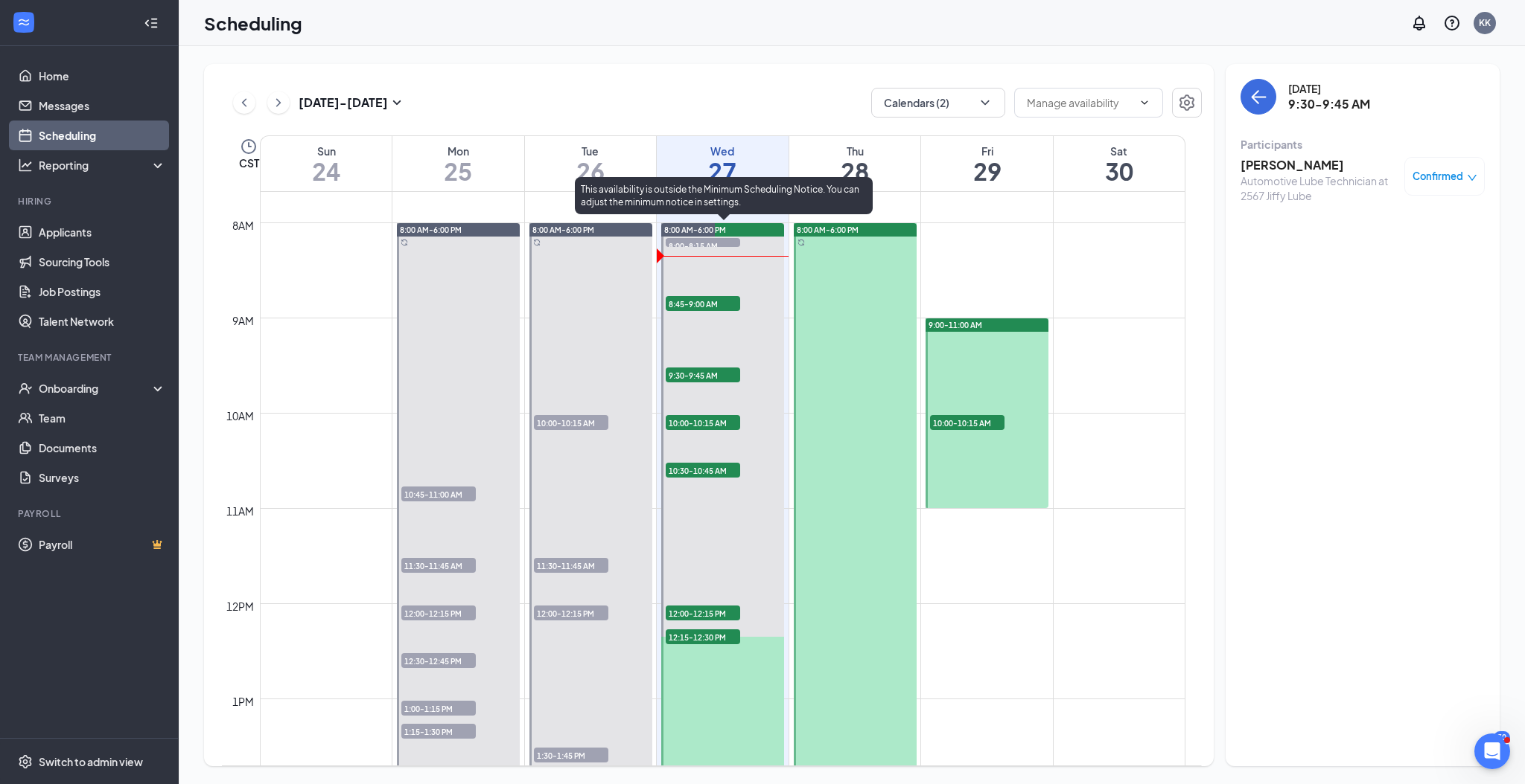
click at [698, 469] on span "10:30-10:45 AM" at bounding box center [703, 470] width 74 height 15
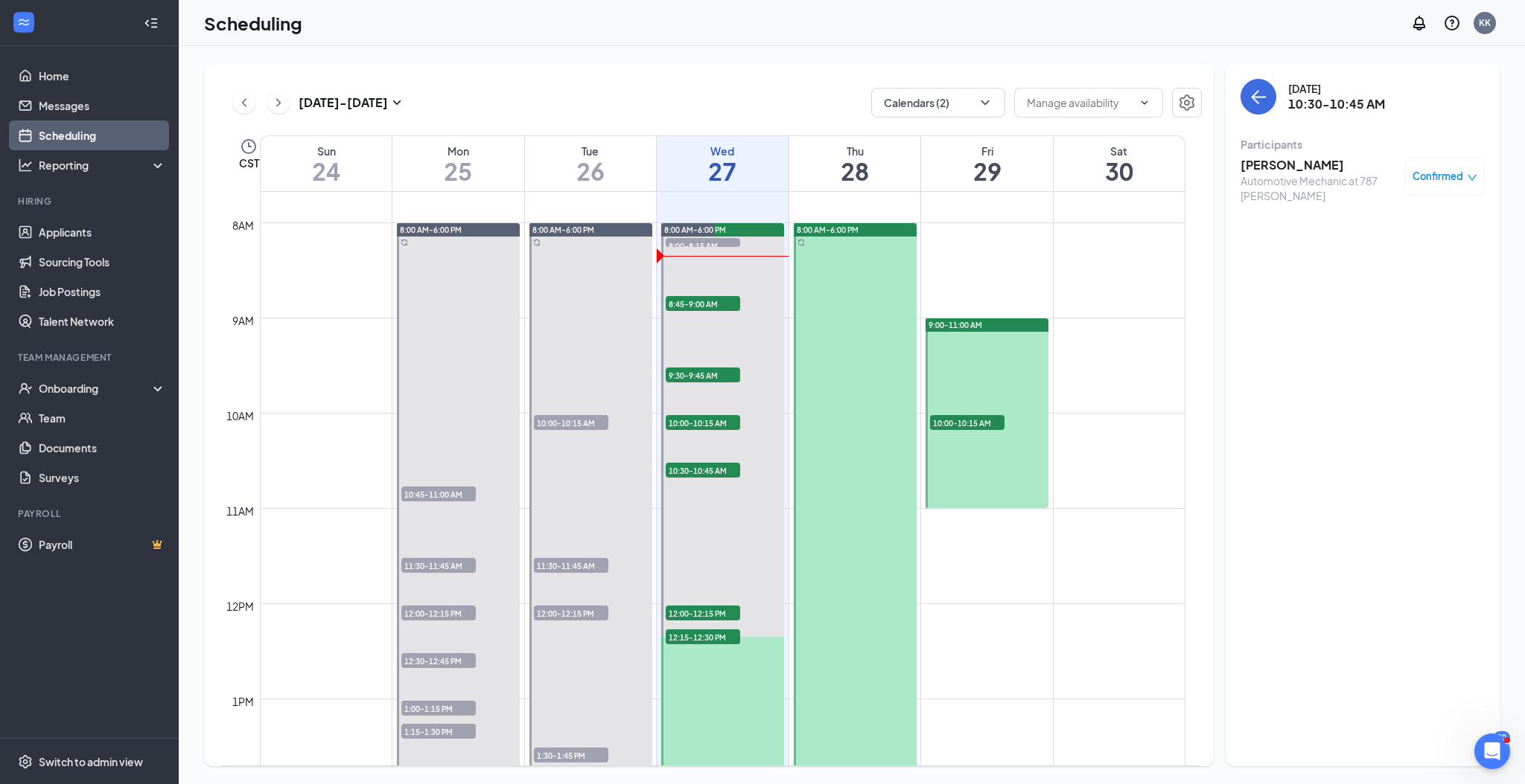
click at [1309, 163] on h3 "Joel Menchaca" at bounding box center [1318, 165] width 157 height 16
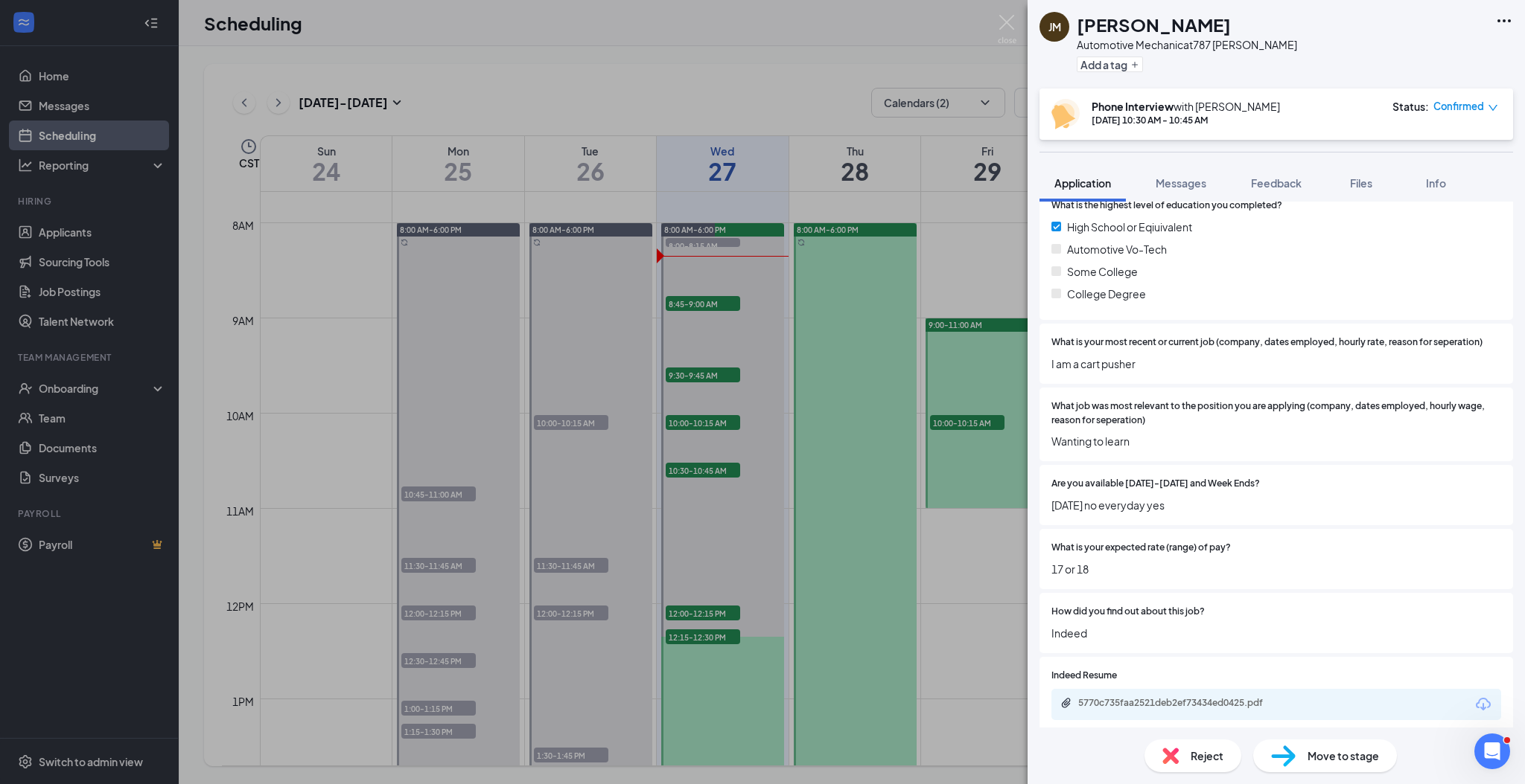
scroll to position [396, 0]
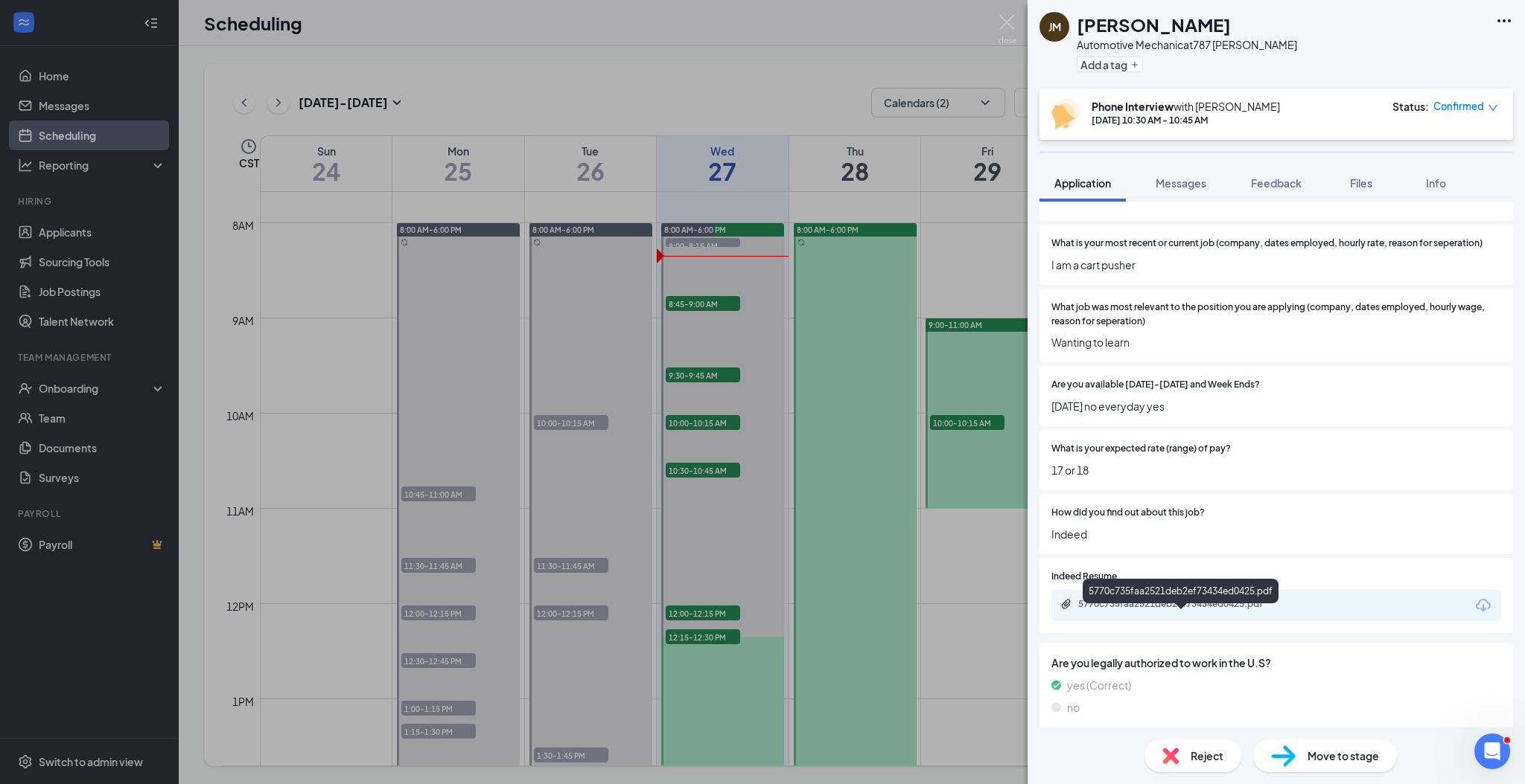
click at [1268, 610] on div "5770c735faa2521deb2ef73434ed0425.pdf" at bounding box center [1183, 604] width 208 height 12
click at [1491, 108] on icon "down" at bounding box center [1492, 107] width 9 height 6
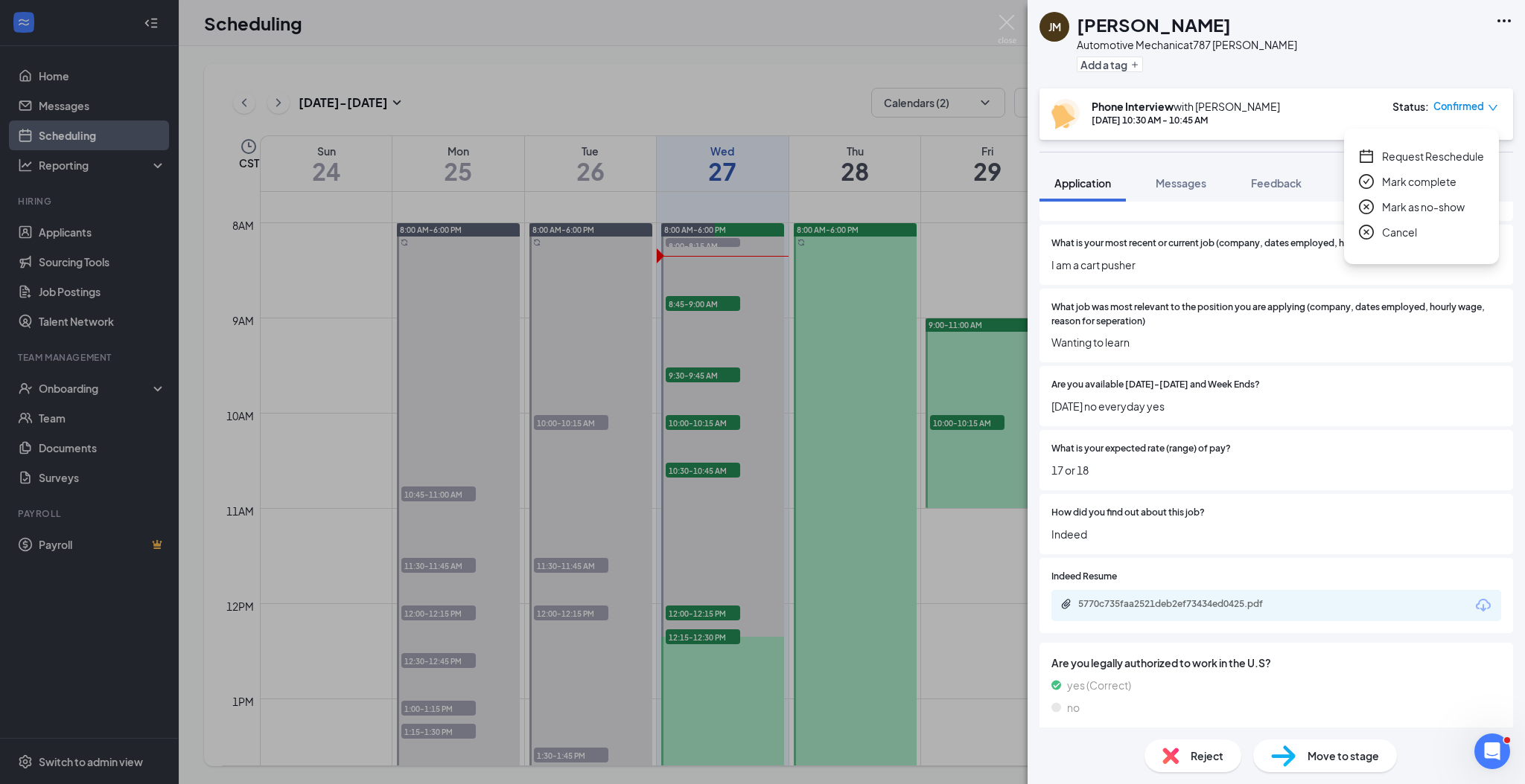
click at [1397, 234] on span "Cancel" at bounding box center [1399, 232] width 35 height 16
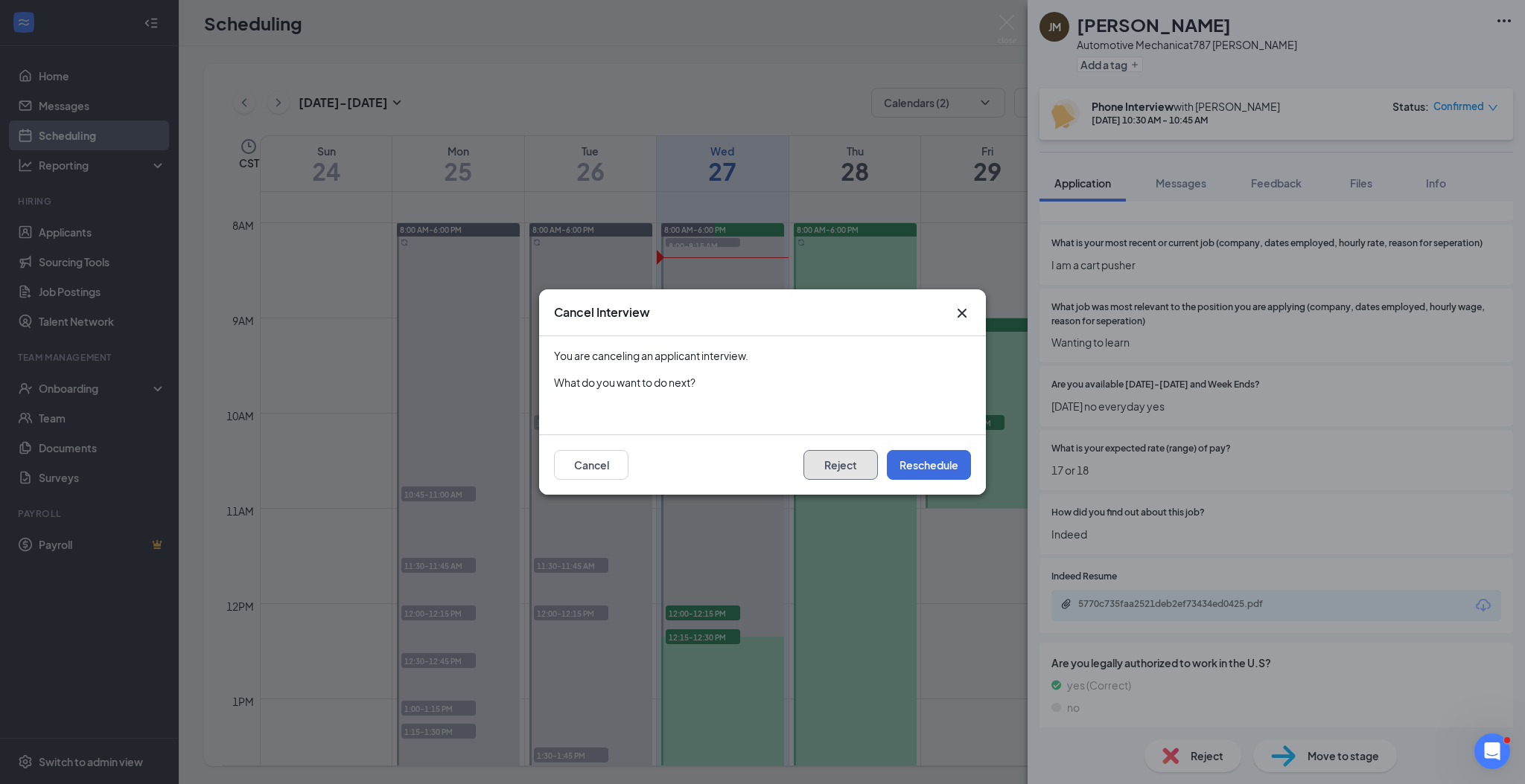
click at [831, 460] on button "Reject" at bounding box center [840, 465] width 74 height 30
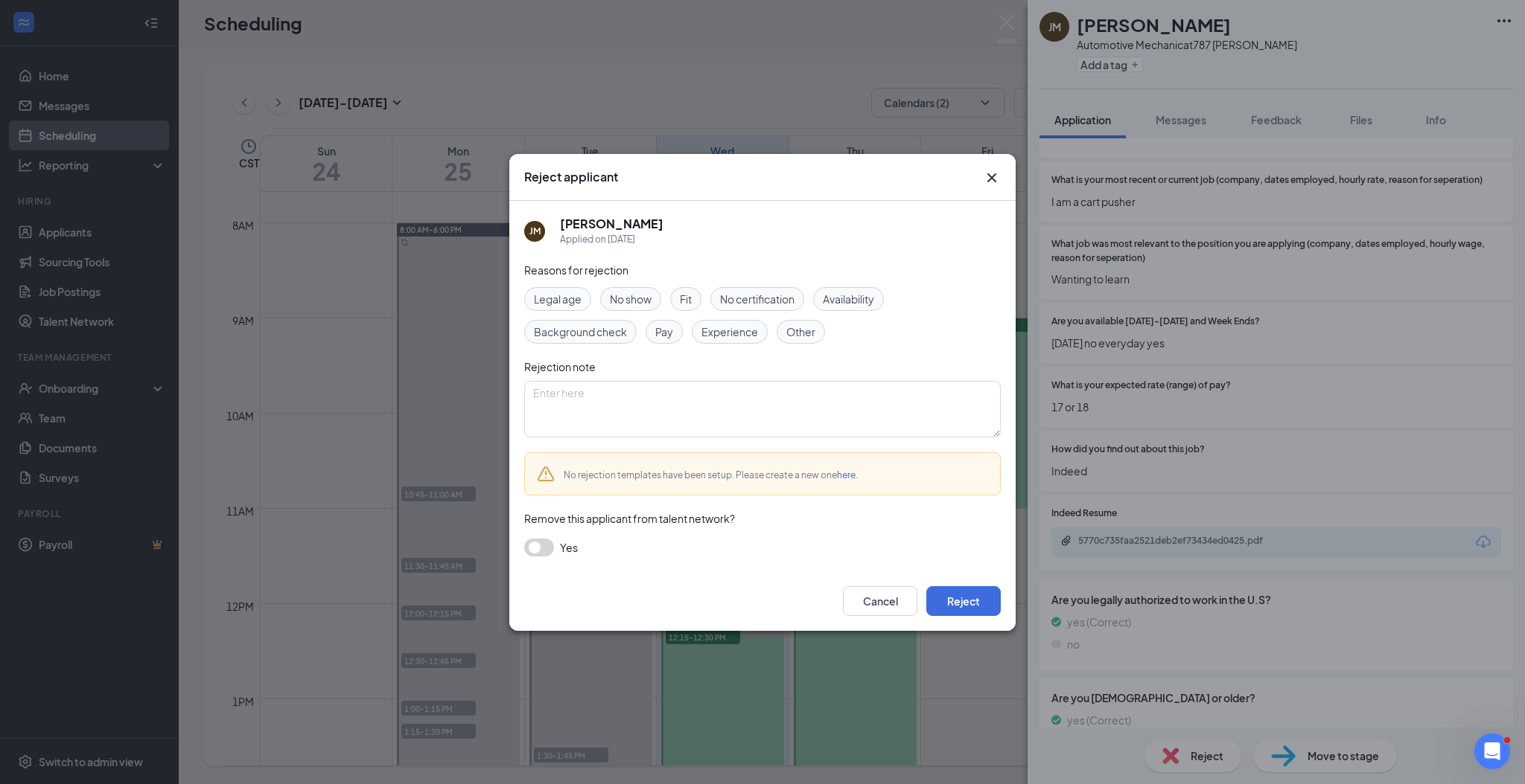
click at [683, 299] on span "Fit" at bounding box center [685, 299] width 12 height 16
click at [977, 595] on button "Reject" at bounding box center [964, 601] width 74 height 30
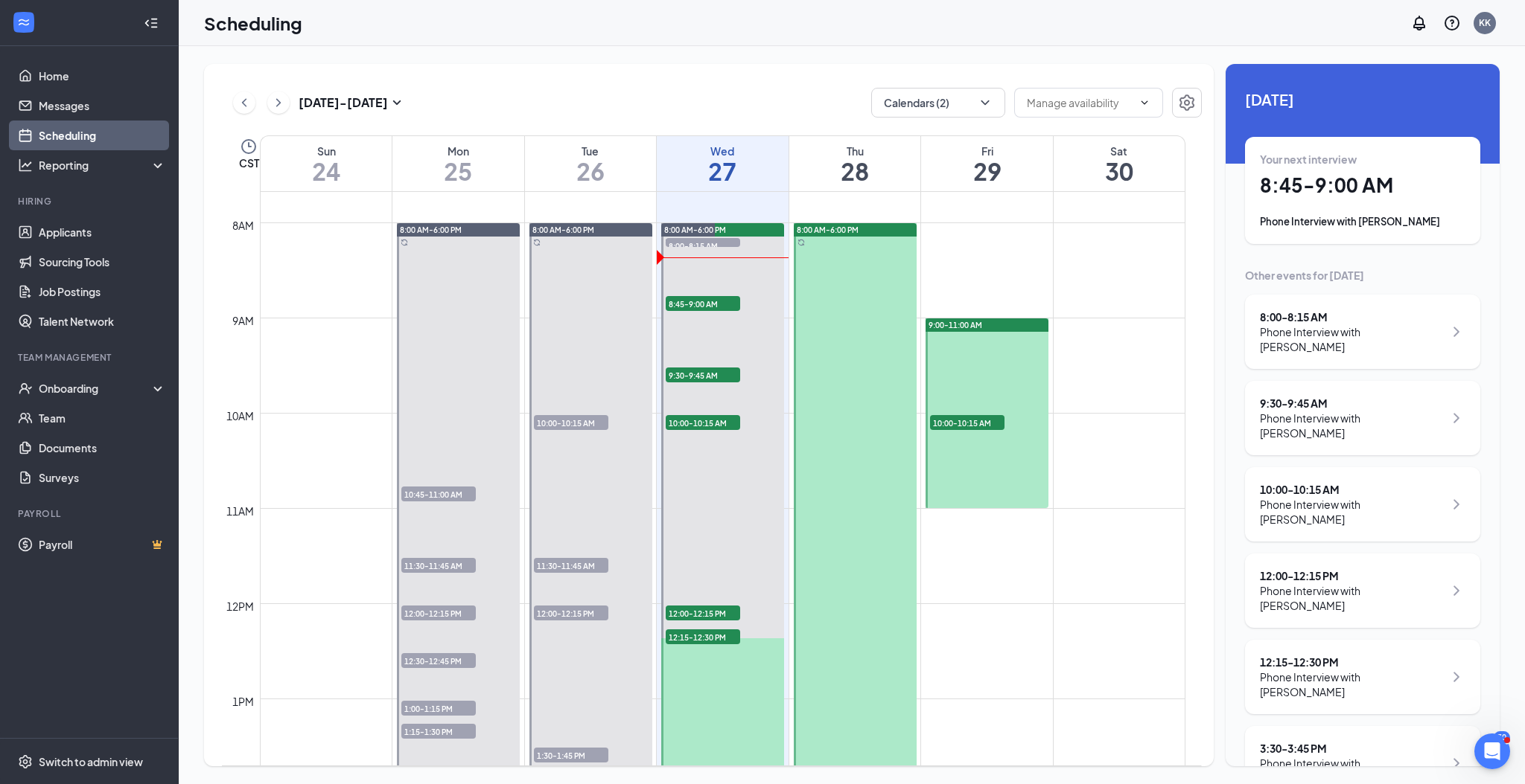
click at [1304, 669] on div "Phone Interview with [PERSON_NAME]" at bounding box center [1351, 684] width 184 height 30
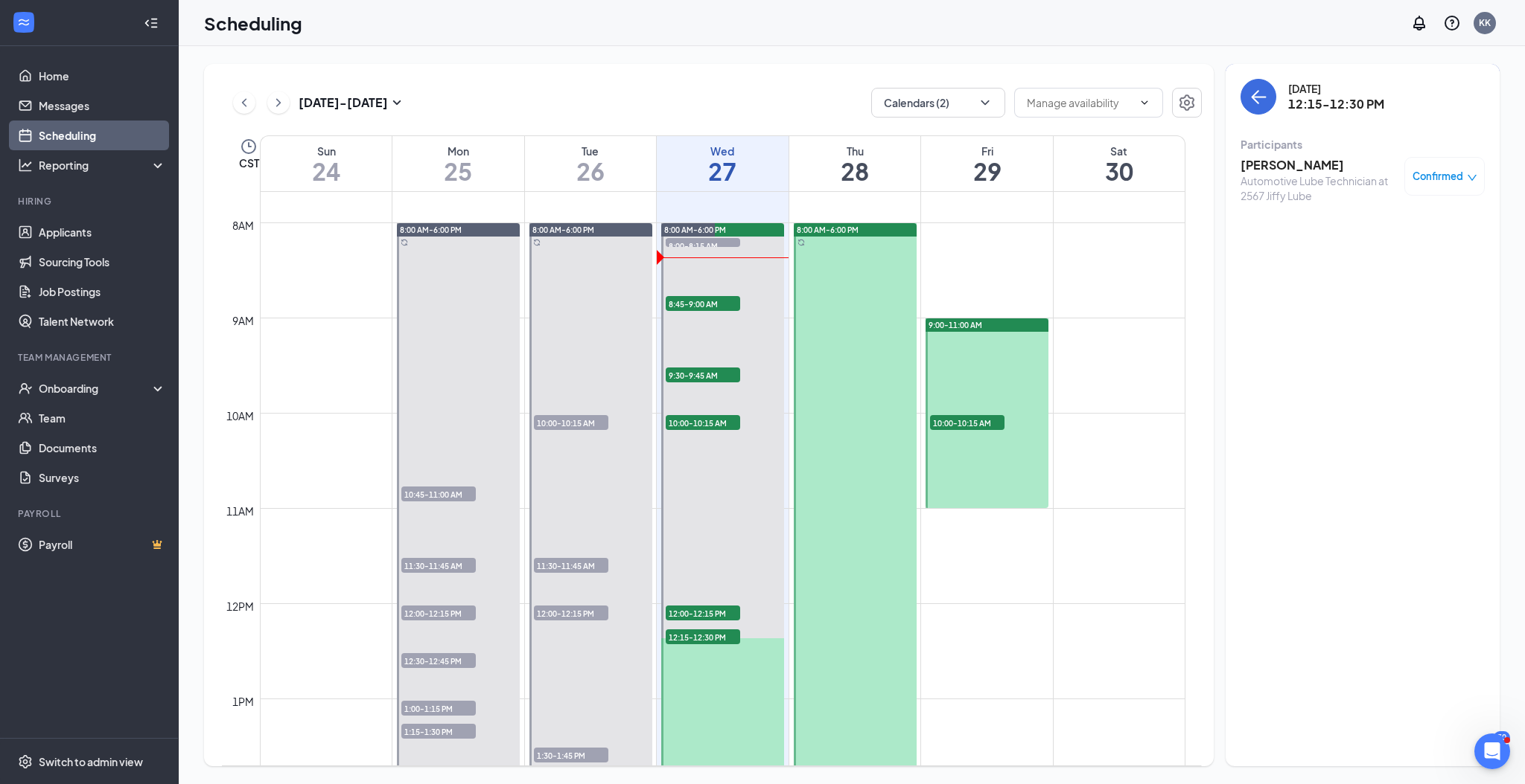
click at [1275, 163] on h3 "[PERSON_NAME]" at bounding box center [1318, 165] width 157 height 16
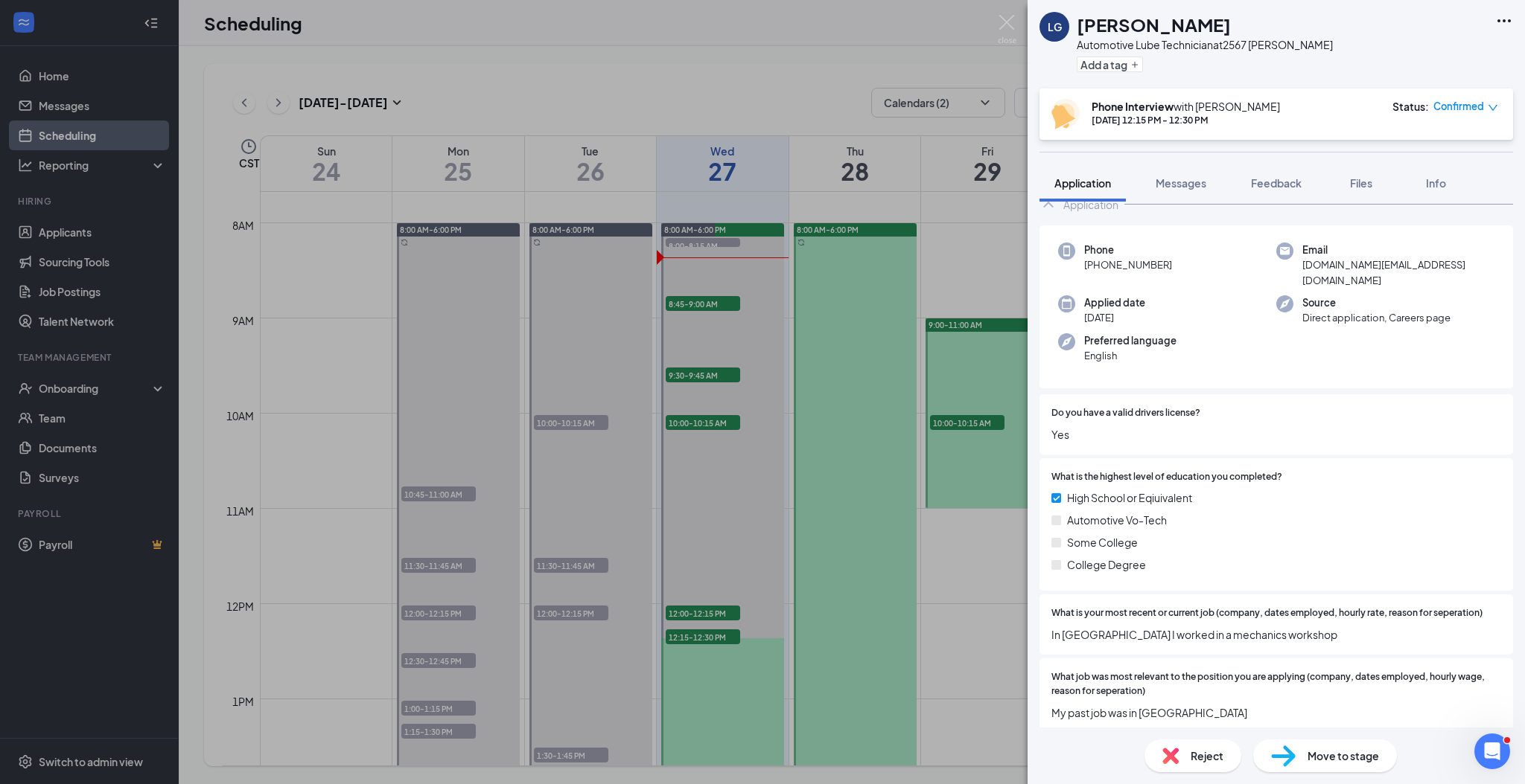
scroll to position [39, 0]
click at [715, 554] on div "LG Lael Gutierrez Silva Automotive Lube Technician at 2567 Jiffy Lube Add a tag…" at bounding box center [762, 392] width 1525 height 784
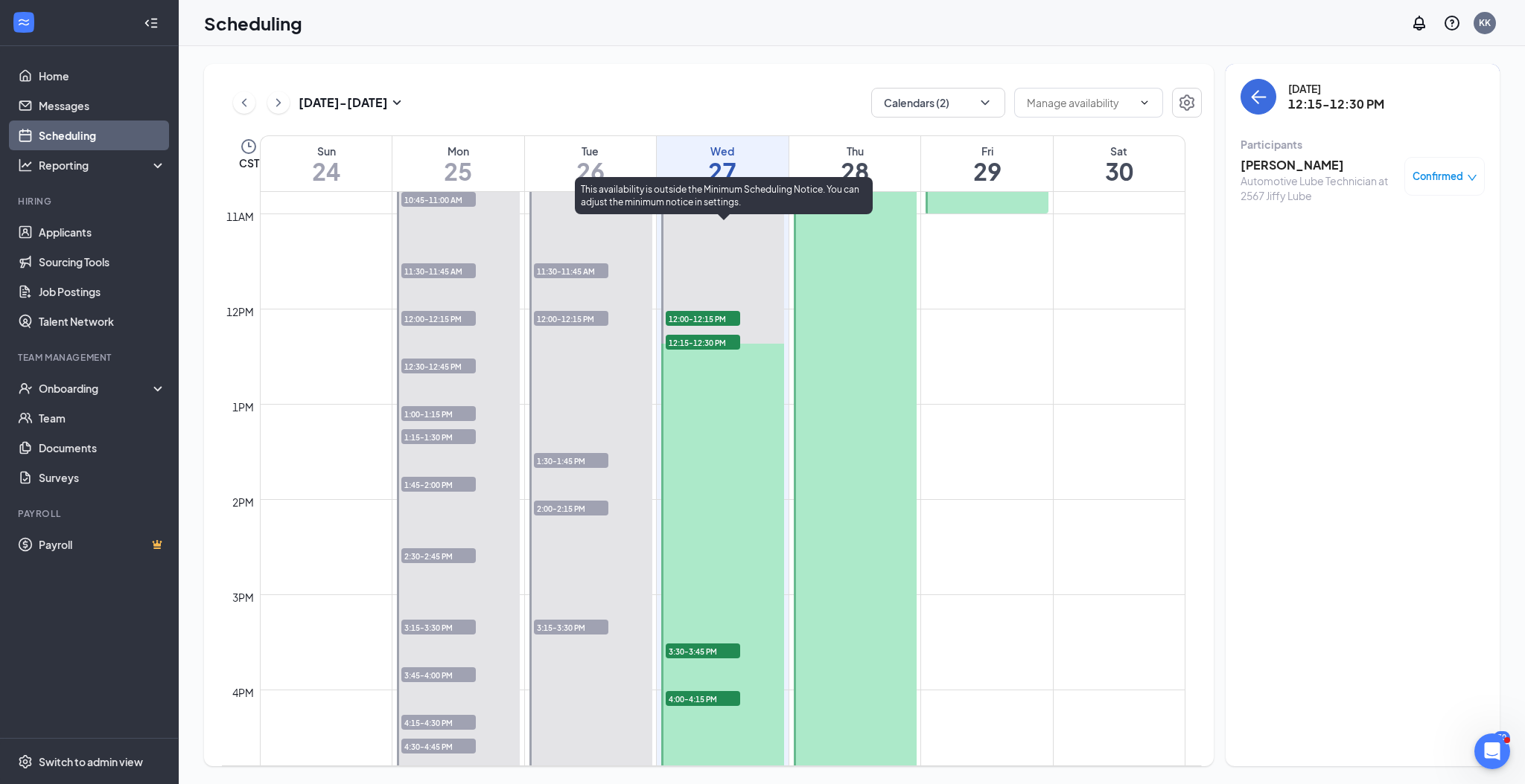
scroll to position [1029, 0]
click at [710, 647] on span "3:30-3:45 PM" at bounding box center [703, 648] width 74 height 15
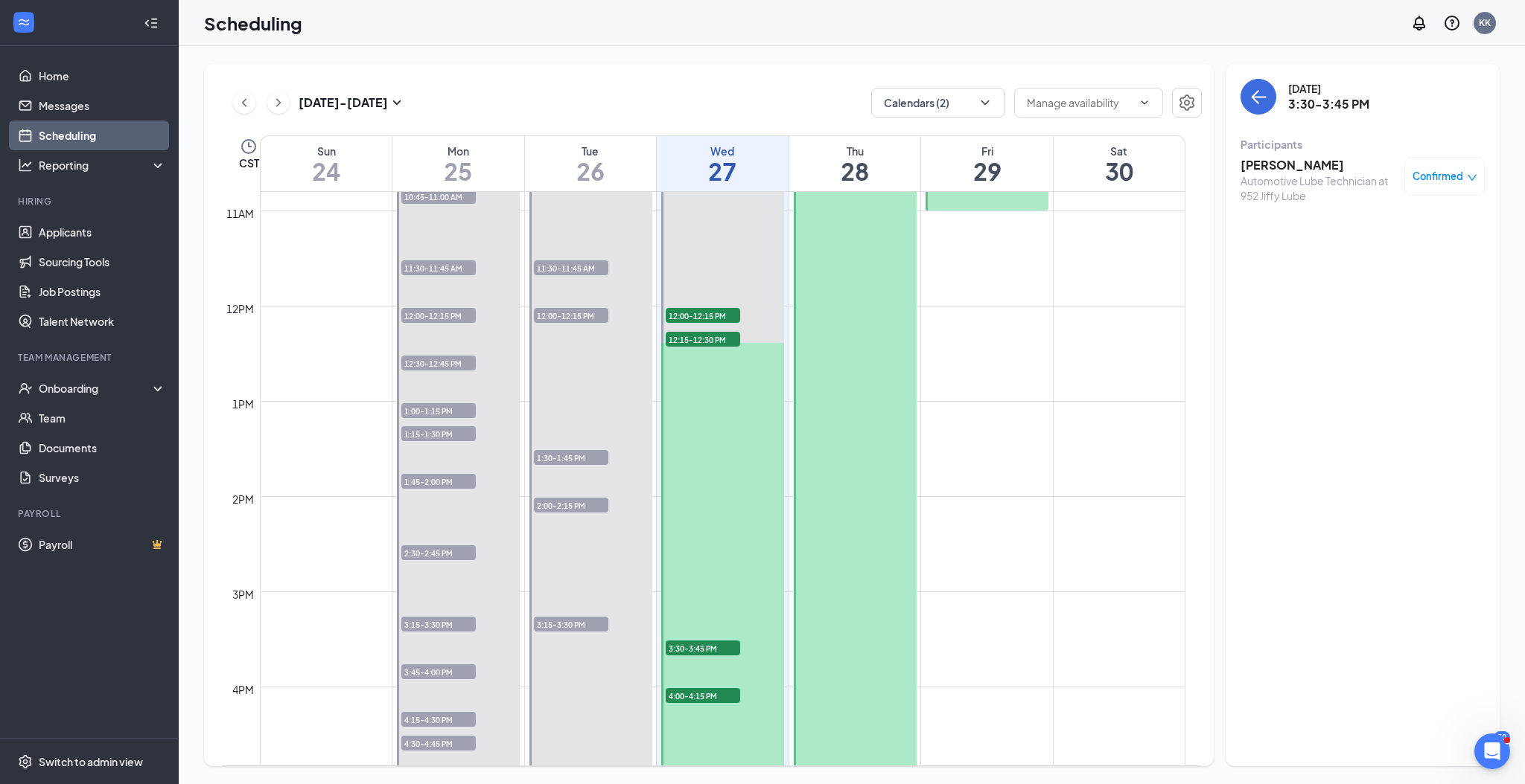
click at [1321, 165] on h3 "[PERSON_NAME]" at bounding box center [1318, 165] width 157 height 16
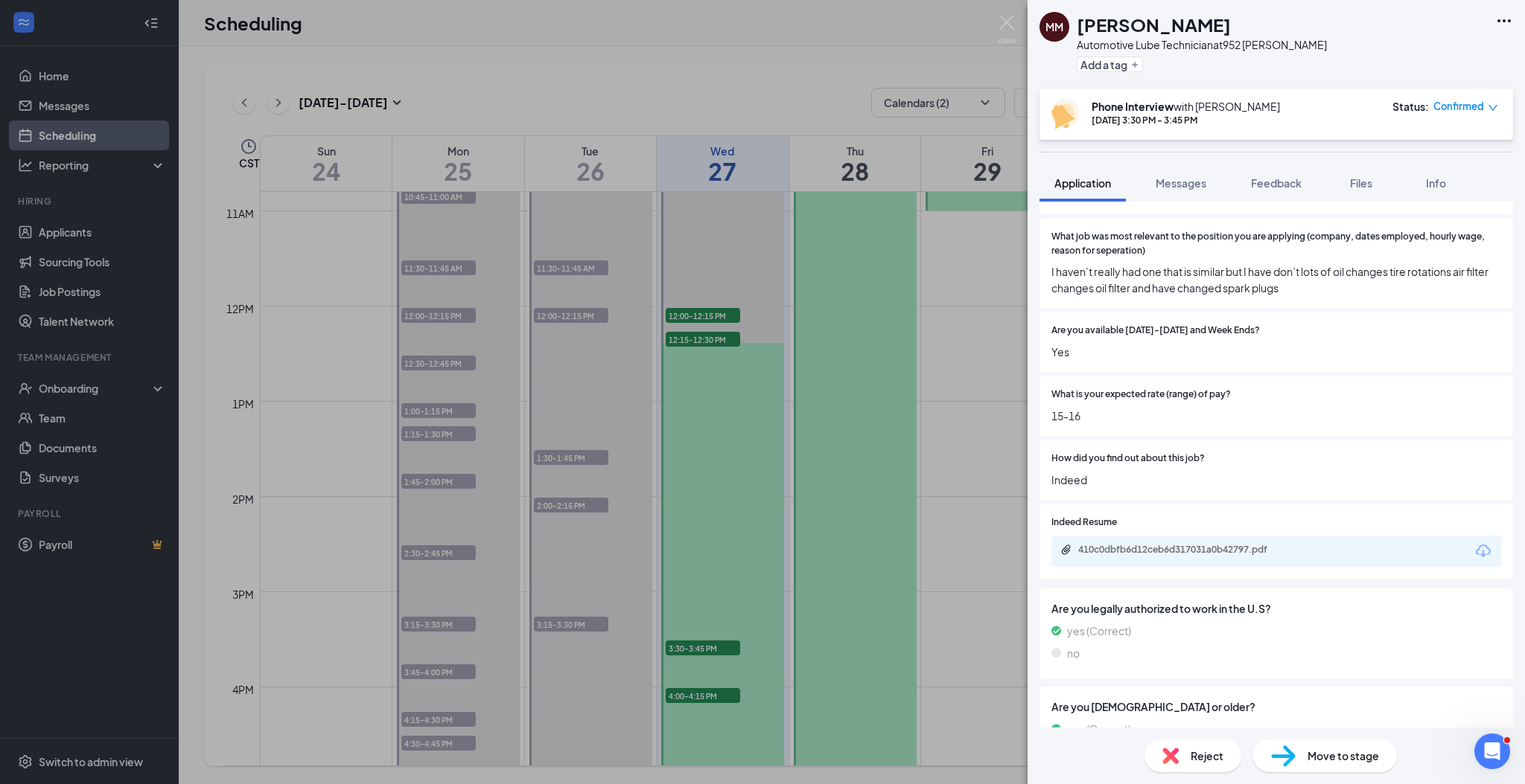
scroll to position [496, 0]
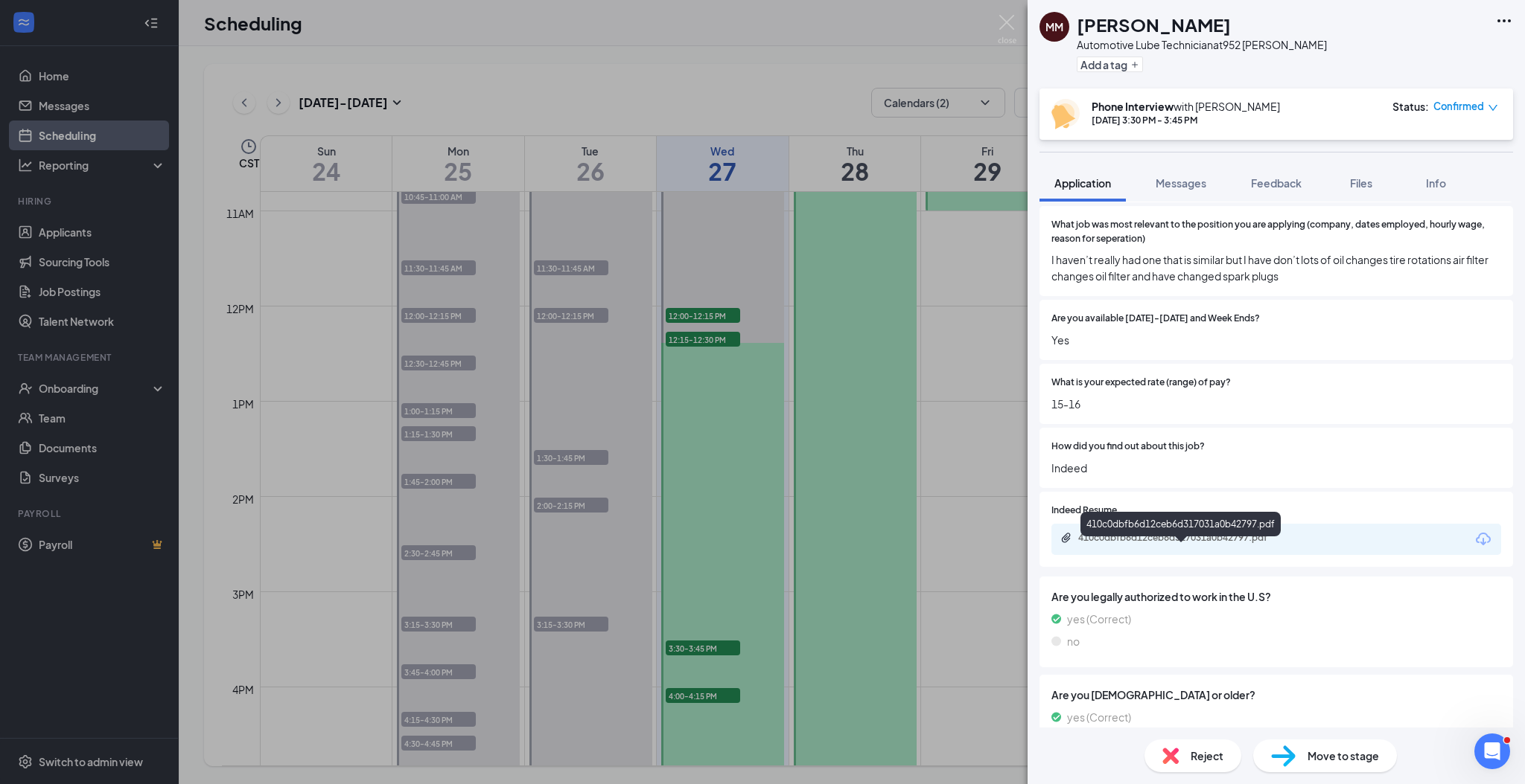
click at [1204, 544] on div "410c0dbfb6d12ceb6d317031a0b42797.pdf" at bounding box center [1183, 538] width 208 height 12
click at [716, 337] on div "MM Mikey Marcuccelli Automotive Lube Technician at 952 Jiffy Lube Add a tag Pho…" at bounding box center [762, 392] width 1525 height 784
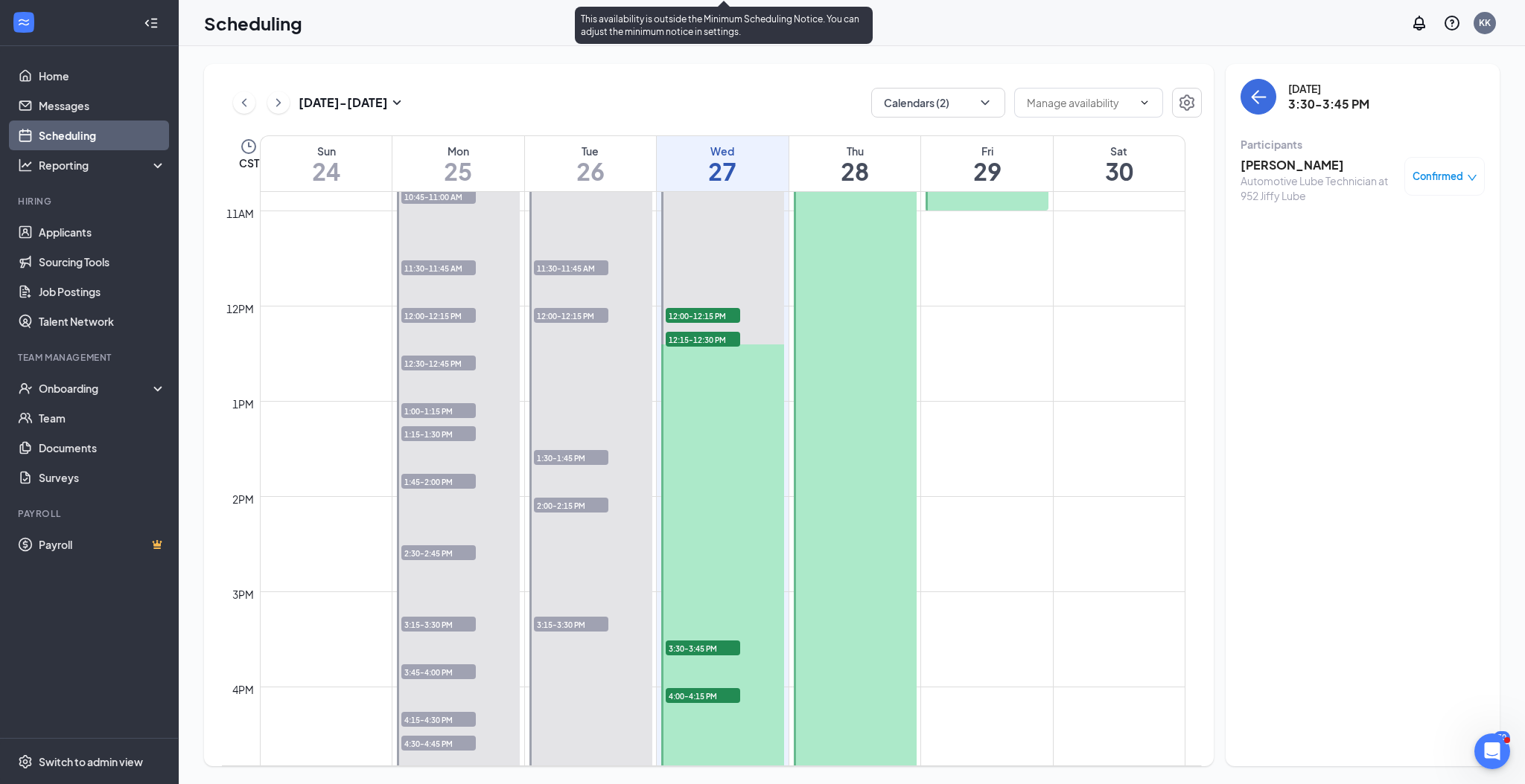
click at [694, 341] on span "12:15-12:30 PM" at bounding box center [703, 339] width 74 height 15
click at [1295, 161] on h3 "[PERSON_NAME]" at bounding box center [1318, 165] width 157 height 16
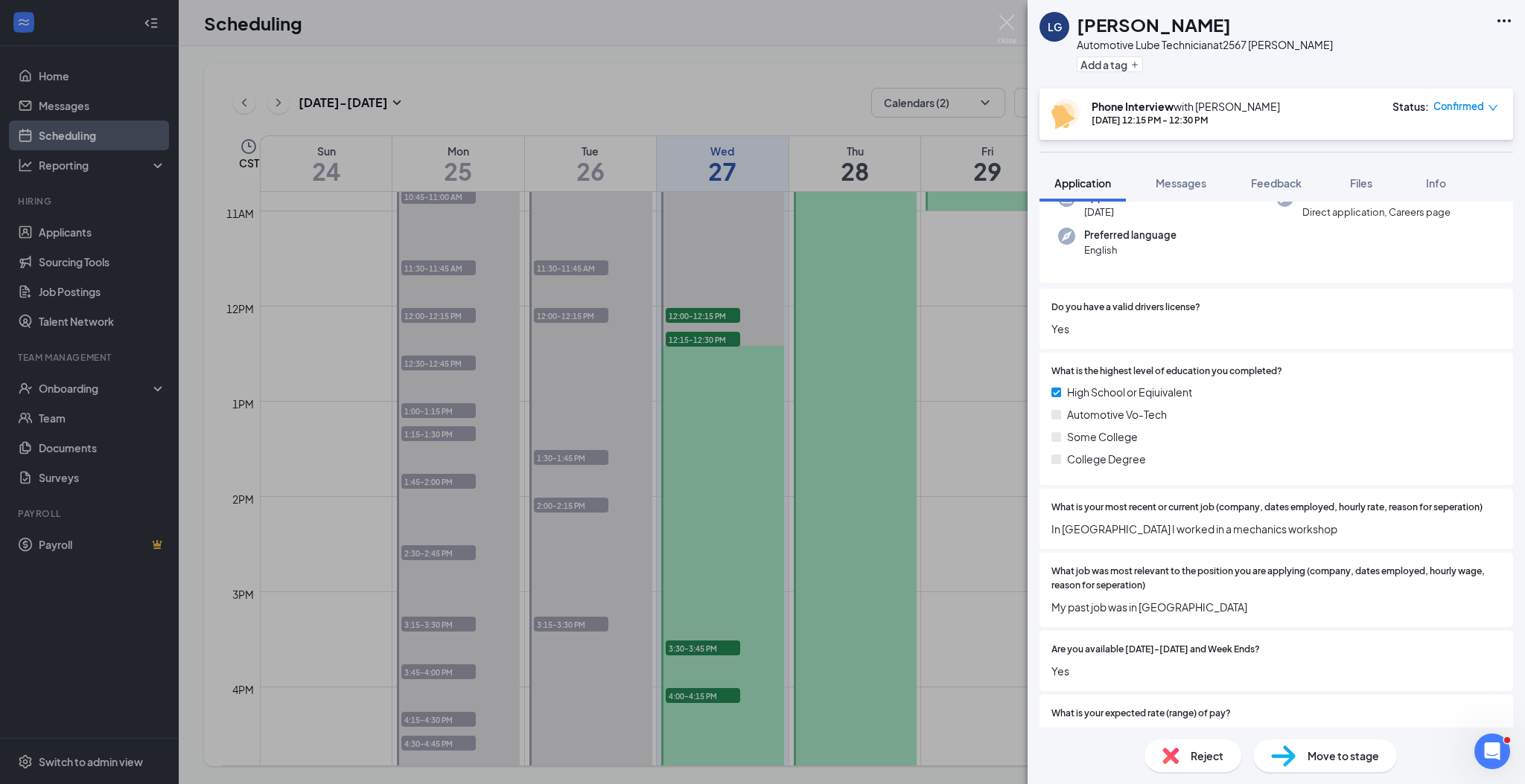
scroll to position [198, 0]
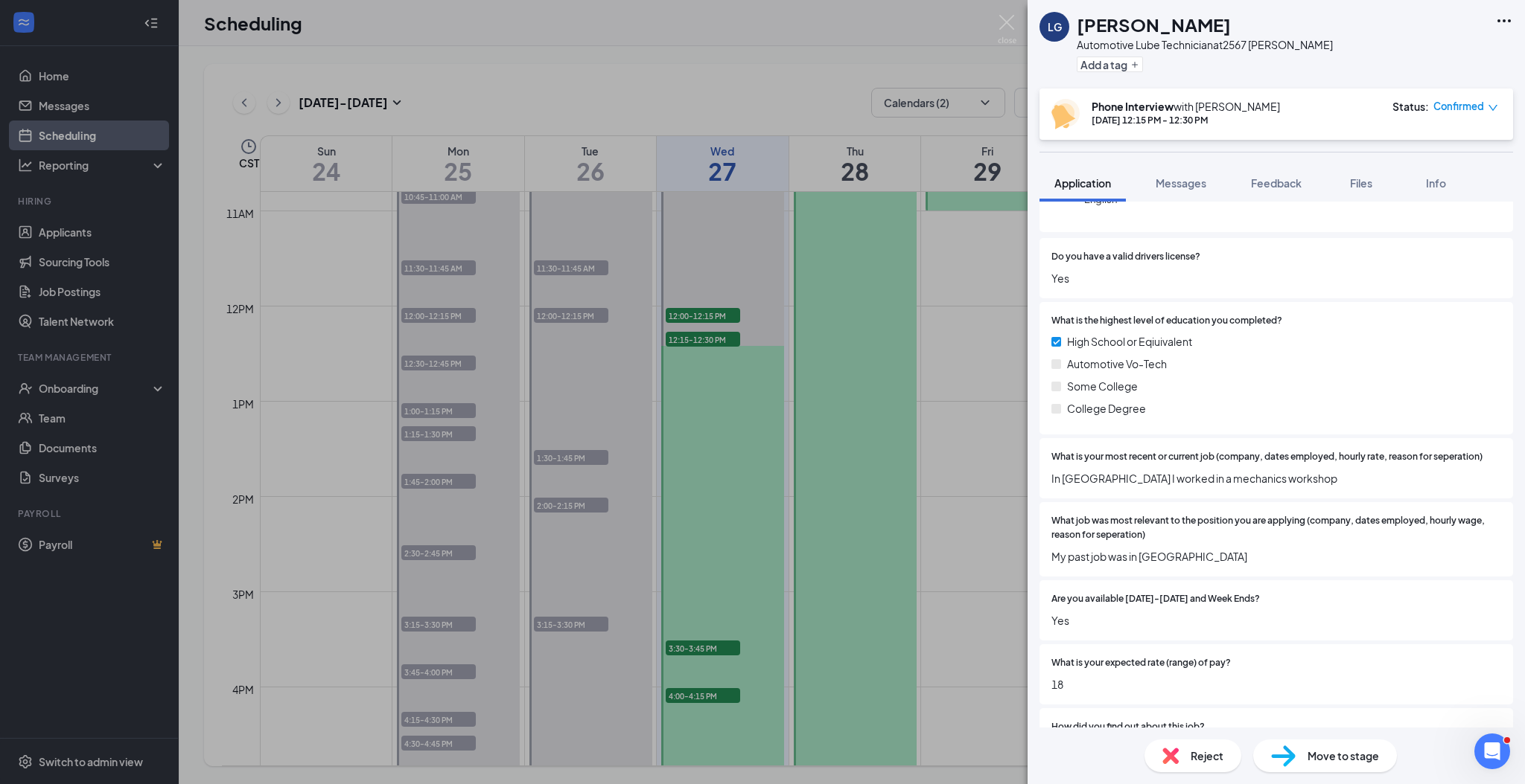
click at [732, 450] on div "LG Lael Gutierrez Silva Automotive Lube Technician at 2567 Jiffy Lube Add a tag…" at bounding box center [762, 392] width 1525 height 784
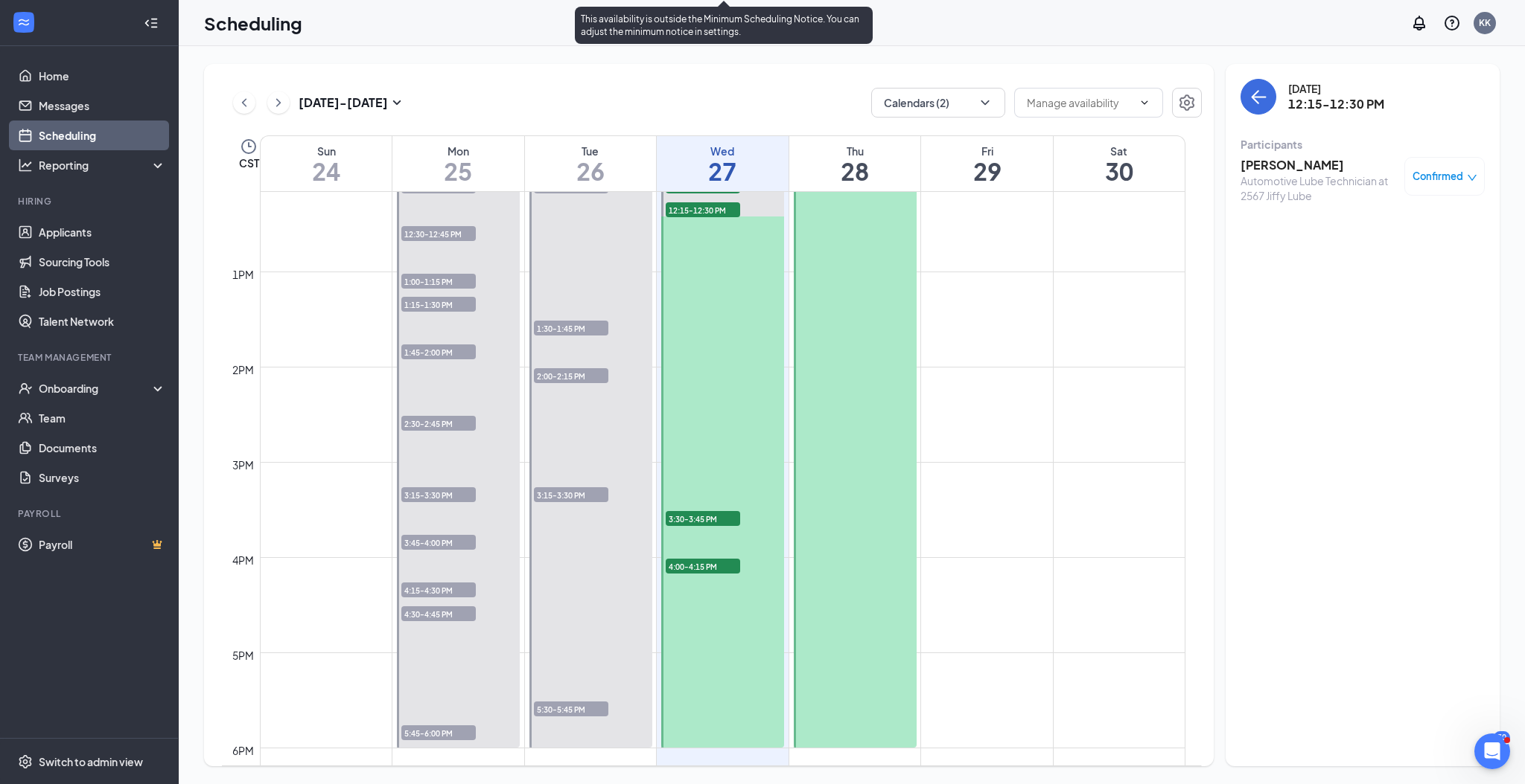
scroll to position [1128, 0]
